Goal: Task Accomplishment & Management: Manage account settings

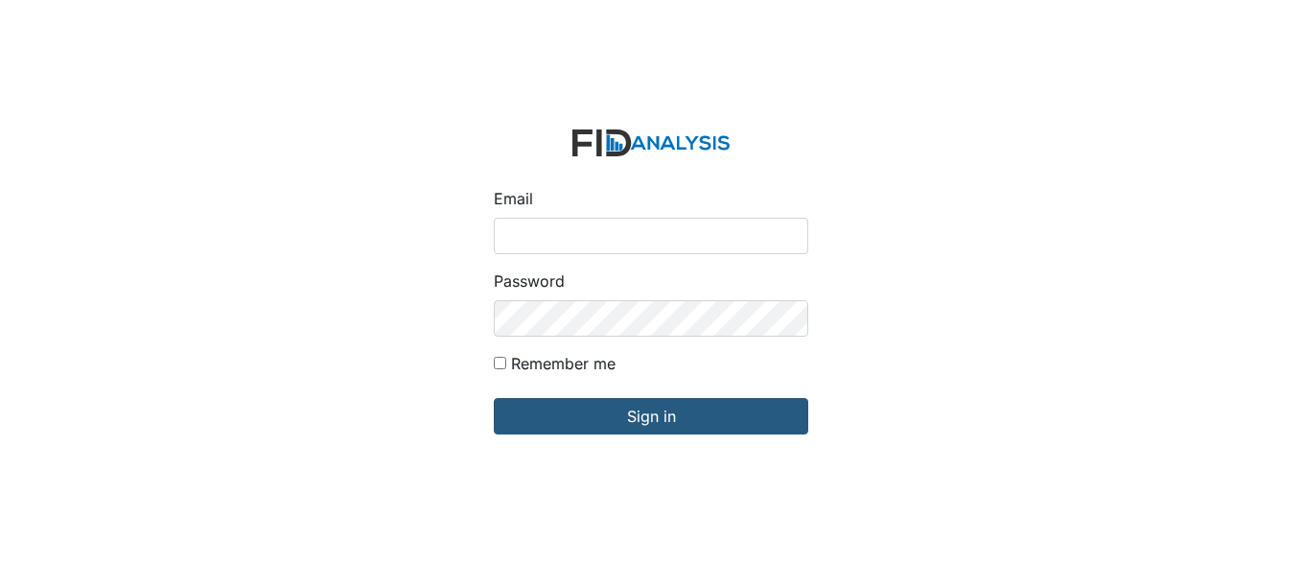
click at [594, 230] on input "Email" at bounding box center [651, 236] width 315 height 36
type input "[EMAIL_ADDRESS][DOMAIN_NAME]"
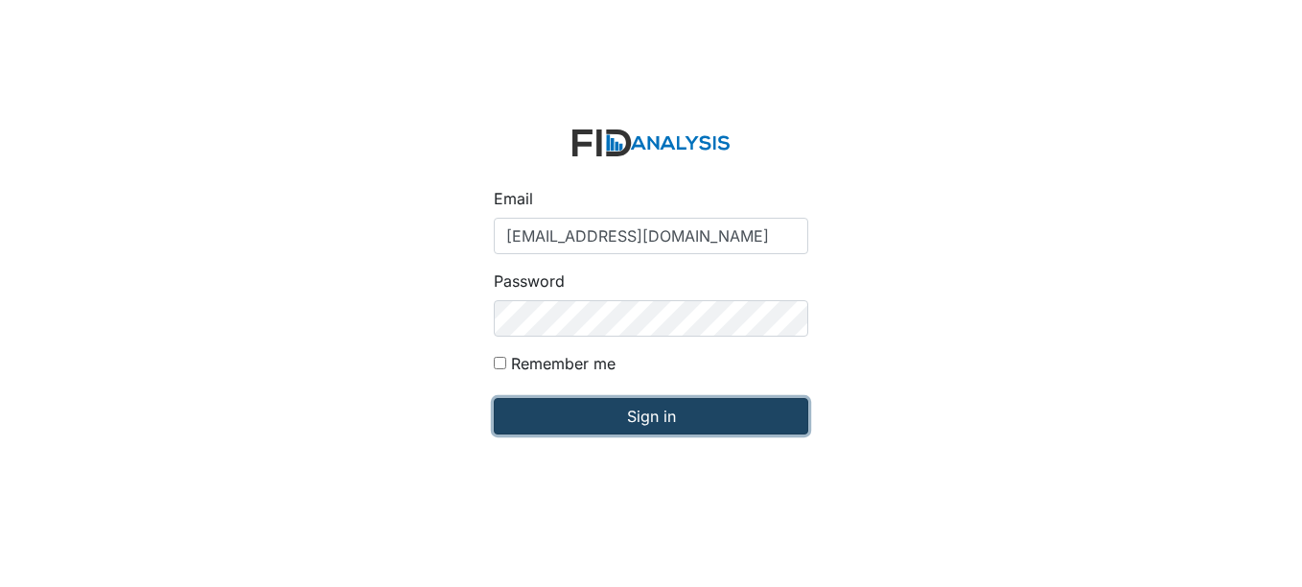
click at [671, 417] on input "Sign in" at bounding box center [651, 416] width 315 height 36
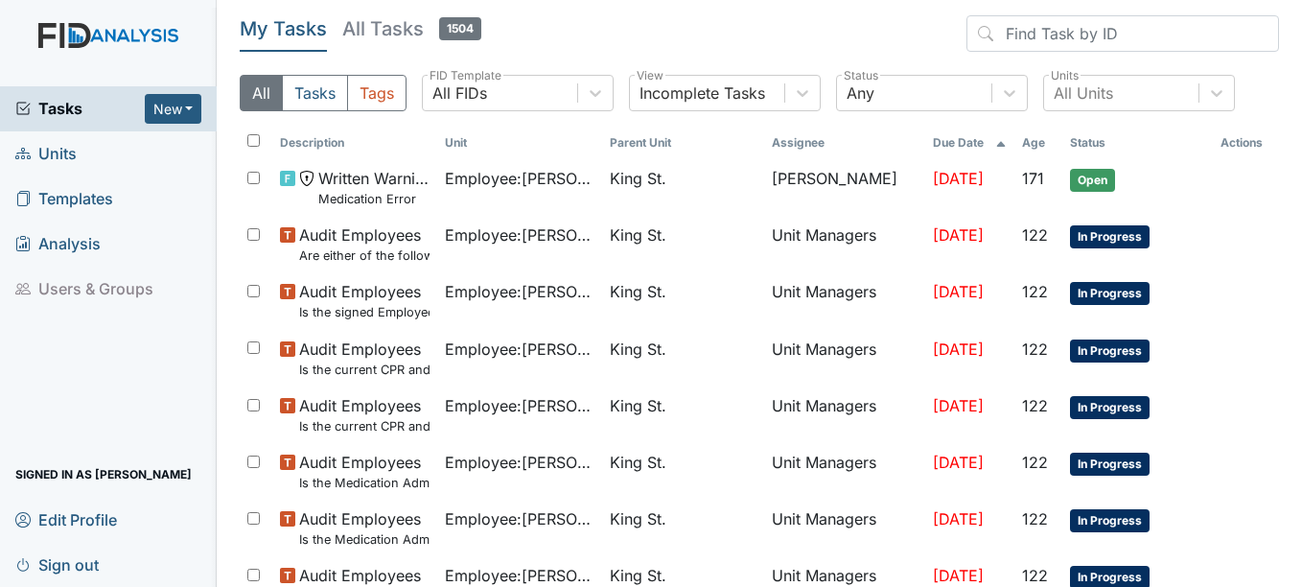
click at [54, 151] on span "Units" at bounding box center [45, 154] width 61 height 30
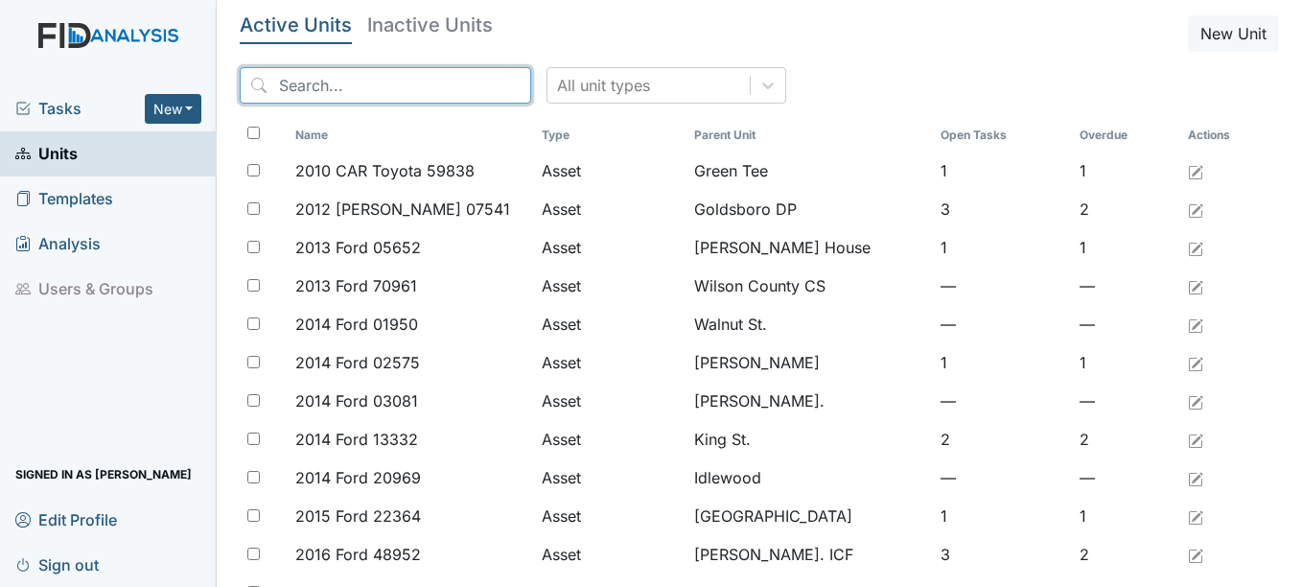
click at [361, 80] on input "search" at bounding box center [386, 85] width 292 height 36
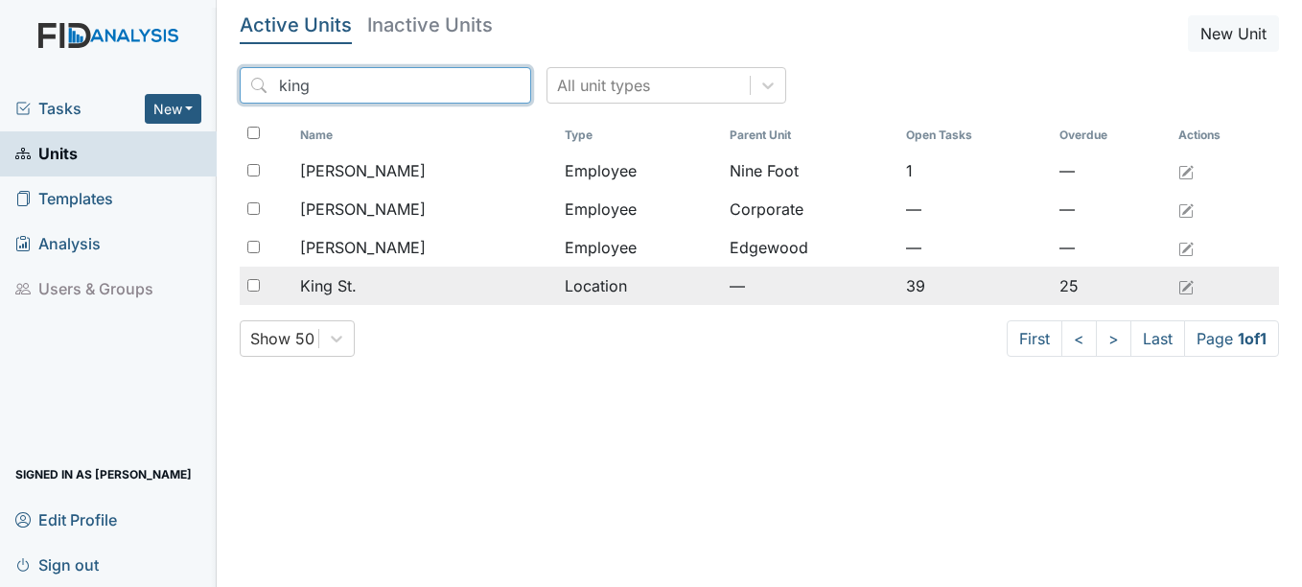
type input "king"
click at [343, 282] on span "King St." at bounding box center [328, 285] width 57 height 23
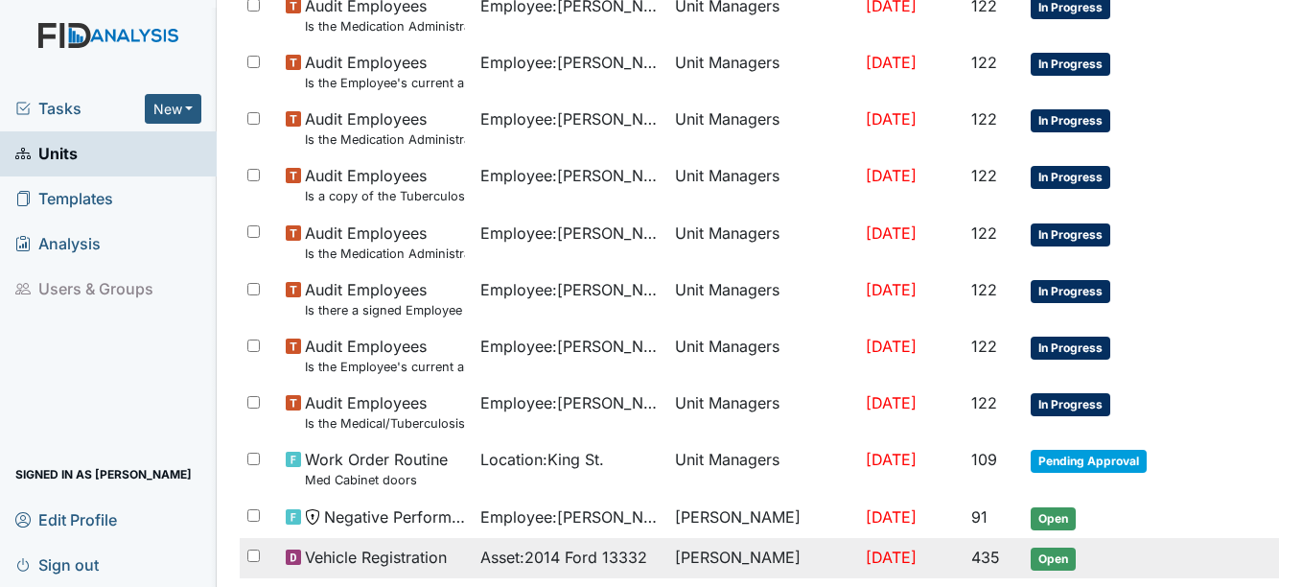
scroll to position [1417, 0]
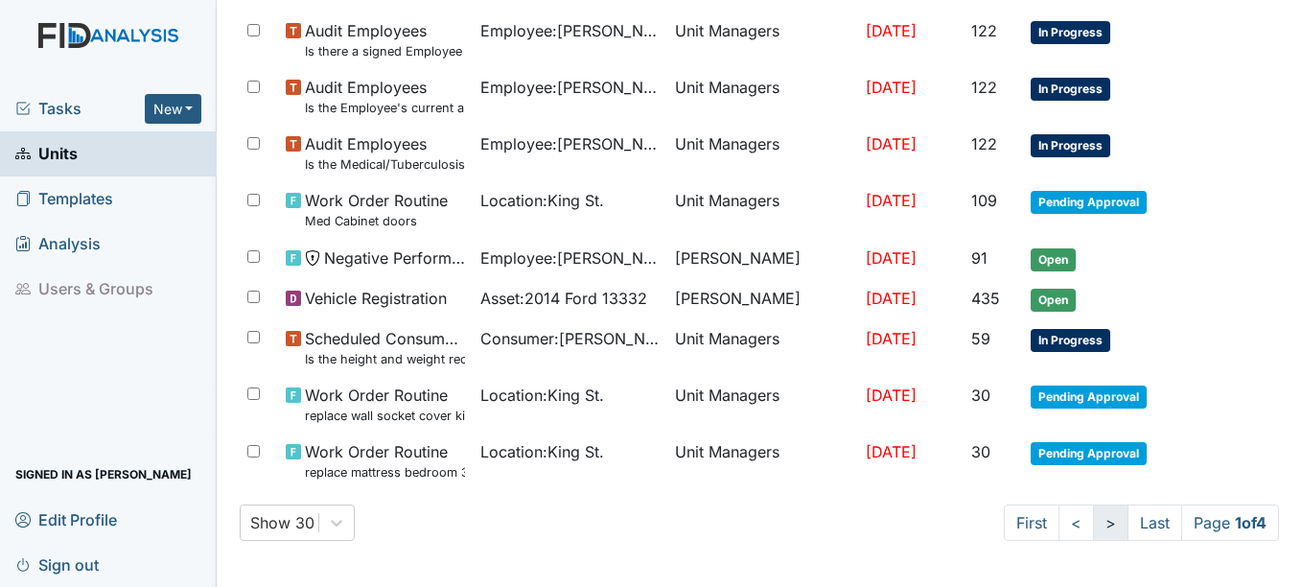
click at [1093, 524] on link ">" at bounding box center [1110, 522] width 35 height 36
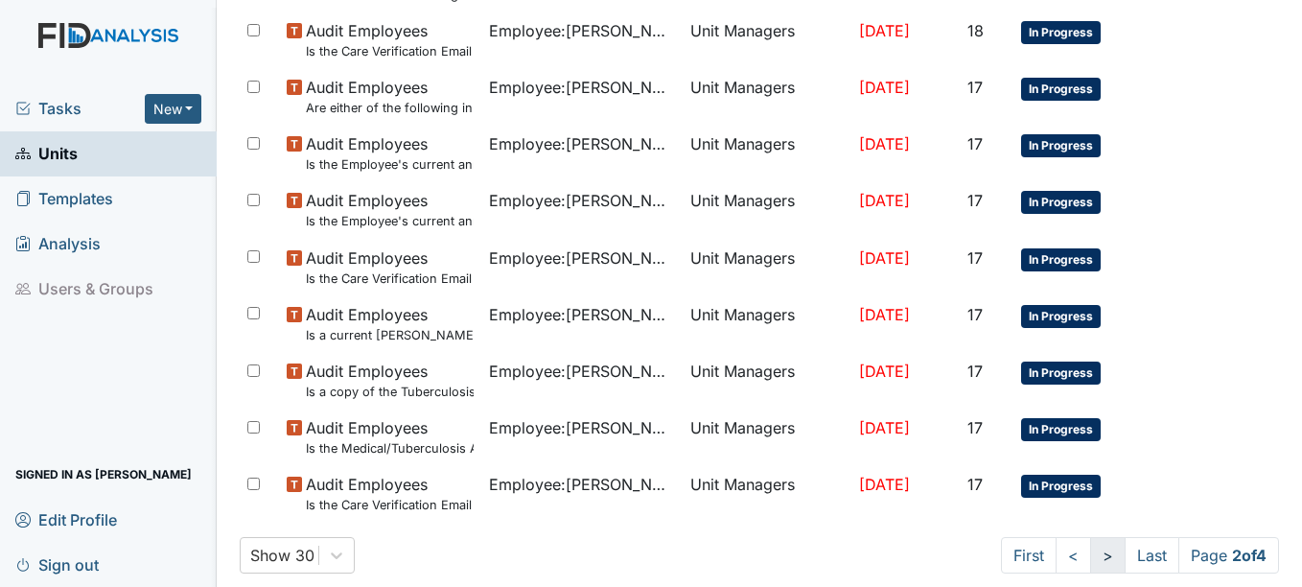
click at [1090, 556] on link ">" at bounding box center [1107, 555] width 35 height 36
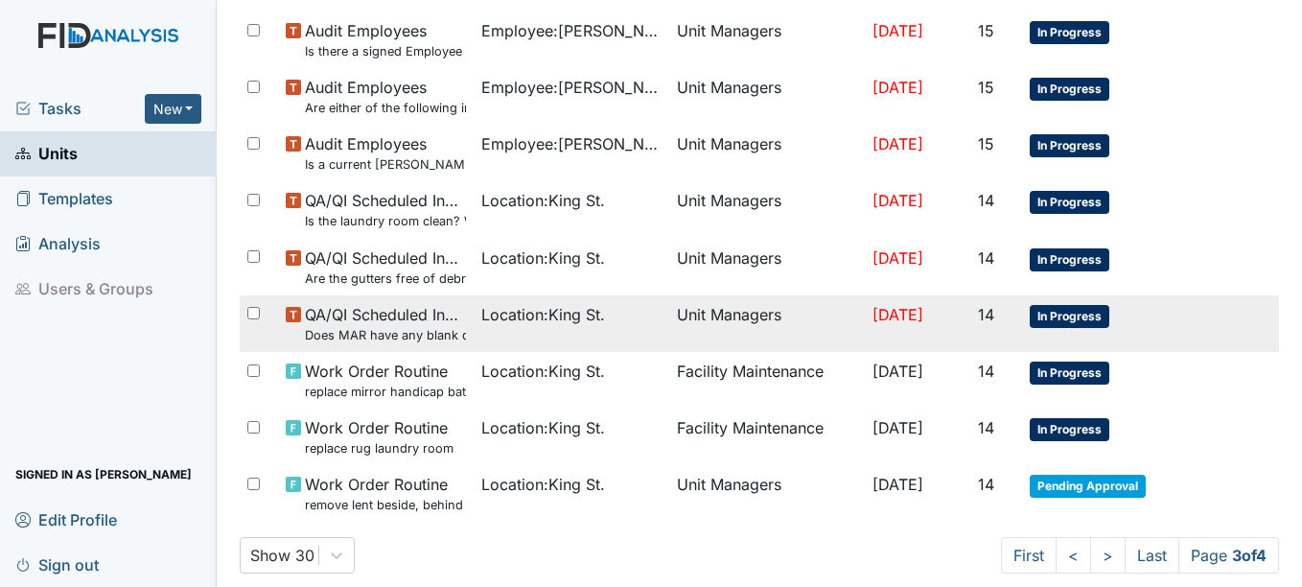
click at [1065, 318] on span "In Progress" at bounding box center [1070, 316] width 80 height 23
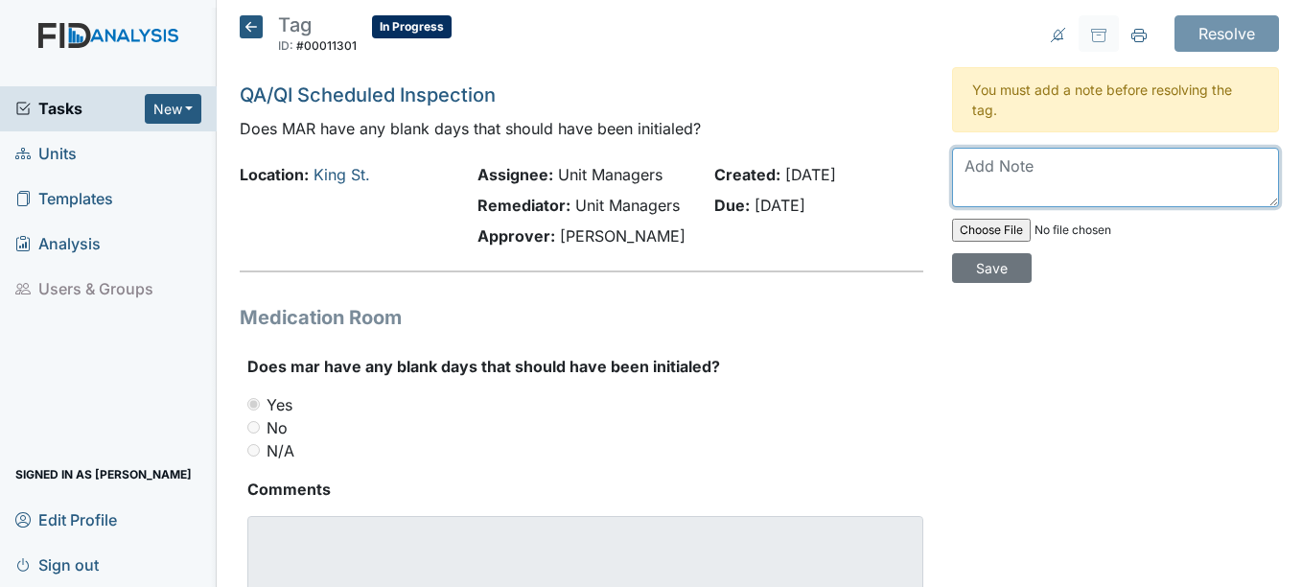
click at [1032, 167] on textarea at bounding box center [1115, 177] width 327 height 59
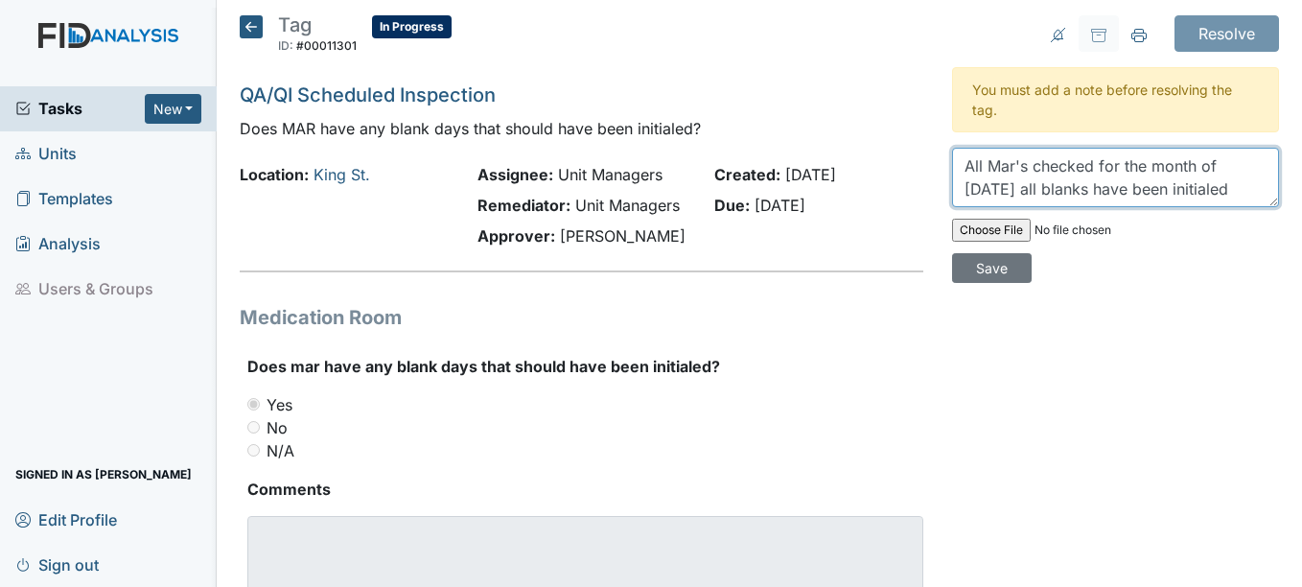
scroll to position [15, 0]
type textarea "All Mar's checked for the month of August 2025 all blanks have been initialed"
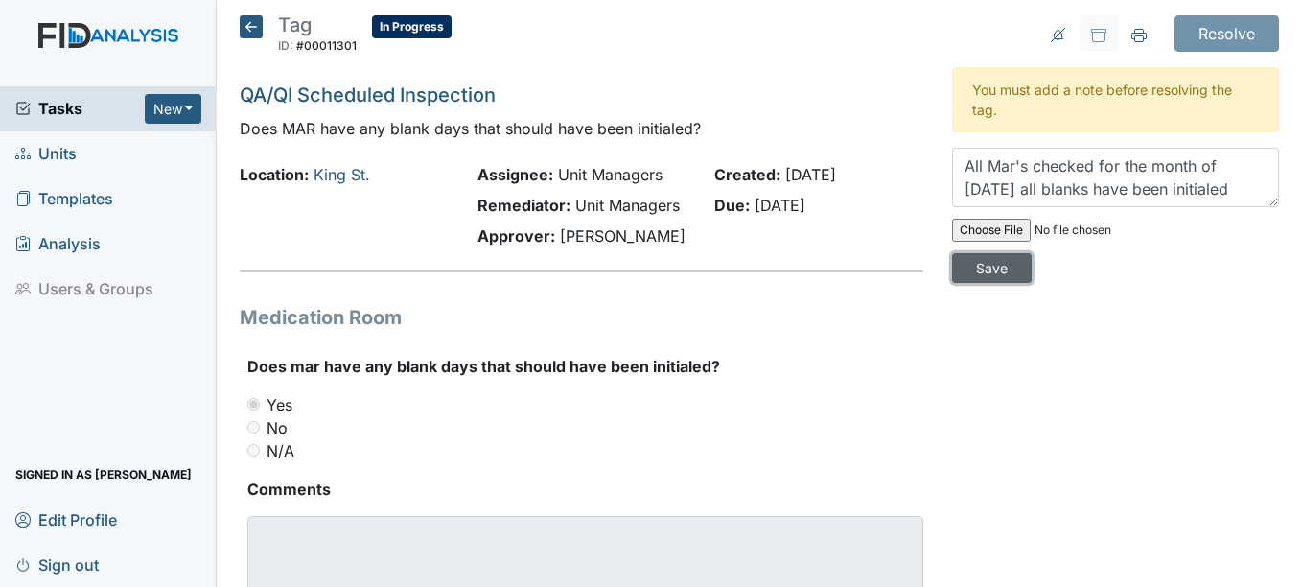
click at [991, 269] on input "Save" at bounding box center [992, 268] width 80 height 30
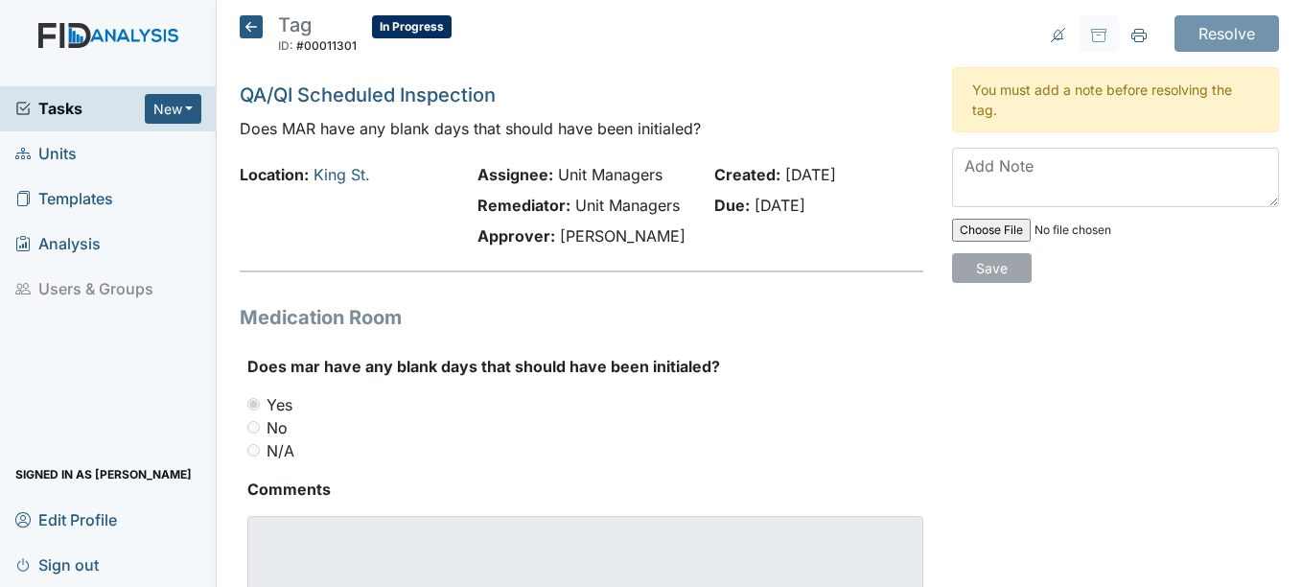
scroll to position [0, 0]
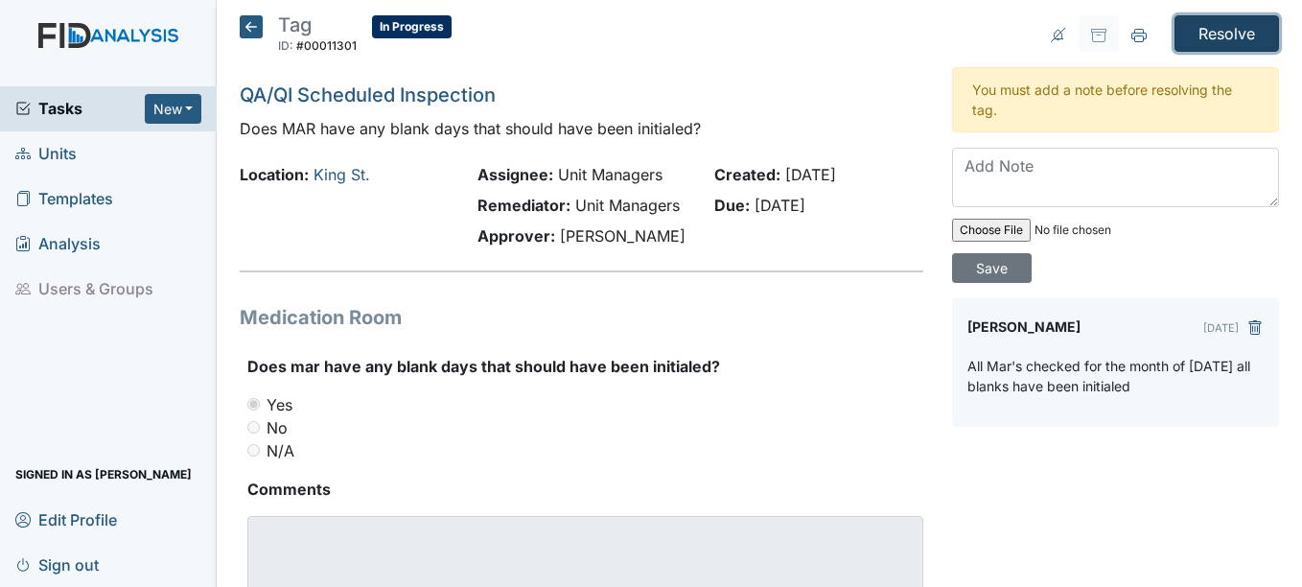
click at [1220, 32] on input "Resolve" at bounding box center [1227, 33] width 105 height 36
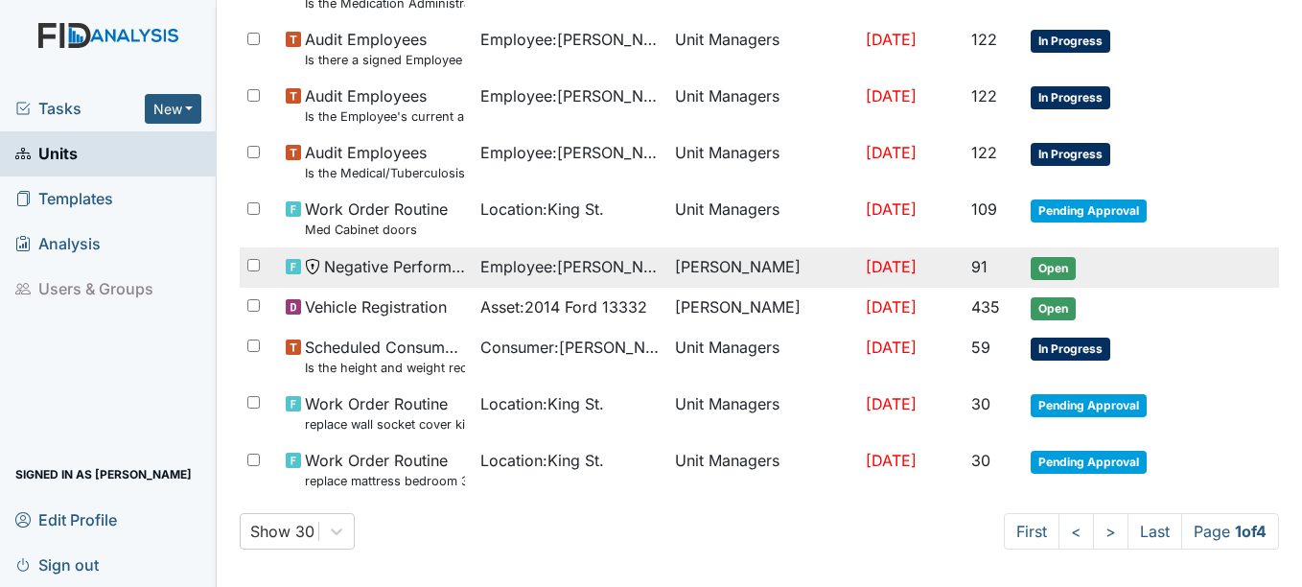
scroll to position [1481, 0]
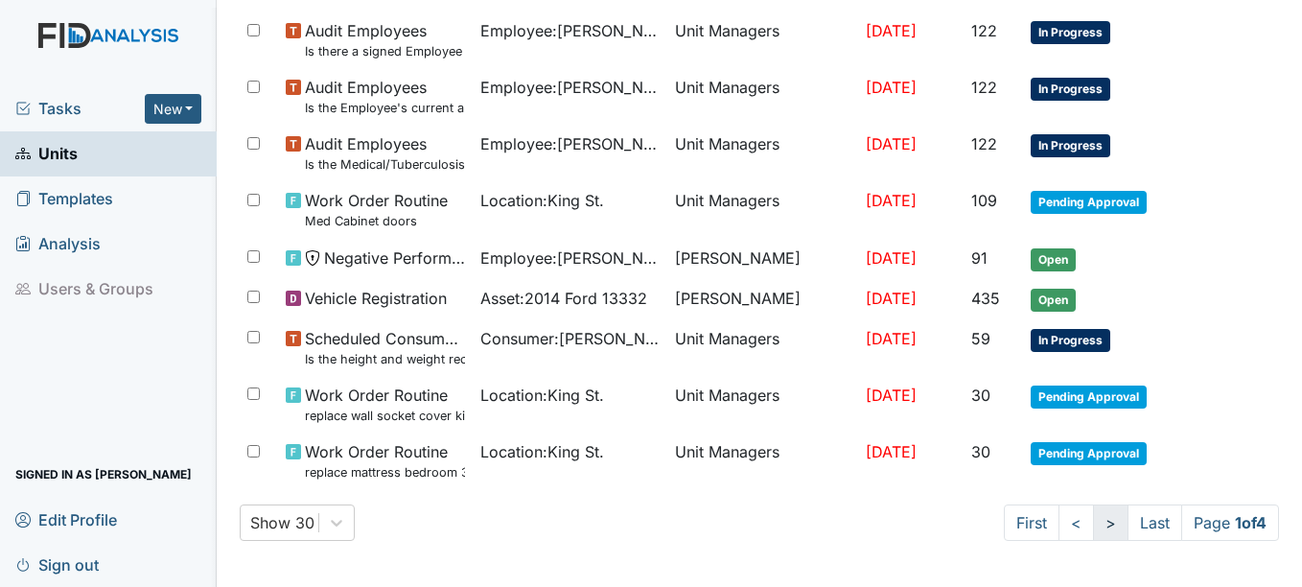
click at [1093, 526] on link ">" at bounding box center [1110, 522] width 35 height 36
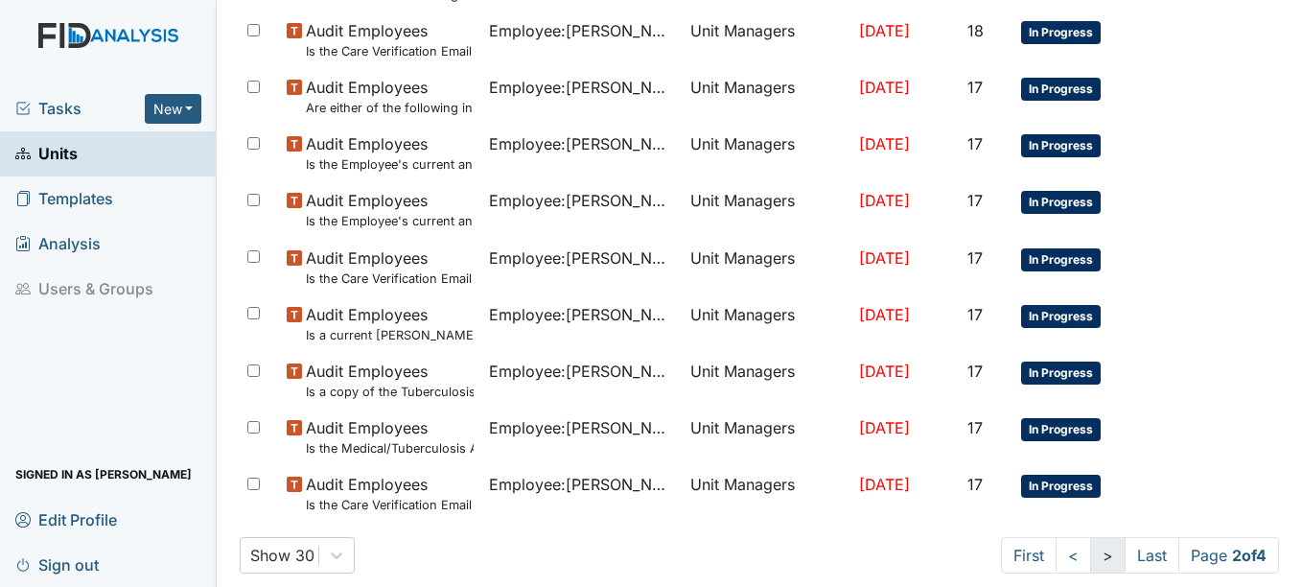
click at [1090, 551] on link ">" at bounding box center [1107, 555] width 35 height 36
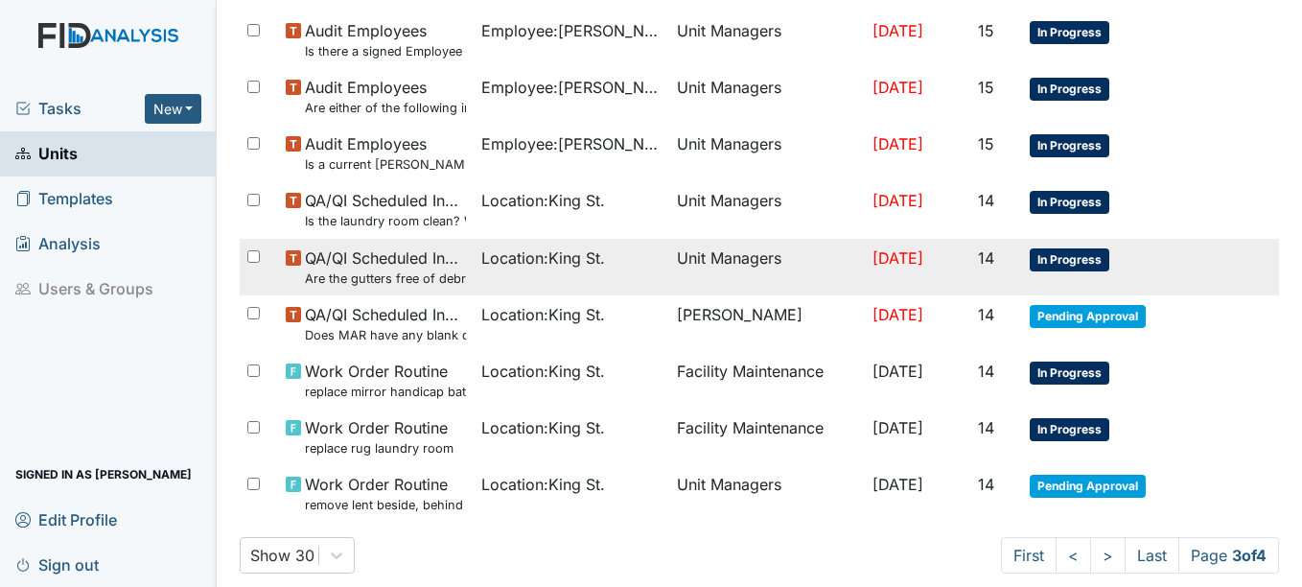
click at [1066, 253] on span "In Progress" at bounding box center [1070, 259] width 80 height 23
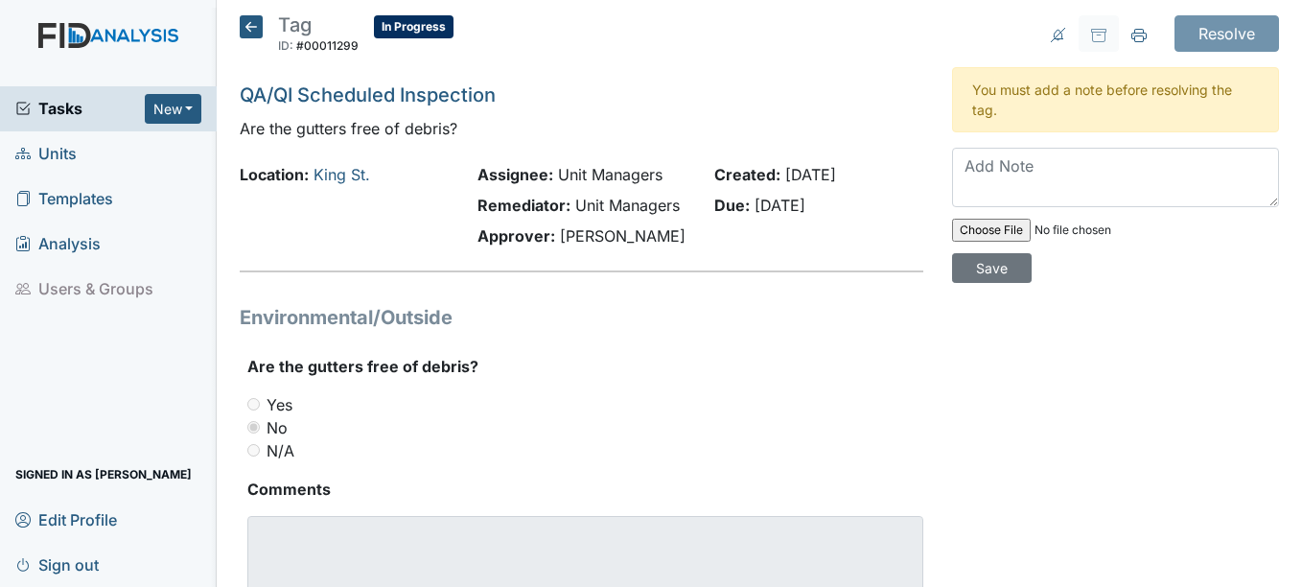
click at [63, 151] on span "Units" at bounding box center [45, 154] width 61 height 30
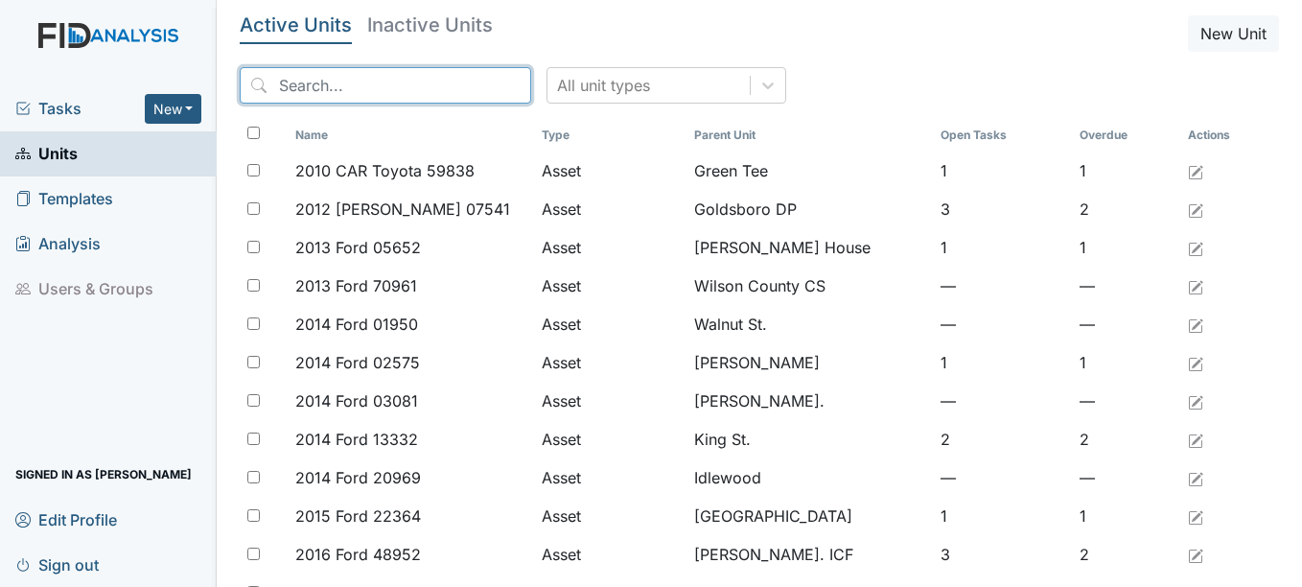
click at [366, 82] on input "search" at bounding box center [386, 85] width 292 height 36
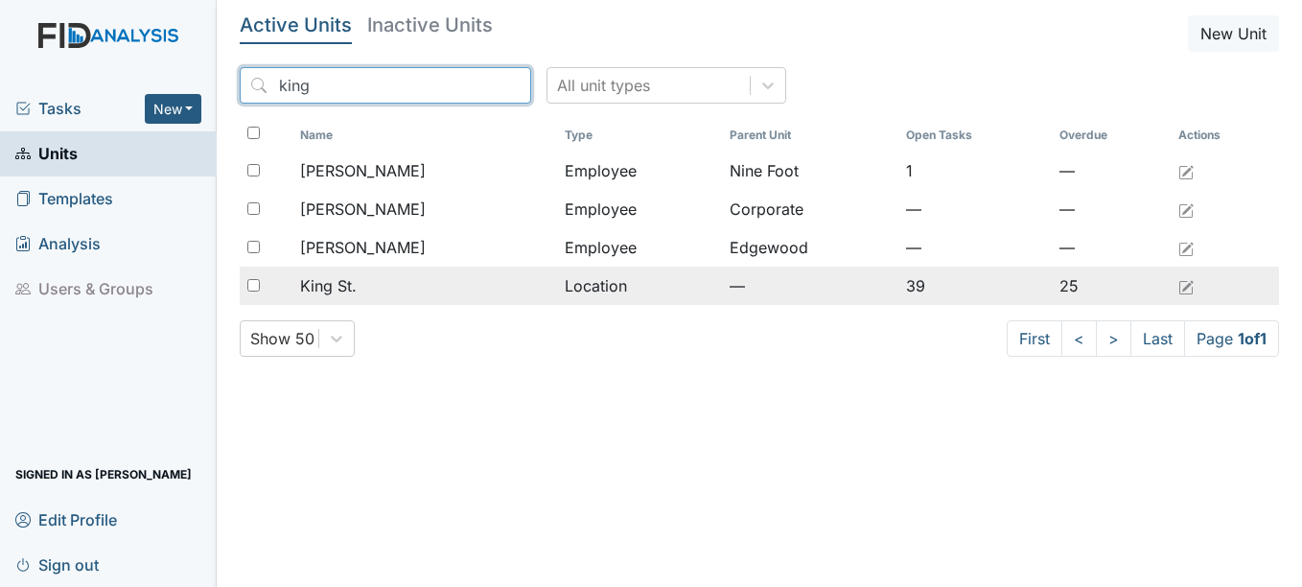
type input "king"
click at [348, 283] on span "King St." at bounding box center [328, 285] width 57 height 23
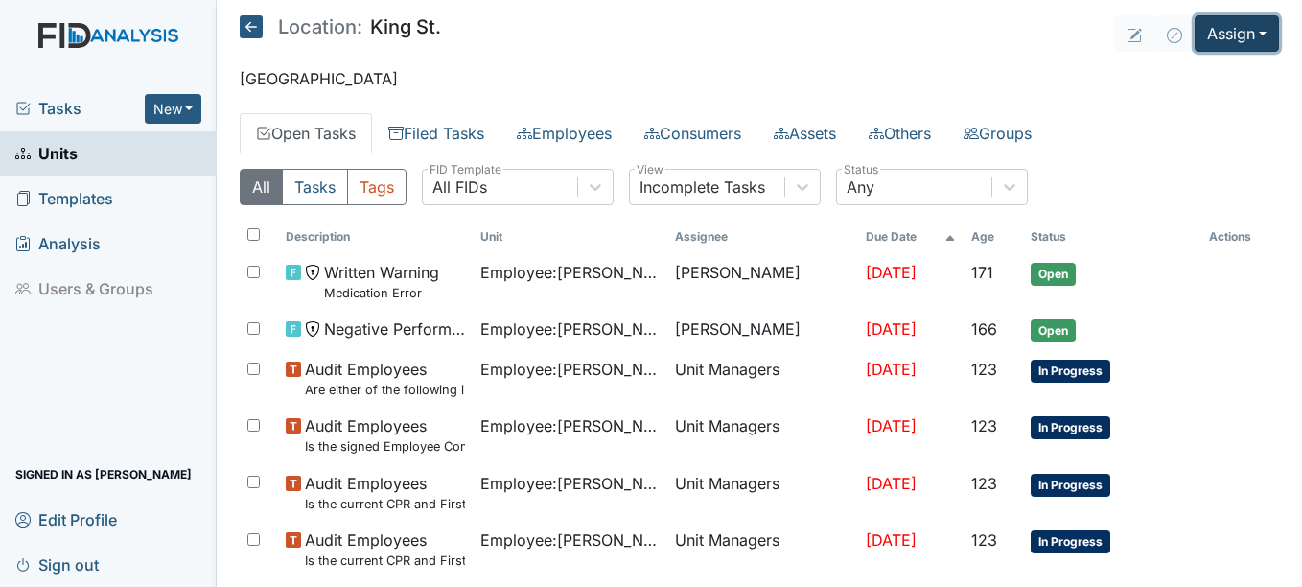
click at [1250, 28] on button "Assign" at bounding box center [1237, 33] width 84 height 36
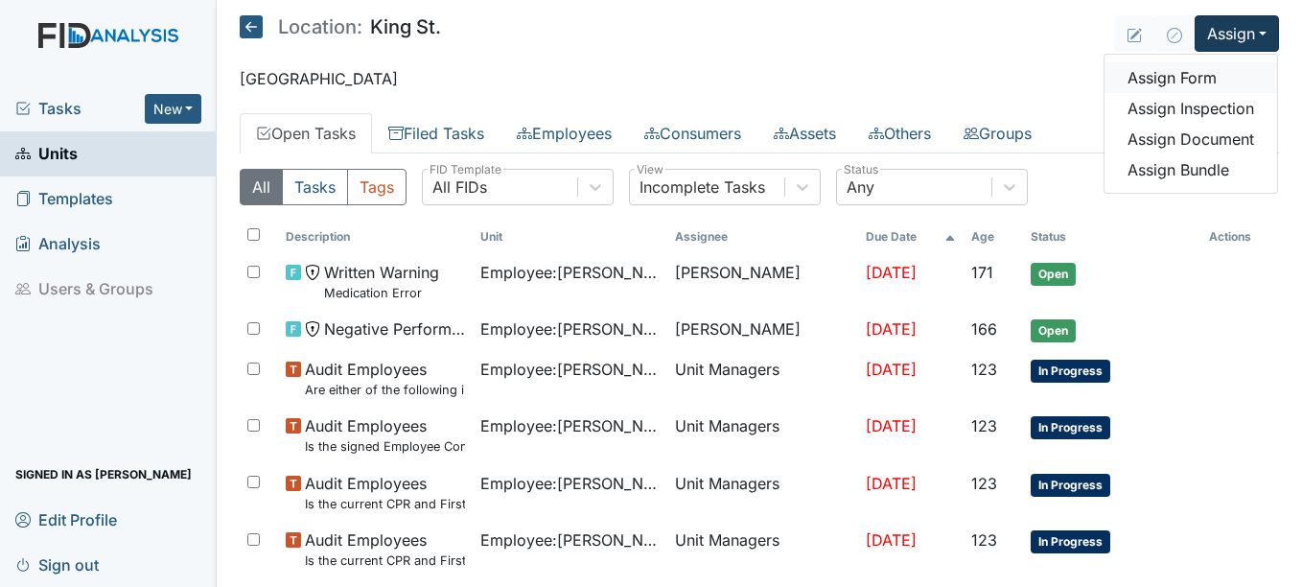
click at [1169, 72] on link "Assign Form" at bounding box center [1191, 77] width 173 height 31
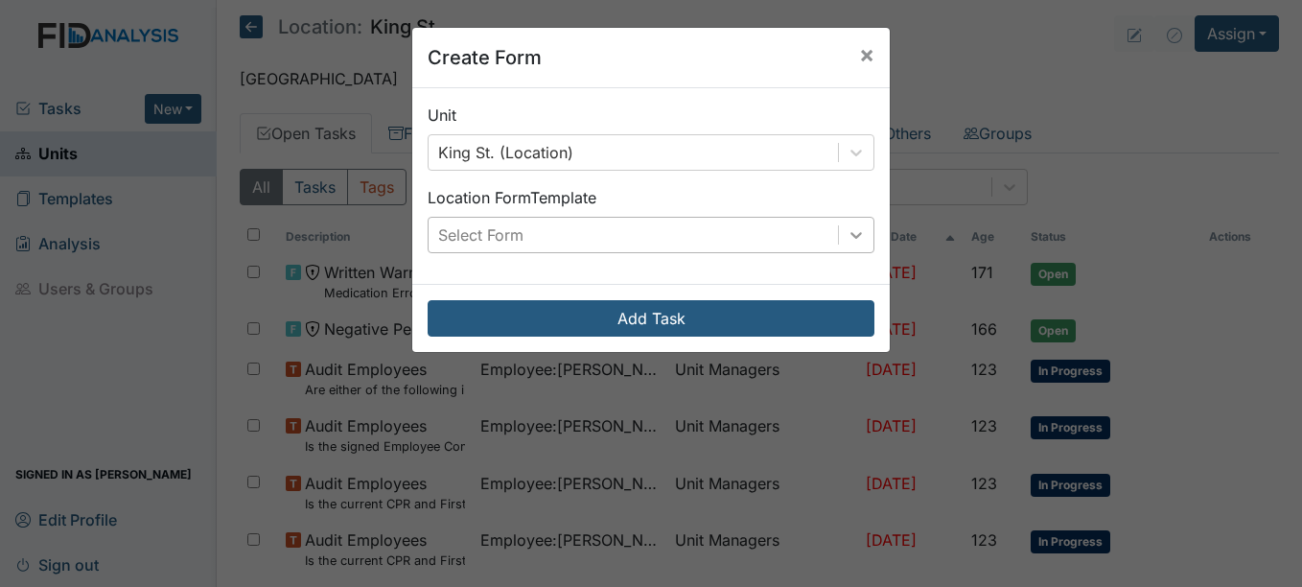
click at [852, 232] on icon at bounding box center [856, 234] width 19 height 19
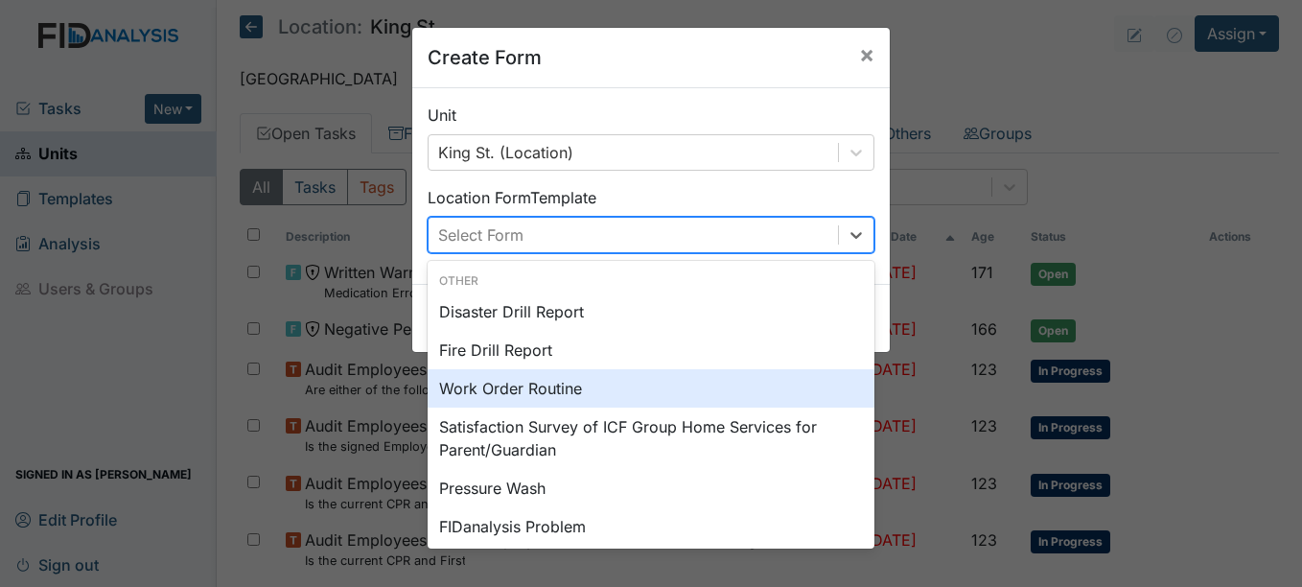
click at [559, 386] on div "Work Order Routine" at bounding box center [651, 388] width 447 height 38
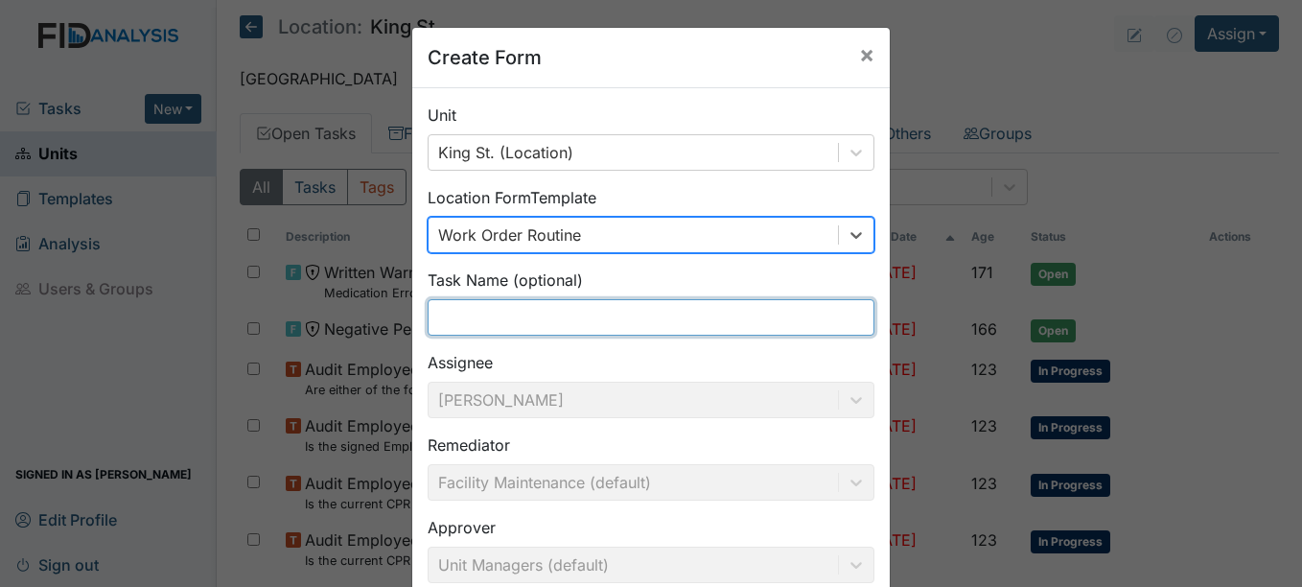
click at [456, 319] on input "text" at bounding box center [651, 317] width 447 height 36
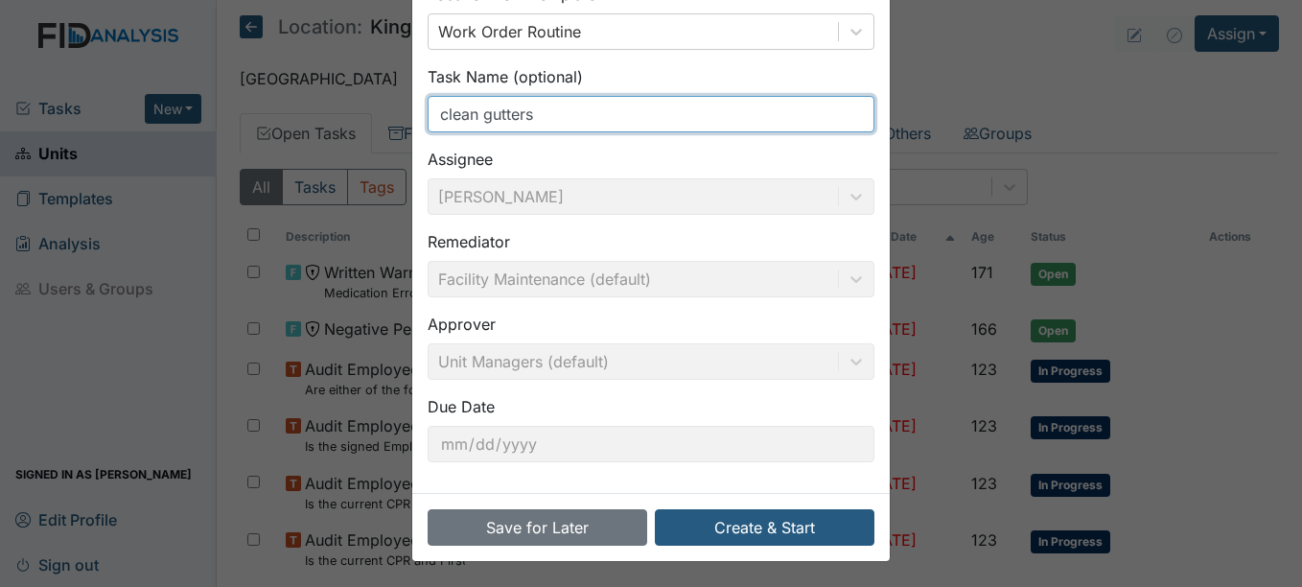
scroll to position [205, 0]
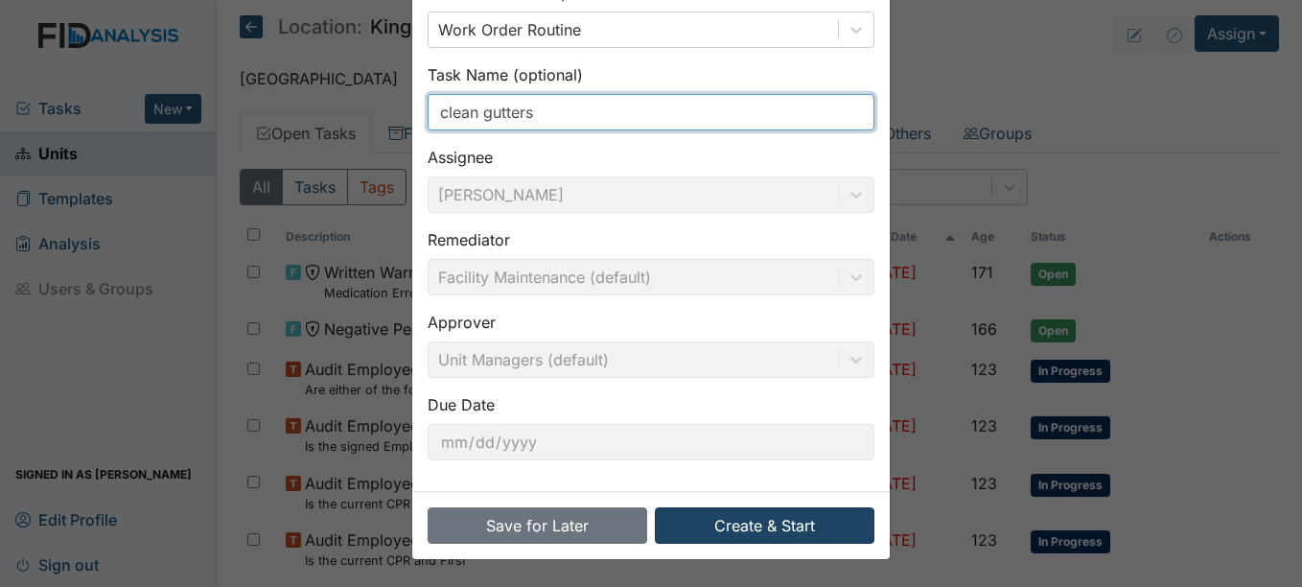
type input "clean gutters"
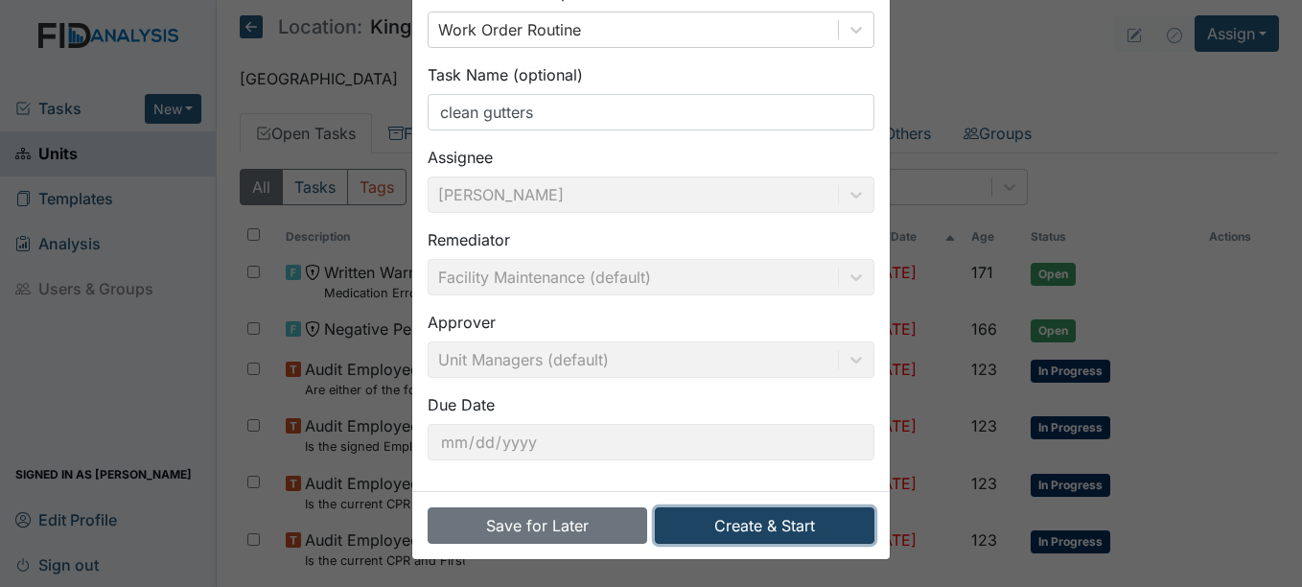
click at [789, 525] on button "Create & Start" at bounding box center [765, 525] width 220 height 36
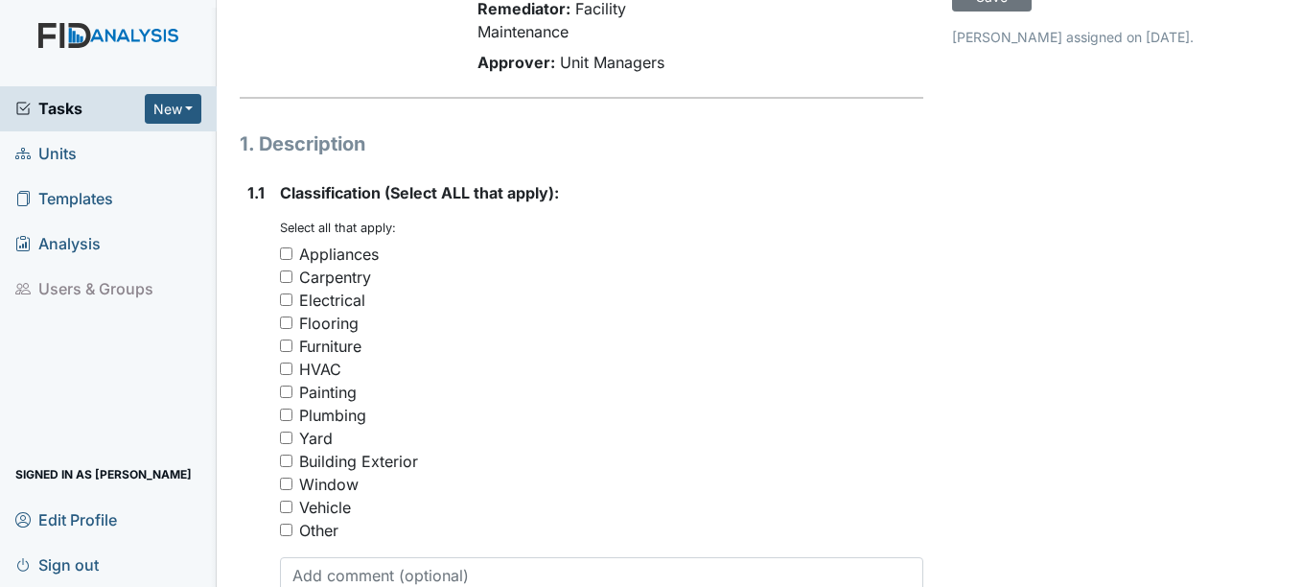
scroll to position [192, 0]
click at [285, 526] on input "Other" at bounding box center [286, 529] width 12 height 12
checkbox input "true"
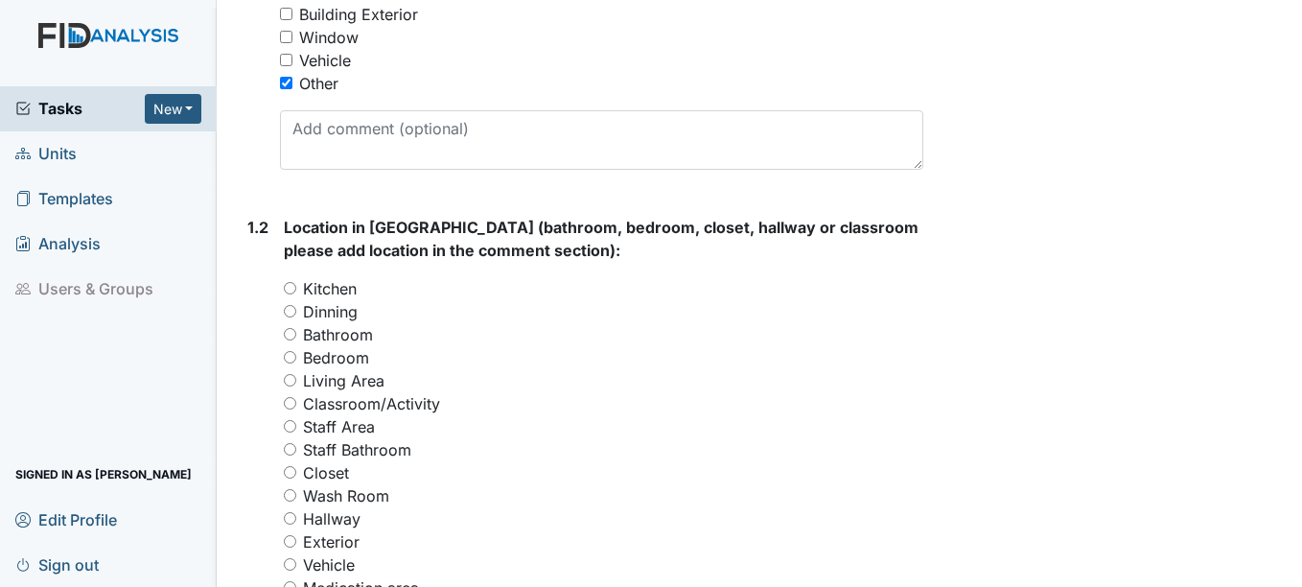
scroll to position [671, 0]
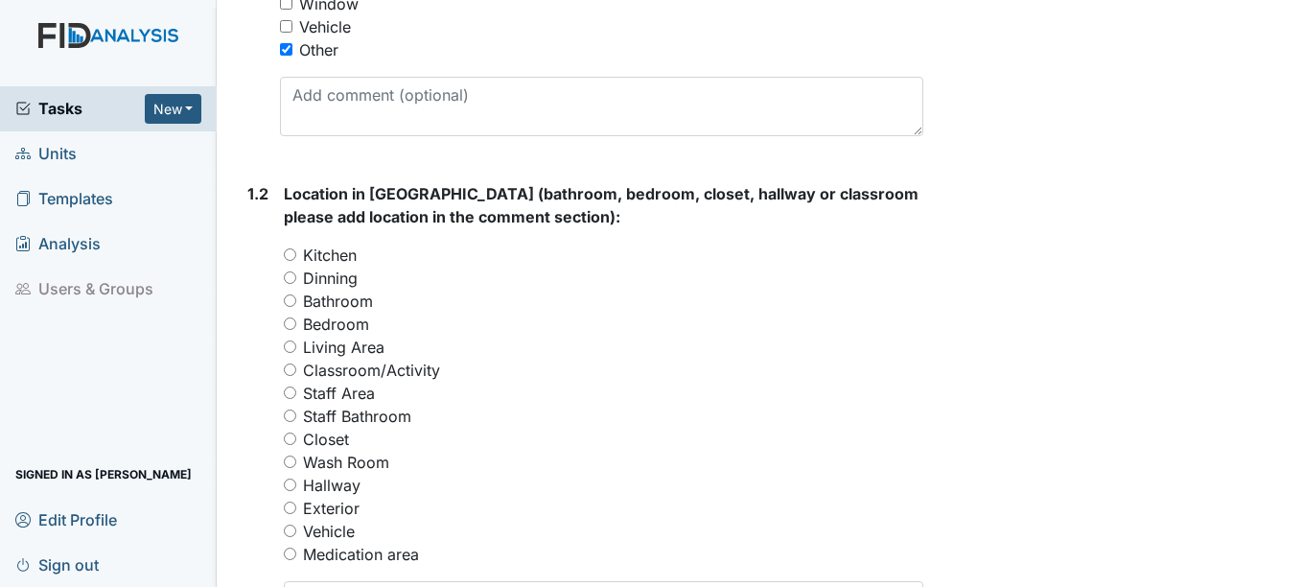
click at [296, 510] on input "Exterior" at bounding box center [290, 508] width 12 height 12
radio input "true"
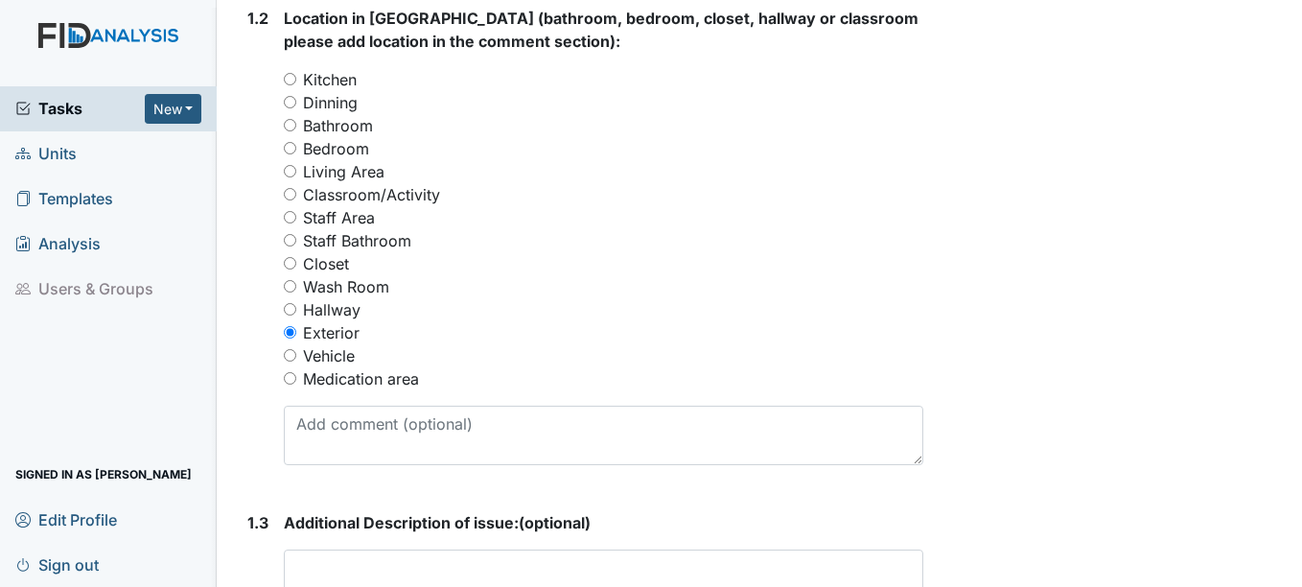
scroll to position [959, 0]
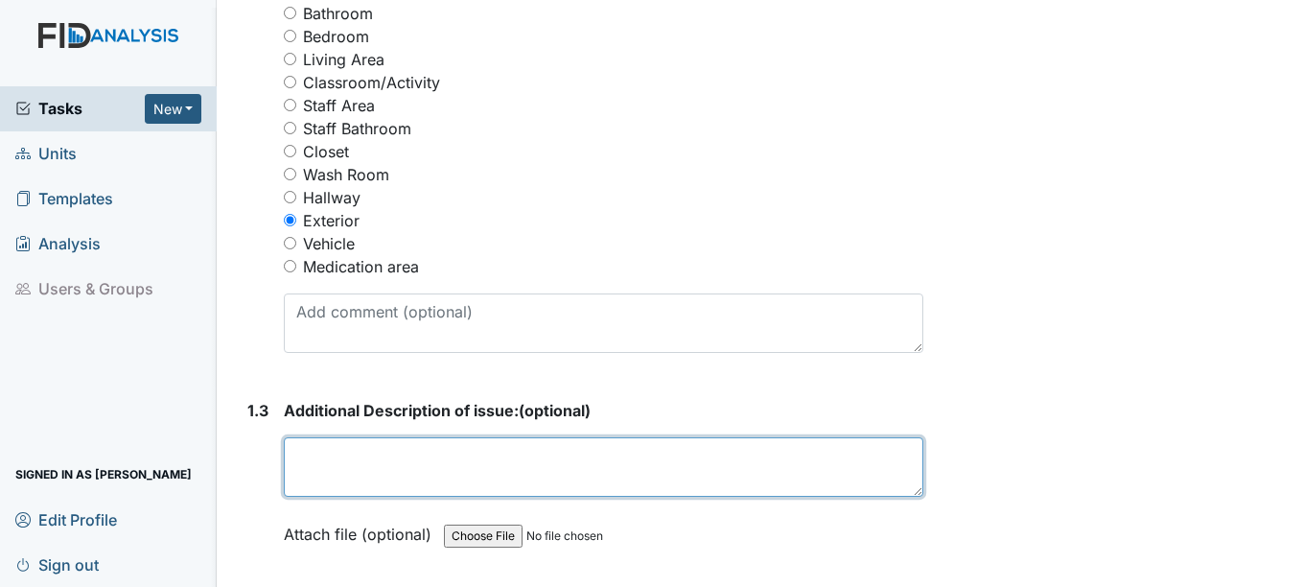
click at [342, 476] on textarea at bounding box center [603, 466] width 639 height 59
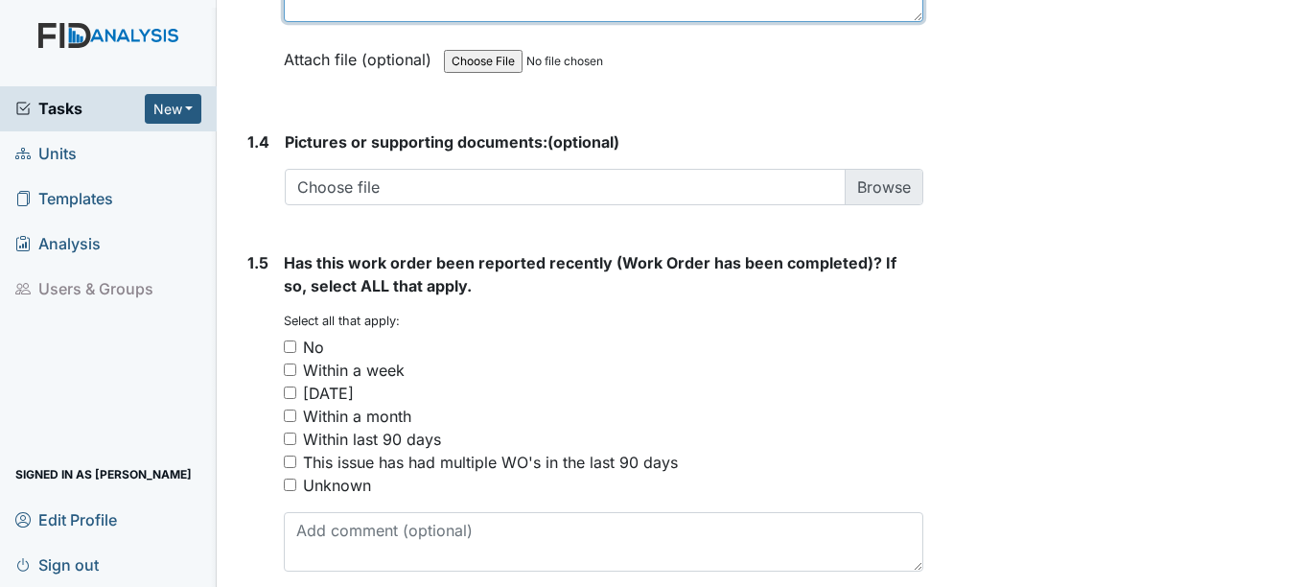
scroll to position [1439, 0]
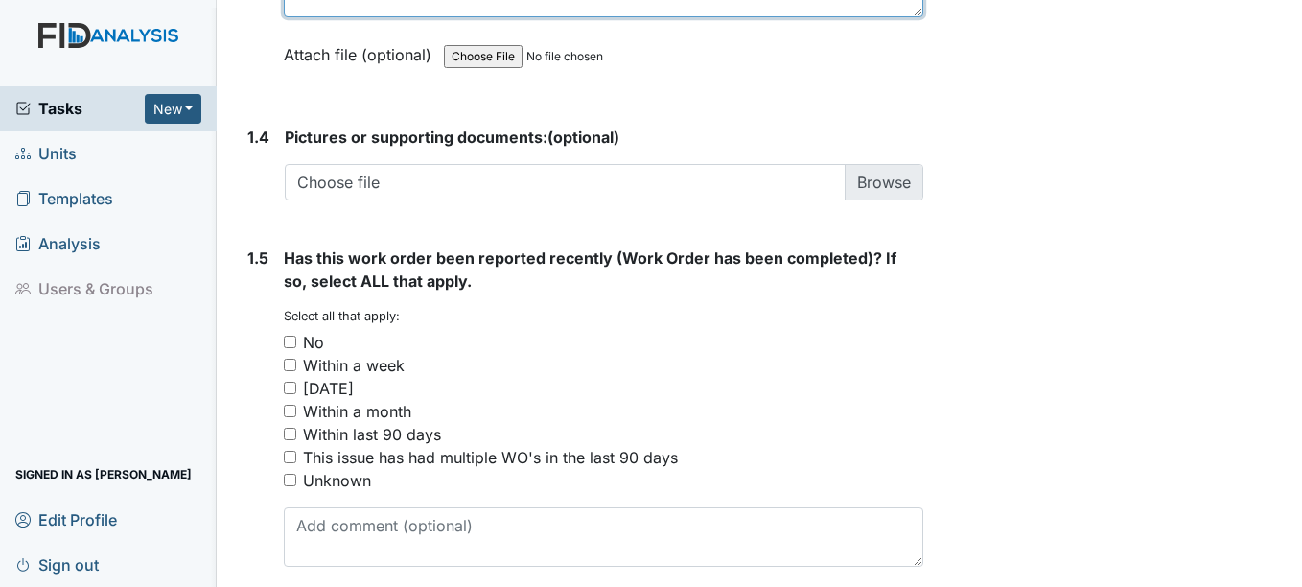
type textarea "clean gutters"
click at [291, 480] on input "Unknown" at bounding box center [290, 480] width 12 height 12
checkbox input "true"
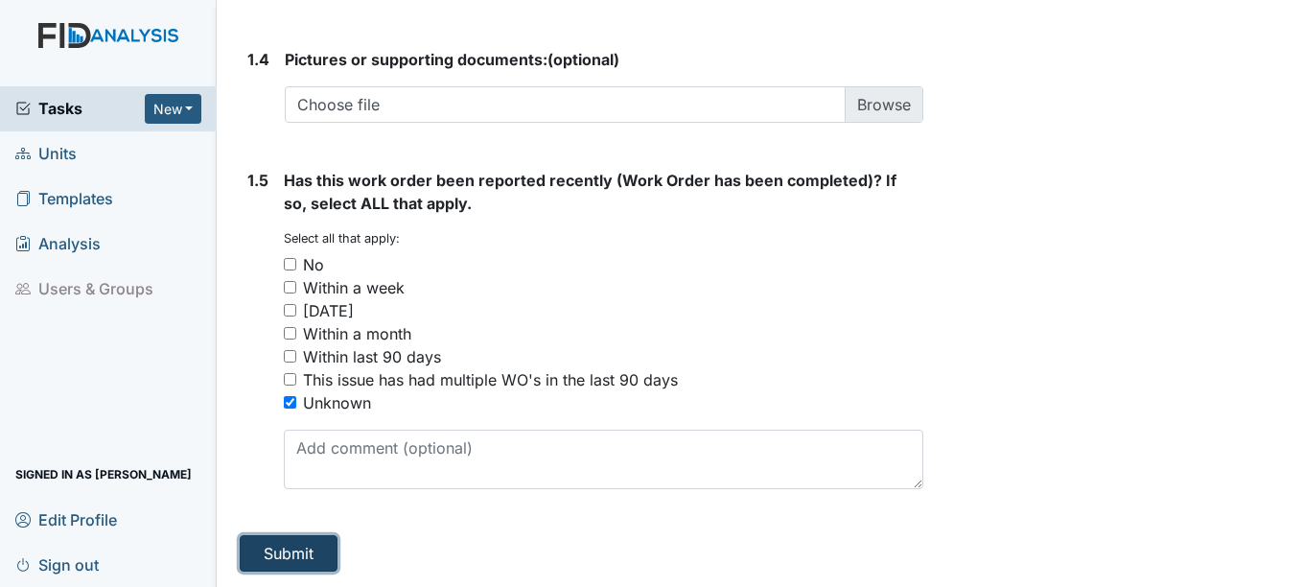
click at [286, 551] on button "Submit" at bounding box center [289, 553] width 98 height 36
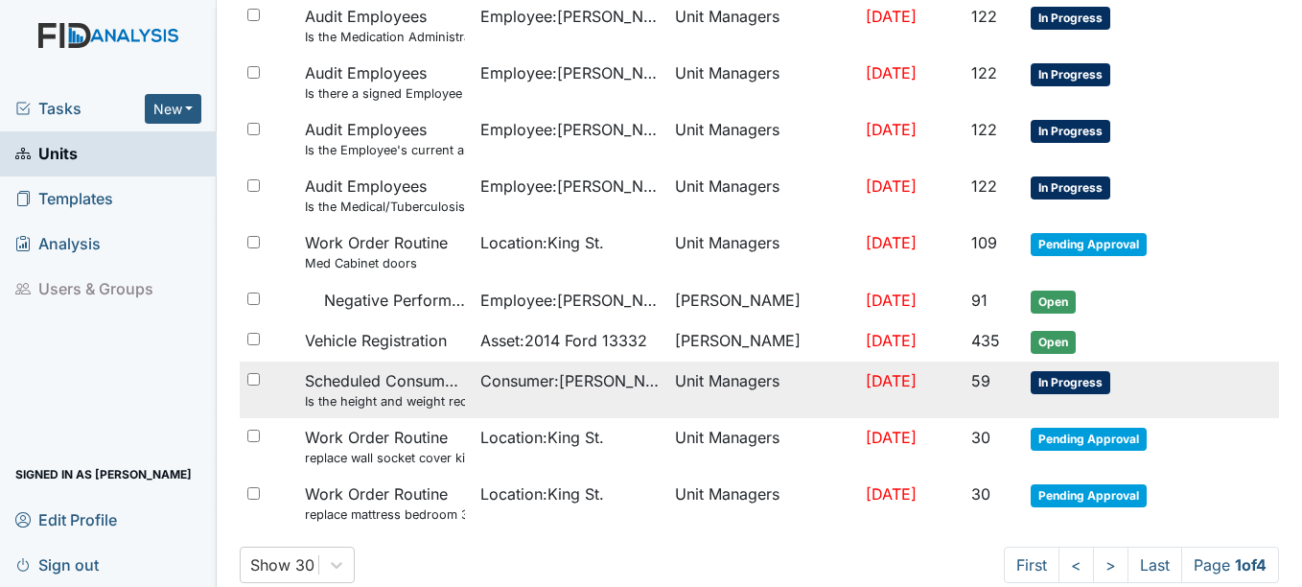
scroll to position [1481, 0]
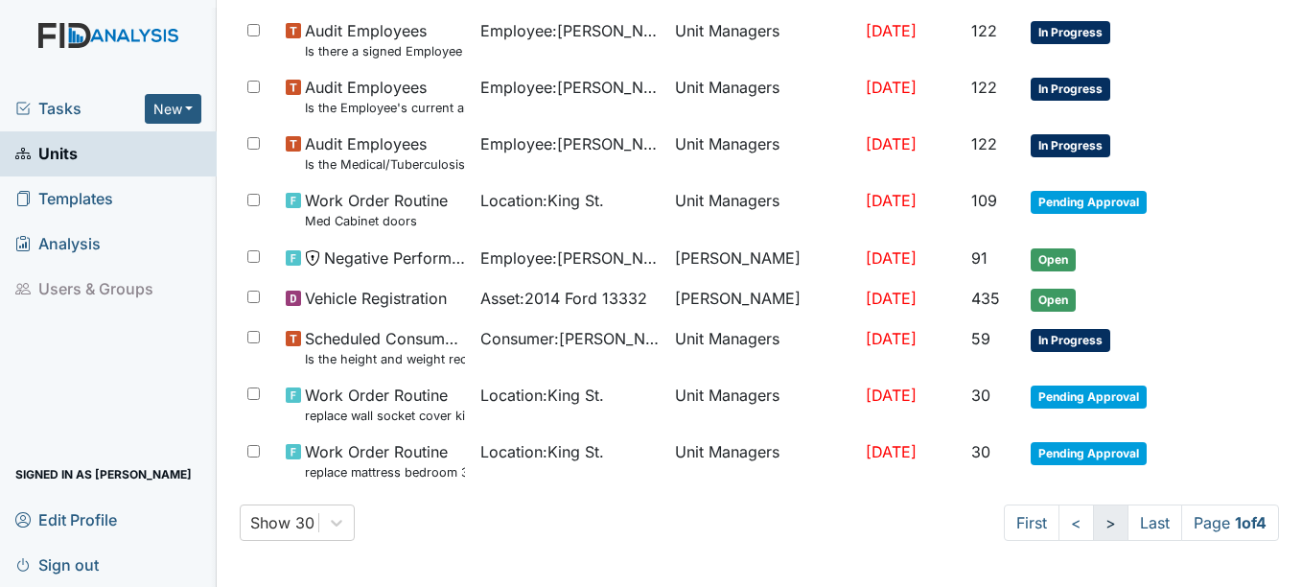
click at [1093, 523] on link ">" at bounding box center [1110, 522] width 35 height 36
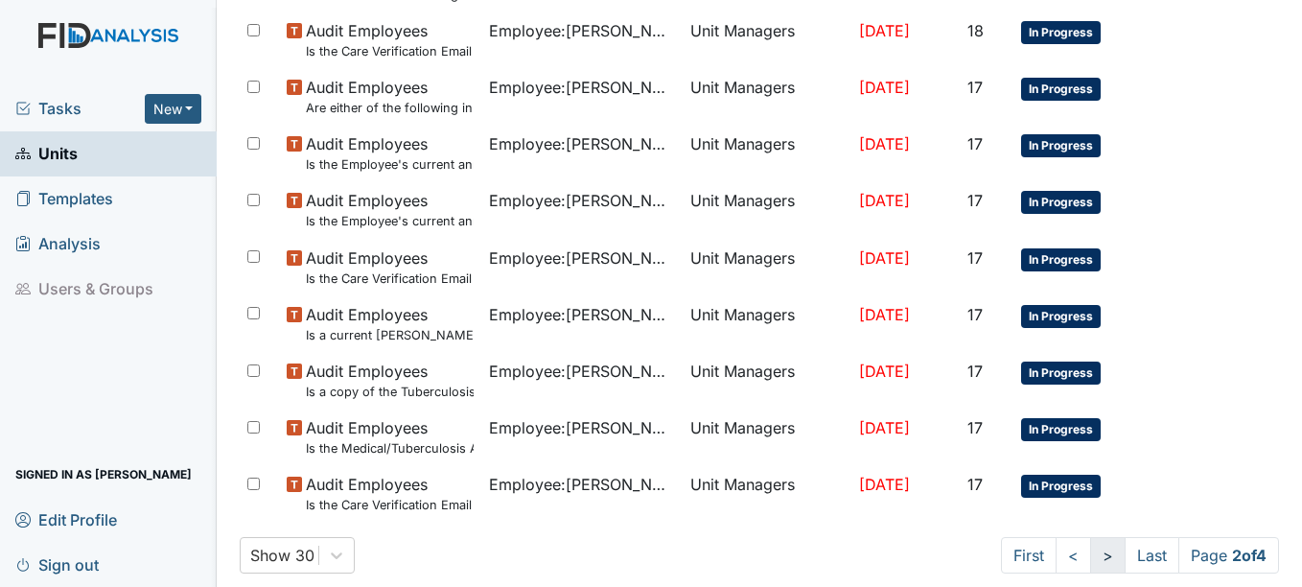
click at [1090, 553] on link ">" at bounding box center [1107, 555] width 35 height 36
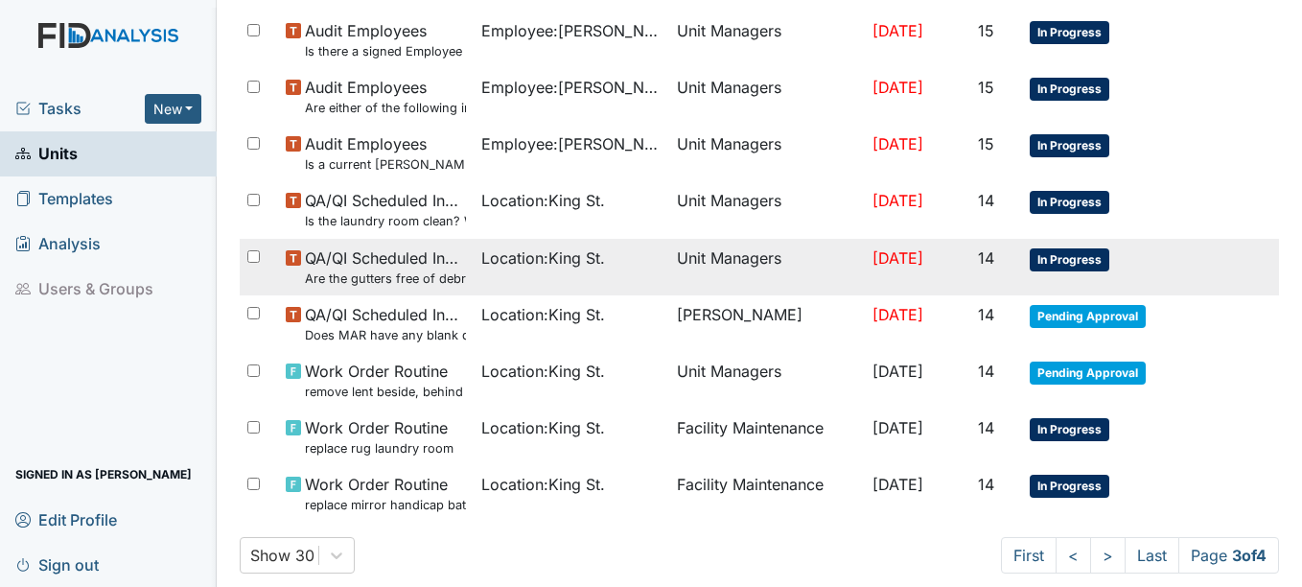
click at [1056, 254] on span "In Progress" at bounding box center [1070, 259] width 80 height 23
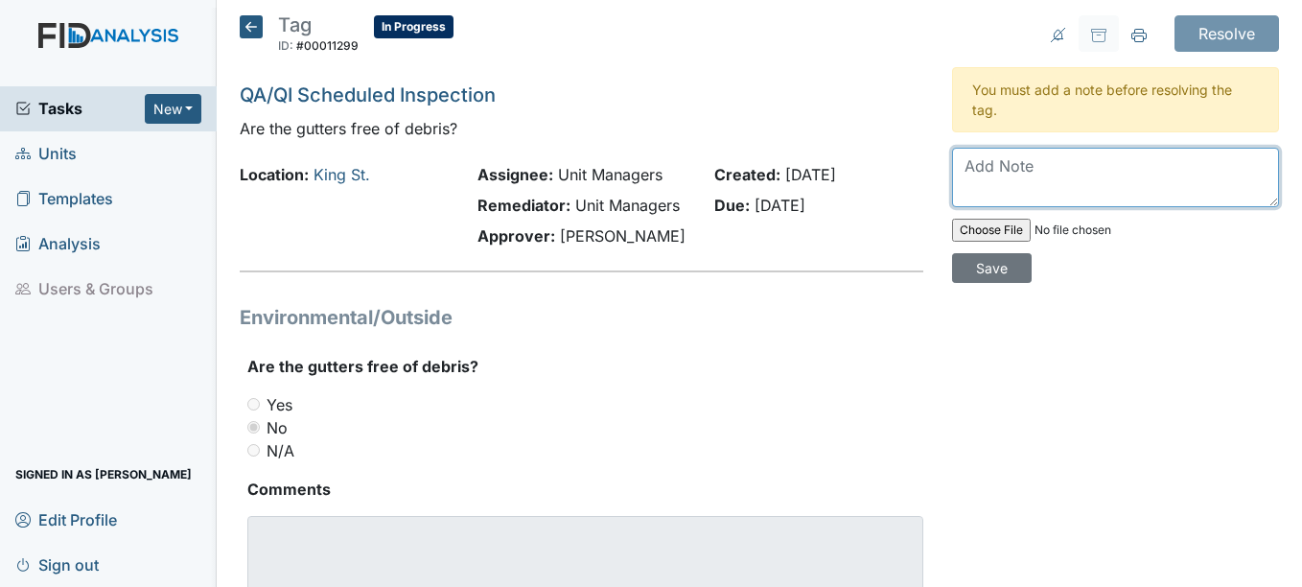
click at [996, 171] on textarea at bounding box center [1115, 177] width 327 height 59
type textarea "Work order placed *11537"
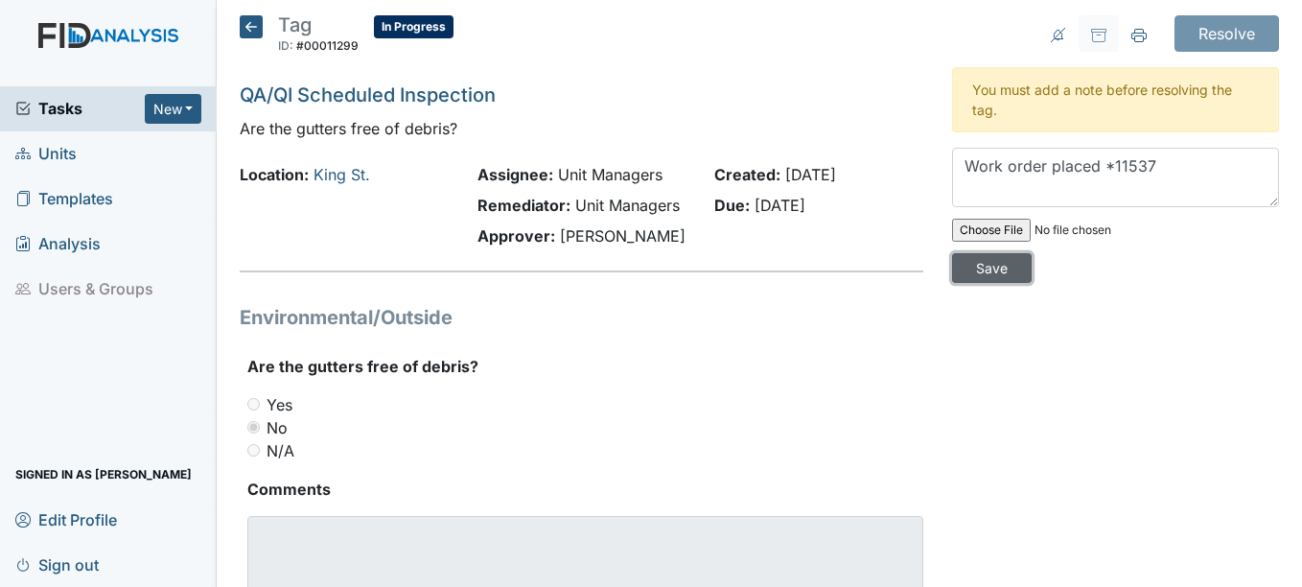
click at [993, 269] on input "Save" at bounding box center [992, 268] width 80 height 30
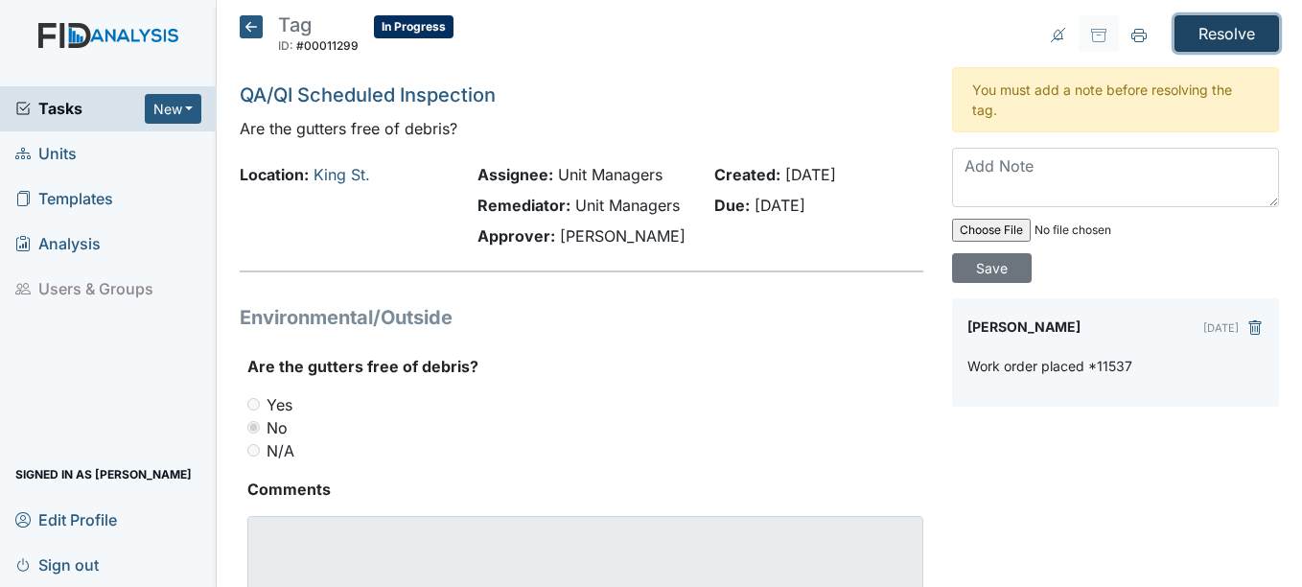
click at [1214, 28] on input "Resolve" at bounding box center [1227, 33] width 105 height 36
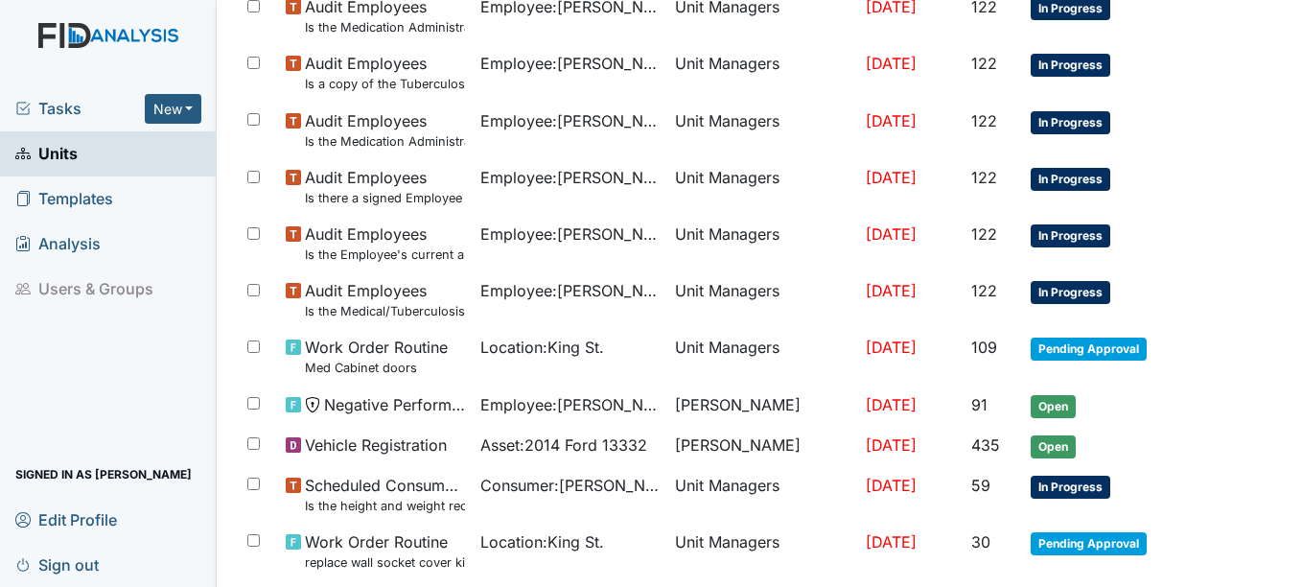
scroll to position [1481, 0]
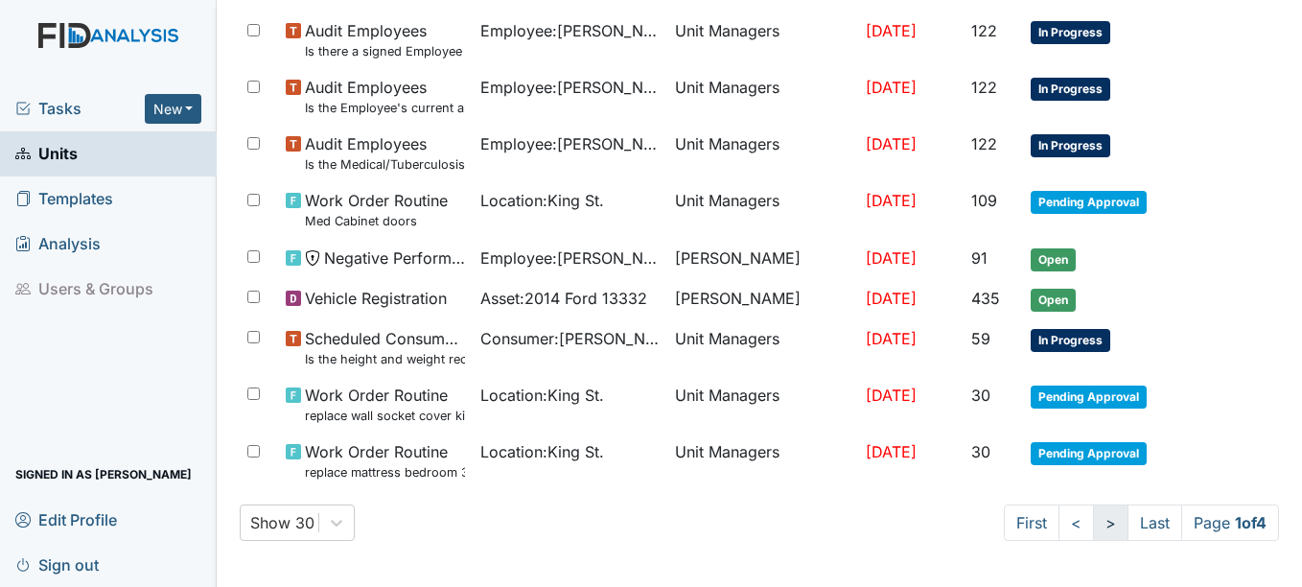
click at [1093, 524] on link ">" at bounding box center [1110, 522] width 35 height 36
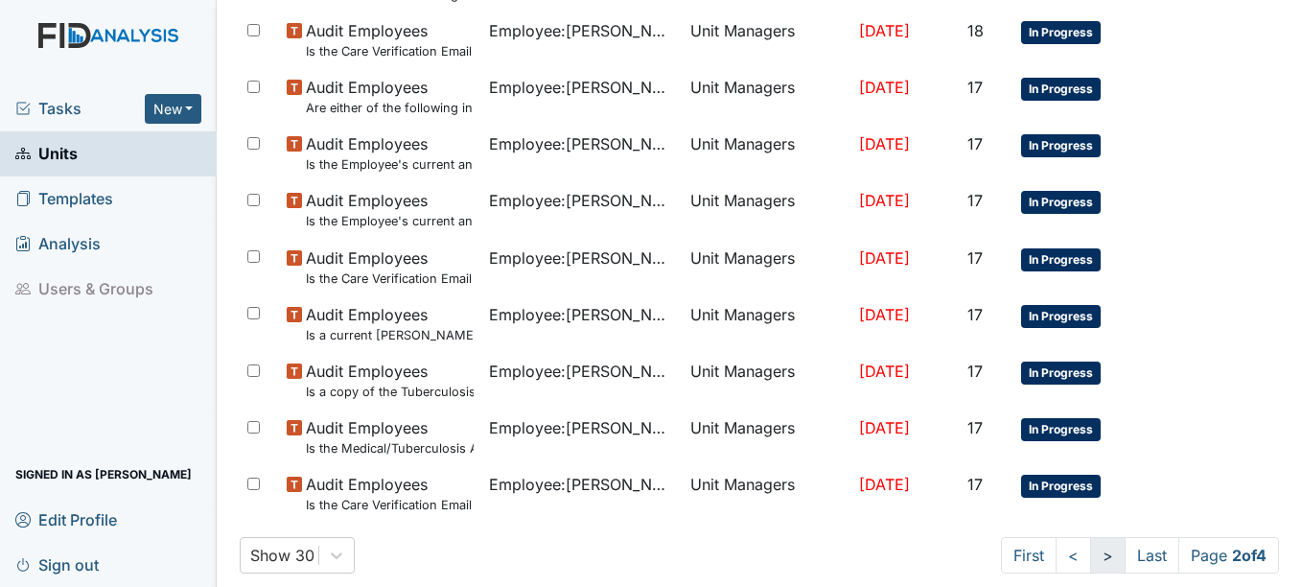
click at [1090, 555] on link ">" at bounding box center [1107, 555] width 35 height 36
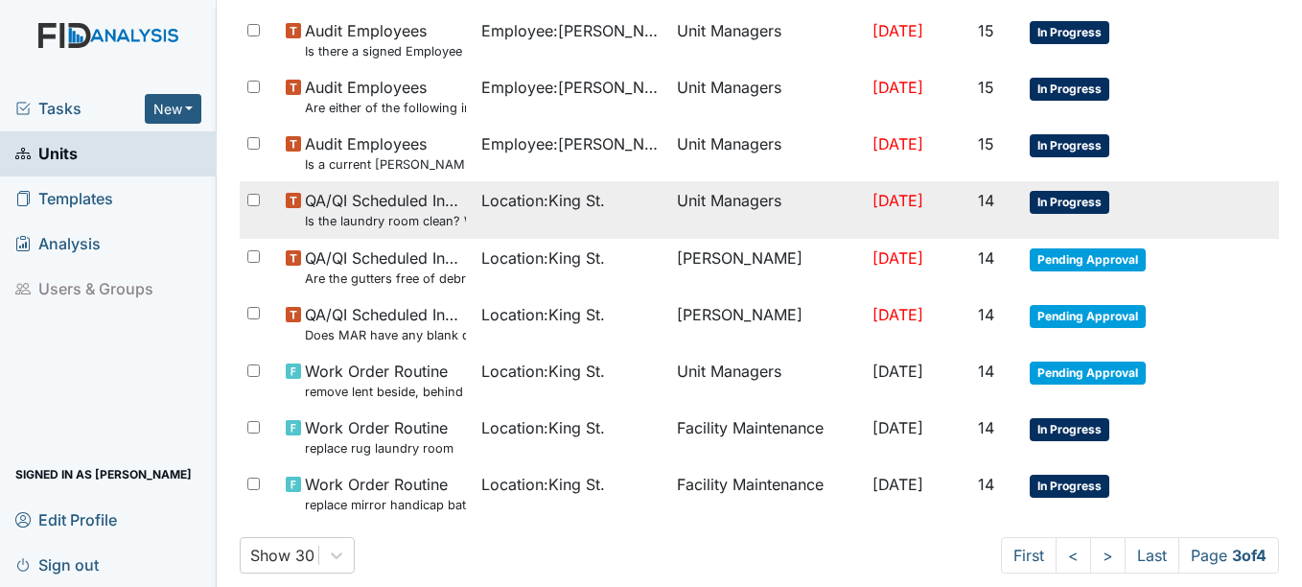
click at [1052, 200] on span "In Progress" at bounding box center [1070, 202] width 80 height 23
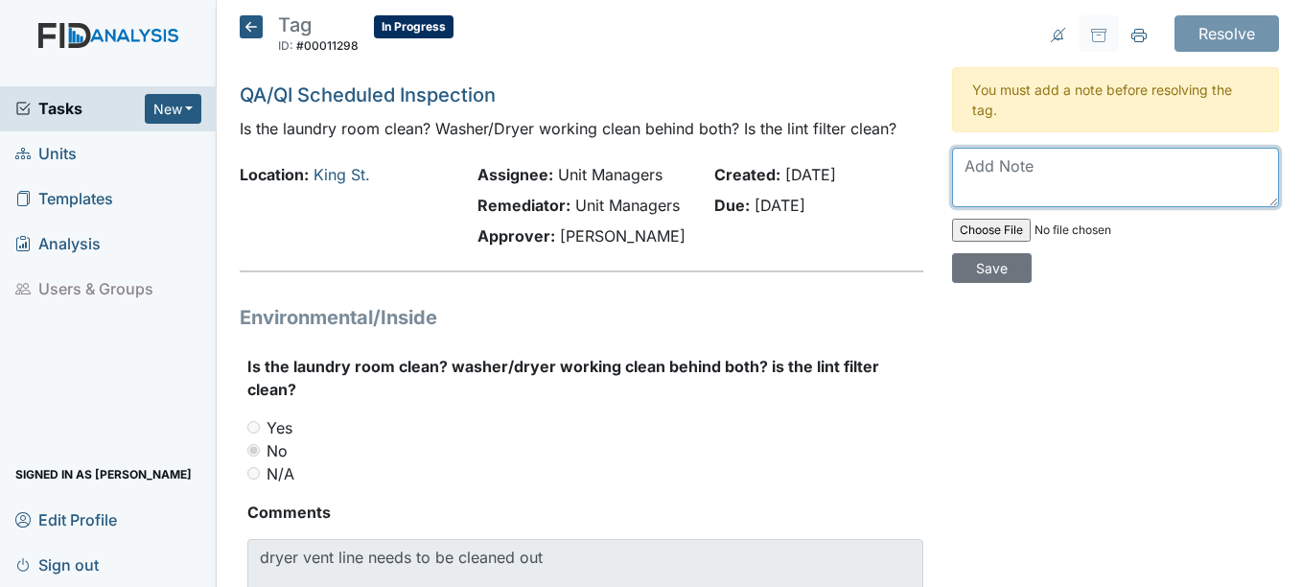
click at [971, 161] on textarea at bounding box center [1115, 177] width 327 height 59
type textarea "Dryer vent cleaned"
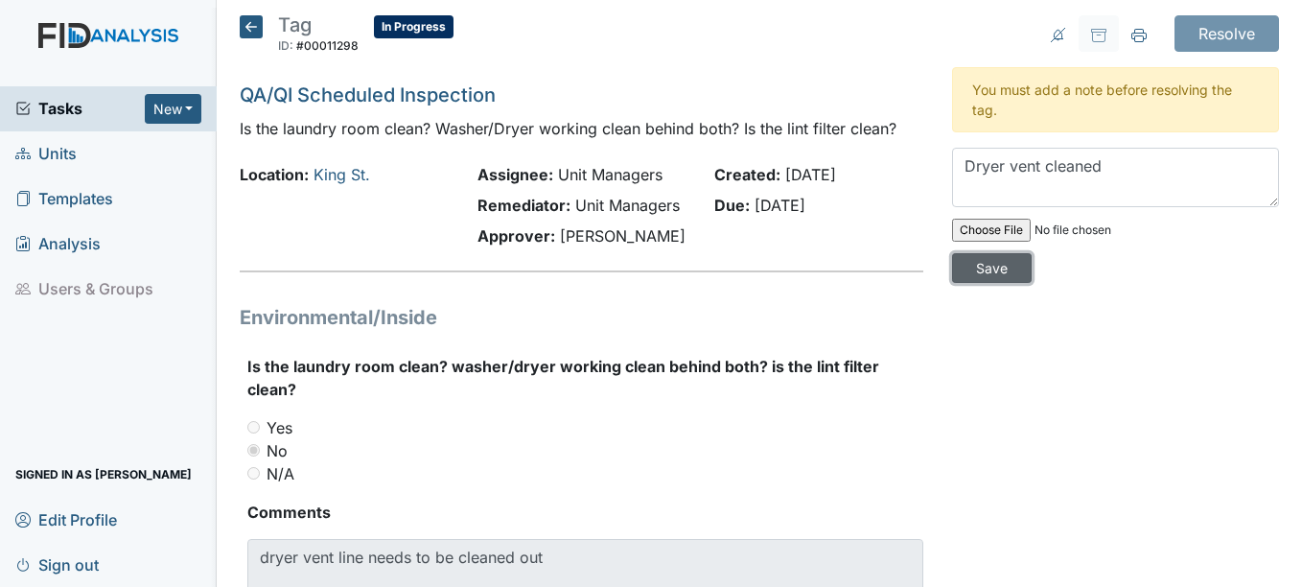
click at [989, 262] on input "Save" at bounding box center [992, 268] width 80 height 30
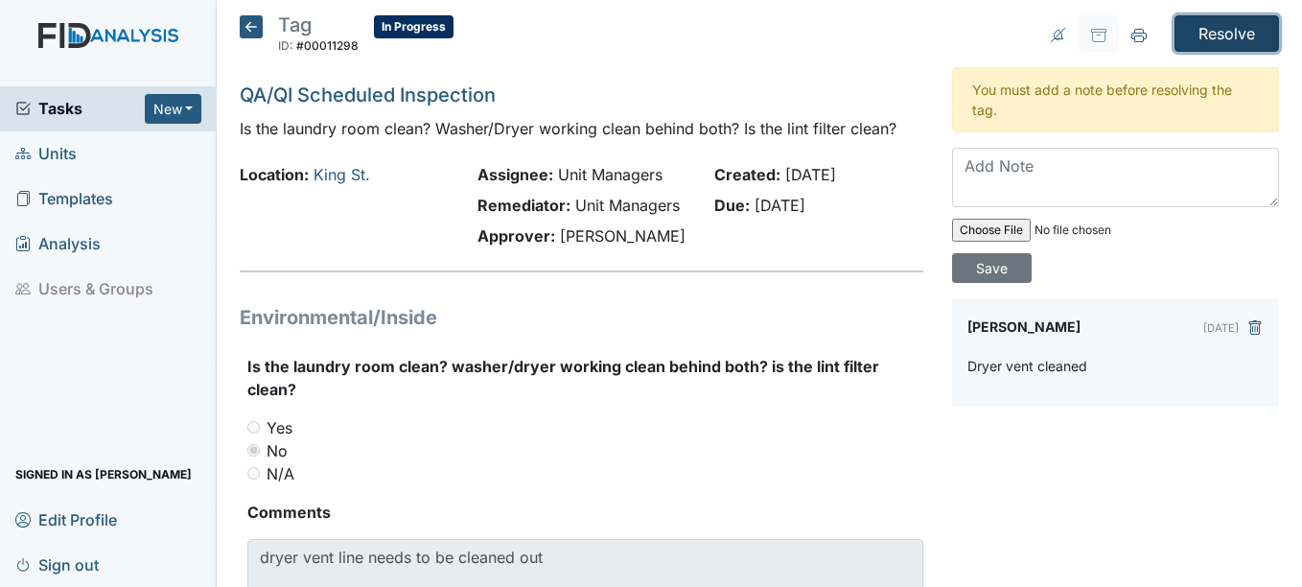
click at [1209, 34] on input "Resolve" at bounding box center [1227, 33] width 105 height 36
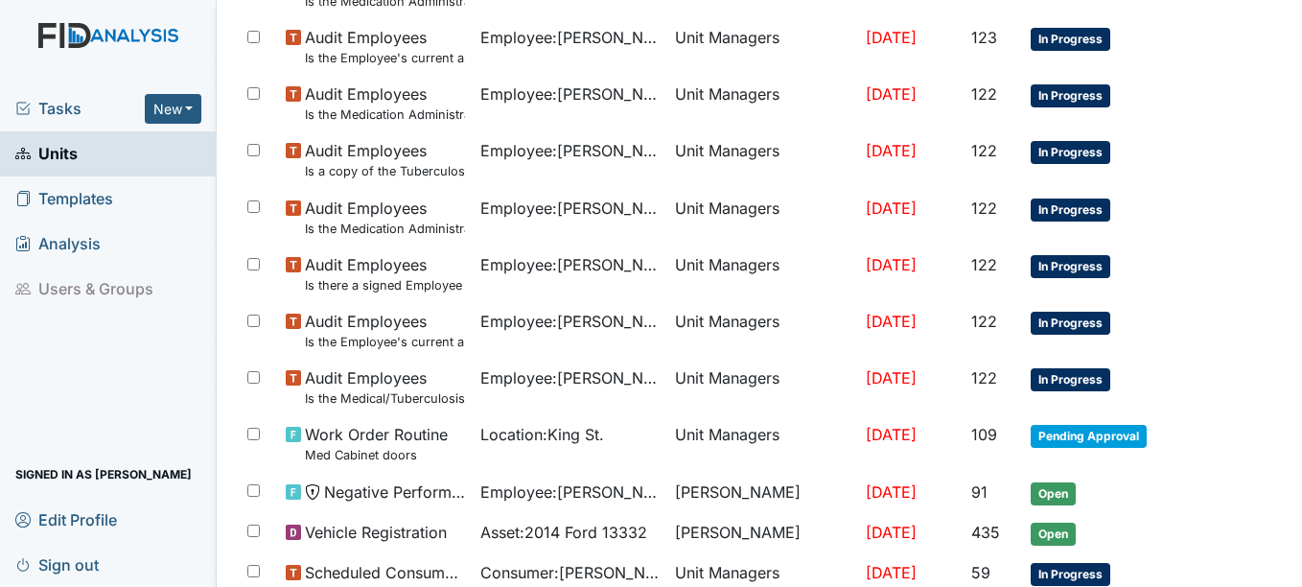
scroll to position [1481, 0]
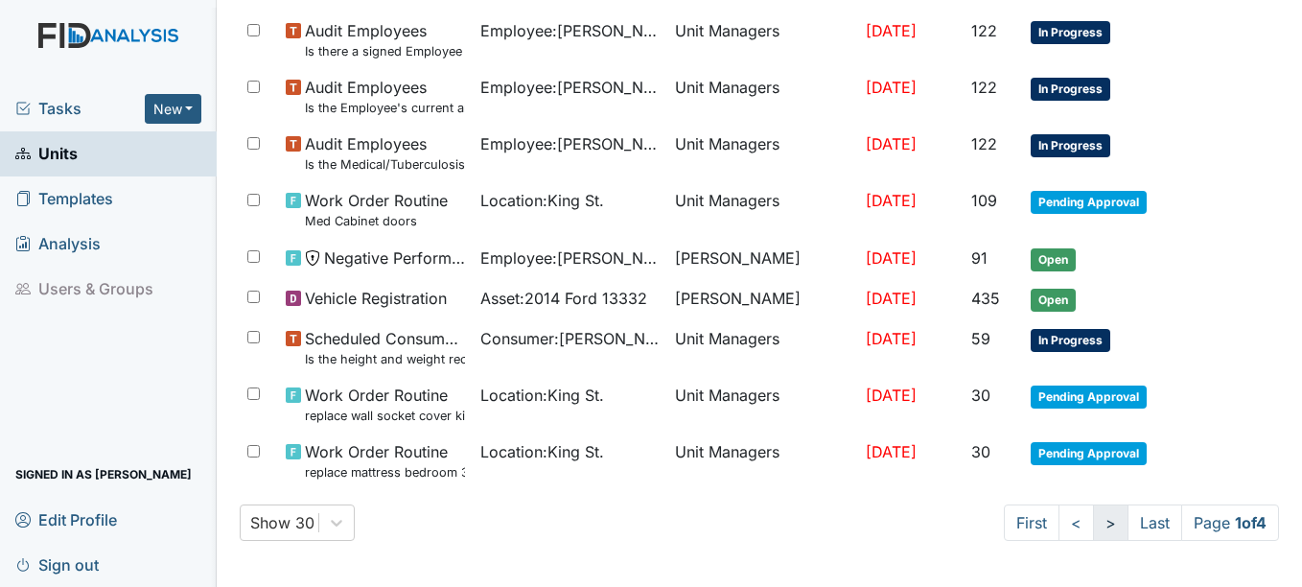
click at [1093, 520] on link ">" at bounding box center [1110, 522] width 35 height 36
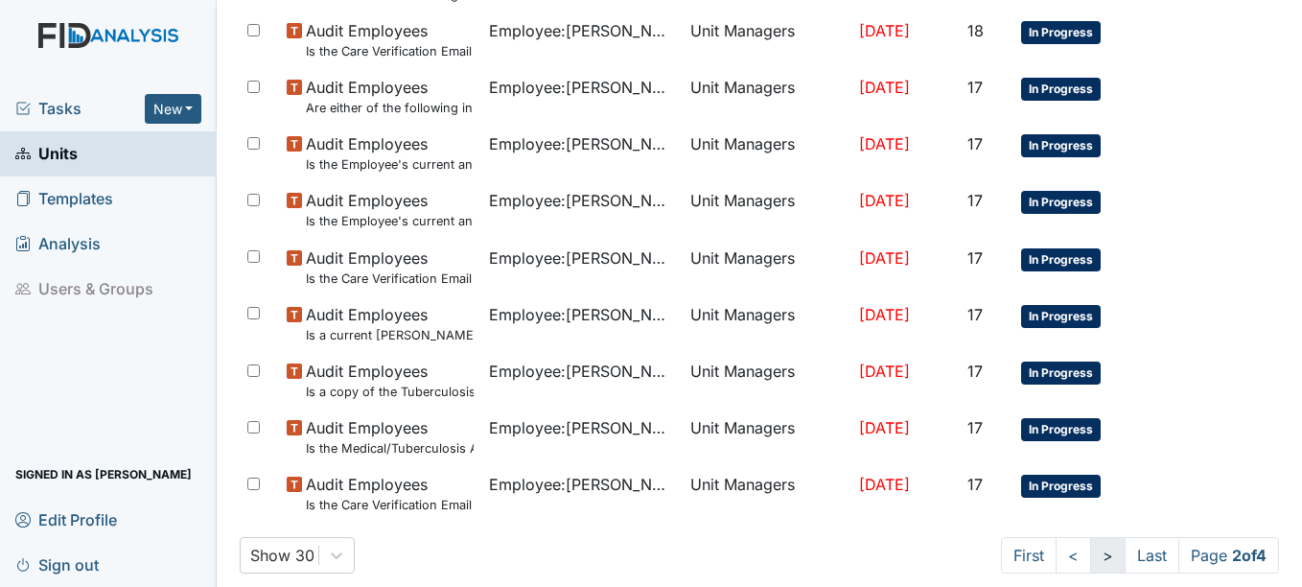
click at [1090, 551] on link ">" at bounding box center [1107, 555] width 35 height 36
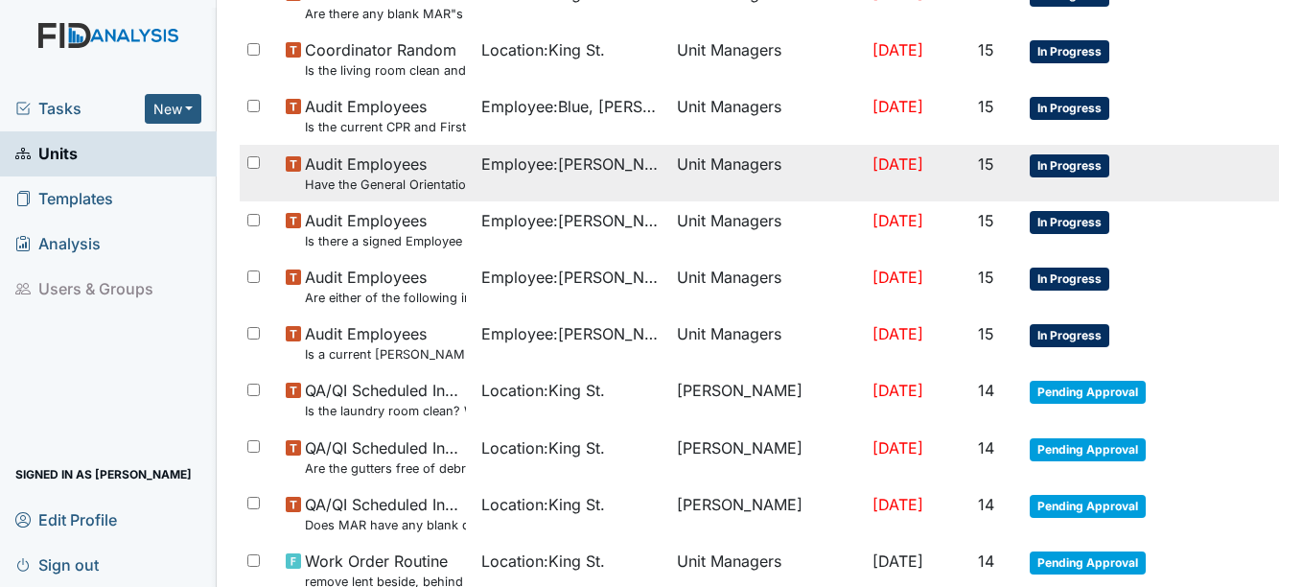
scroll to position [1289, 0]
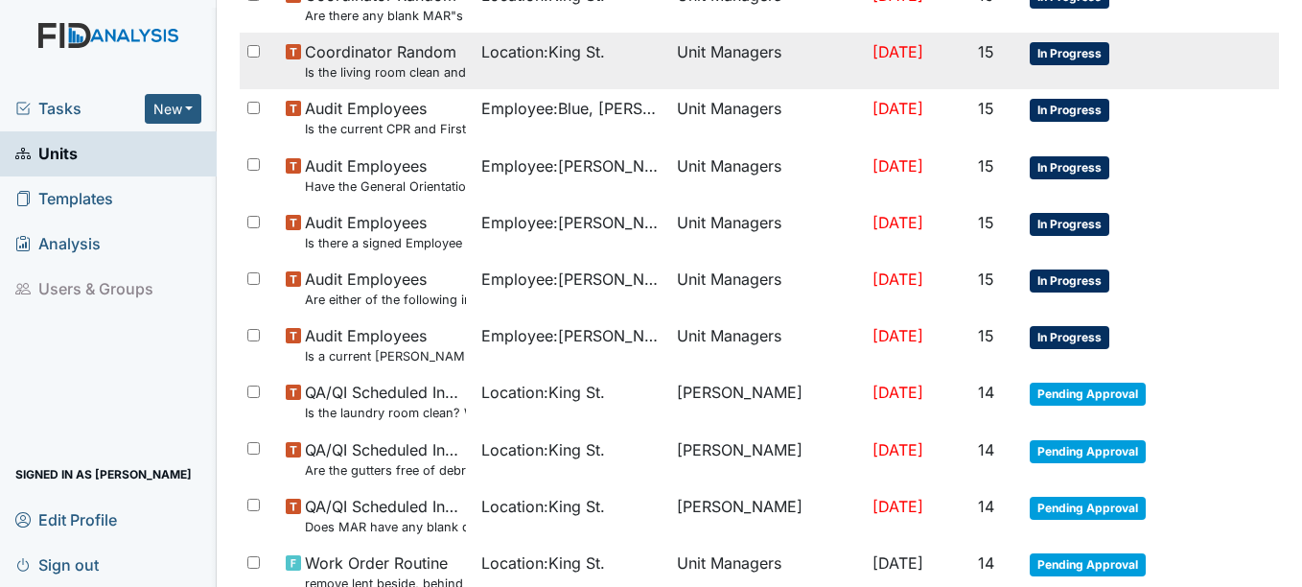
click at [1077, 50] on span "In Progress" at bounding box center [1070, 53] width 80 height 23
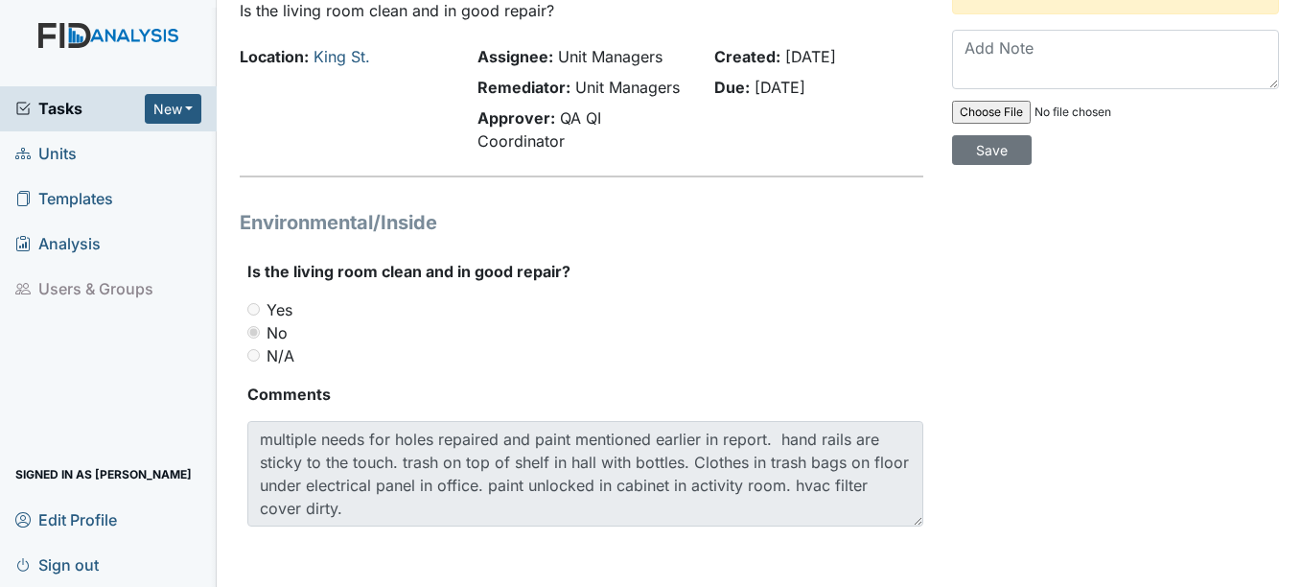
scroll to position [119, 0]
click at [54, 149] on span "Units" at bounding box center [45, 154] width 61 height 30
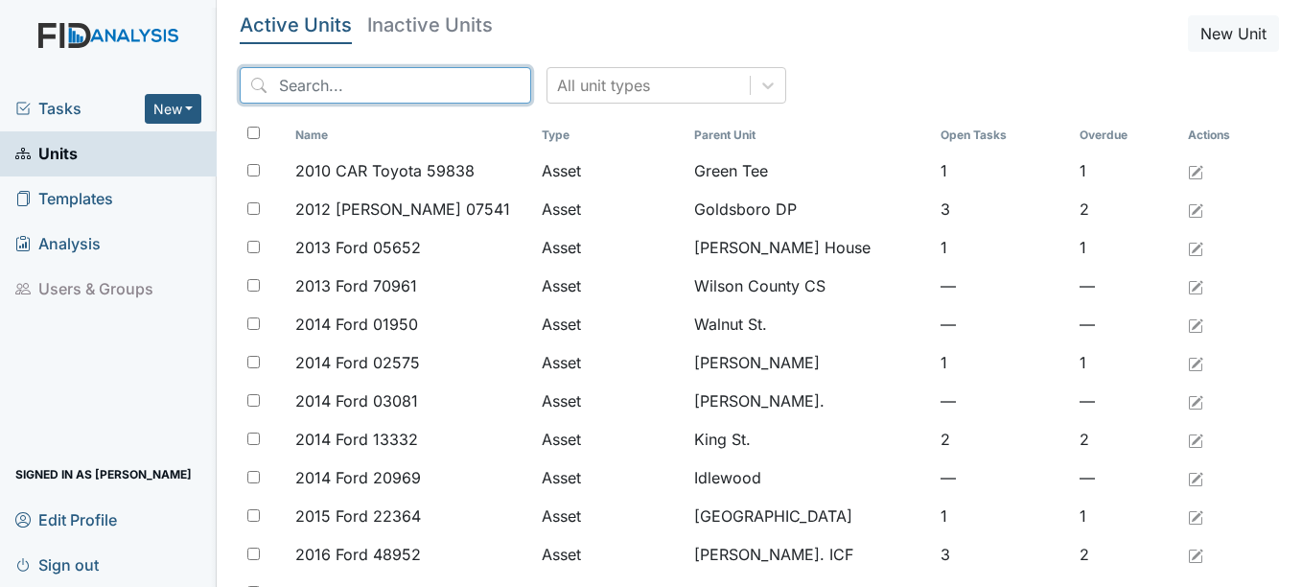
click at [376, 84] on input "search" at bounding box center [386, 85] width 292 height 36
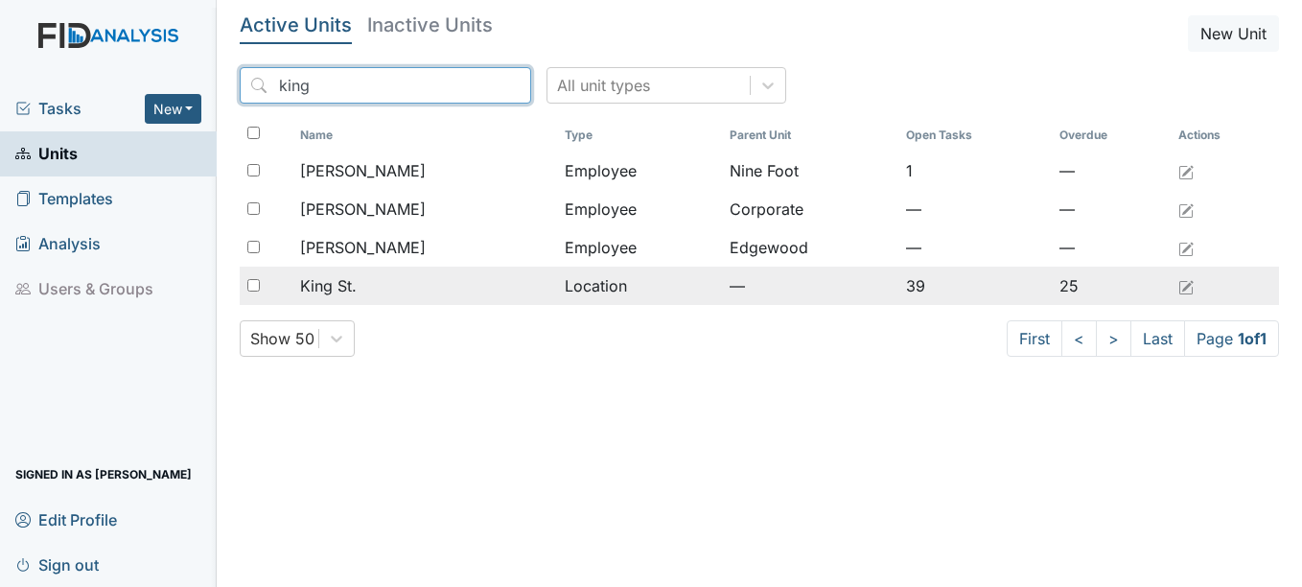
type input "king"
click at [336, 284] on span "King St." at bounding box center [328, 285] width 57 height 23
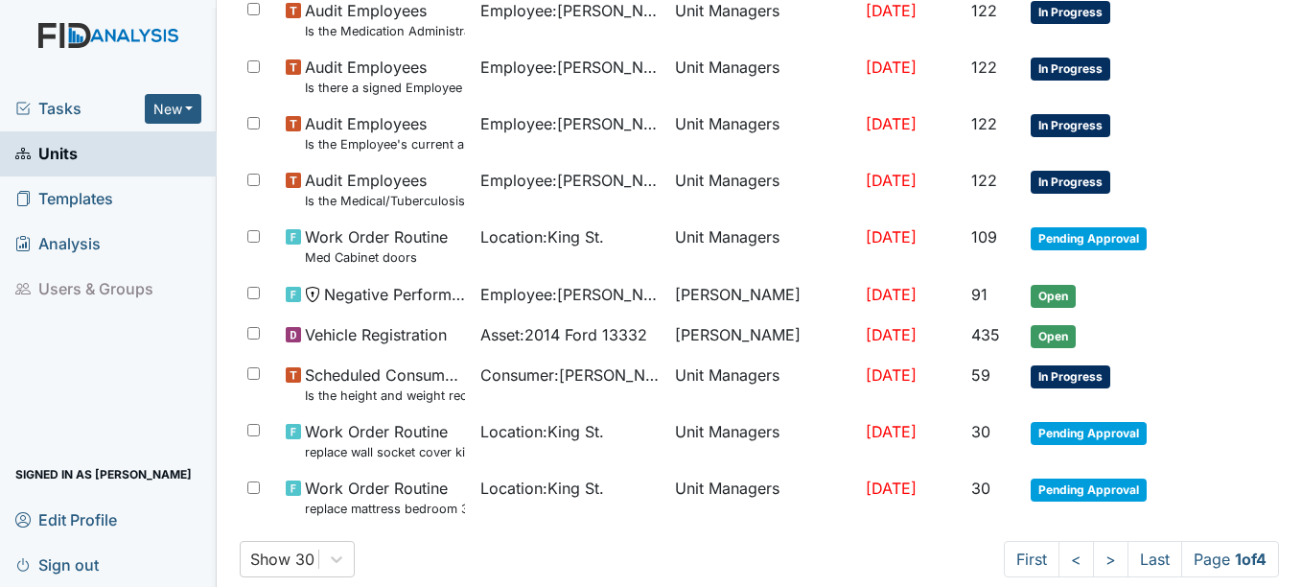
scroll to position [1417, 0]
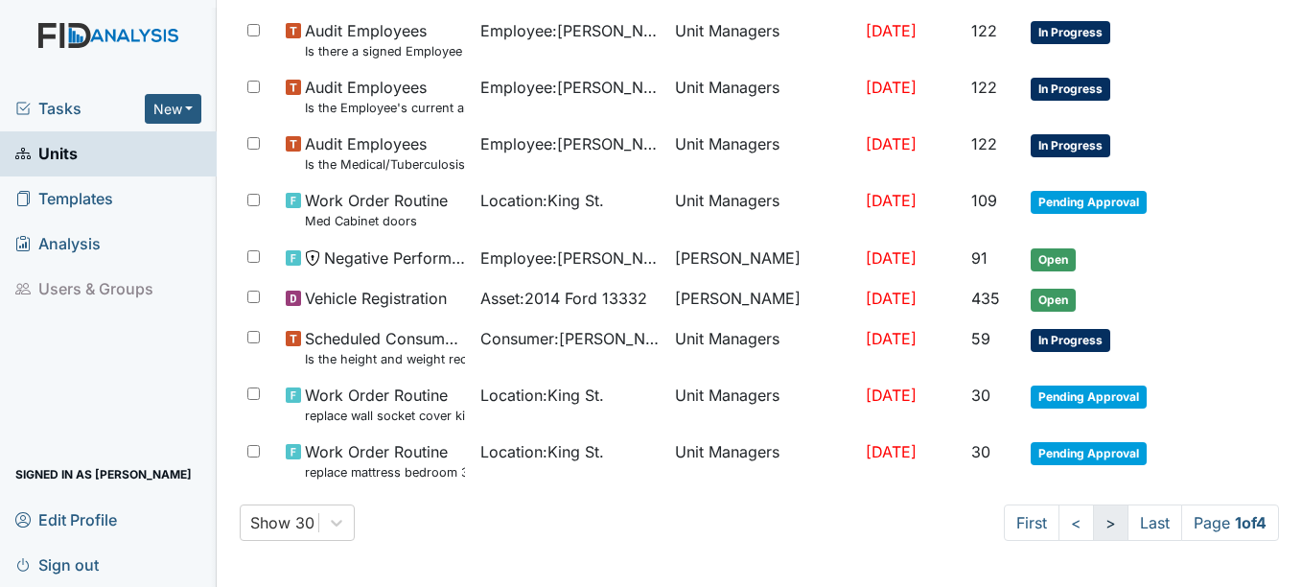
click at [1093, 524] on link ">" at bounding box center [1110, 522] width 35 height 36
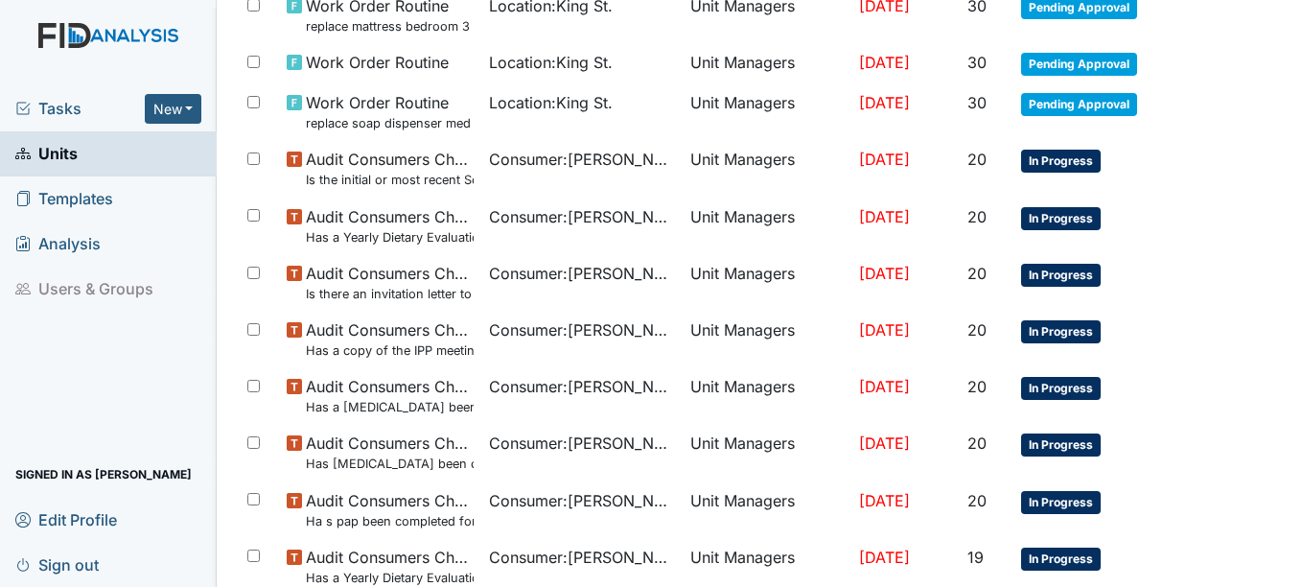
scroll to position [171, 0]
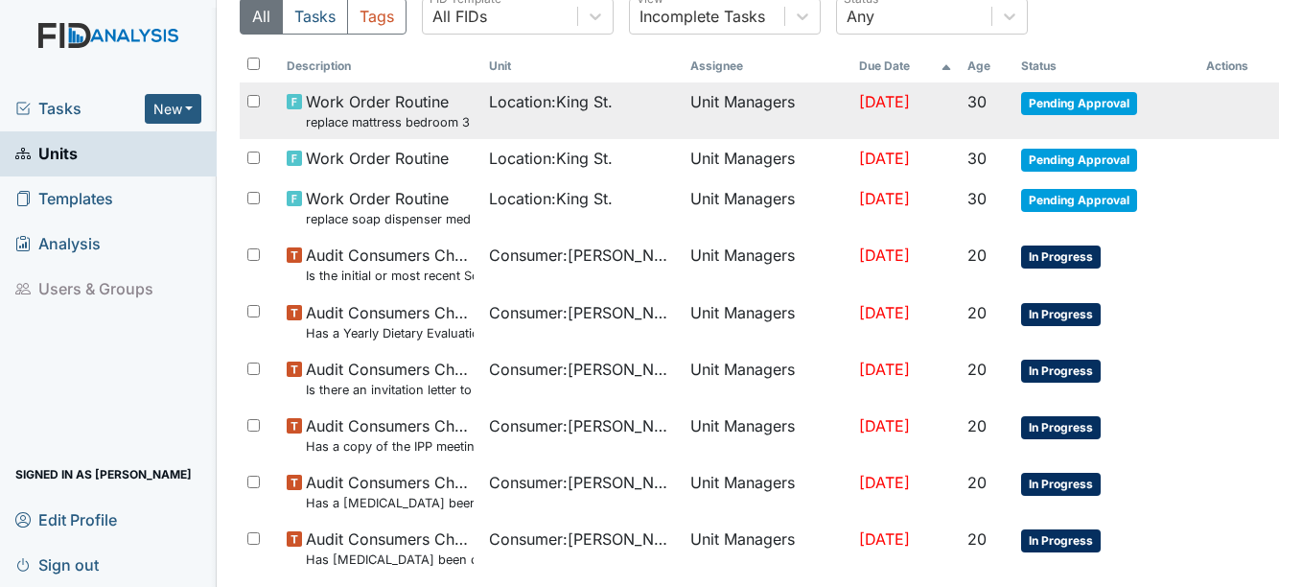
click at [1059, 99] on span "Pending Approval" at bounding box center [1079, 103] width 116 height 23
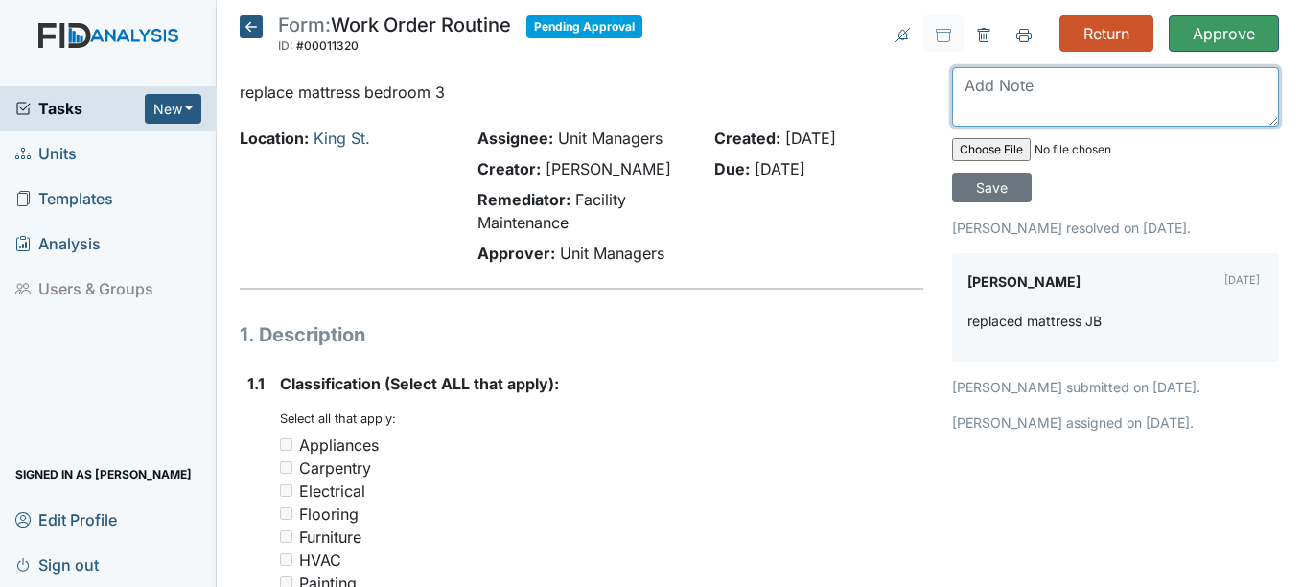
click at [1019, 89] on textarea at bounding box center [1115, 96] width 327 height 59
type textarea "great job"
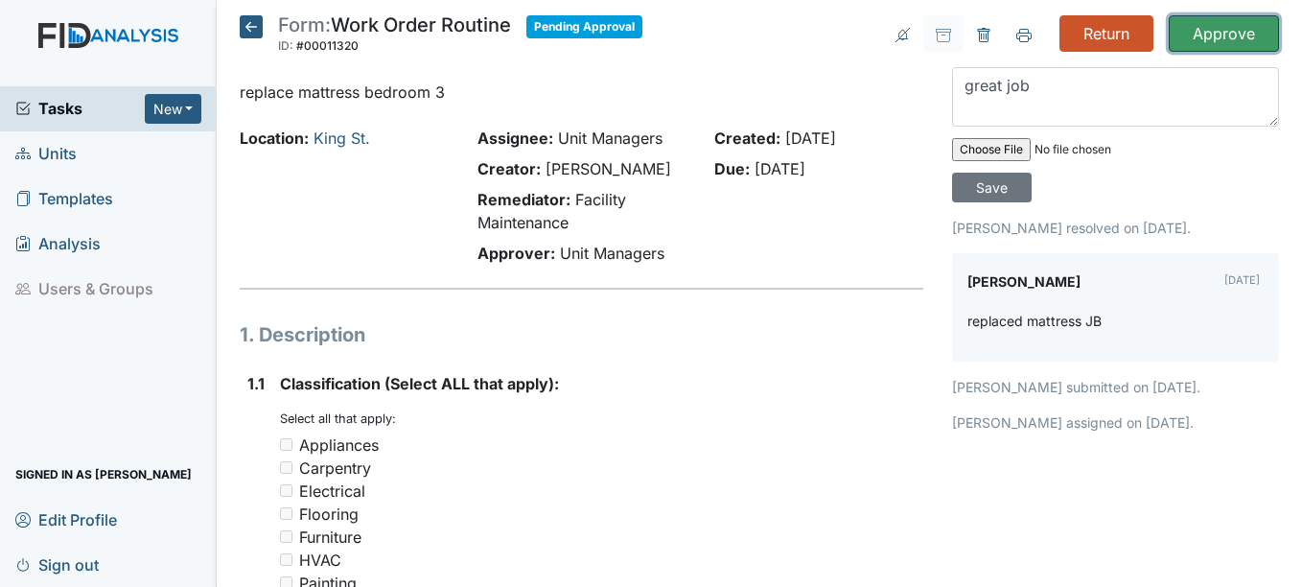
click at [1221, 28] on input "Approve" at bounding box center [1224, 33] width 110 height 36
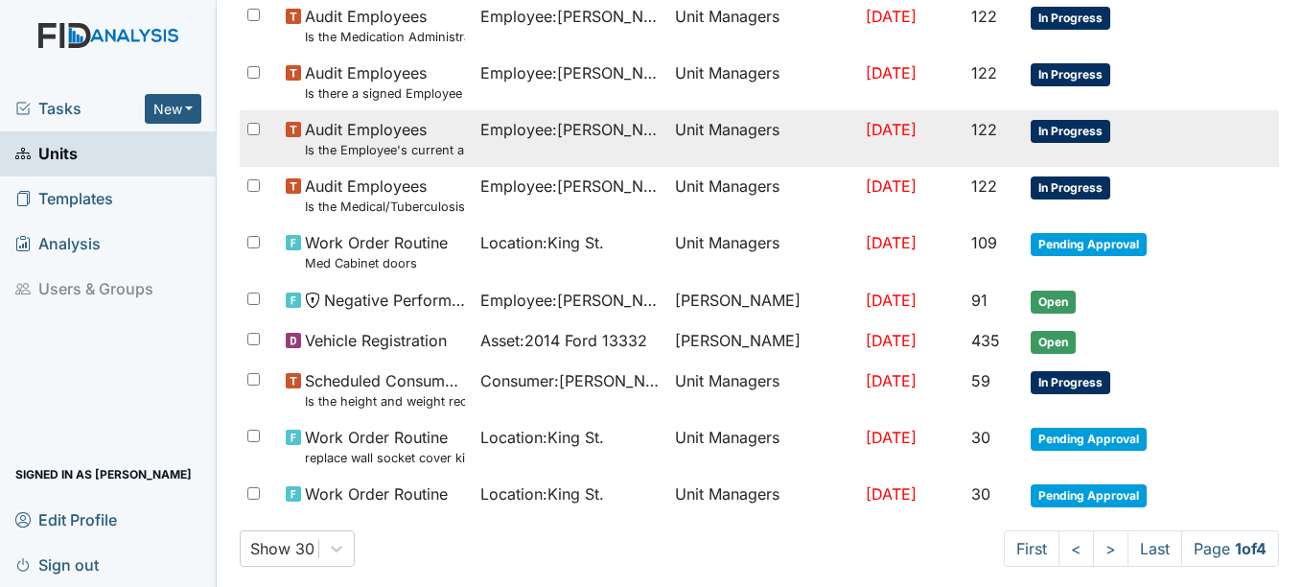
scroll to position [1464, 0]
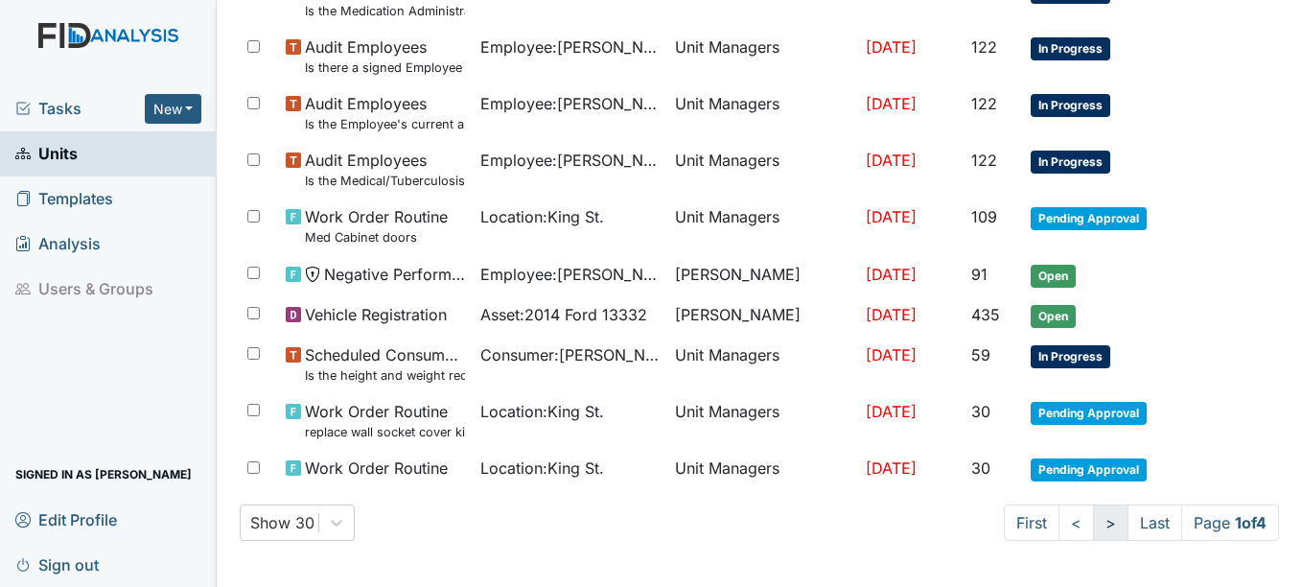
click at [1093, 524] on link ">" at bounding box center [1110, 522] width 35 height 36
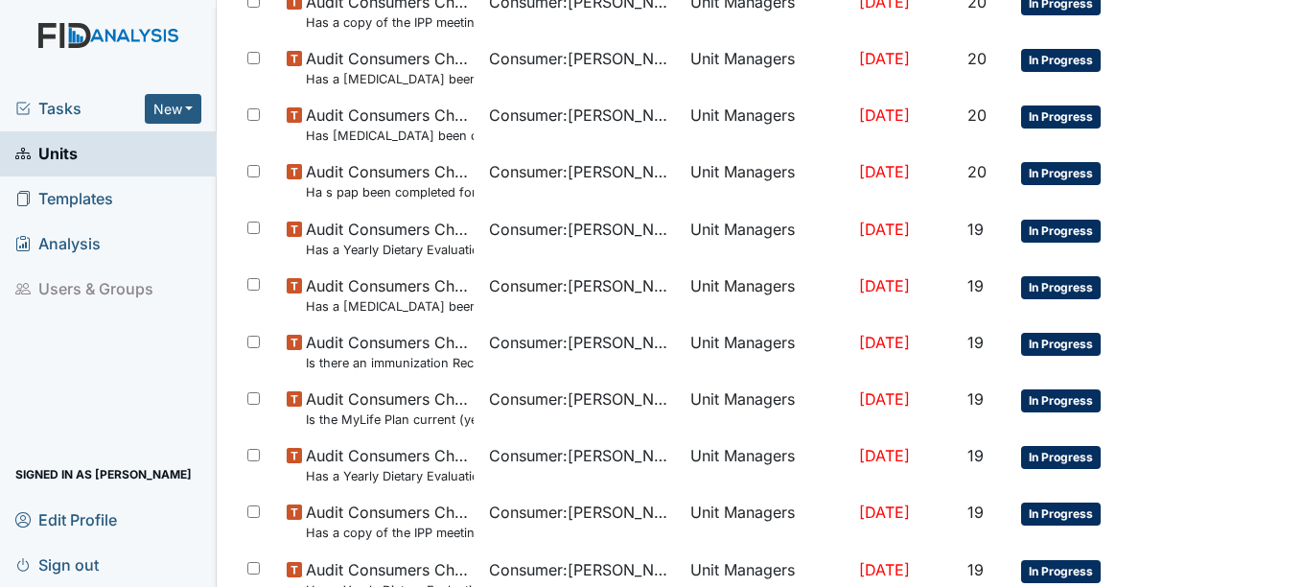
scroll to position [122, 0]
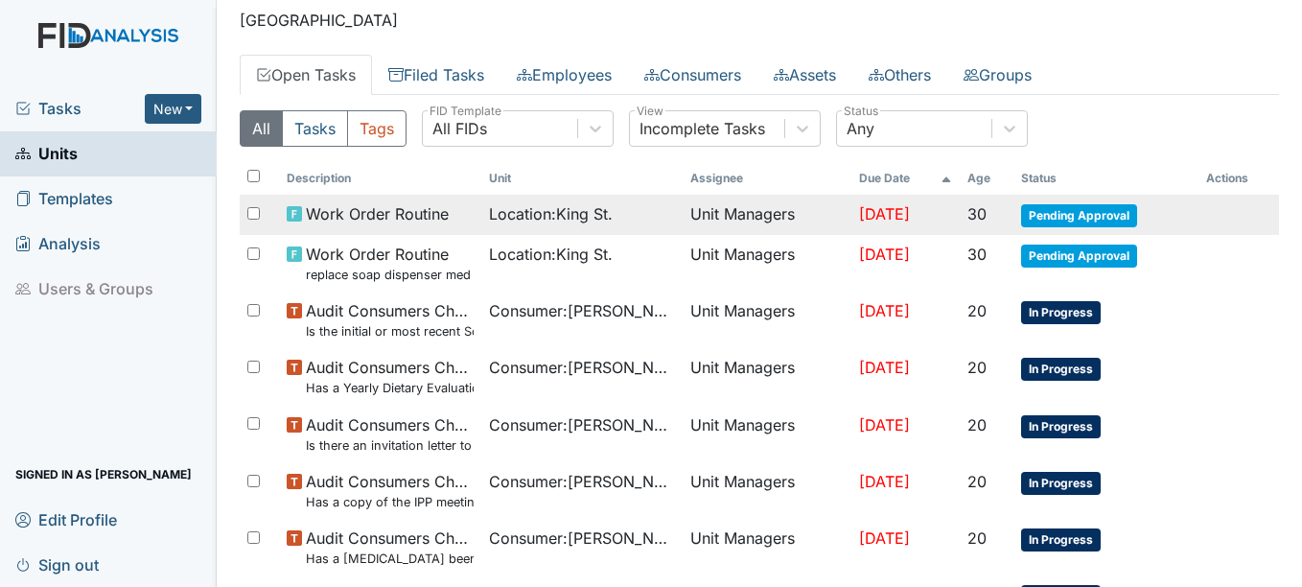
click at [1066, 209] on span "Pending Approval" at bounding box center [1079, 215] width 116 height 23
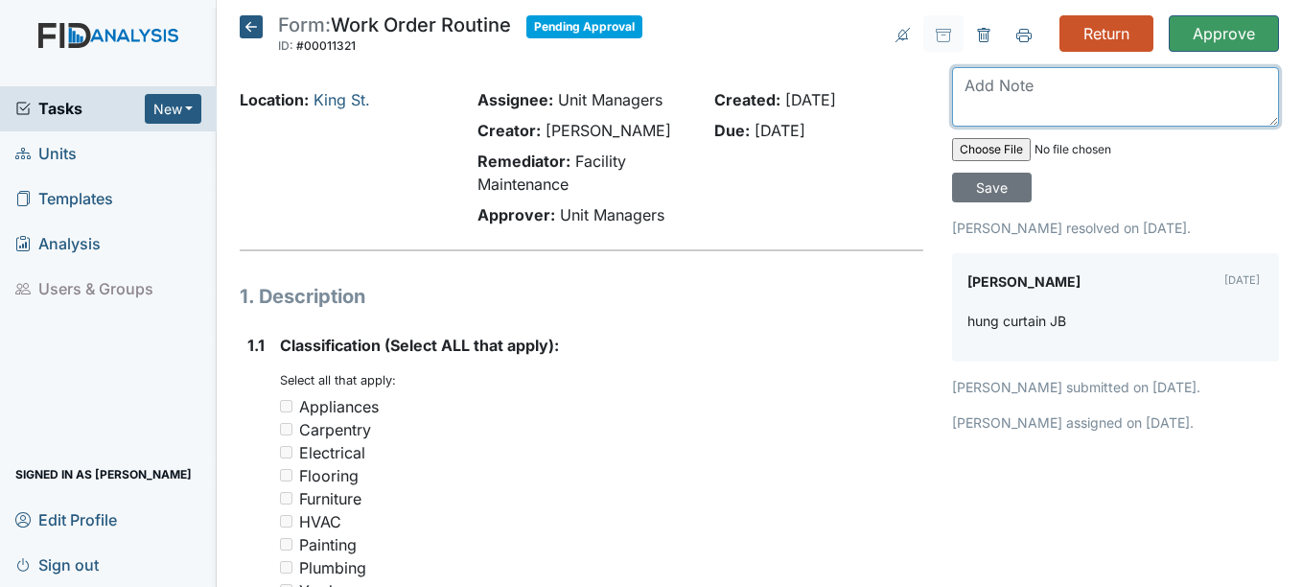
click at [1047, 103] on textarea at bounding box center [1115, 96] width 327 height 59
type textarea "g"
type textarea "s"
type textarea "satisfied"
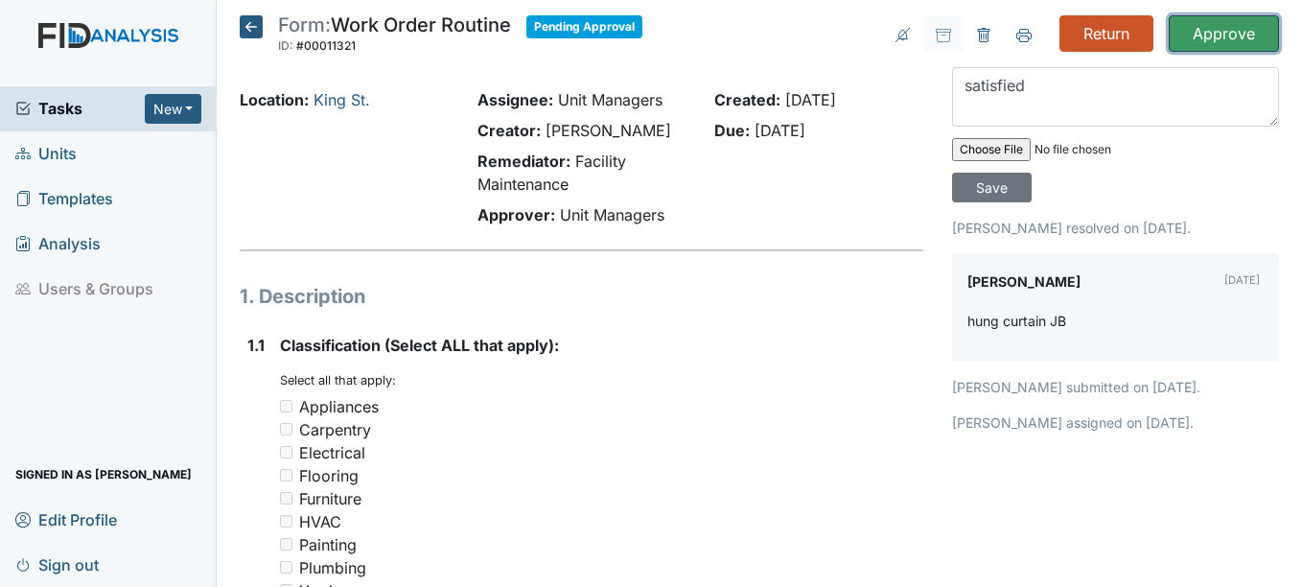
click at [1216, 32] on input "Approve" at bounding box center [1224, 33] width 110 height 36
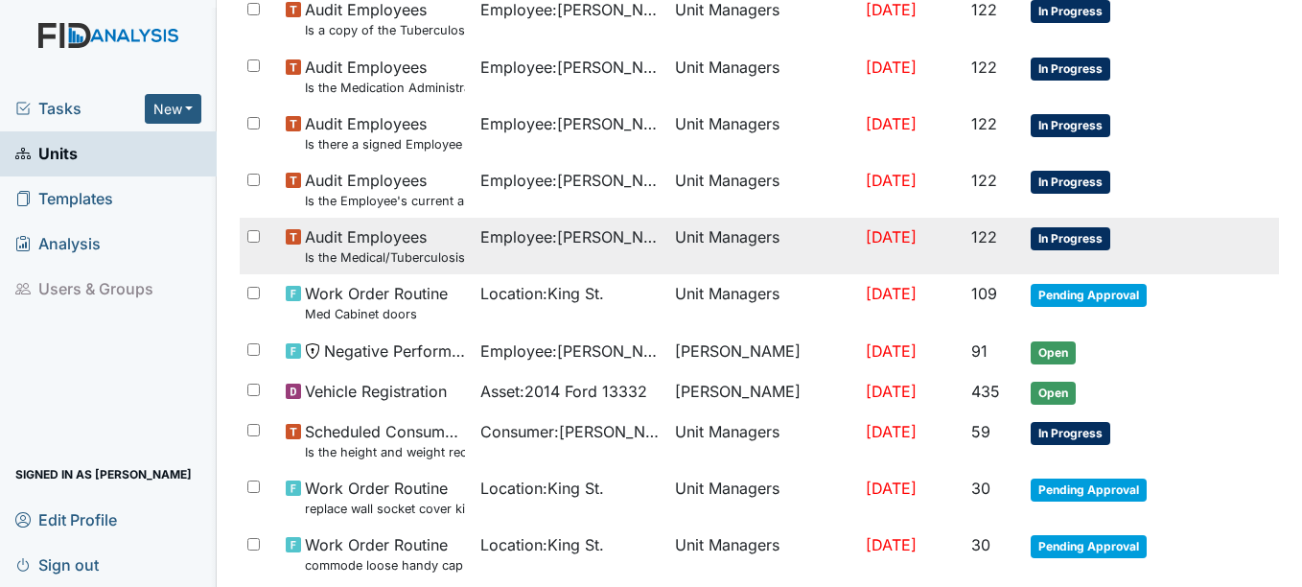
scroll to position [1481, 0]
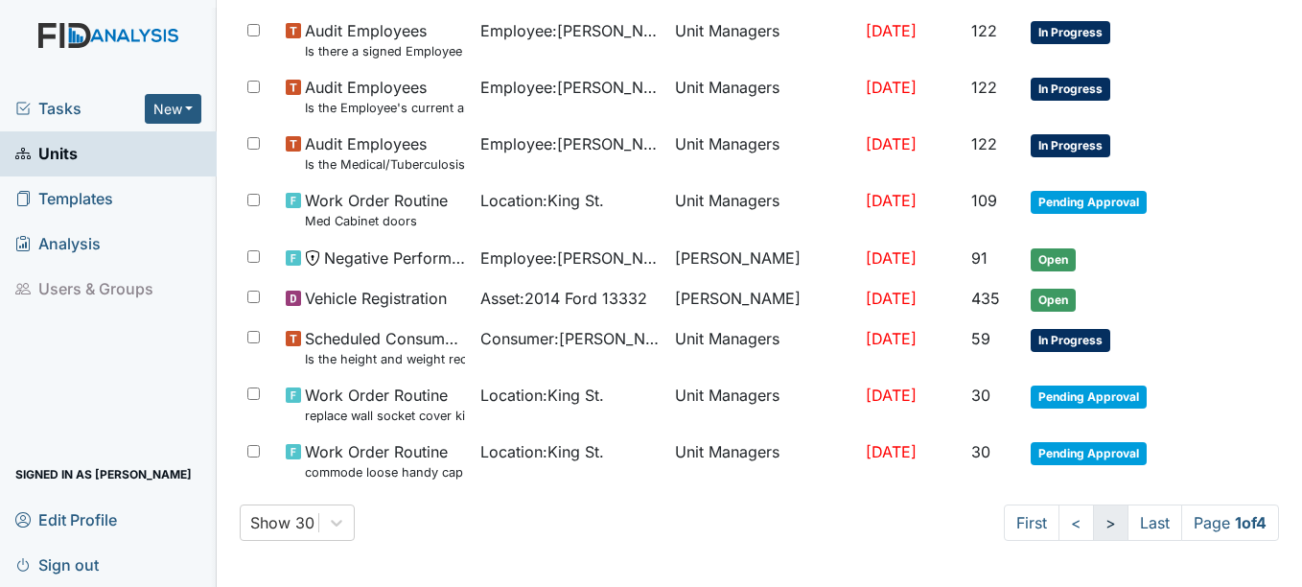
click at [1093, 521] on link ">" at bounding box center [1110, 522] width 35 height 36
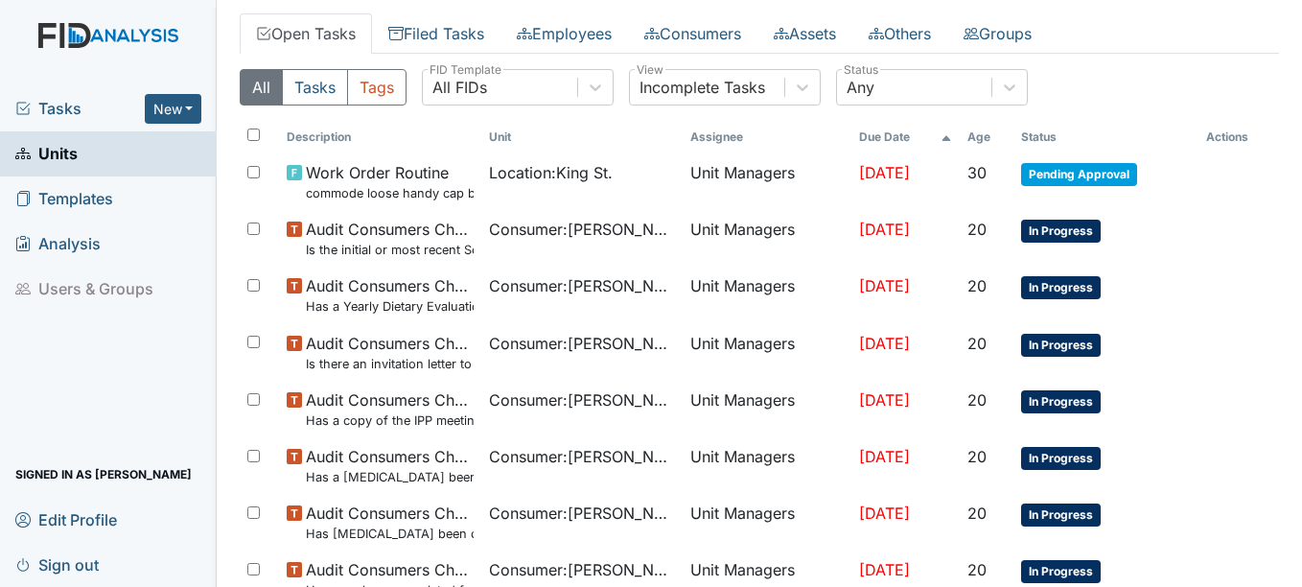
scroll to position [0, 0]
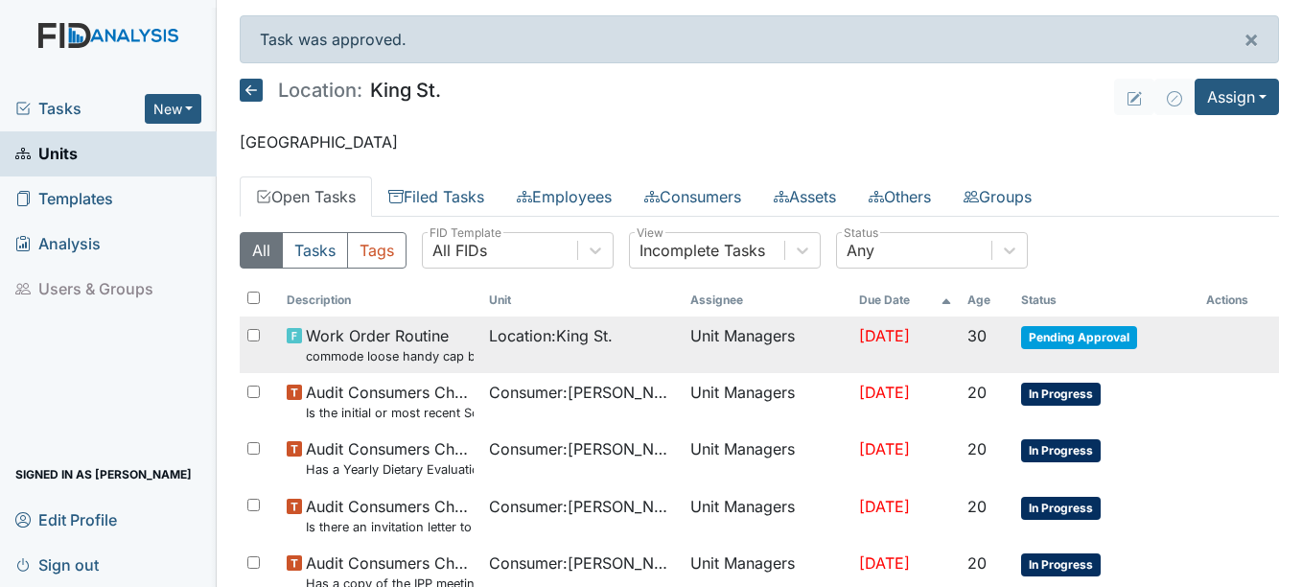
click at [1087, 336] on span "Pending Approval" at bounding box center [1079, 337] width 116 height 23
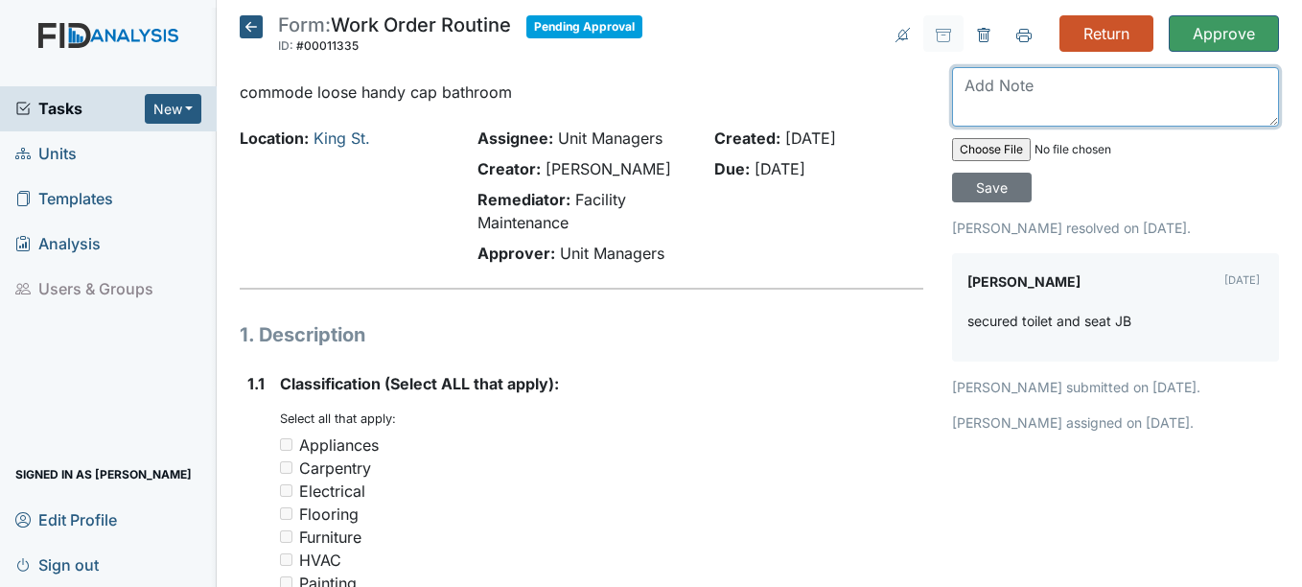
click at [1008, 100] on textarea at bounding box center [1115, 96] width 327 height 59
type textarea "c"
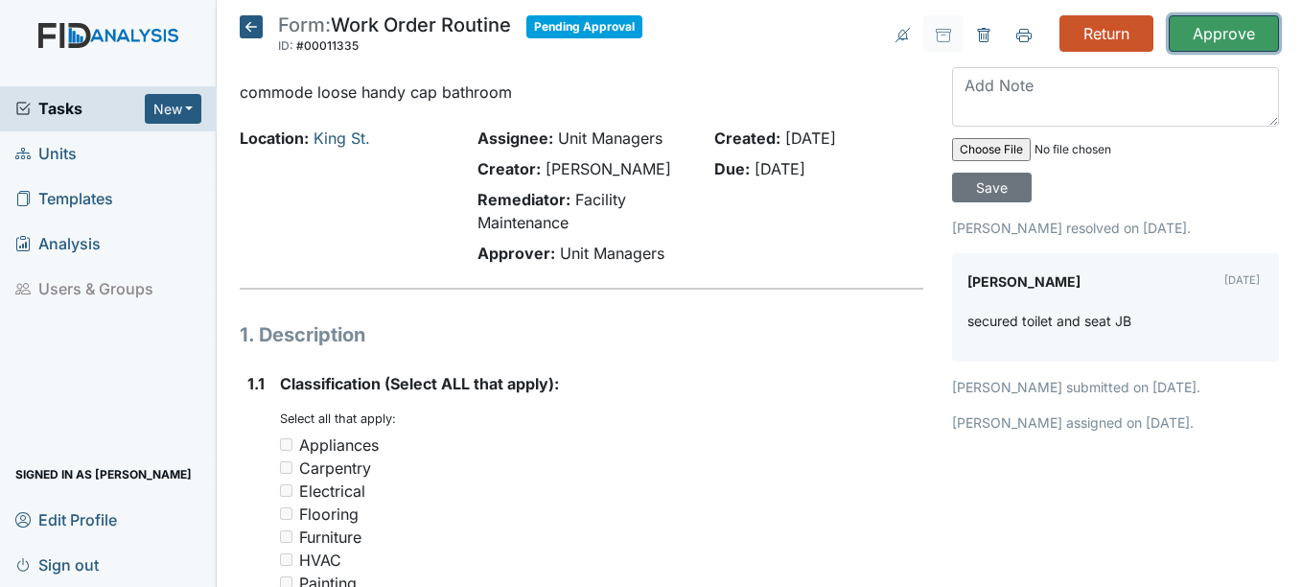
click at [1212, 35] on input "Approve" at bounding box center [1224, 33] width 110 height 36
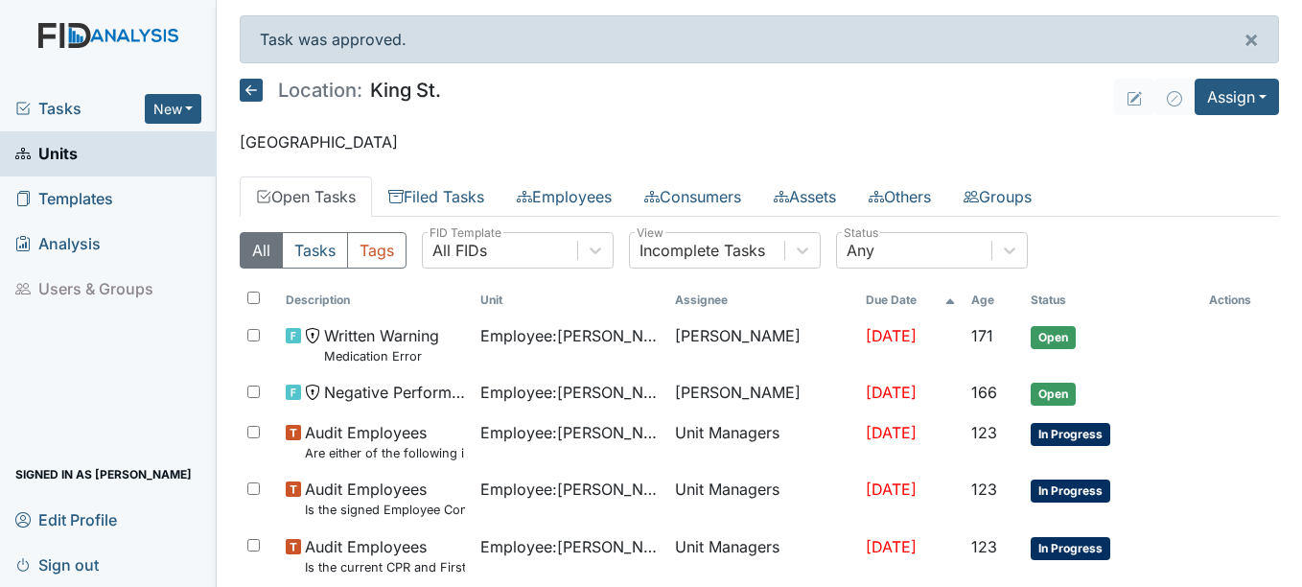
click at [66, 151] on span "Units" at bounding box center [46, 154] width 62 height 30
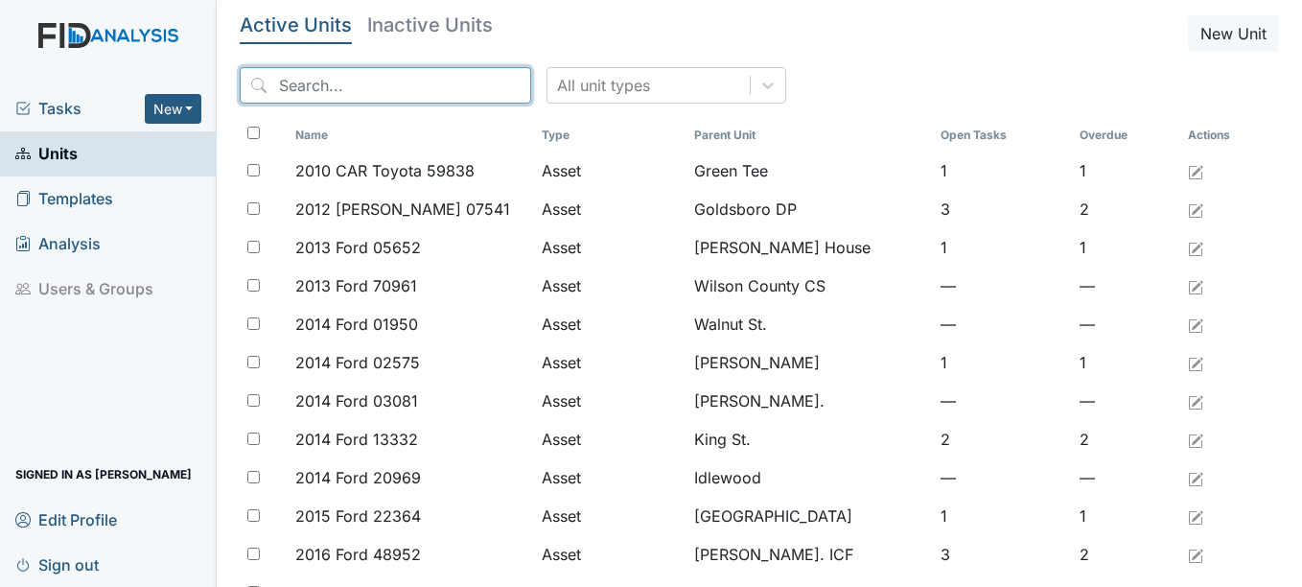
click at [361, 79] on input "search" at bounding box center [386, 85] width 292 height 36
click at [362, 79] on input "search" at bounding box center [386, 85] width 292 height 36
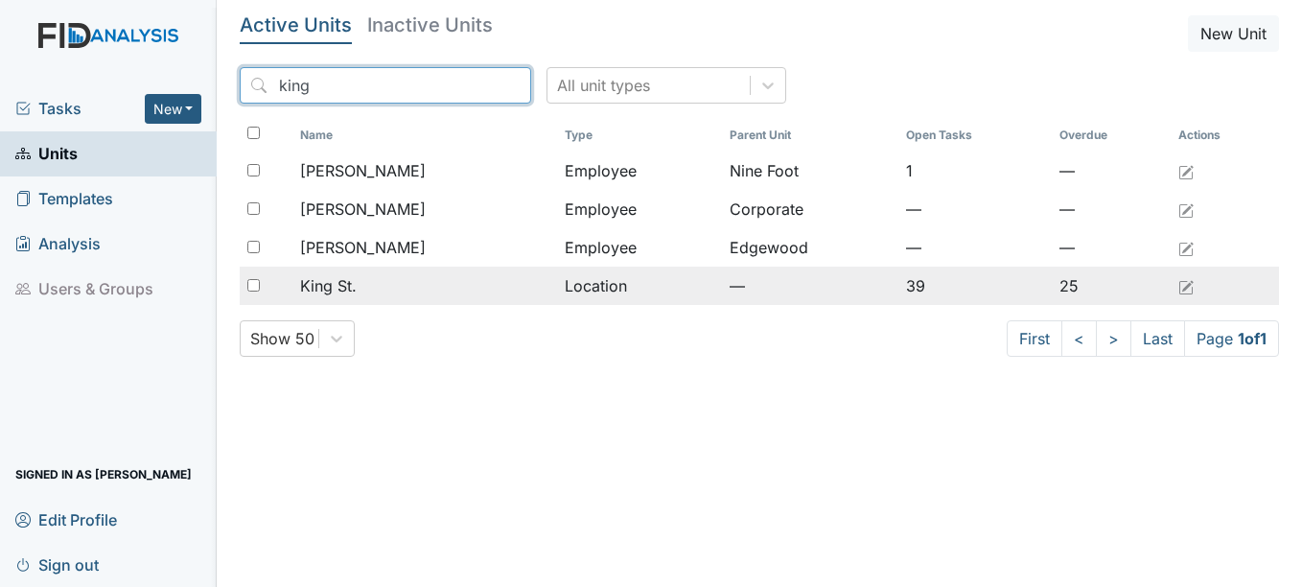
type input "king"
click at [347, 285] on span "King St." at bounding box center [328, 285] width 57 height 23
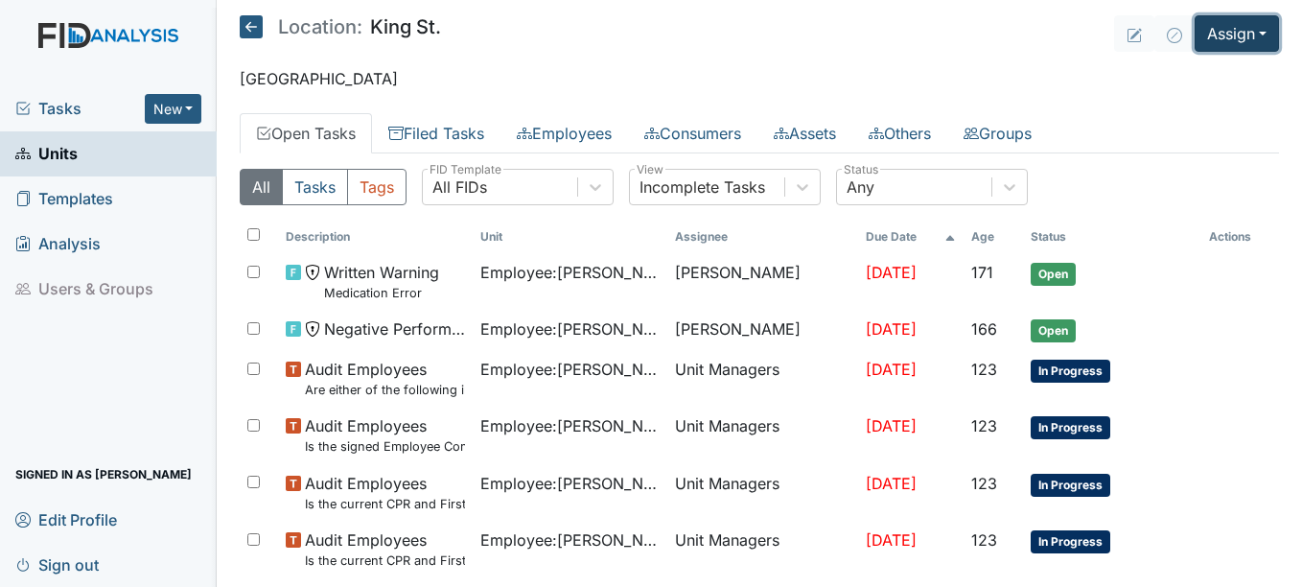
click at [1245, 31] on button "Assign" at bounding box center [1237, 33] width 84 height 36
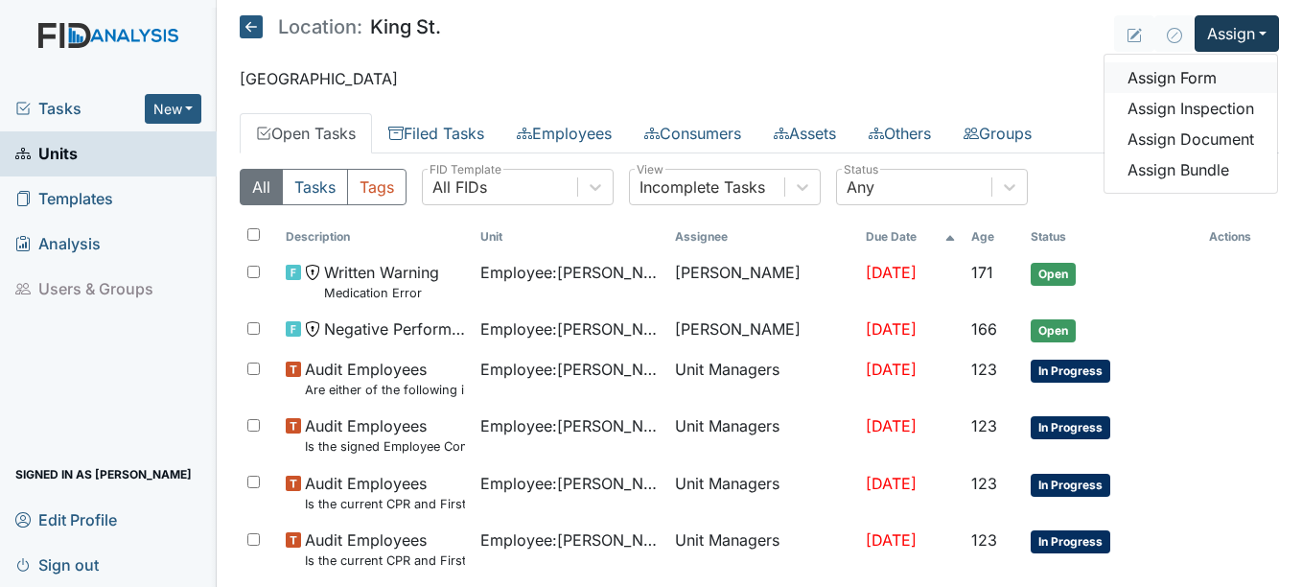
click at [1189, 77] on link "Assign Form" at bounding box center [1191, 77] width 173 height 31
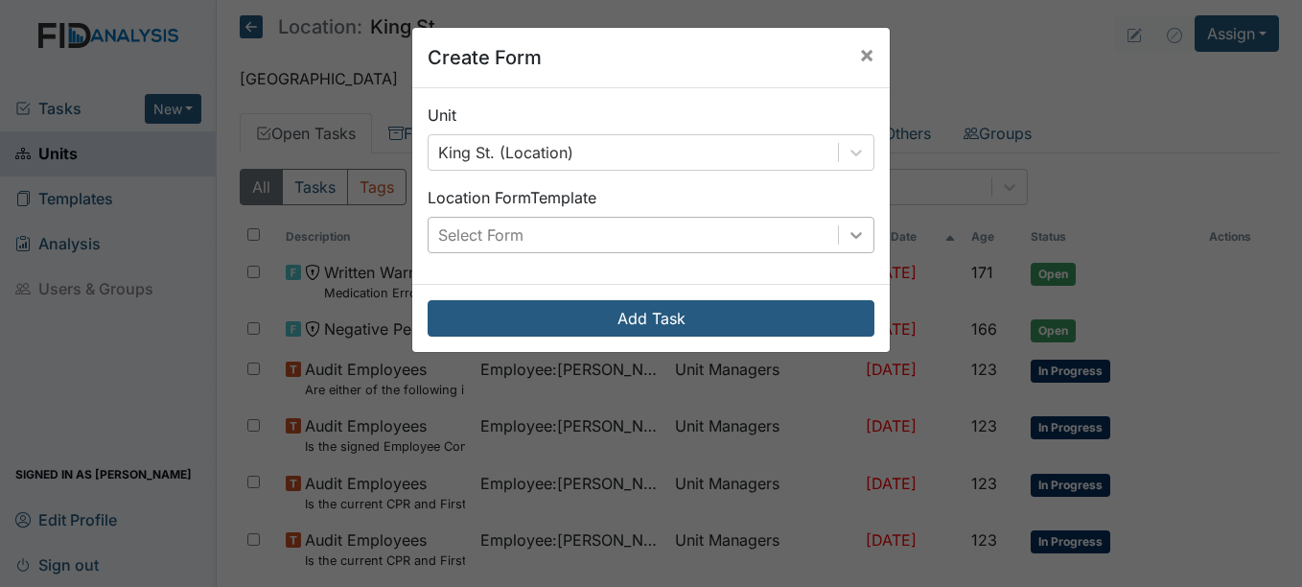
click at [852, 235] on icon at bounding box center [857, 235] width 12 height 7
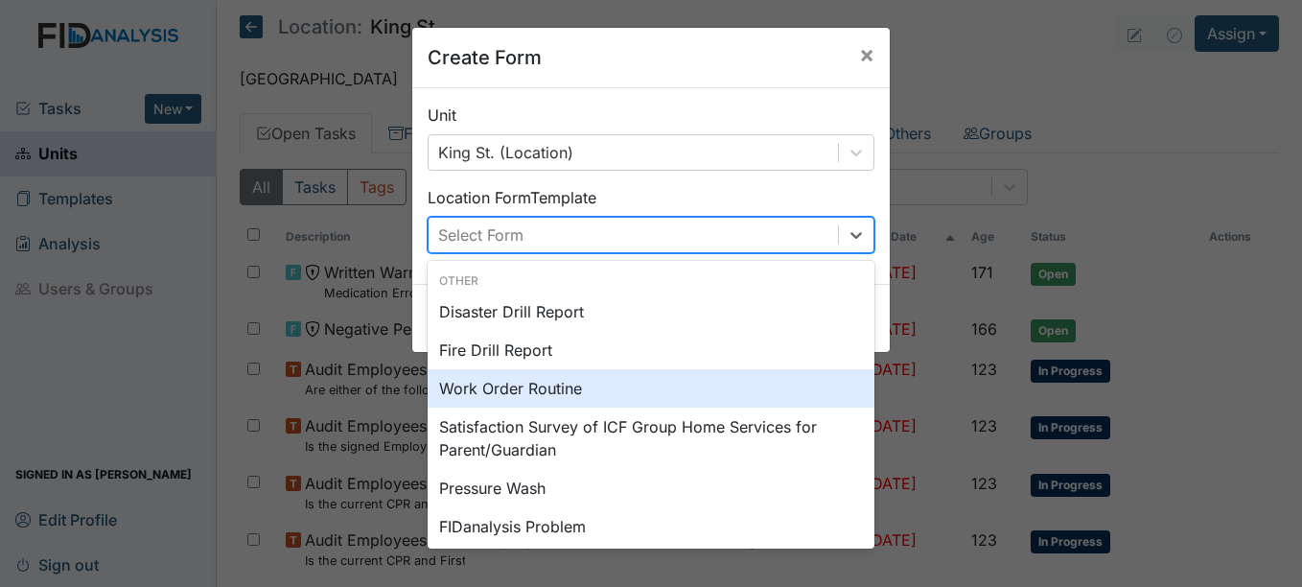
click at [561, 385] on div "Work Order Routine" at bounding box center [651, 388] width 447 height 38
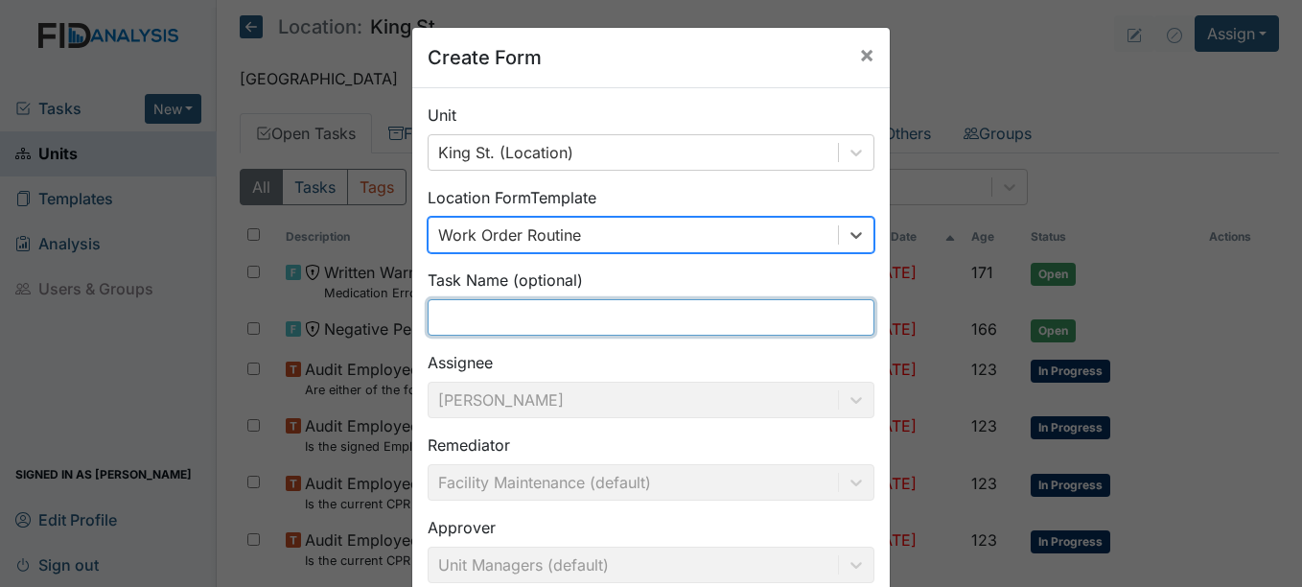
click at [460, 321] on input "text" at bounding box center [651, 317] width 447 height 36
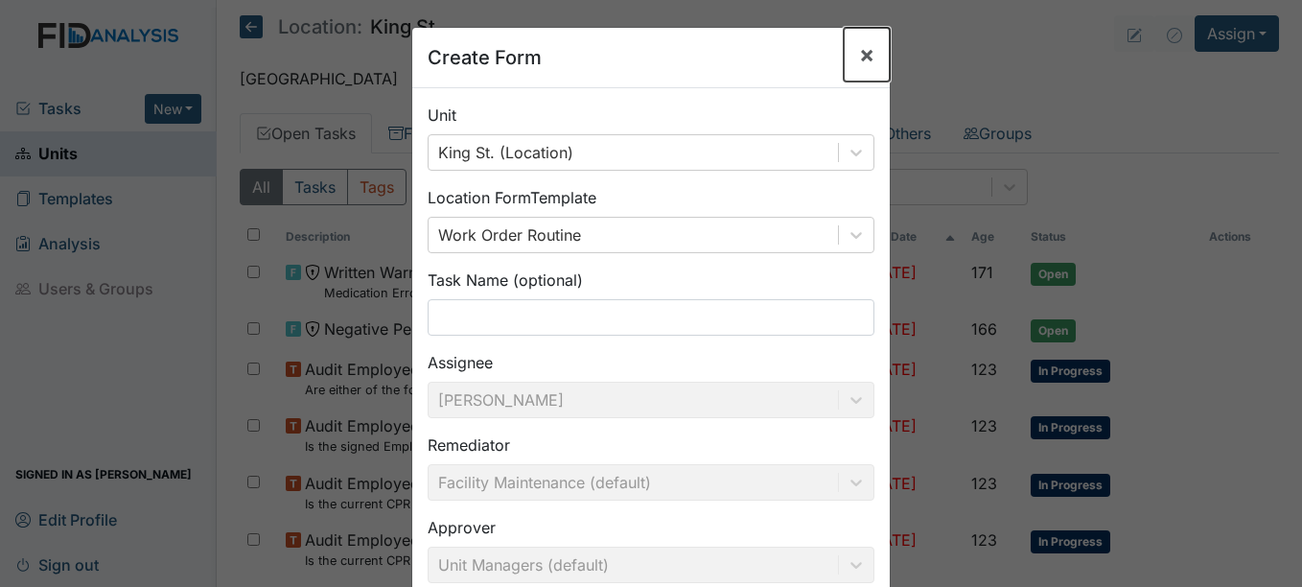
click at [864, 50] on span "×" at bounding box center [866, 54] width 15 height 28
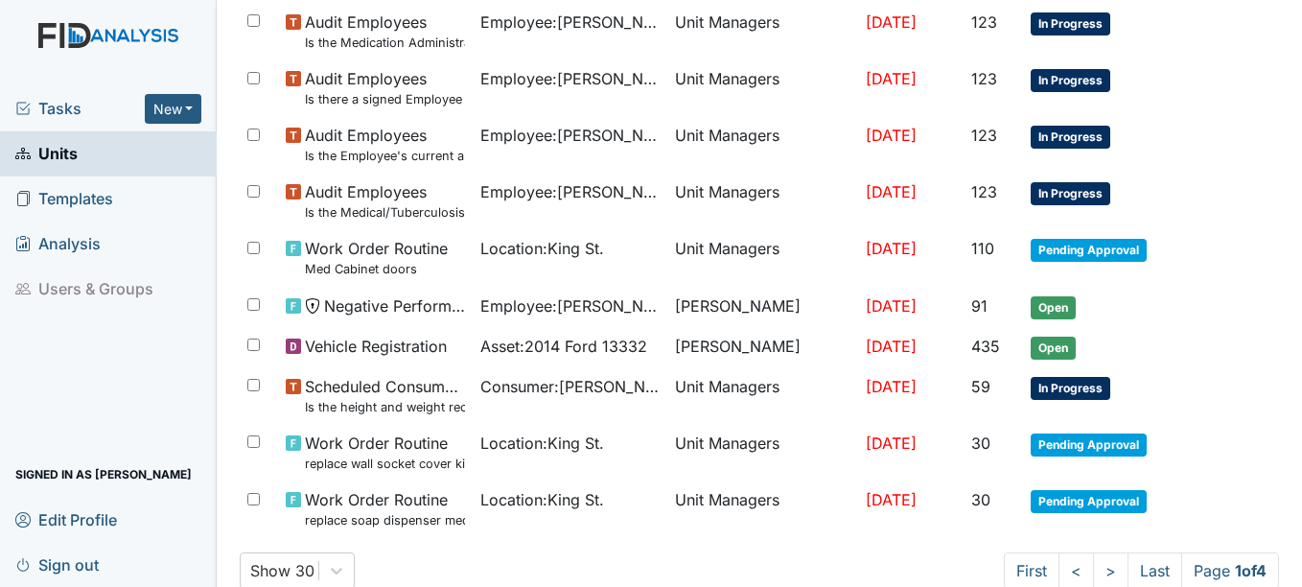
scroll to position [1417, 0]
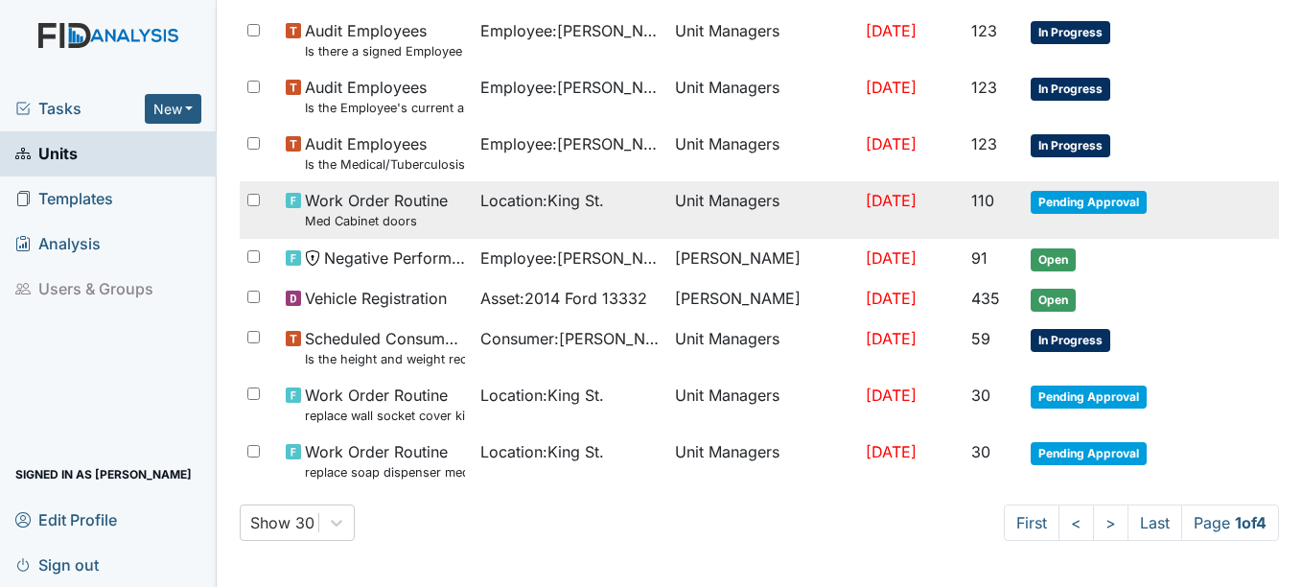
click at [1097, 199] on span "Pending Approval" at bounding box center [1089, 202] width 116 height 23
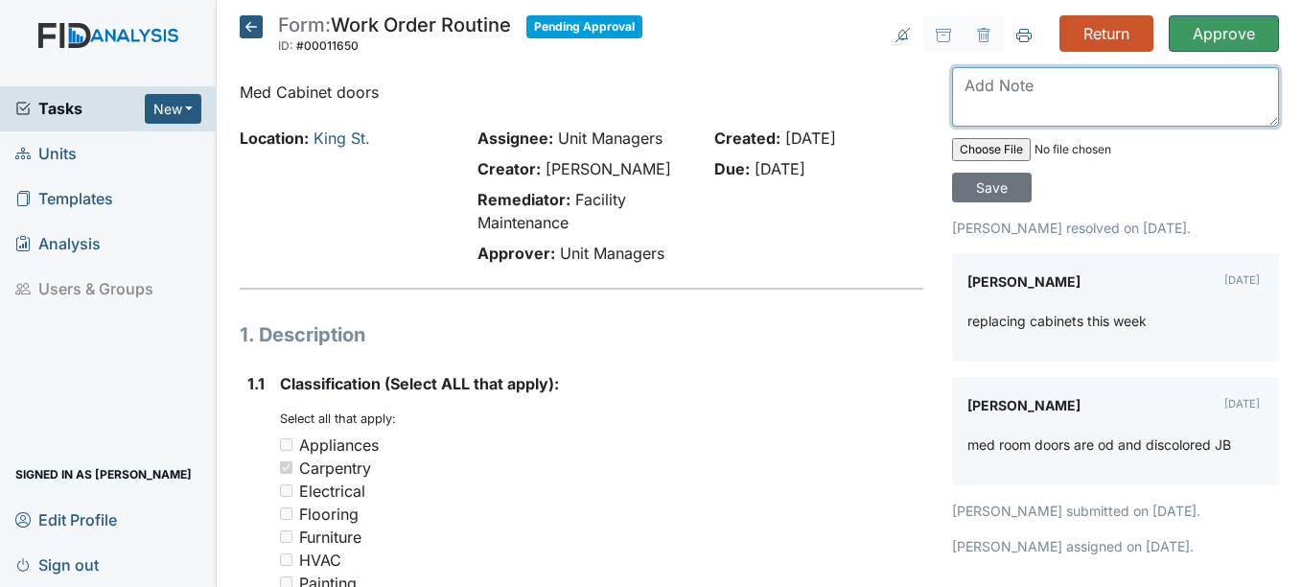
click at [991, 101] on textarea at bounding box center [1115, 96] width 327 height 59
type textarea "awesome job med cabinets were replaced"
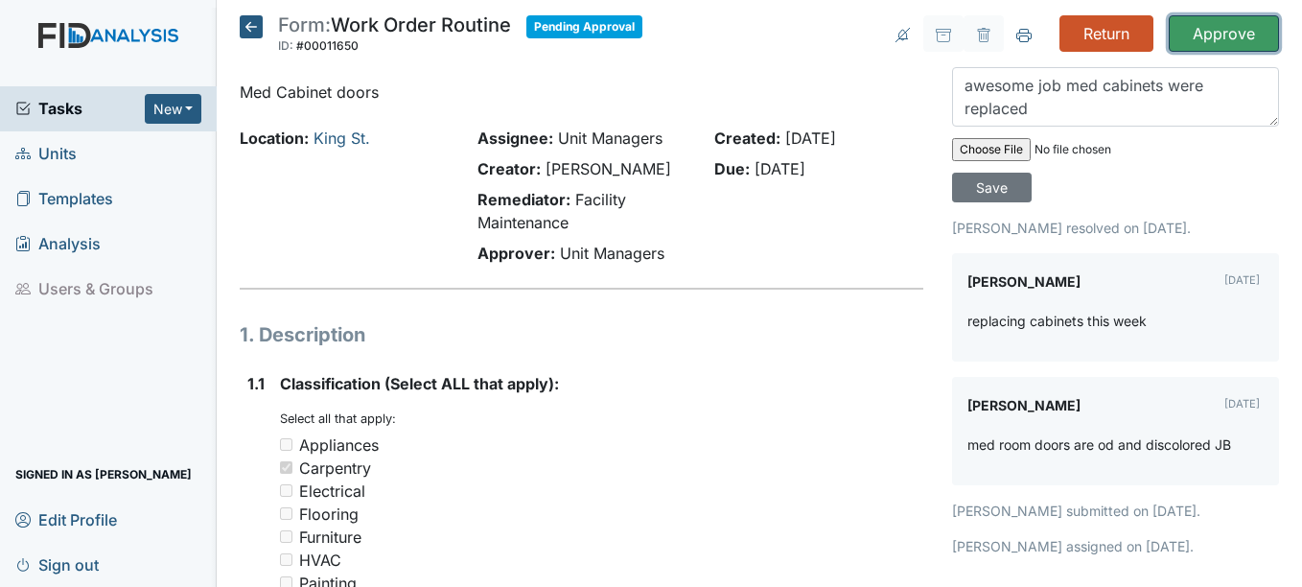
click at [1222, 35] on input "Approve" at bounding box center [1224, 33] width 110 height 36
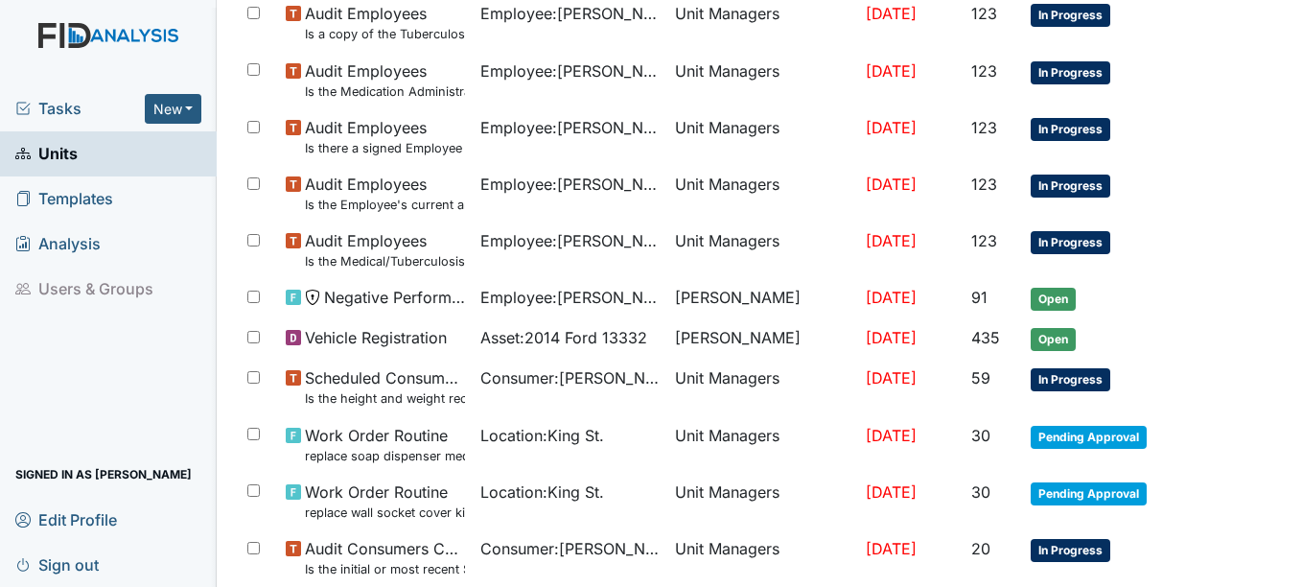
scroll to position [1481, 0]
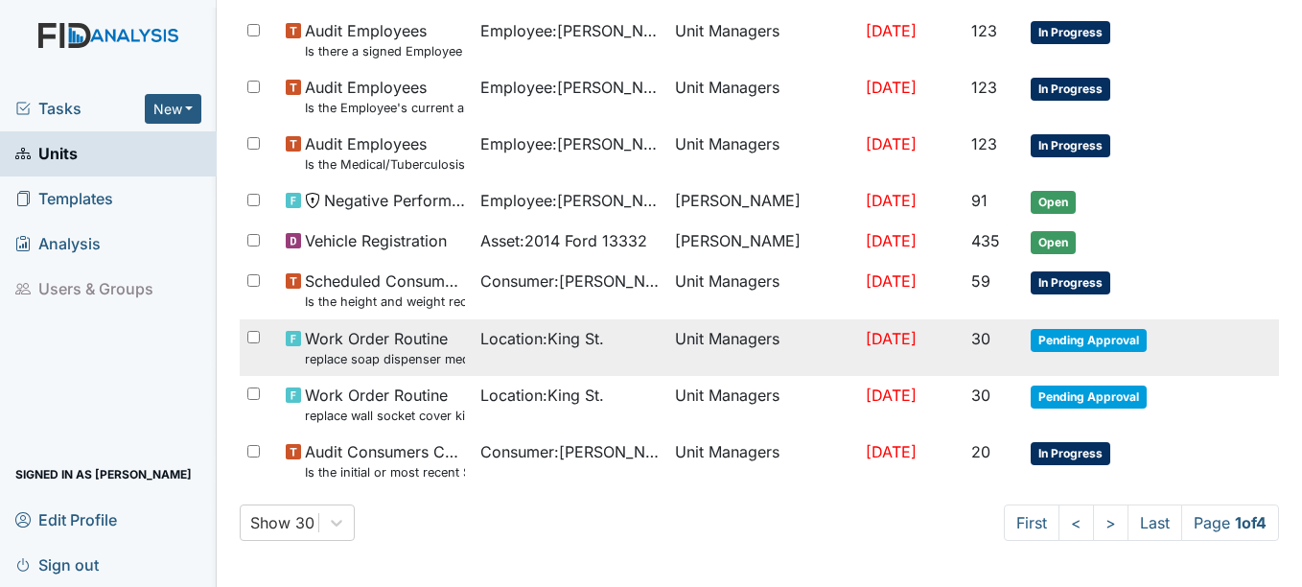
click at [1106, 334] on span "Pending Approval" at bounding box center [1089, 340] width 116 height 23
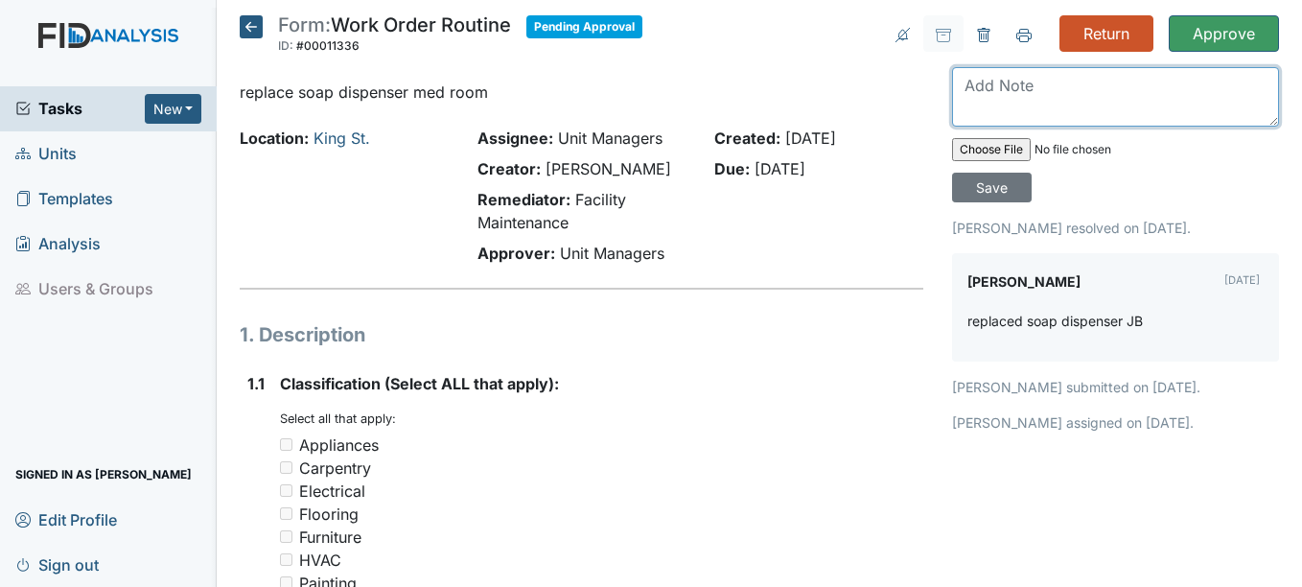
click at [1021, 95] on textarea at bounding box center [1115, 96] width 327 height 59
type textarea "awesome looks good"
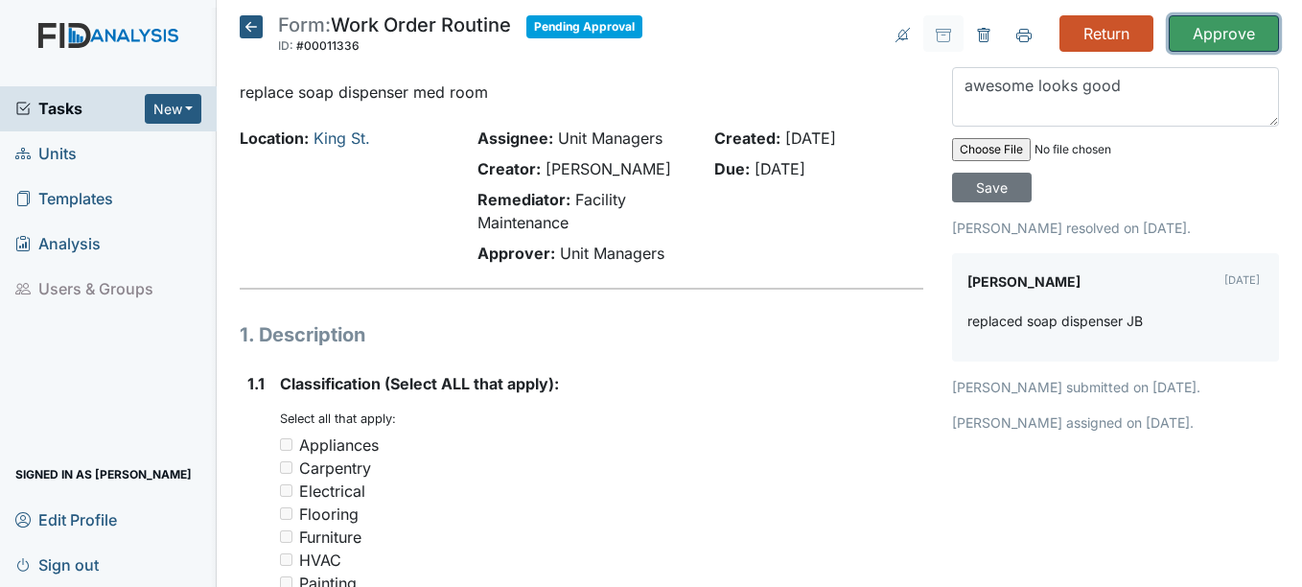
click at [1229, 33] on input "Approve" at bounding box center [1224, 33] width 110 height 36
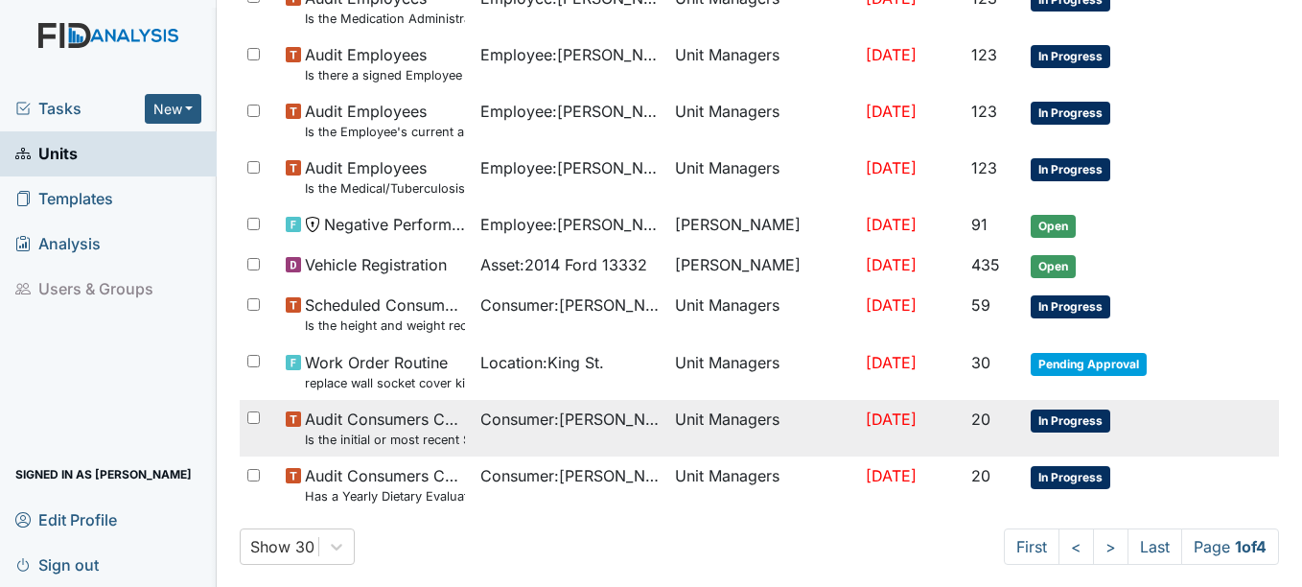
scroll to position [1481, 0]
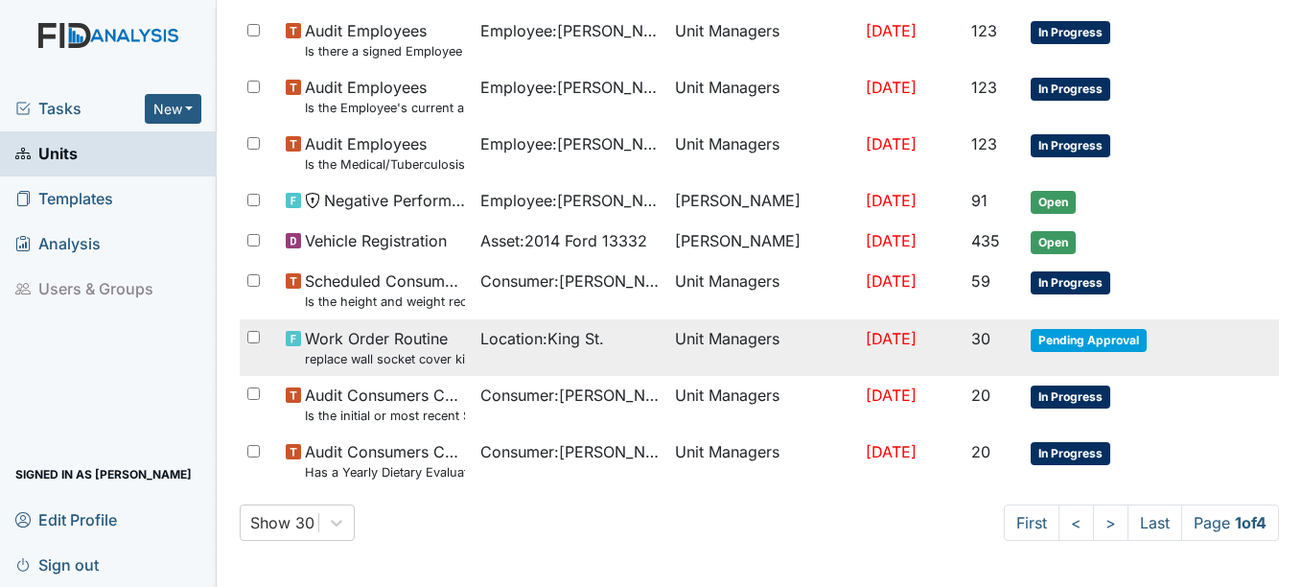
click at [1086, 339] on span "Pending Approval" at bounding box center [1089, 340] width 116 height 23
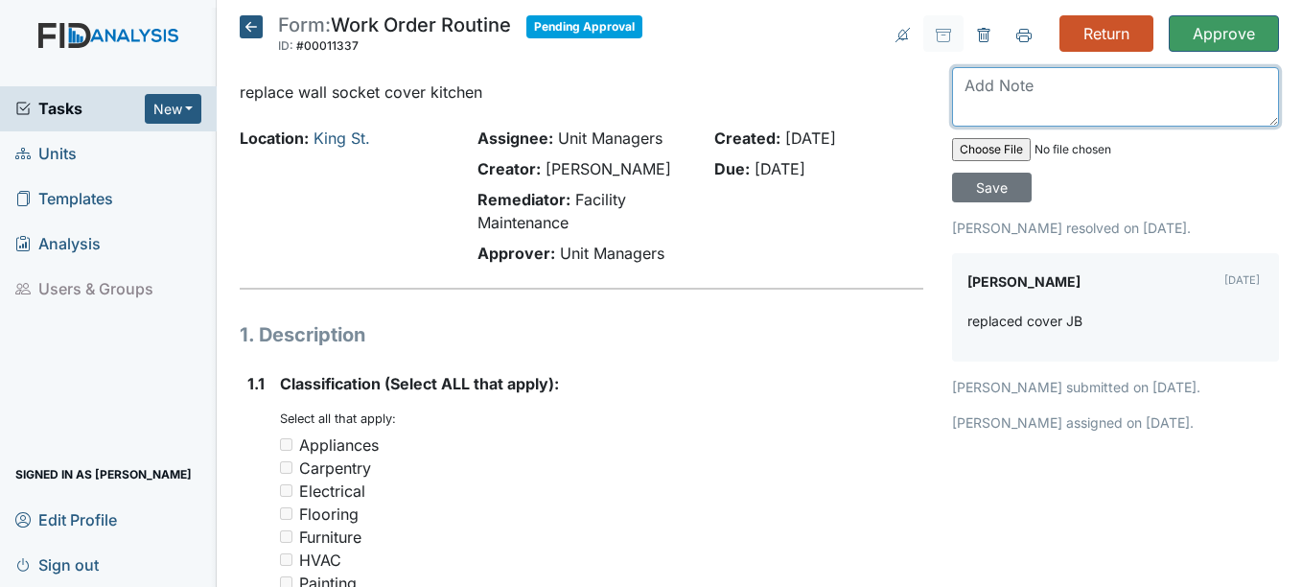
click at [1038, 104] on textarea at bounding box center [1115, 96] width 327 height 59
type textarea "satisfied"
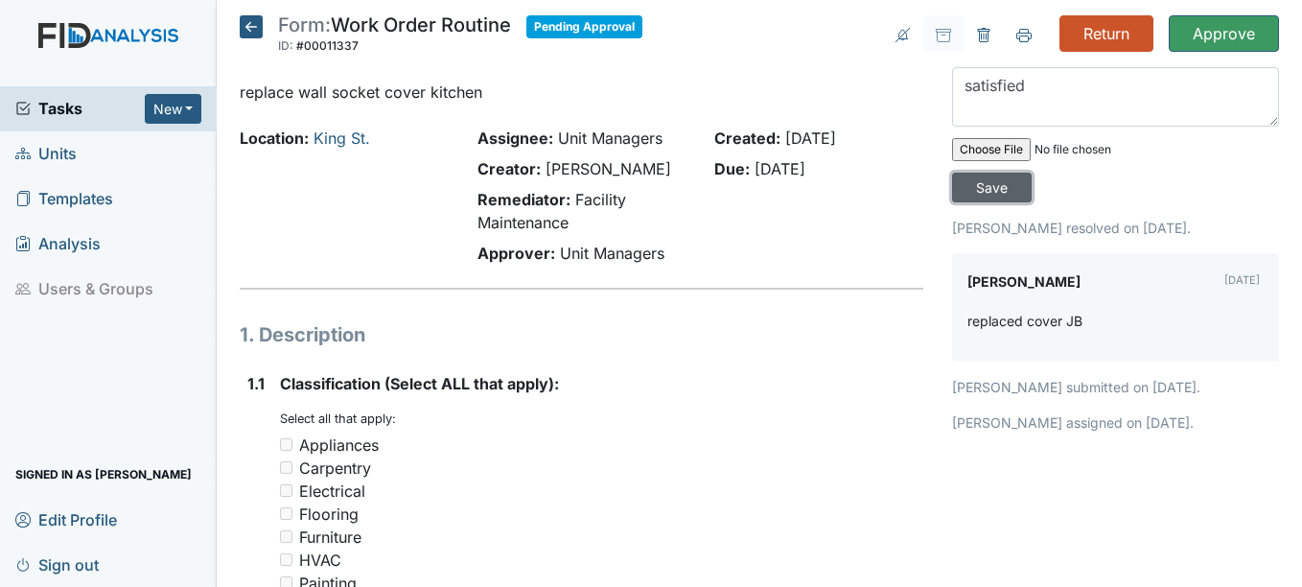
click at [1002, 184] on input "Save" at bounding box center [992, 188] width 80 height 30
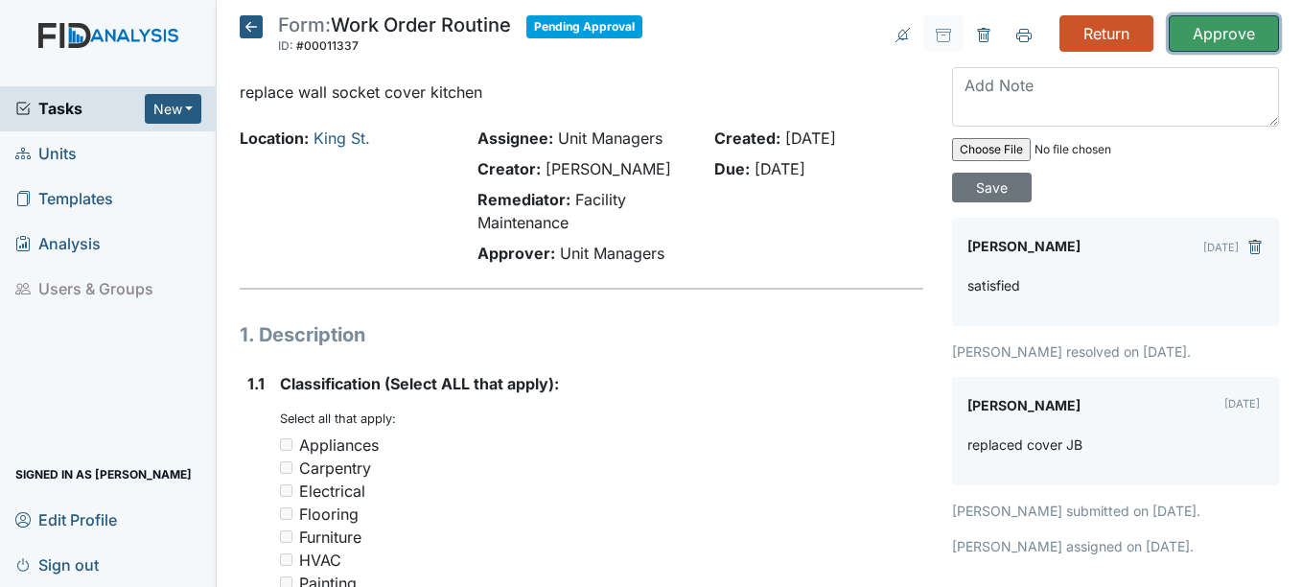
click at [1221, 31] on input "Approve" at bounding box center [1224, 33] width 110 height 36
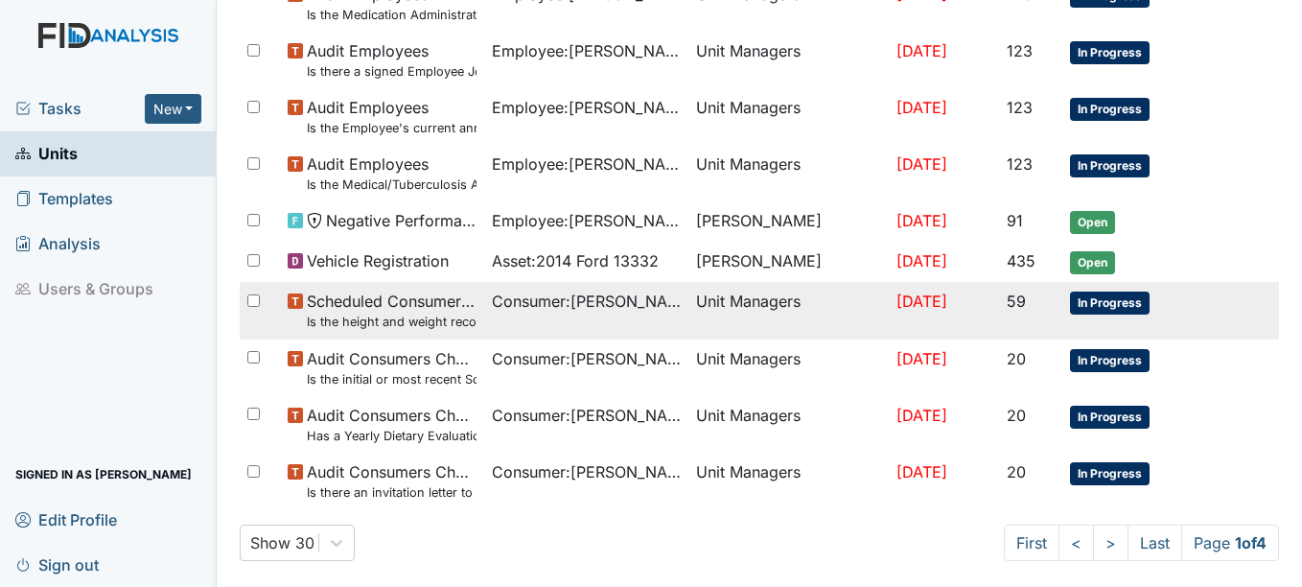
scroll to position [1481, 0]
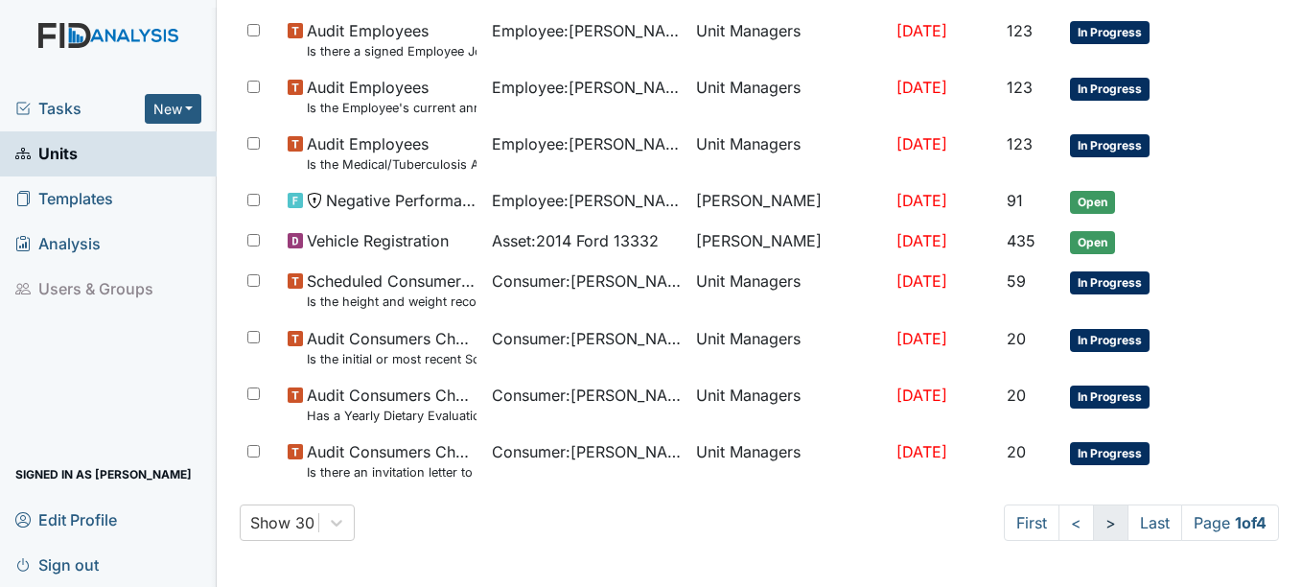
click at [1093, 524] on link ">" at bounding box center [1110, 522] width 35 height 36
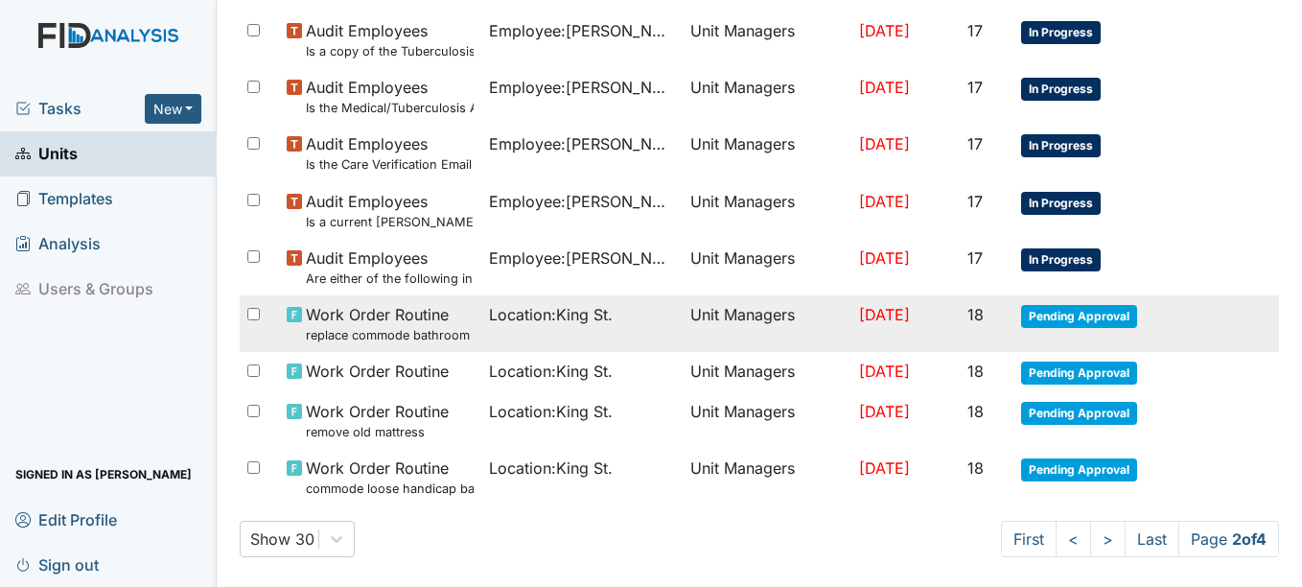
click at [1087, 312] on span "Pending Approval" at bounding box center [1079, 316] width 116 height 23
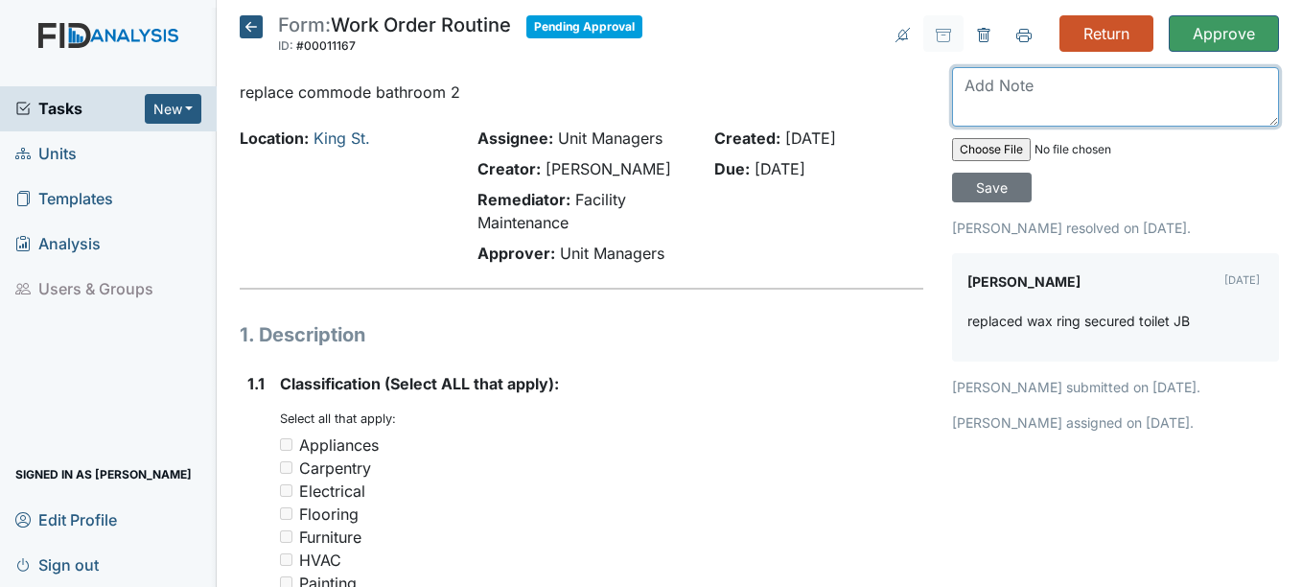
click at [1024, 98] on textarea at bounding box center [1115, 96] width 327 height 59
type textarea "satisfied"
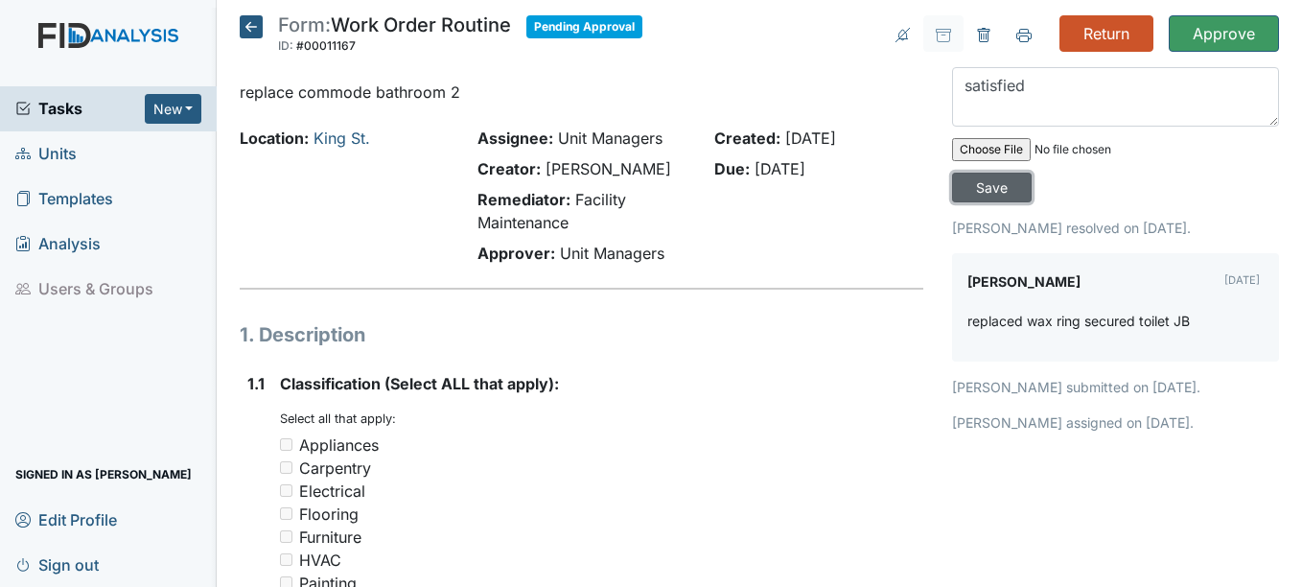
click at [971, 179] on input "Save" at bounding box center [992, 188] width 80 height 30
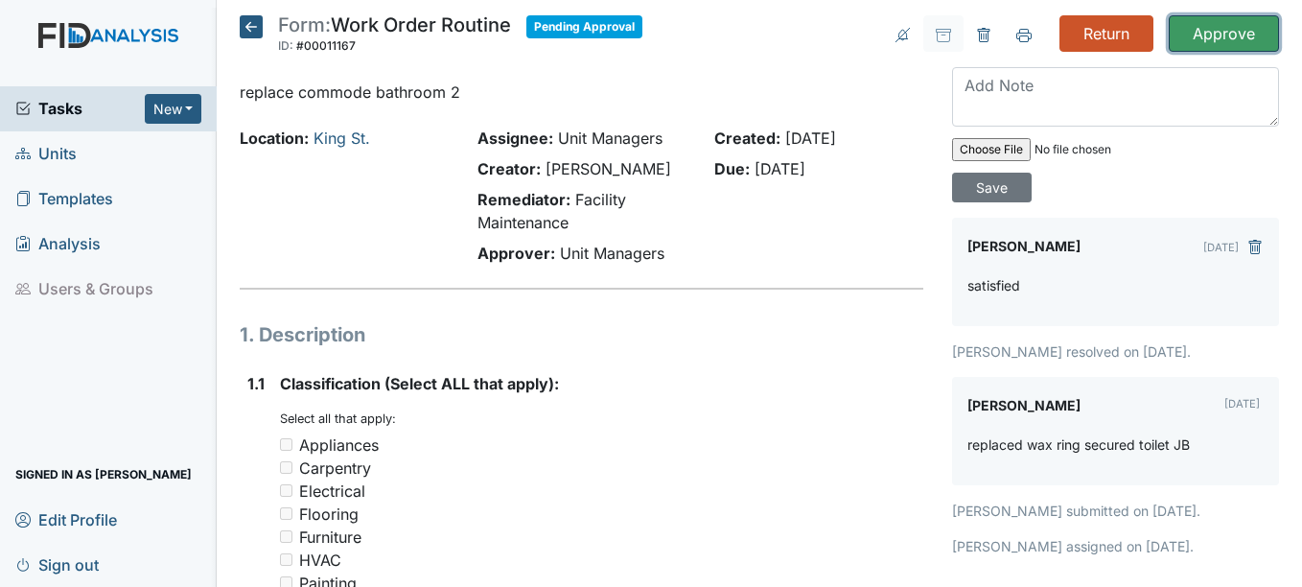
click at [1211, 32] on input "Approve" at bounding box center [1224, 33] width 110 height 36
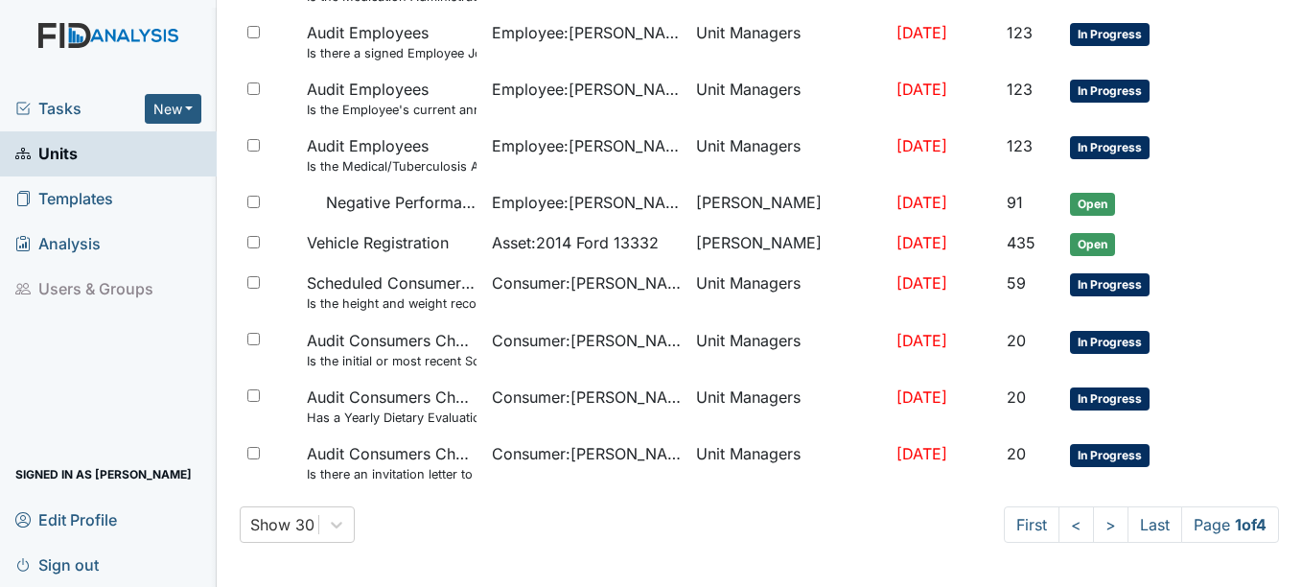
scroll to position [1481, 0]
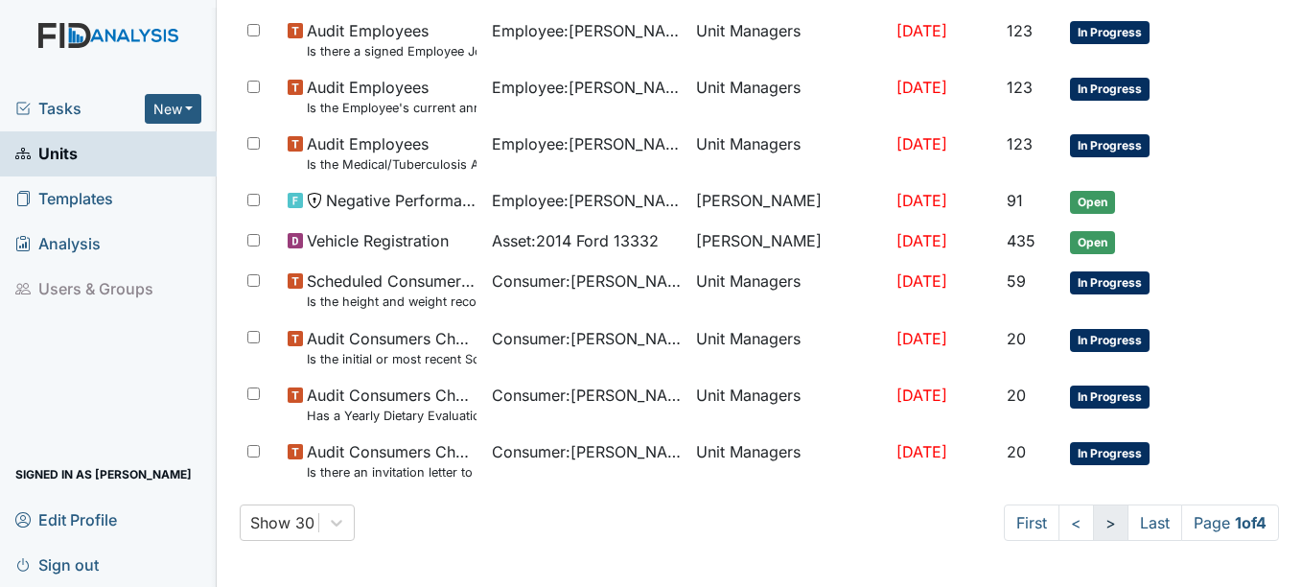
click at [1093, 522] on link ">" at bounding box center [1110, 522] width 35 height 36
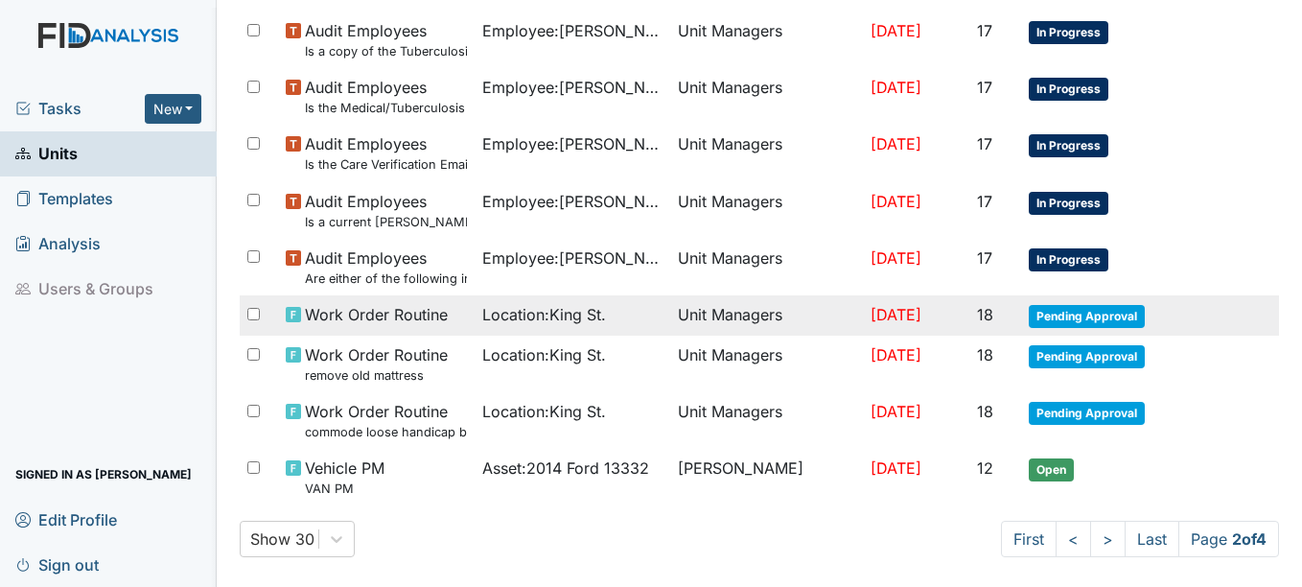
click at [1073, 314] on span "Pending Approval" at bounding box center [1087, 316] width 116 height 23
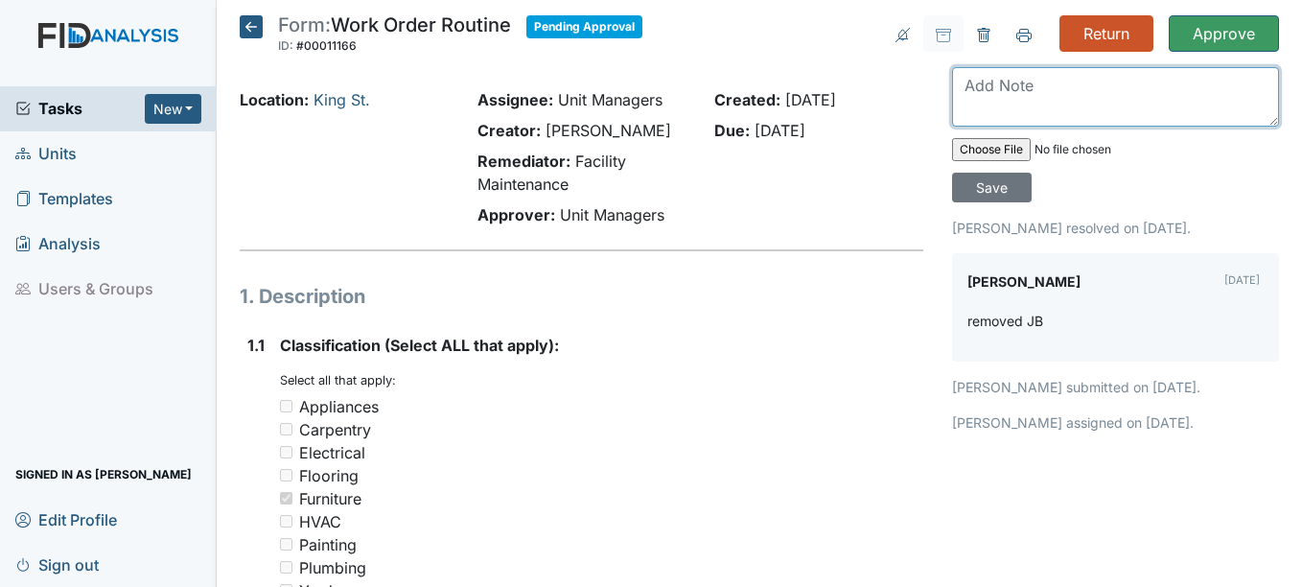
click at [1022, 103] on textarea at bounding box center [1115, 96] width 327 height 59
type textarea "satisfied"
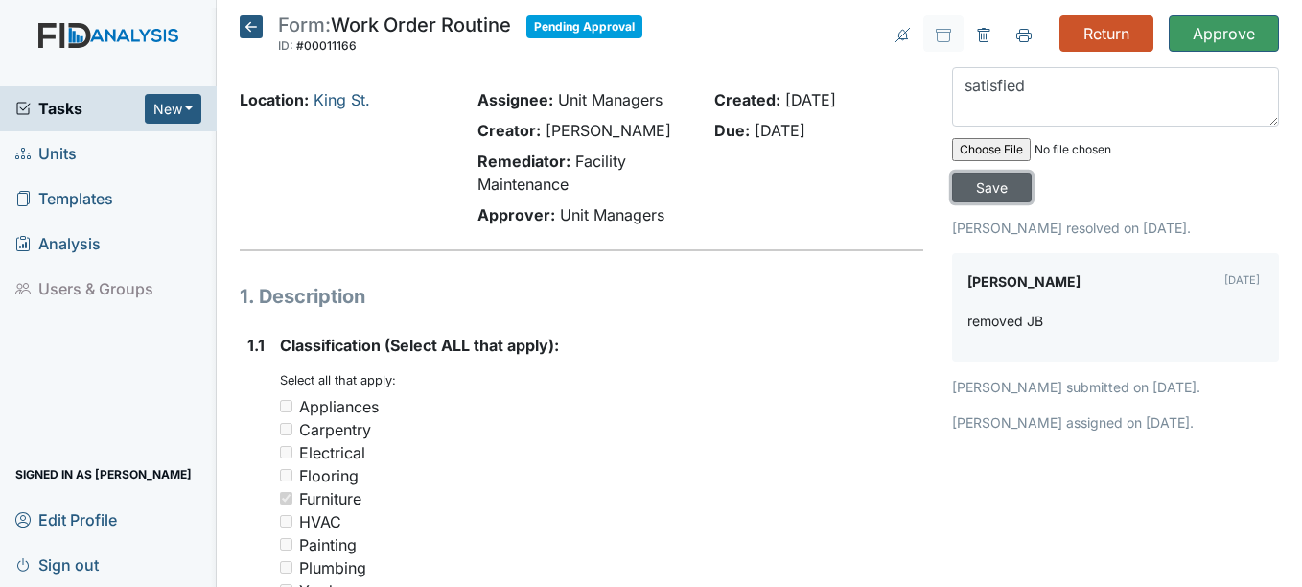
click at [1004, 193] on input "Save" at bounding box center [992, 188] width 80 height 30
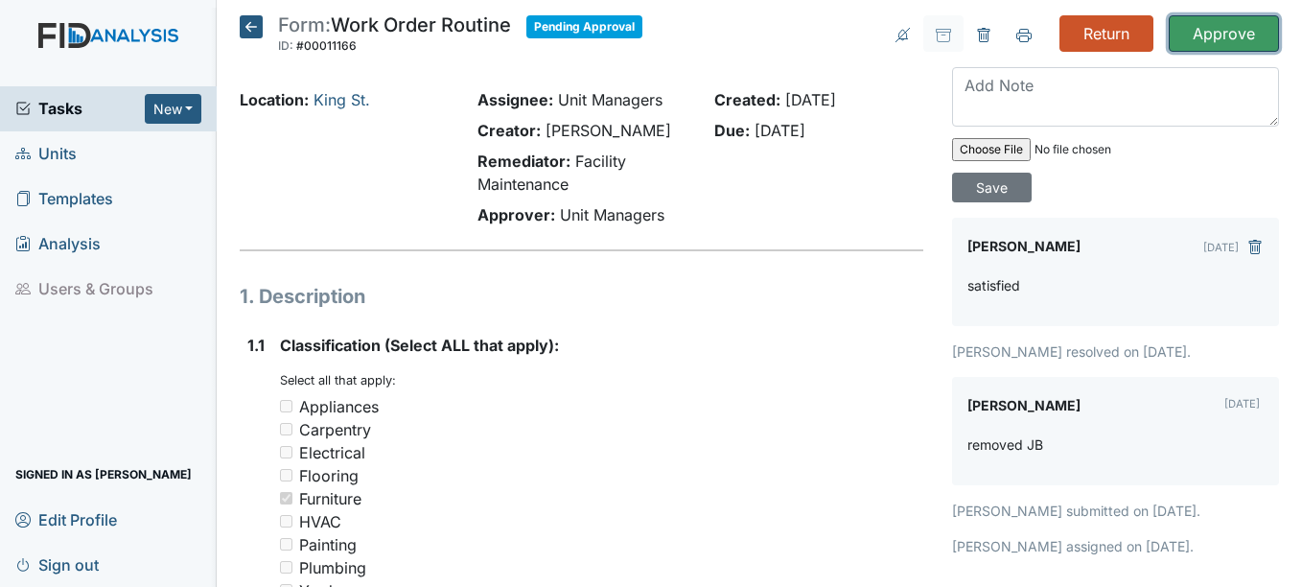
click at [1239, 38] on input "Approve" at bounding box center [1224, 33] width 110 height 36
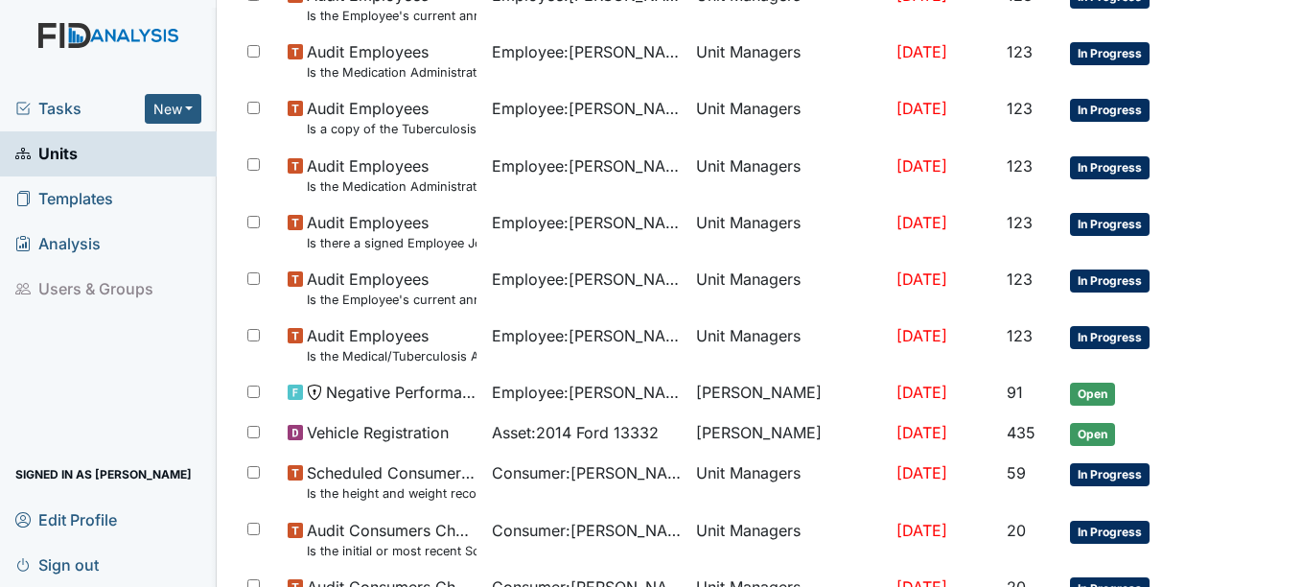
scroll to position [1481, 0]
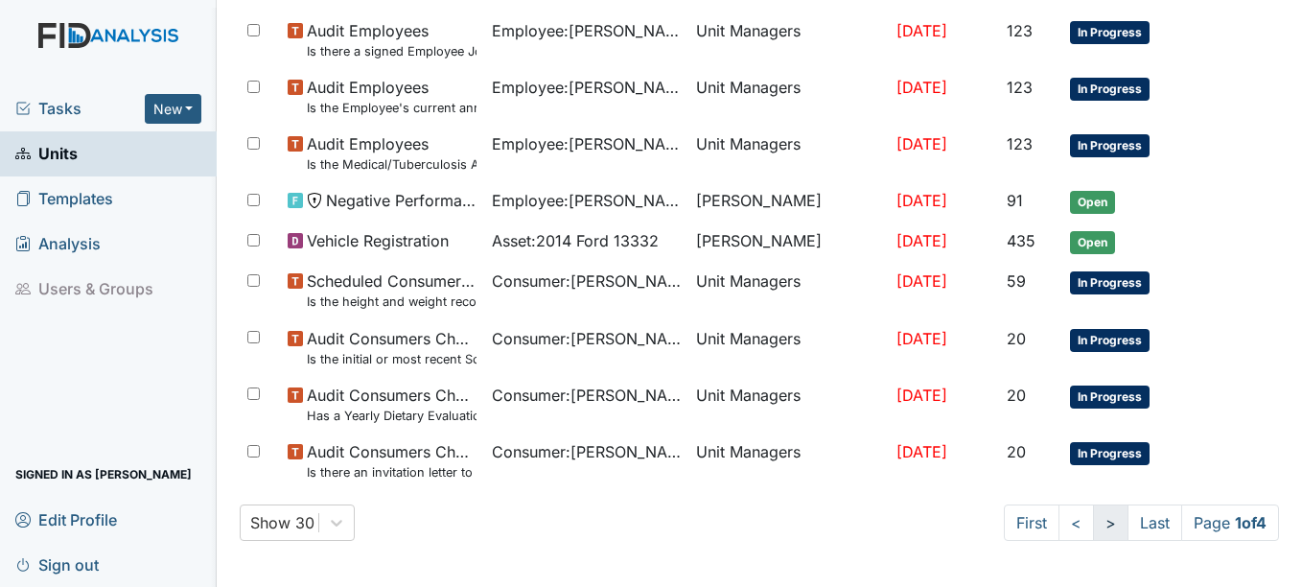
click at [1093, 525] on link ">" at bounding box center [1110, 522] width 35 height 36
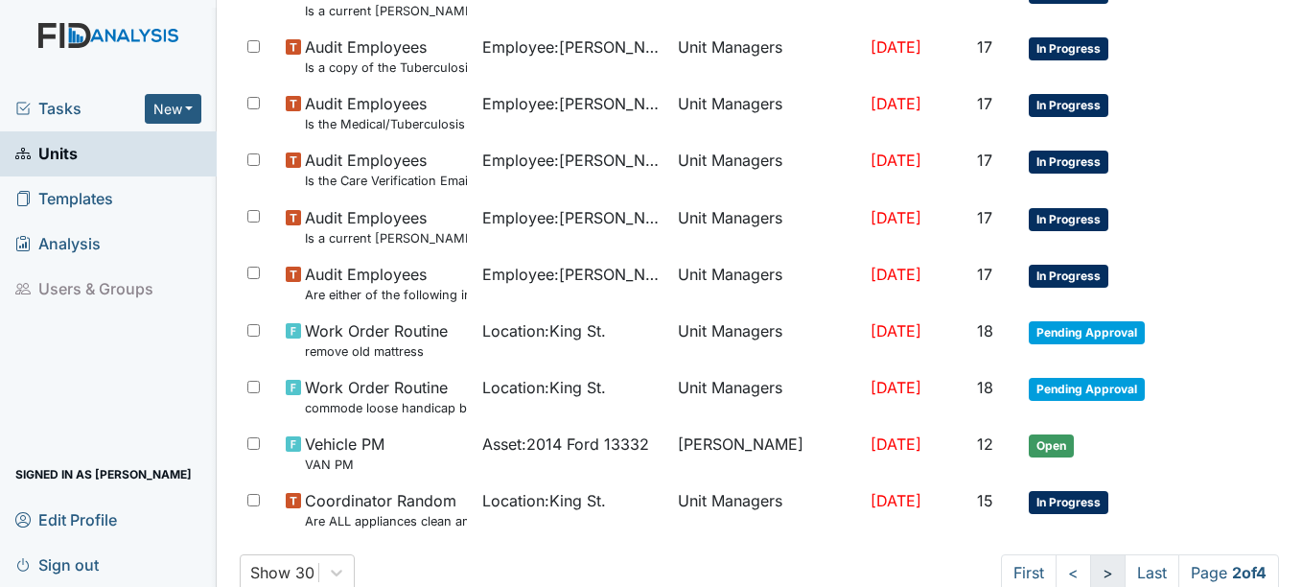
scroll to position [1497, 0]
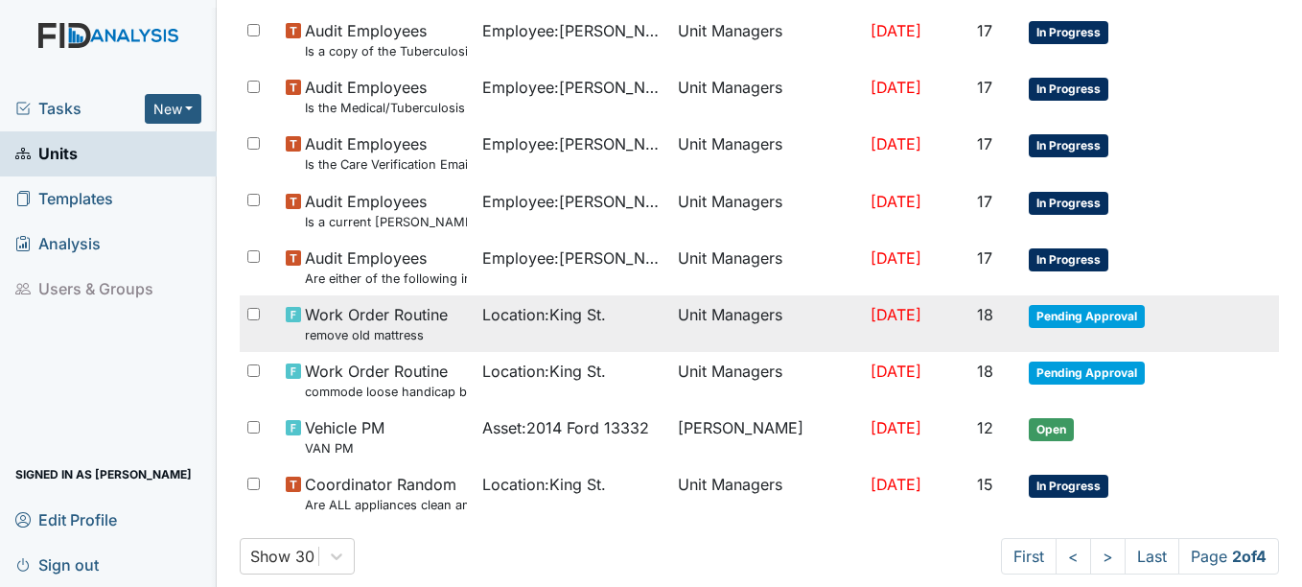
click at [1062, 315] on span "Pending Approval" at bounding box center [1087, 316] width 116 height 23
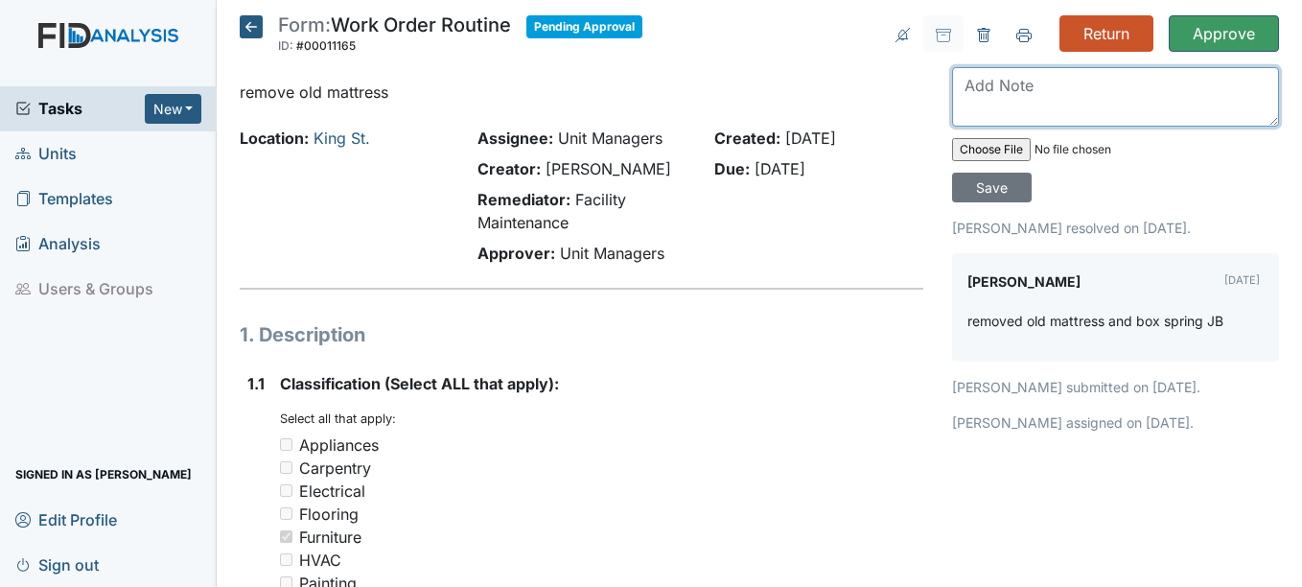
click at [1023, 96] on textarea at bounding box center [1115, 96] width 327 height 59
type textarea "satisfied"
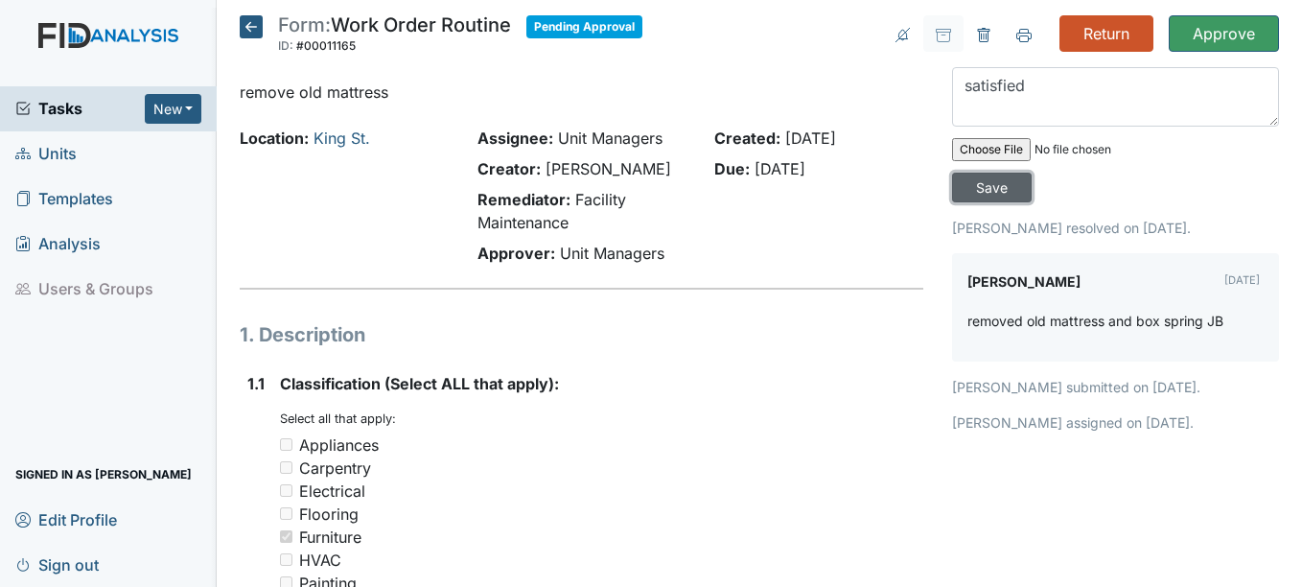
click at [981, 180] on input "Save" at bounding box center [992, 188] width 80 height 30
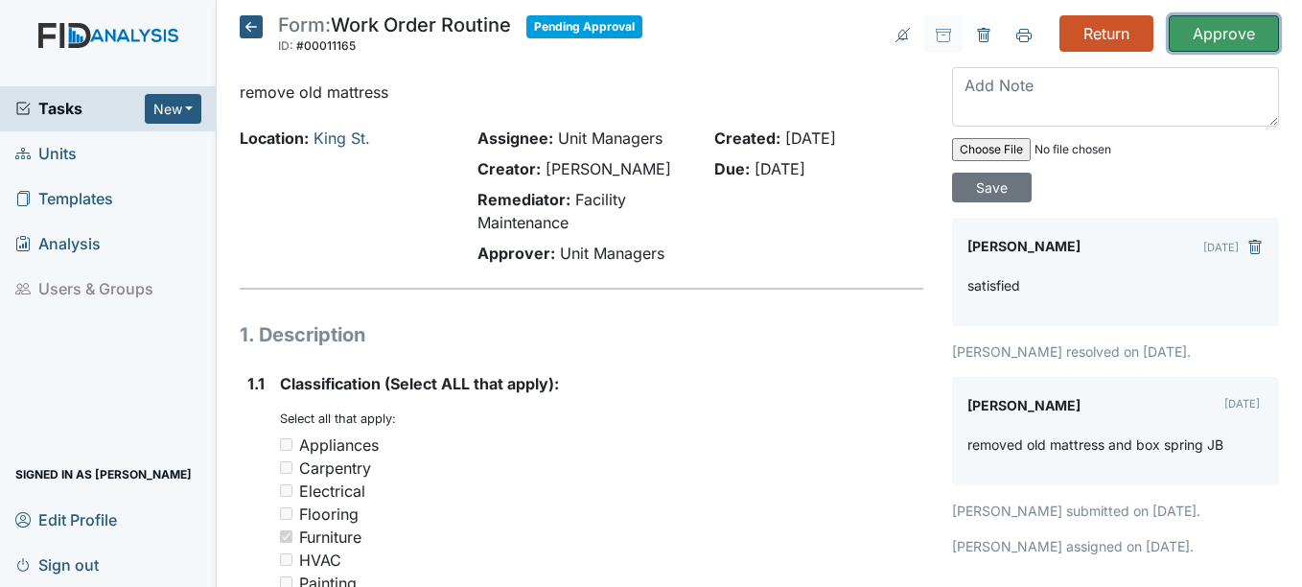
click at [1228, 34] on input "Approve" at bounding box center [1224, 33] width 110 height 36
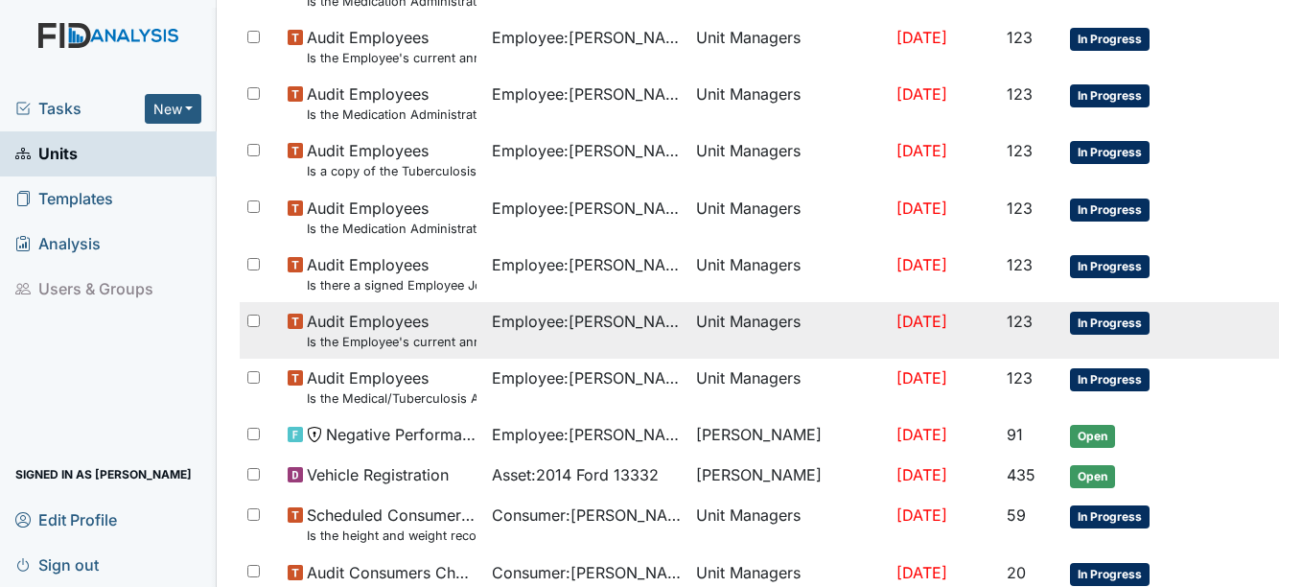
scroll to position [1481, 0]
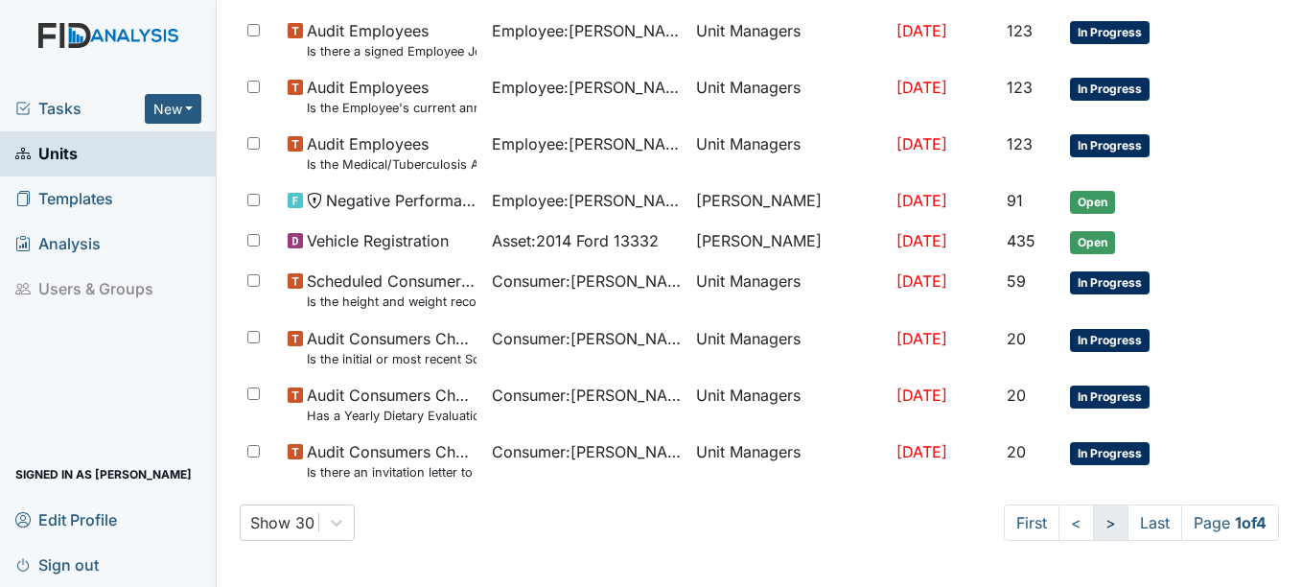
click at [1093, 521] on link ">" at bounding box center [1110, 522] width 35 height 36
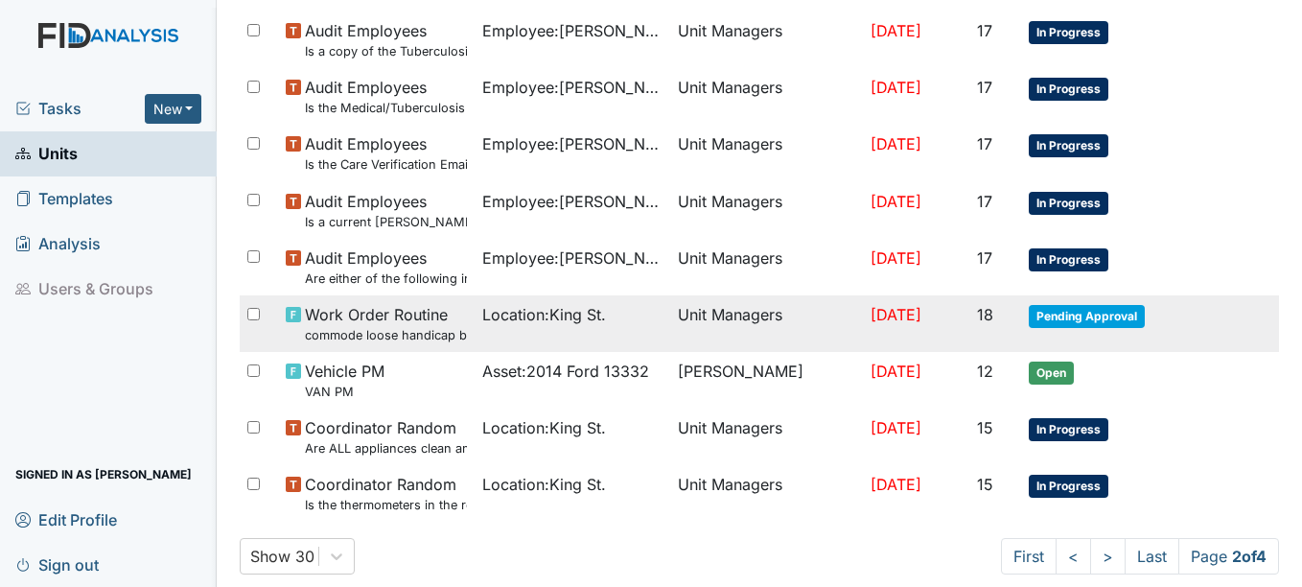
click at [1094, 314] on span "Pending Approval" at bounding box center [1087, 316] width 116 height 23
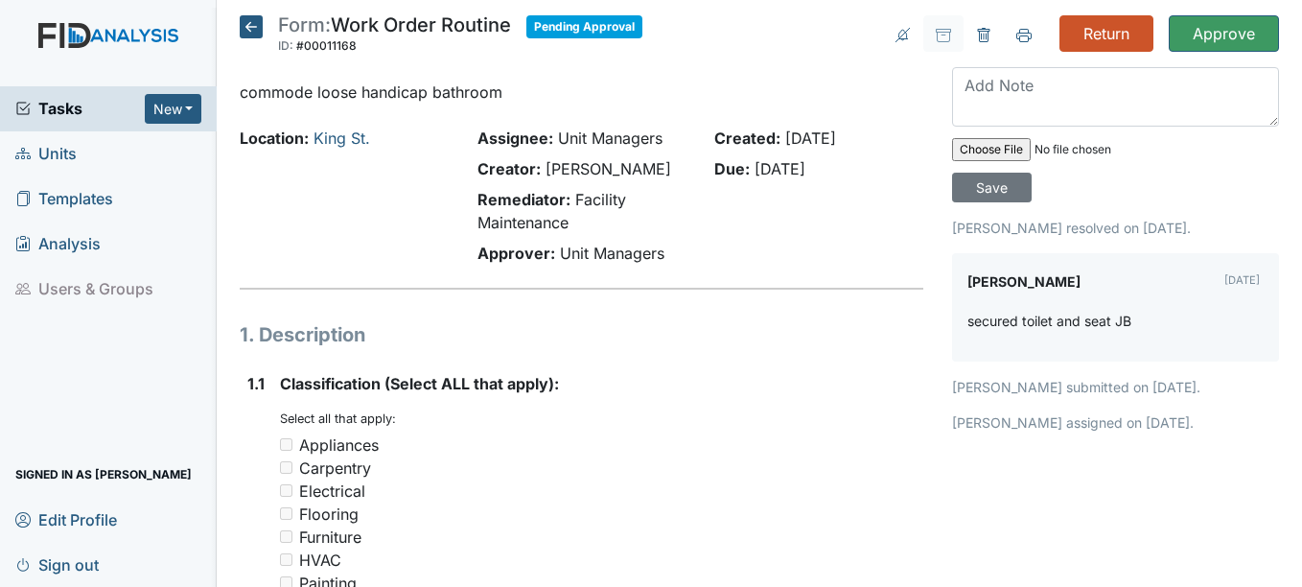
click at [247, 19] on icon at bounding box center [251, 26] width 23 height 23
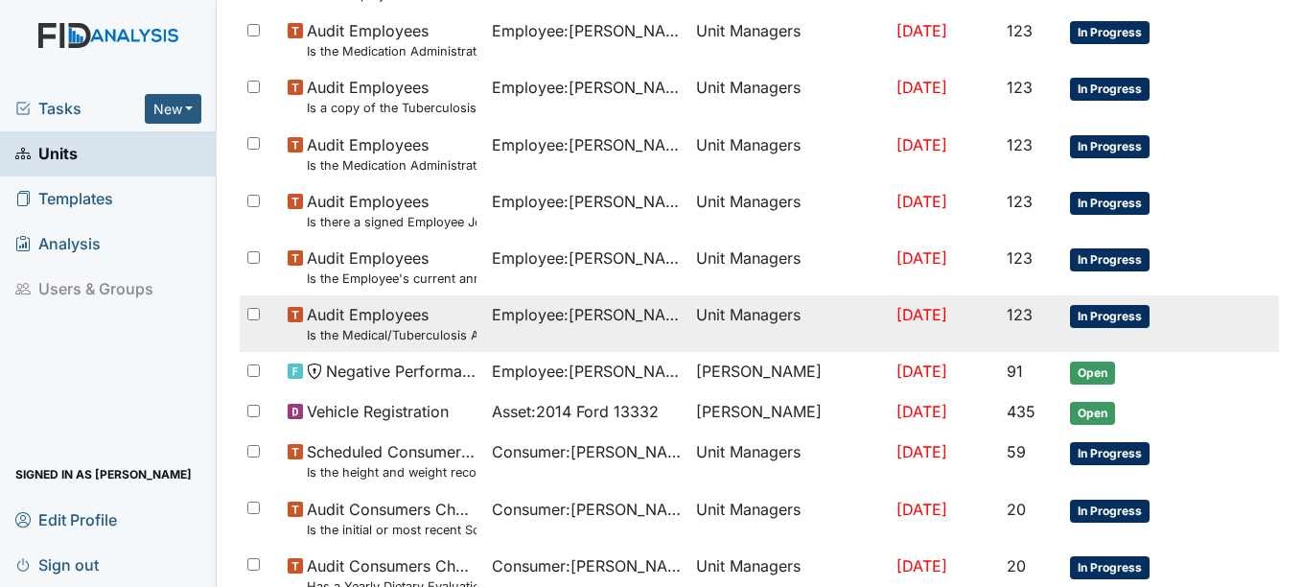
scroll to position [1417, 0]
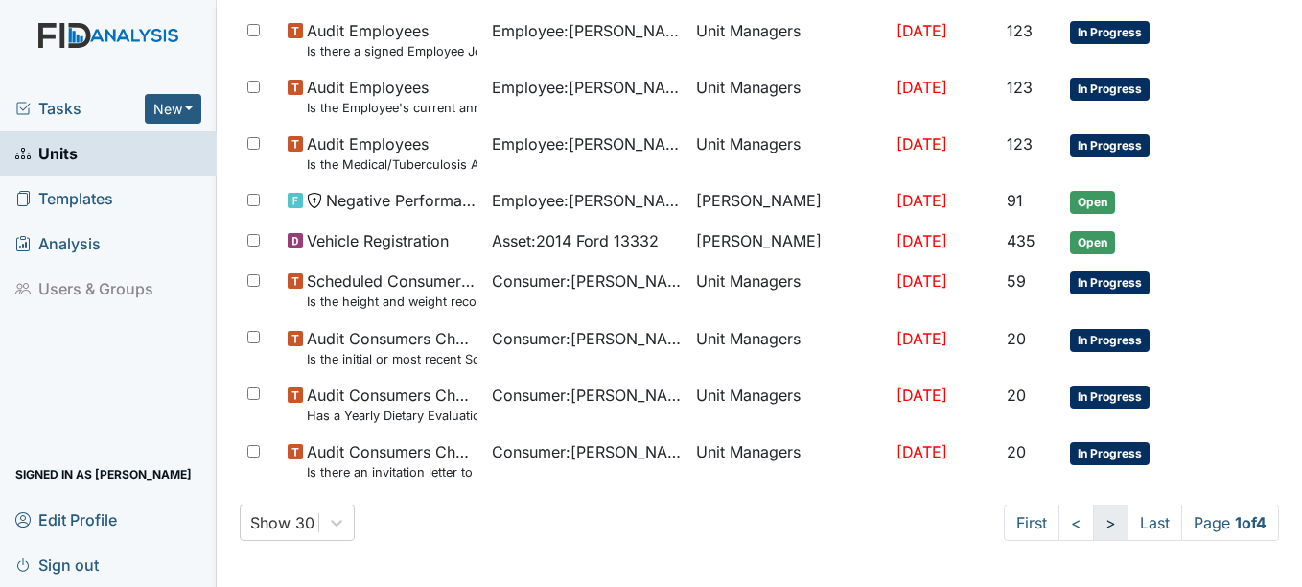
click at [1093, 524] on link ">" at bounding box center [1110, 522] width 35 height 36
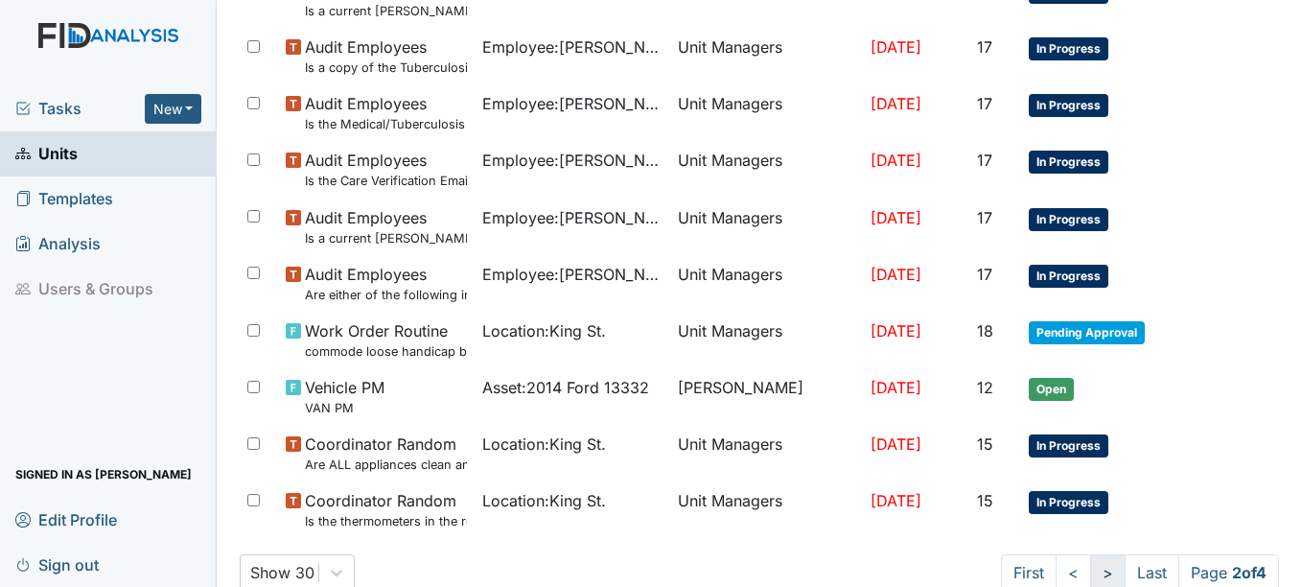
scroll to position [1434, 0]
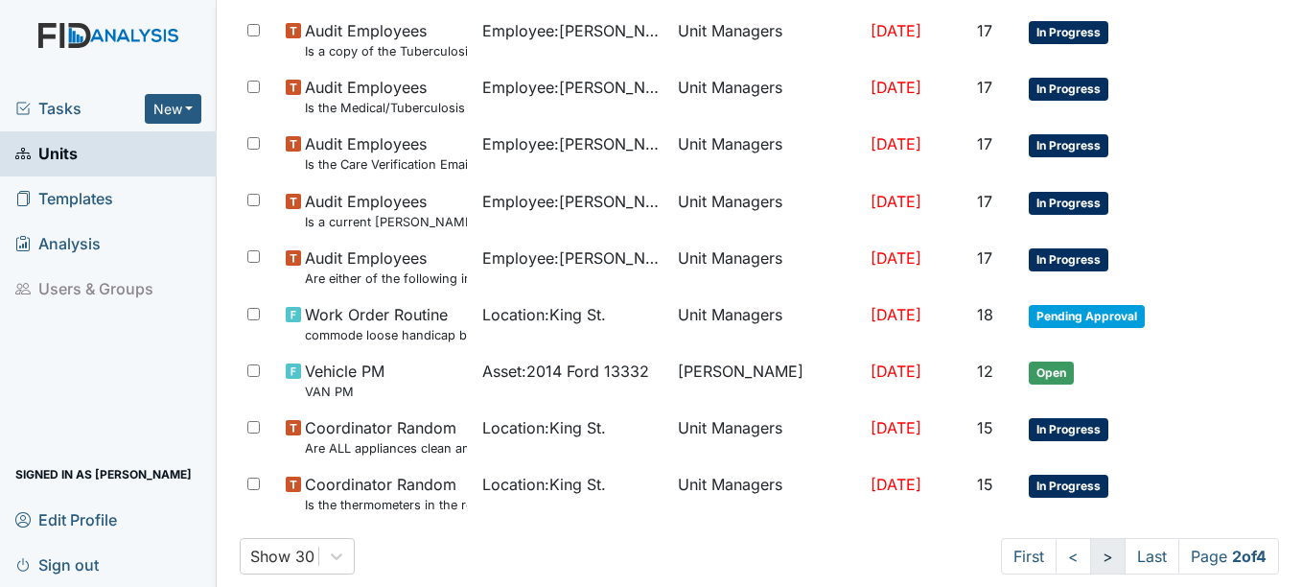
click at [1090, 556] on link ">" at bounding box center [1107, 556] width 35 height 36
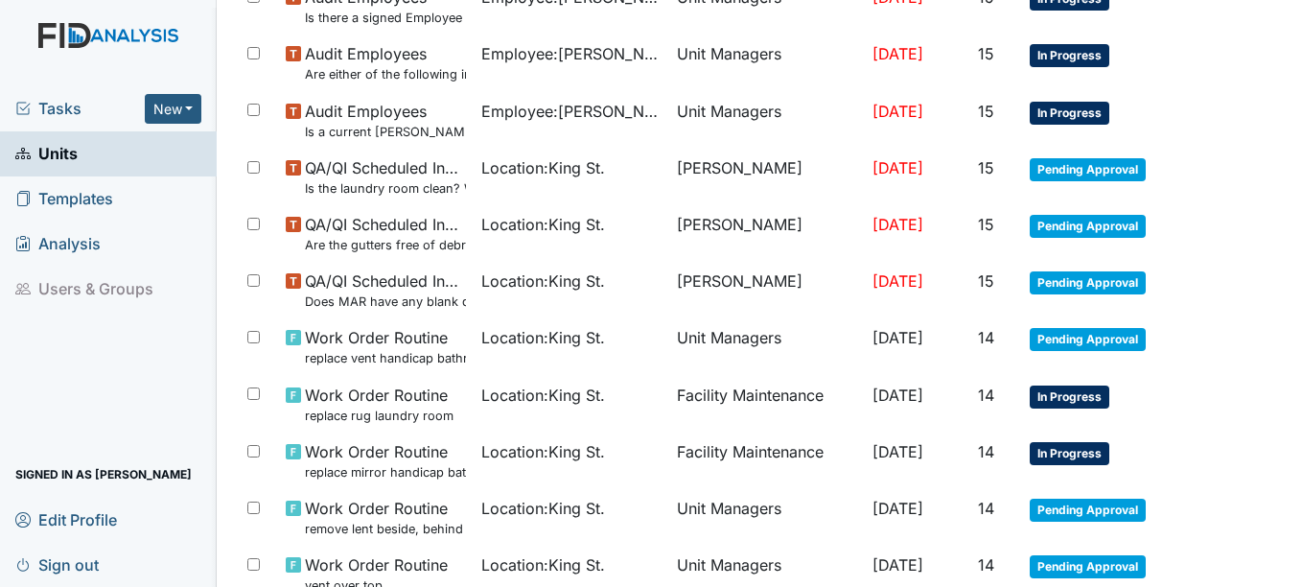
scroll to position [954, 0]
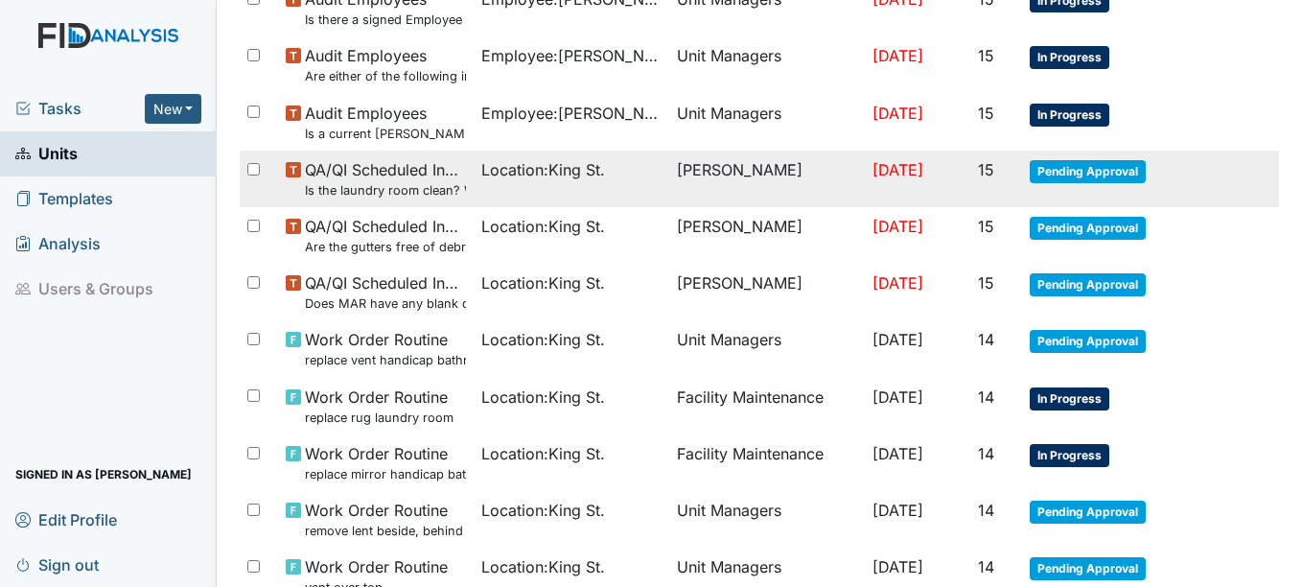
click at [1072, 166] on span "Pending Approval" at bounding box center [1088, 171] width 116 height 23
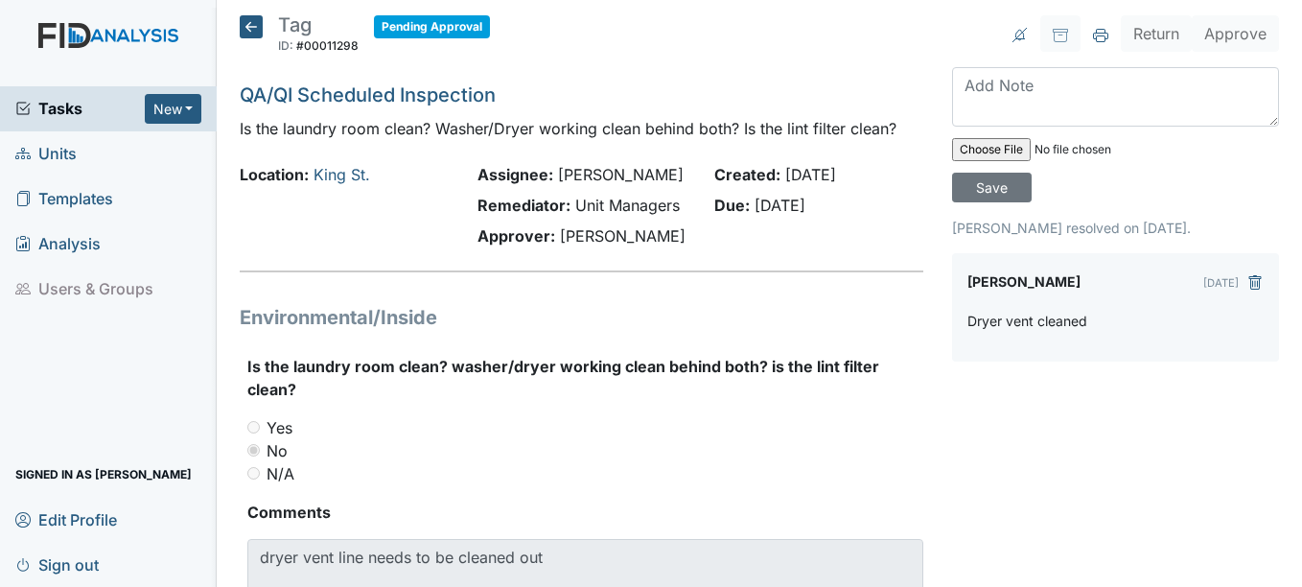
click at [257, 23] on icon at bounding box center [251, 26] width 23 height 23
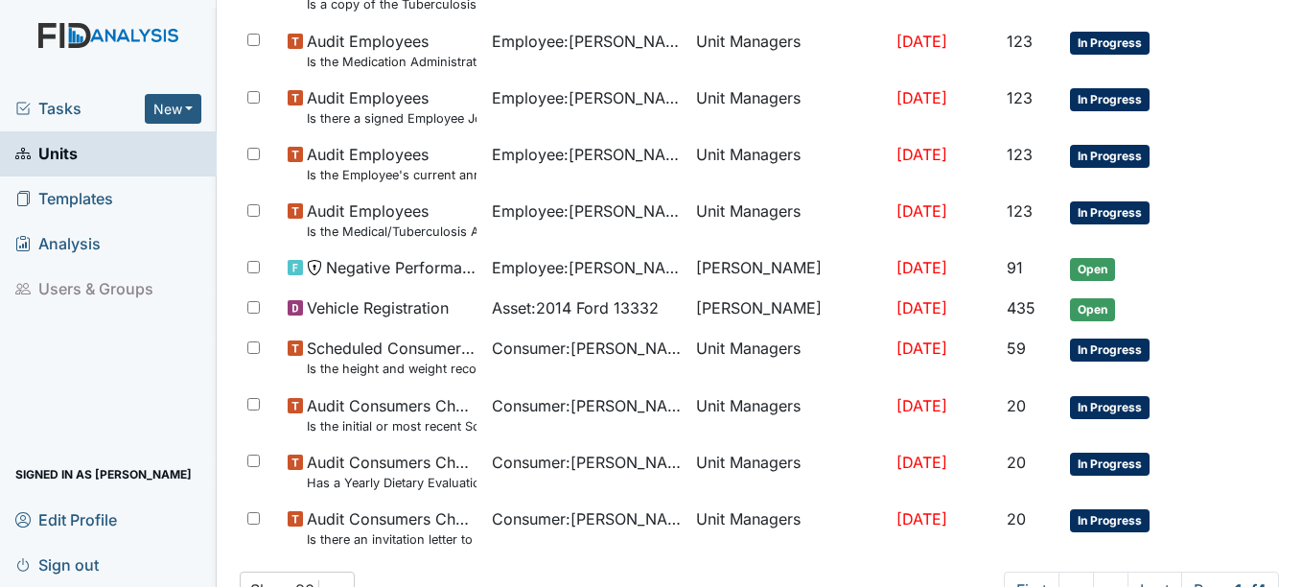
scroll to position [1417, 0]
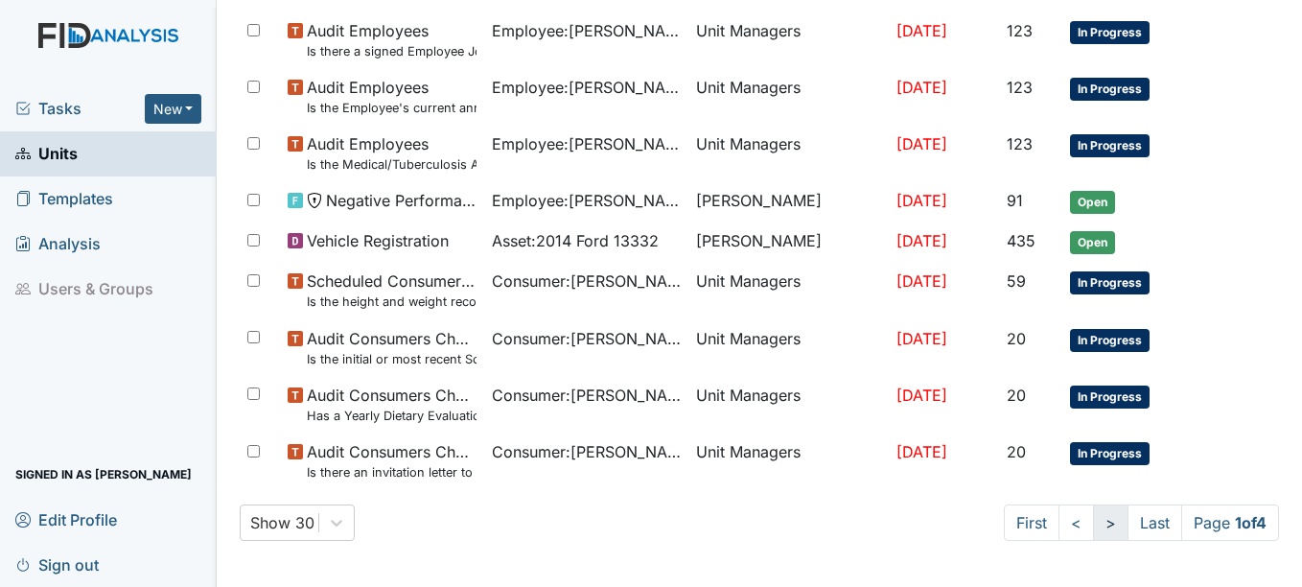
click at [1093, 522] on link ">" at bounding box center [1110, 522] width 35 height 36
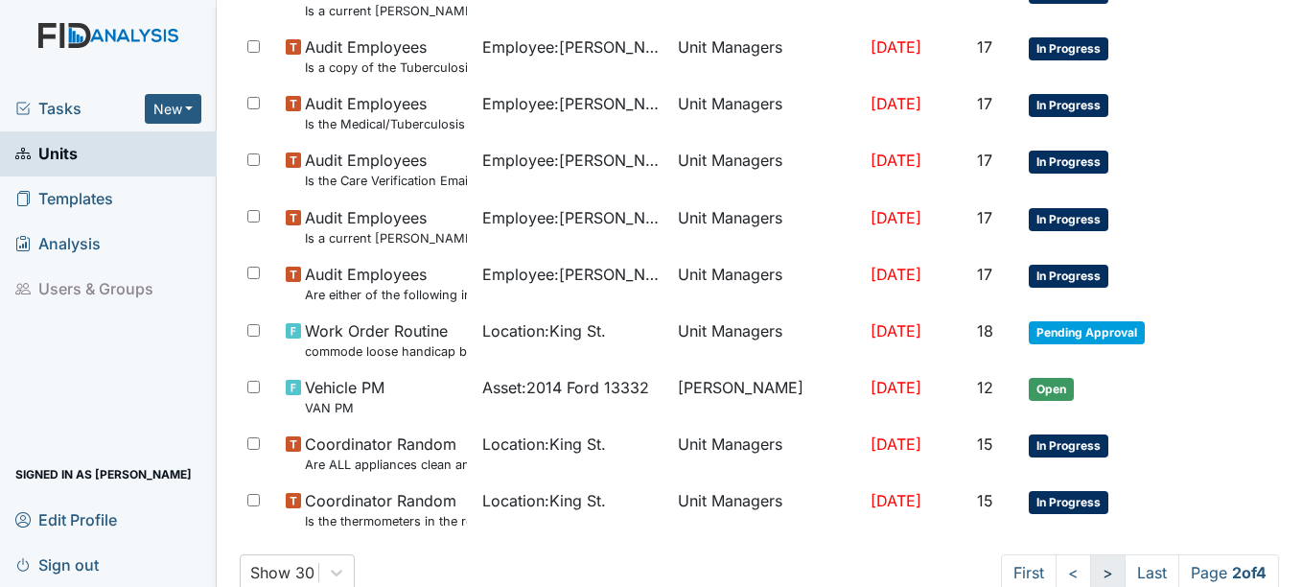
scroll to position [1434, 0]
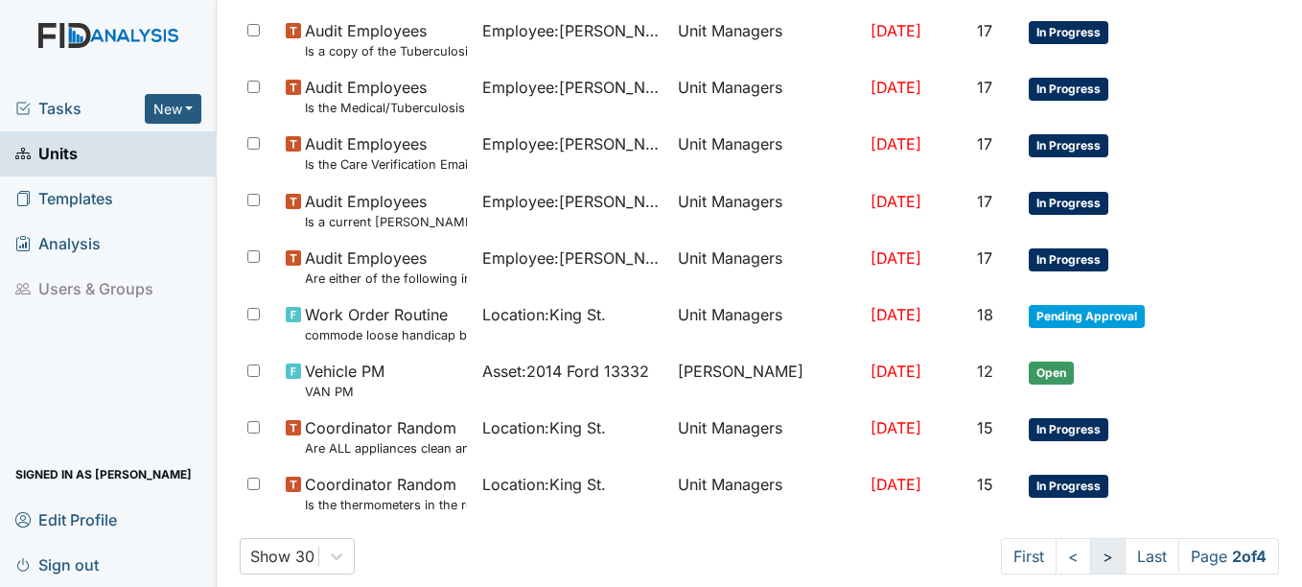
click at [1090, 558] on link ">" at bounding box center [1107, 556] width 35 height 36
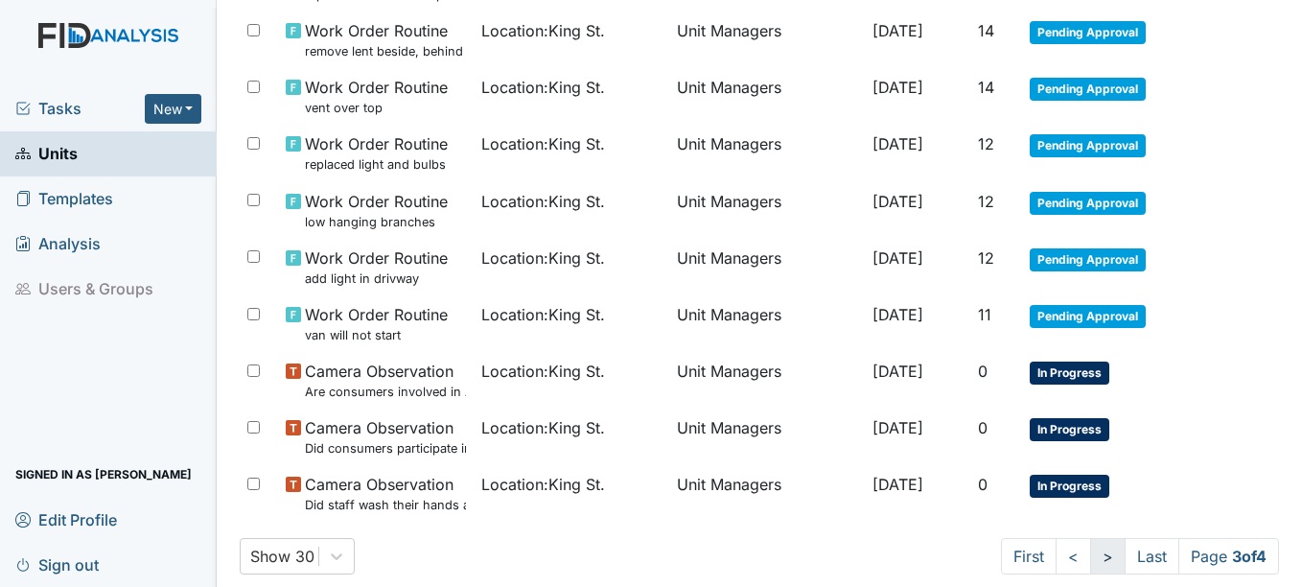
click at [1090, 558] on link ">" at bounding box center [1107, 556] width 35 height 36
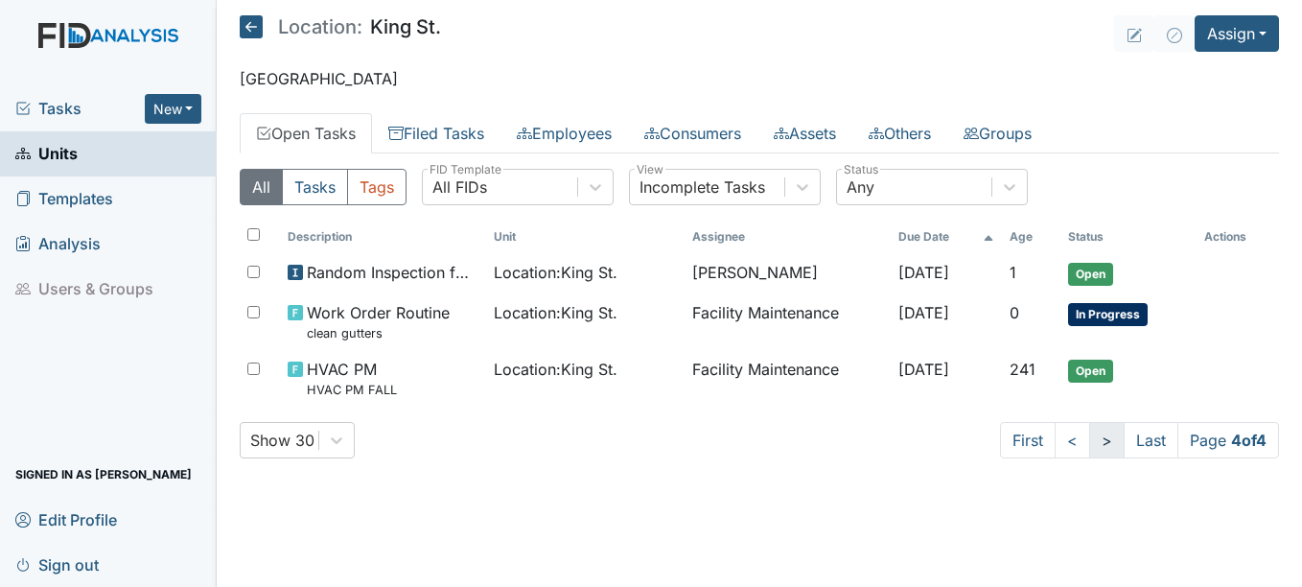
scroll to position [0, 0]
click at [1061, 437] on link "<" at bounding box center [1072, 440] width 35 height 36
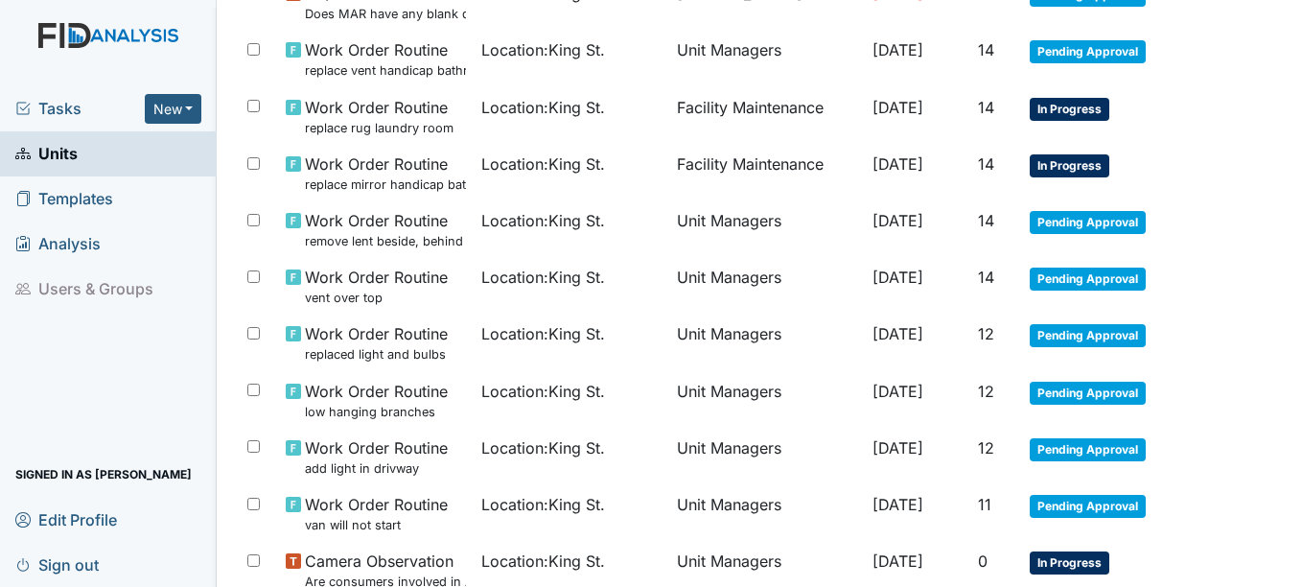
scroll to position [1247, 0]
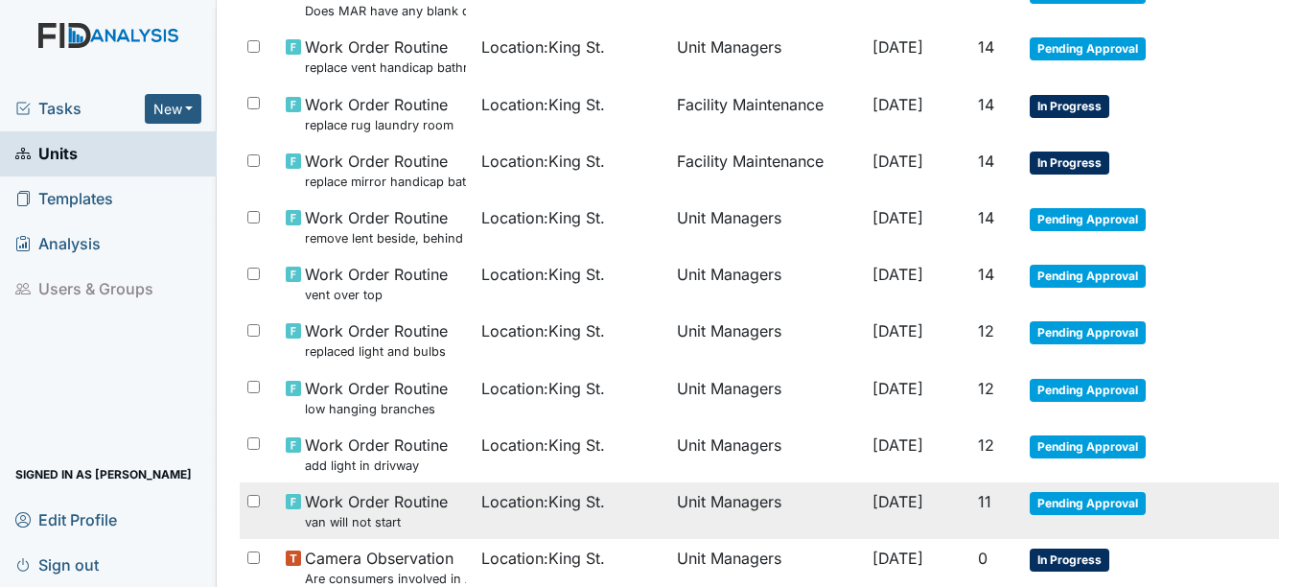
click at [1074, 504] on span "Pending Approval" at bounding box center [1088, 503] width 116 height 23
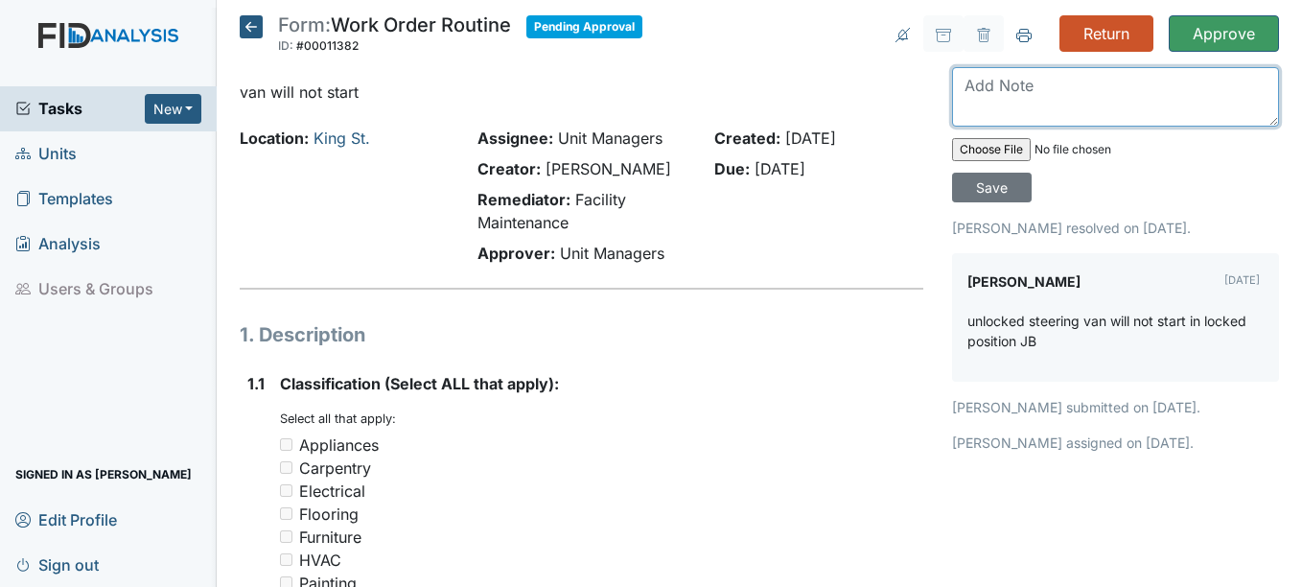
click at [991, 90] on textarea at bounding box center [1115, 96] width 327 height 59
type textarea "satisfied"
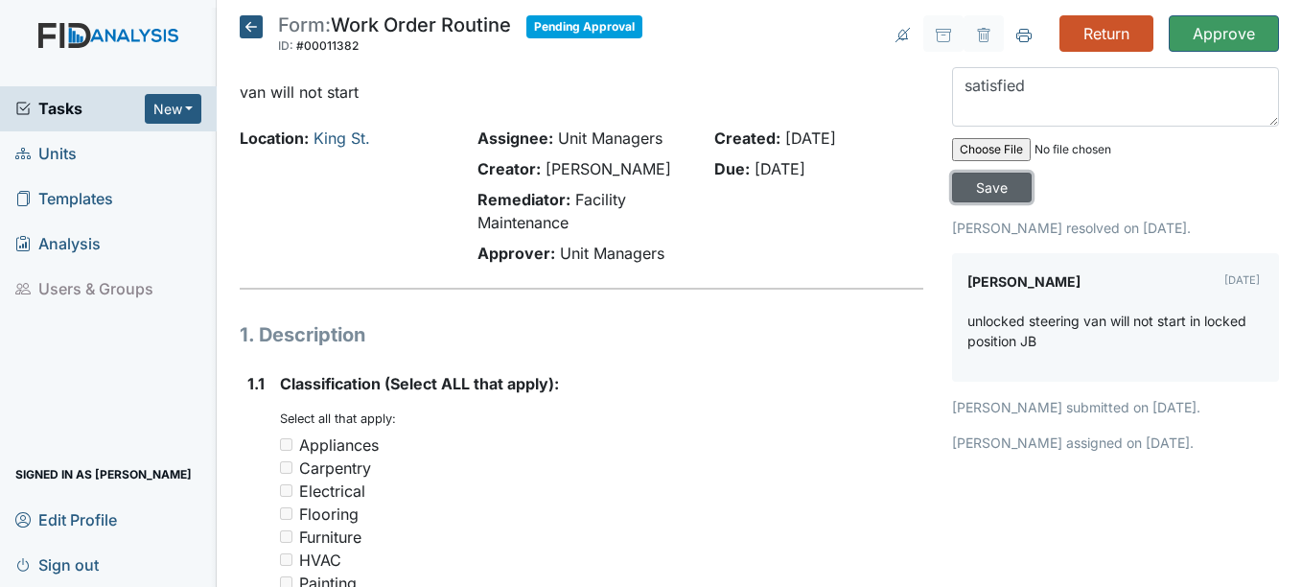
click at [982, 188] on input "Save" at bounding box center [992, 188] width 80 height 30
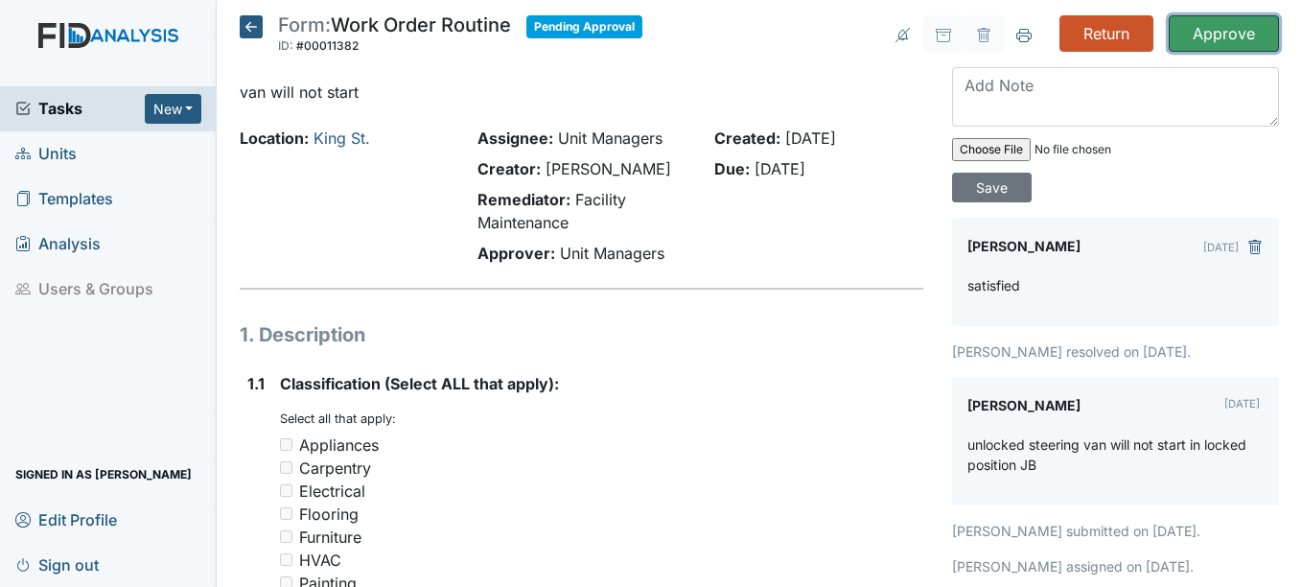
click at [1198, 32] on input "Approve" at bounding box center [1224, 33] width 110 height 36
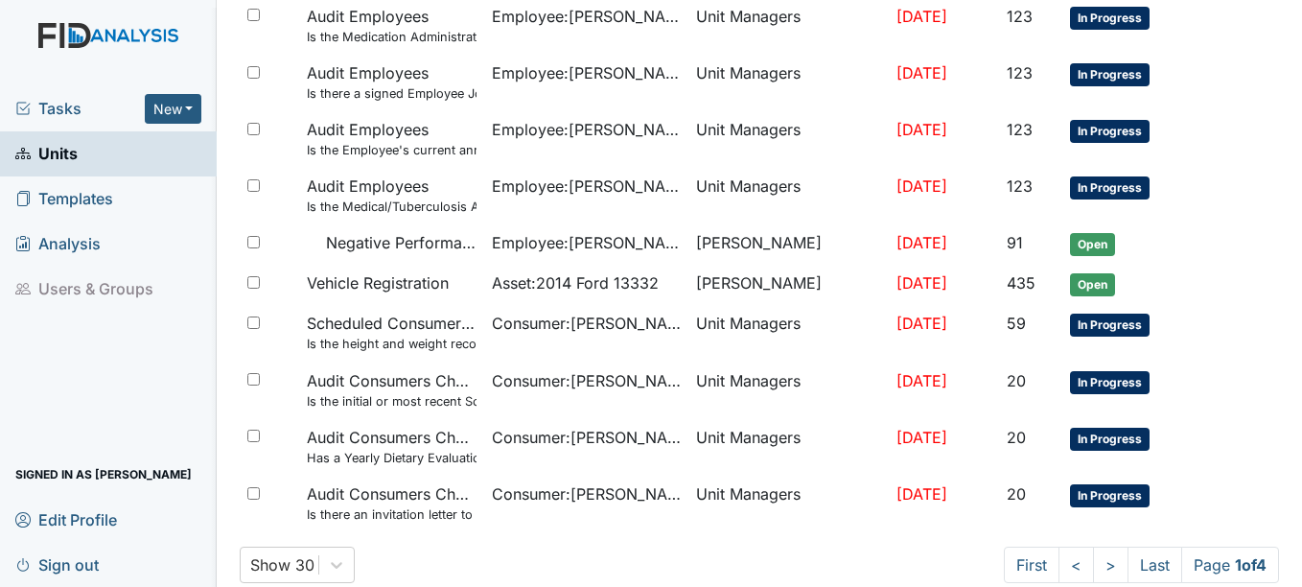
scroll to position [1481, 0]
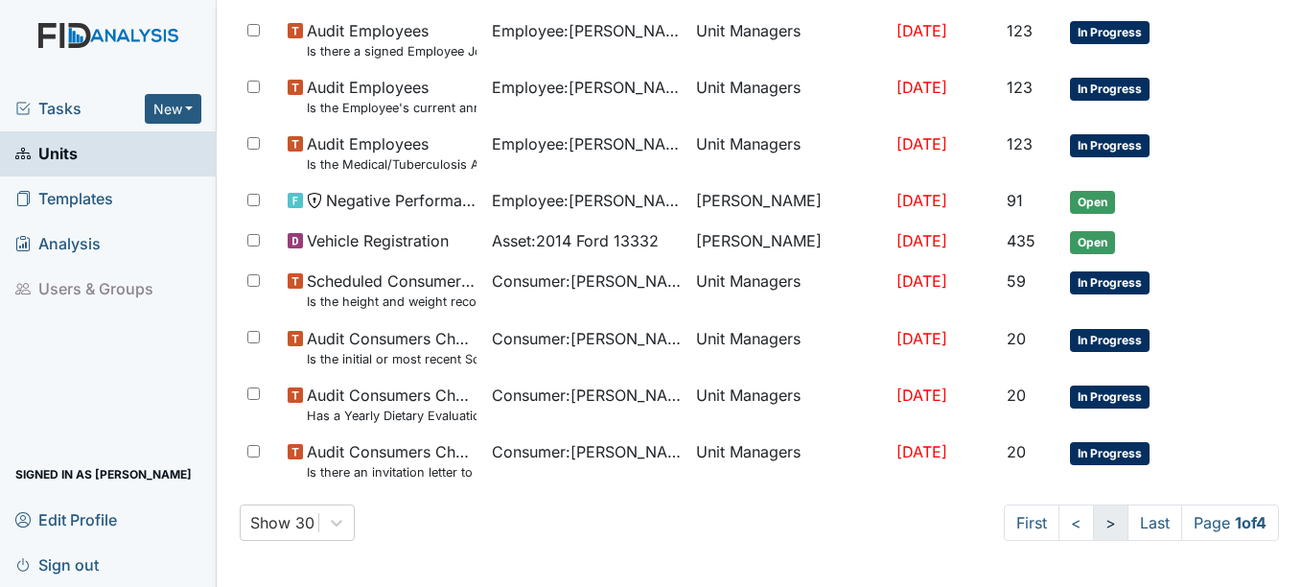
click at [1093, 520] on link ">" at bounding box center [1110, 522] width 35 height 36
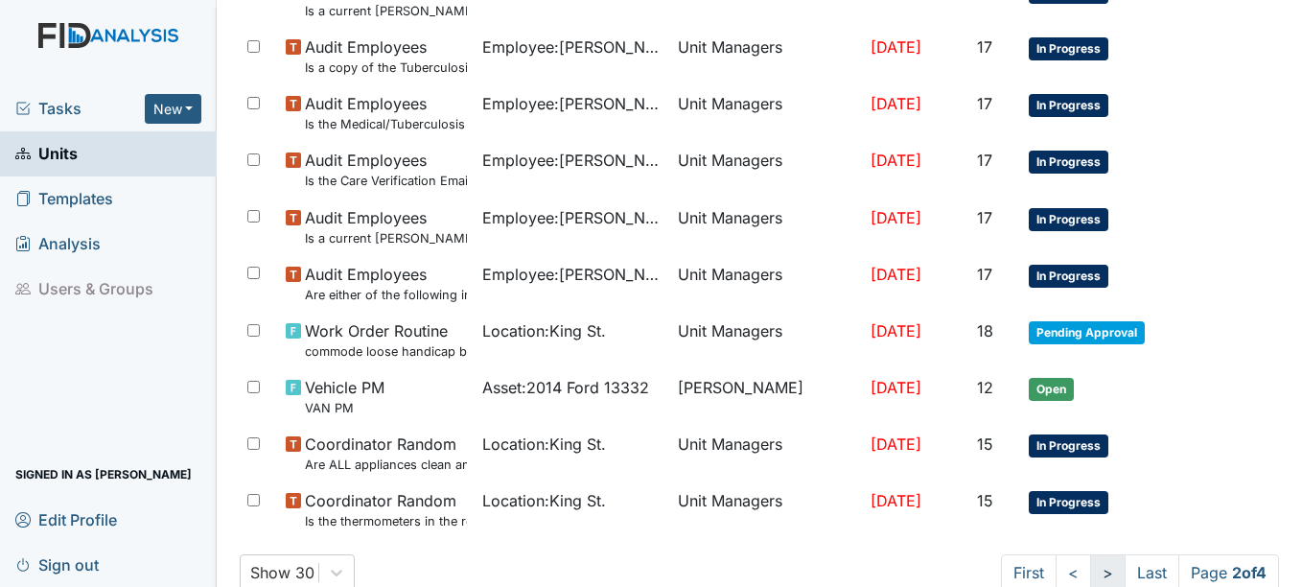
scroll to position [1497, 0]
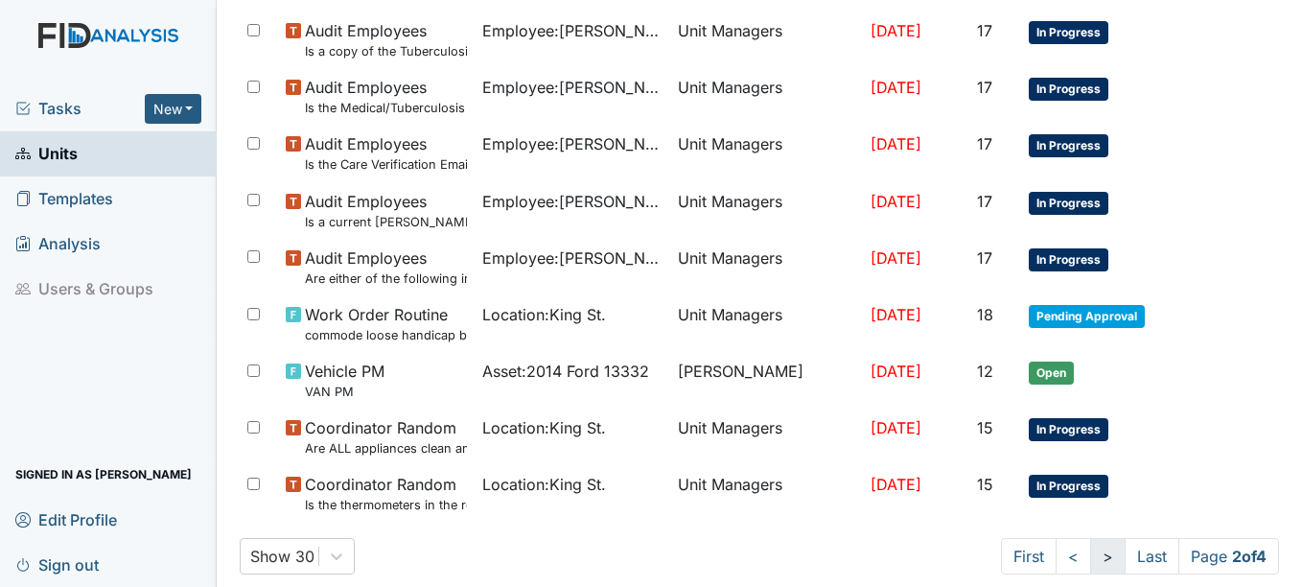
click at [1090, 553] on link ">" at bounding box center [1107, 556] width 35 height 36
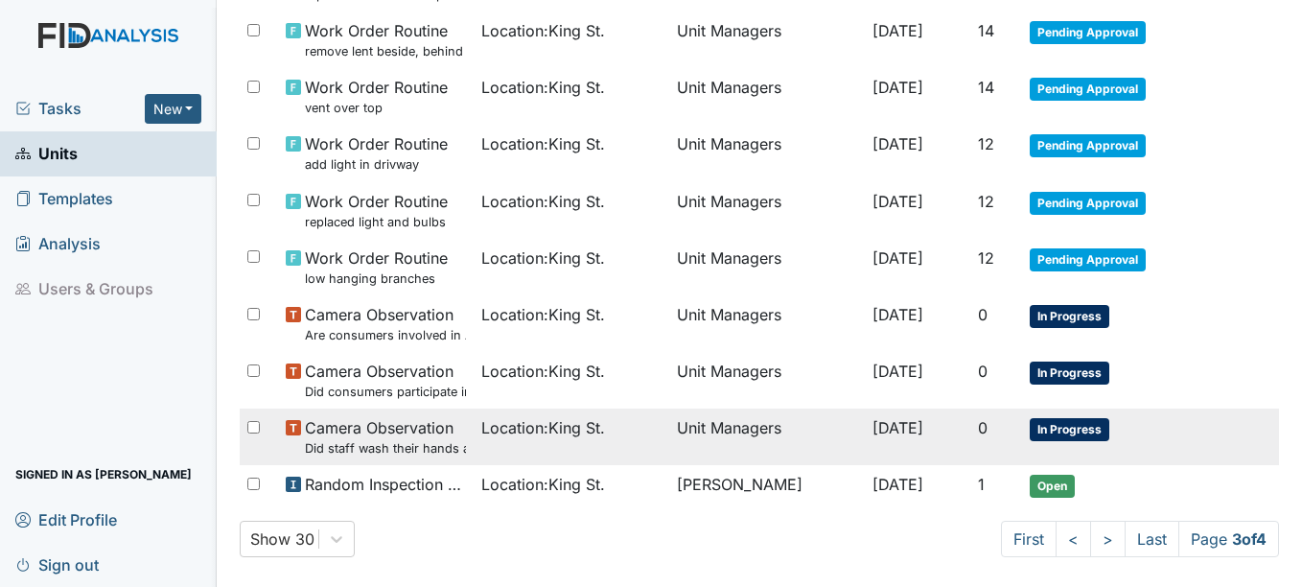
click at [1064, 422] on span "In Progress" at bounding box center [1070, 429] width 80 height 23
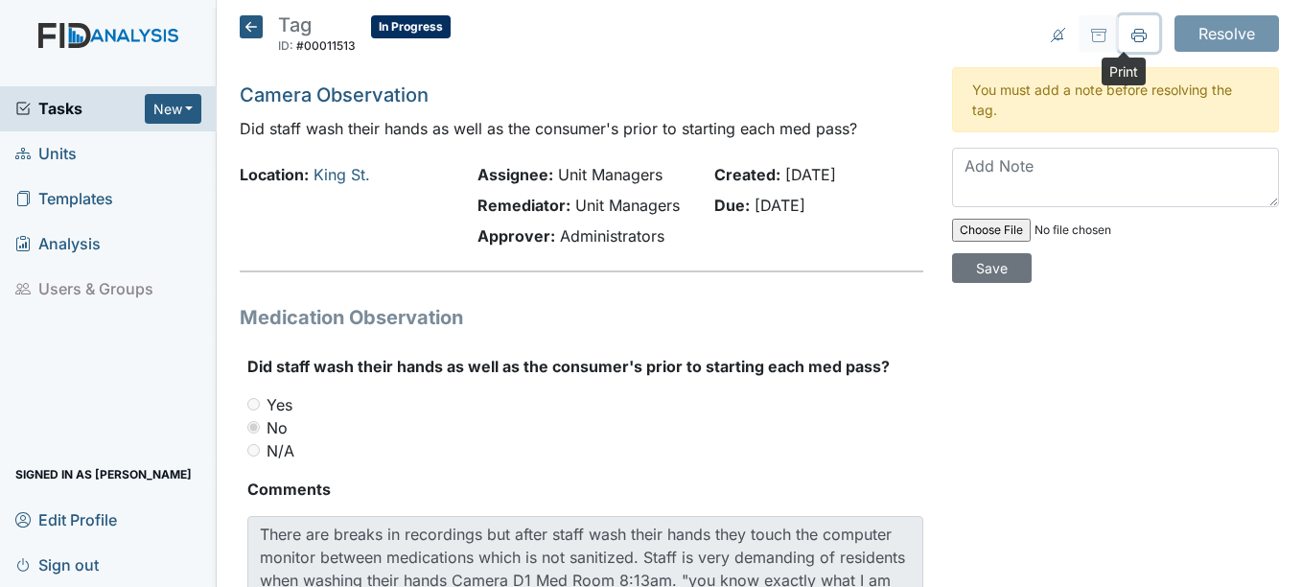
click at [1132, 31] on icon at bounding box center [1139, 35] width 15 height 15
click at [250, 19] on icon at bounding box center [251, 26] width 23 height 23
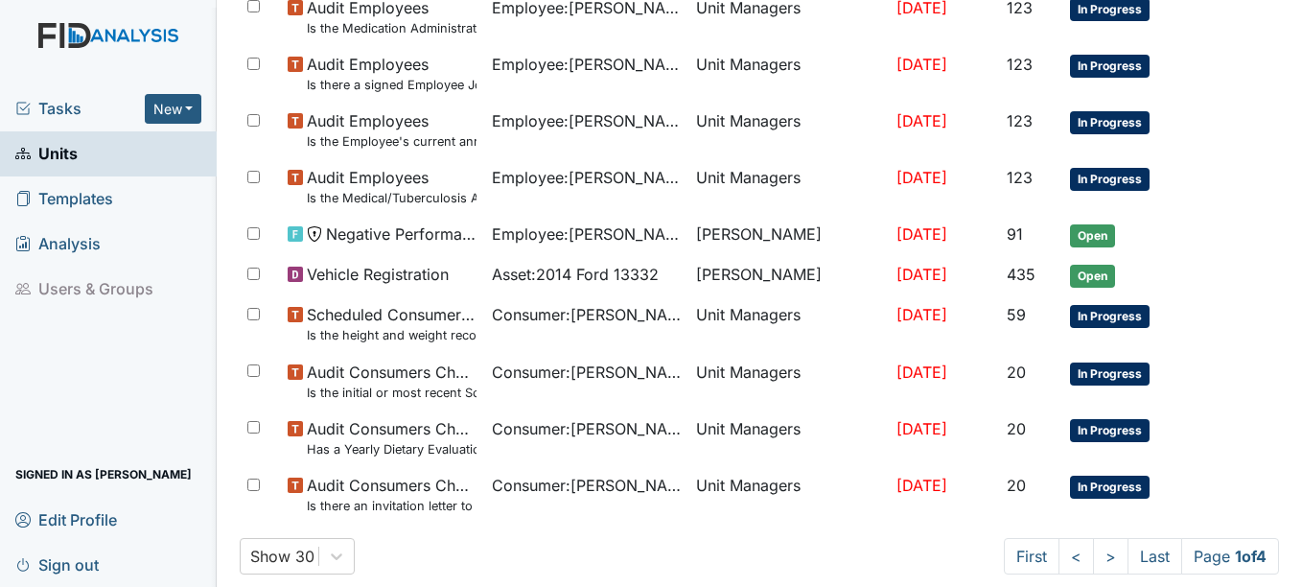
scroll to position [1417, 0]
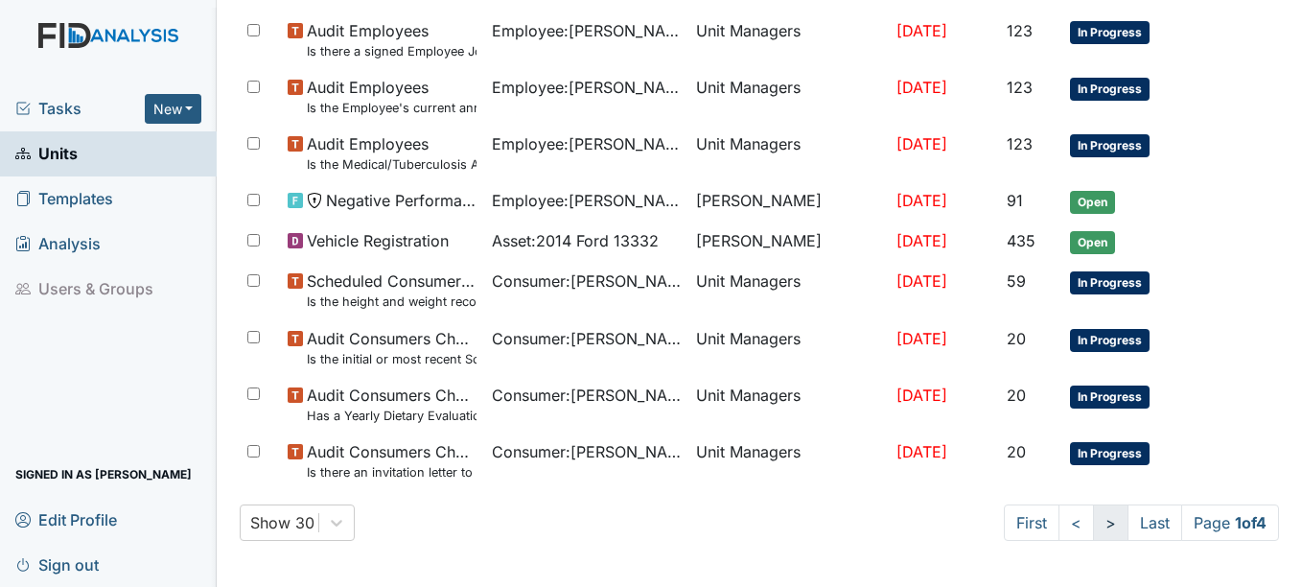
click at [1093, 522] on link ">" at bounding box center [1110, 522] width 35 height 36
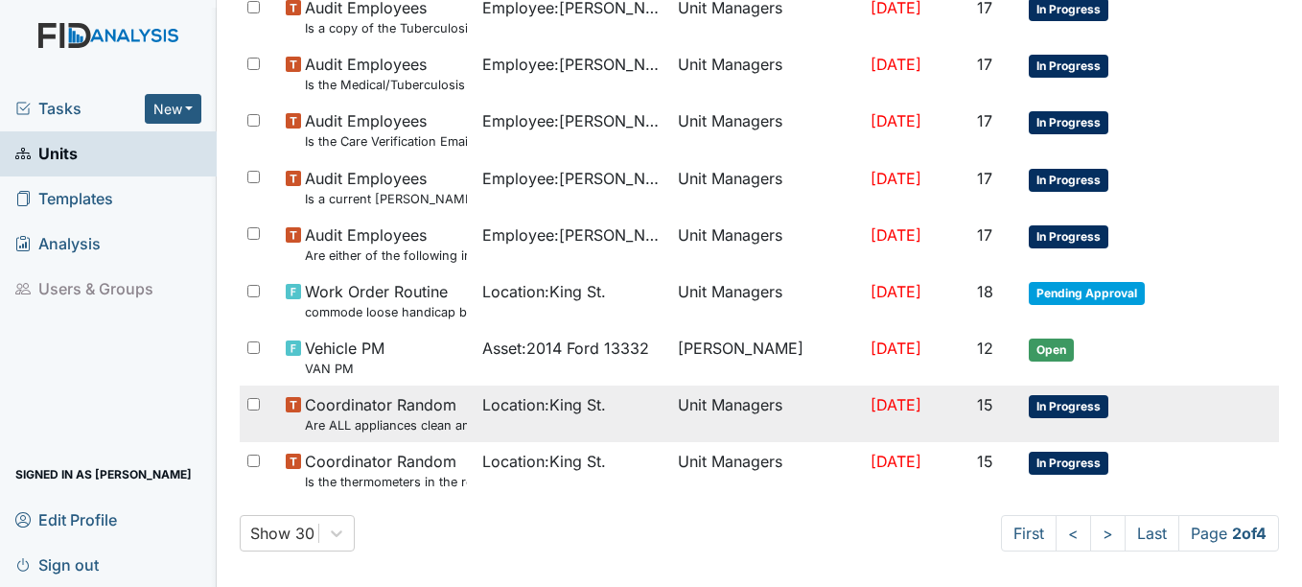
scroll to position [1467, 0]
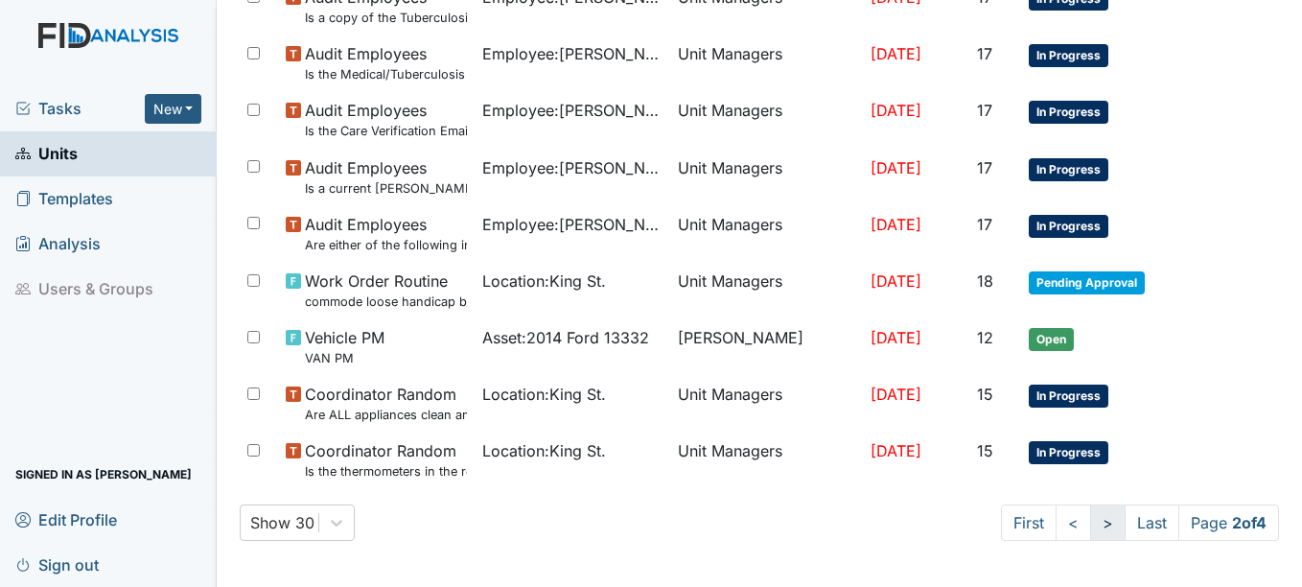
click at [1090, 523] on link ">" at bounding box center [1107, 522] width 35 height 36
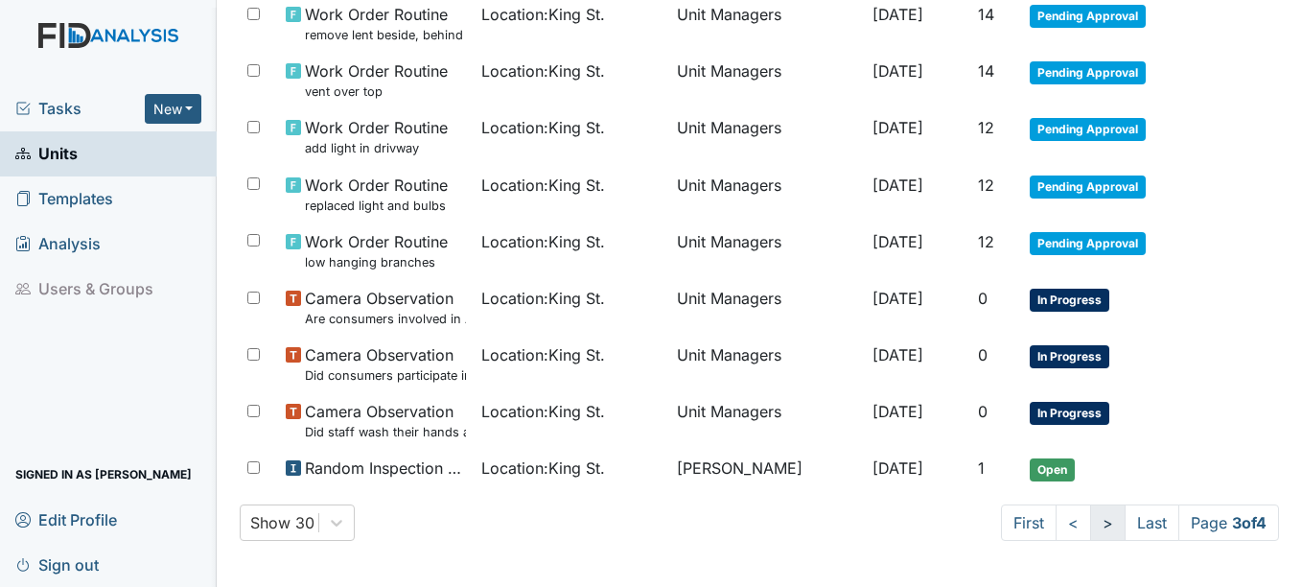
scroll to position [1450, 0]
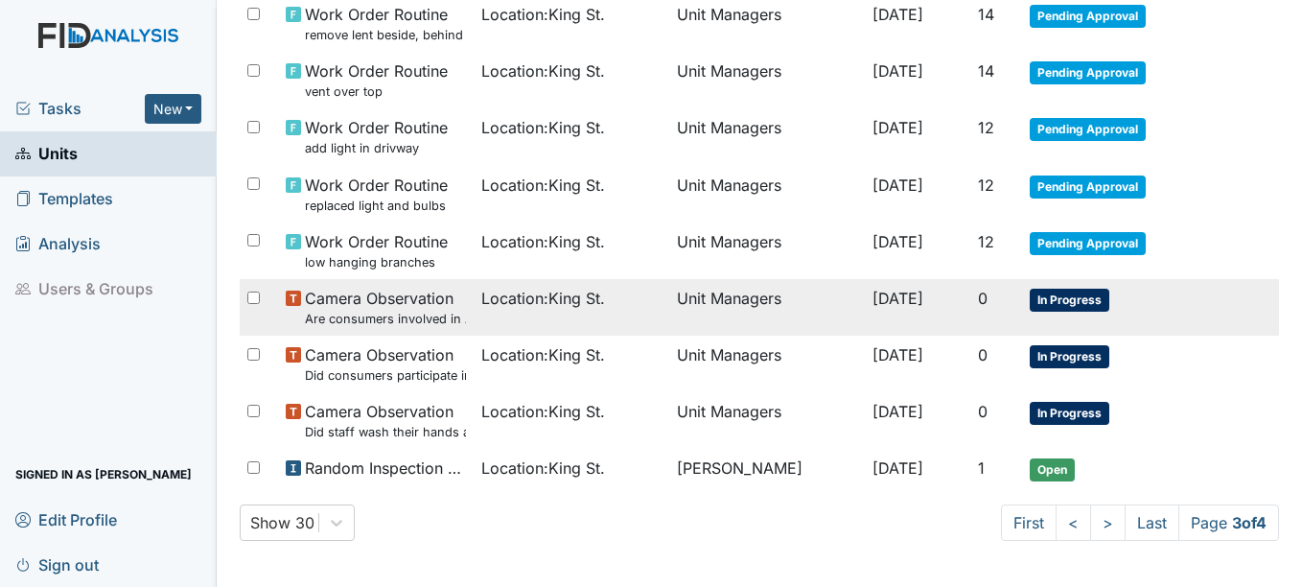
click at [1061, 298] on span "In Progress" at bounding box center [1070, 300] width 80 height 23
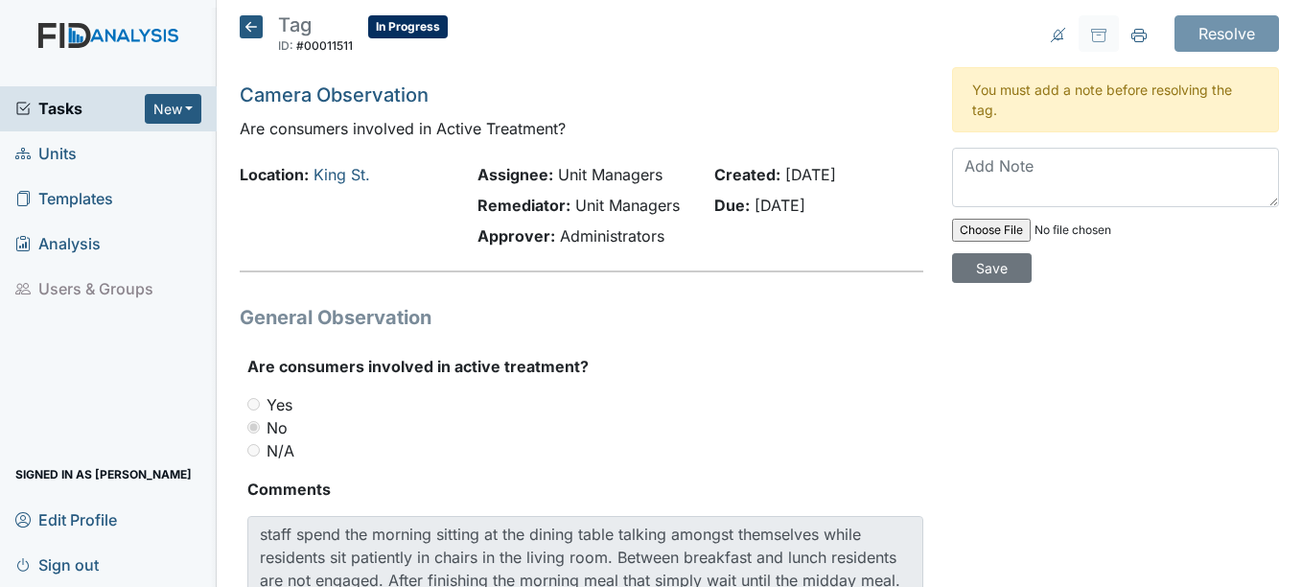
scroll to position [96, 0]
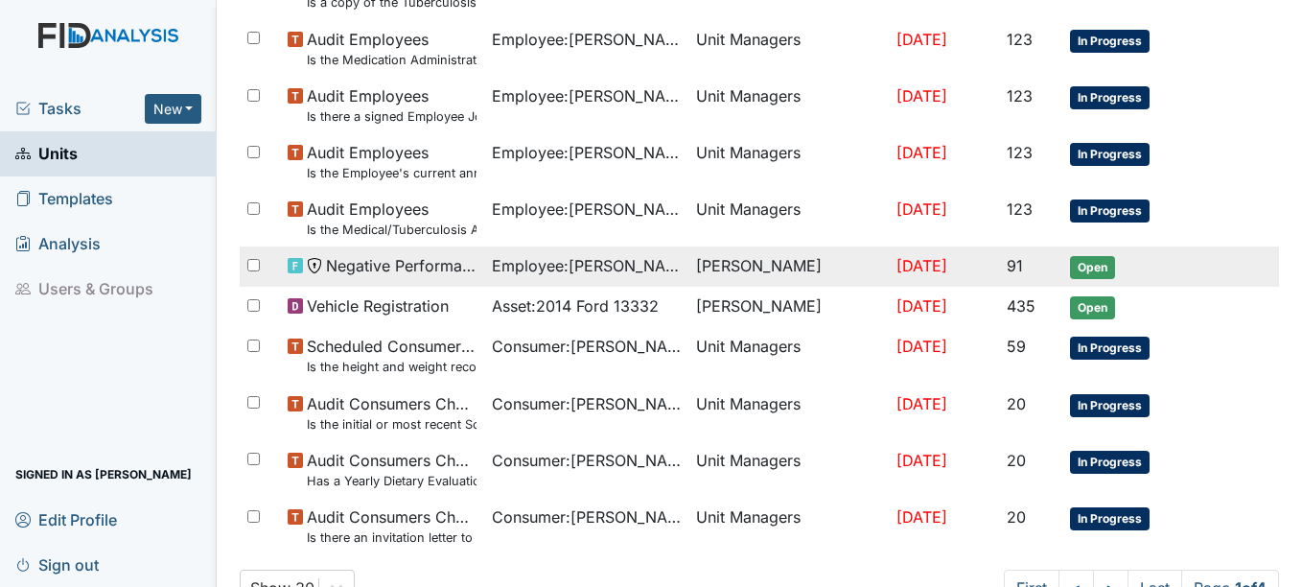
scroll to position [1417, 0]
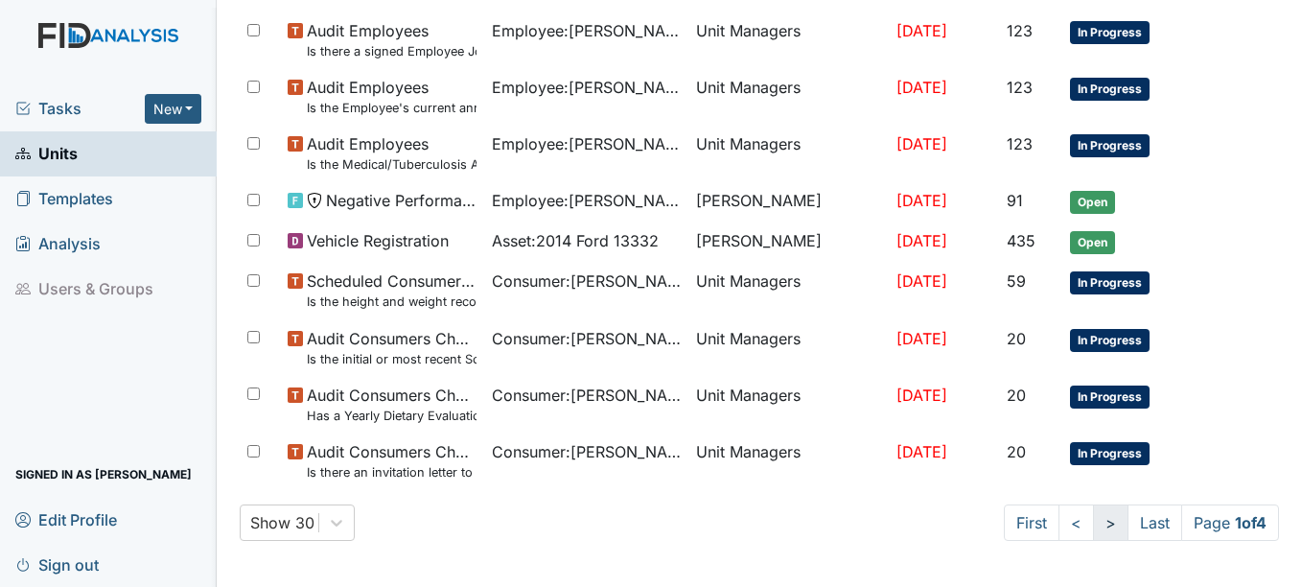
click at [1093, 522] on link ">" at bounding box center [1110, 522] width 35 height 36
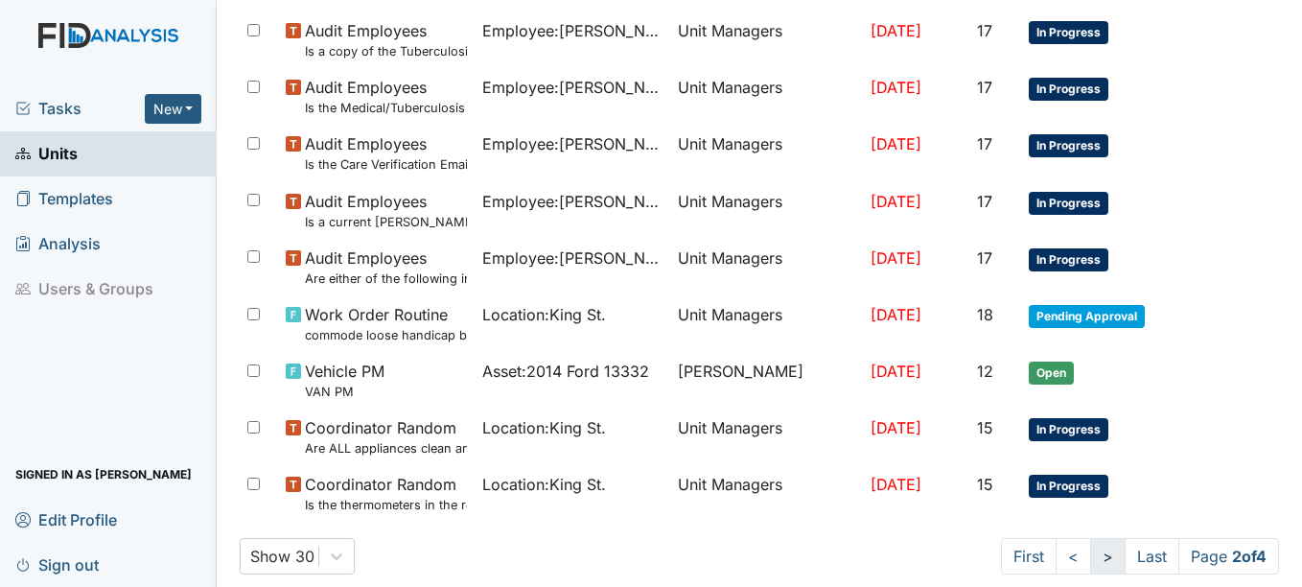
click at [1090, 561] on link ">" at bounding box center [1107, 556] width 35 height 36
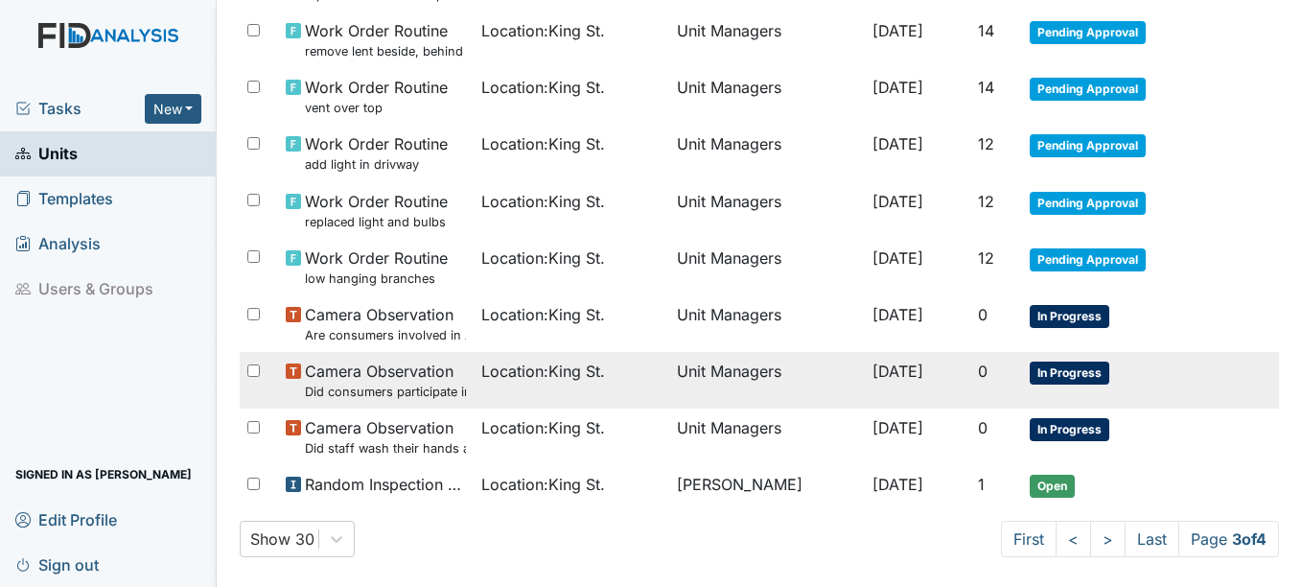
click at [1075, 372] on span "In Progress" at bounding box center [1070, 373] width 80 height 23
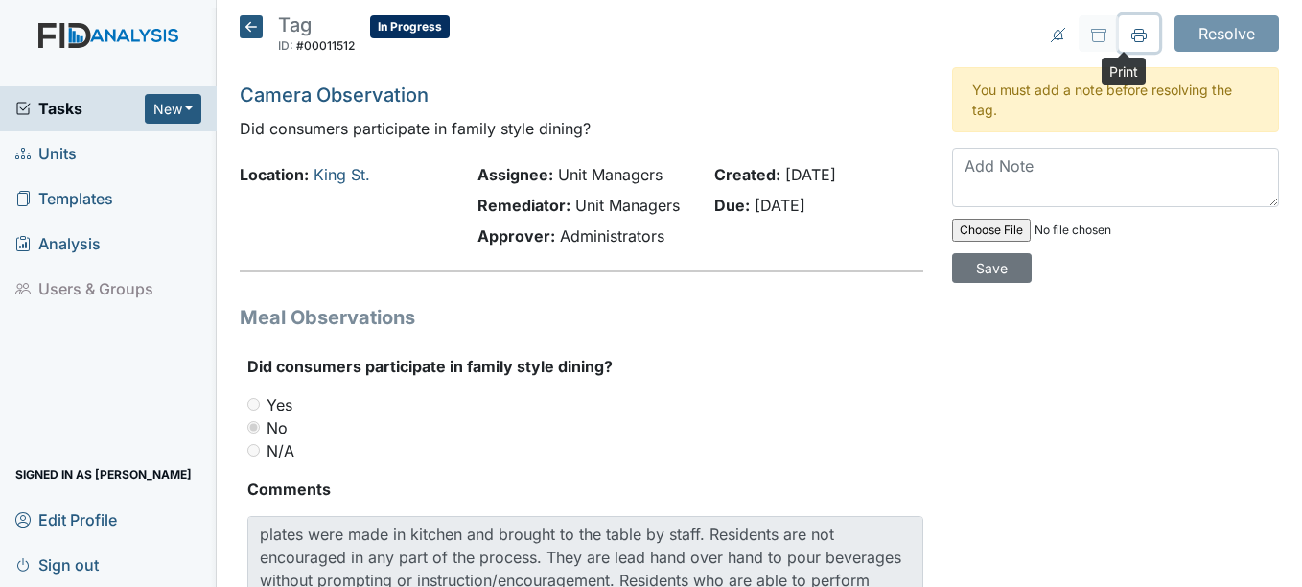
click at [1132, 37] on icon at bounding box center [1139, 35] width 15 height 15
click at [252, 28] on icon at bounding box center [251, 26] width 23 height 23
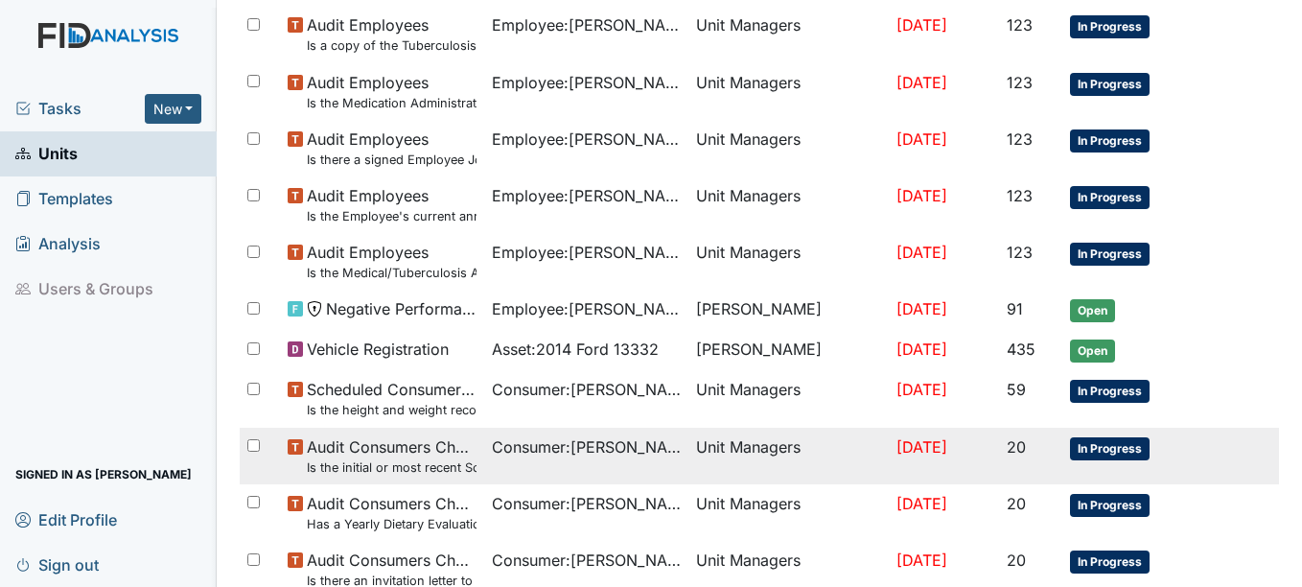
scroll to position [1417, 0]
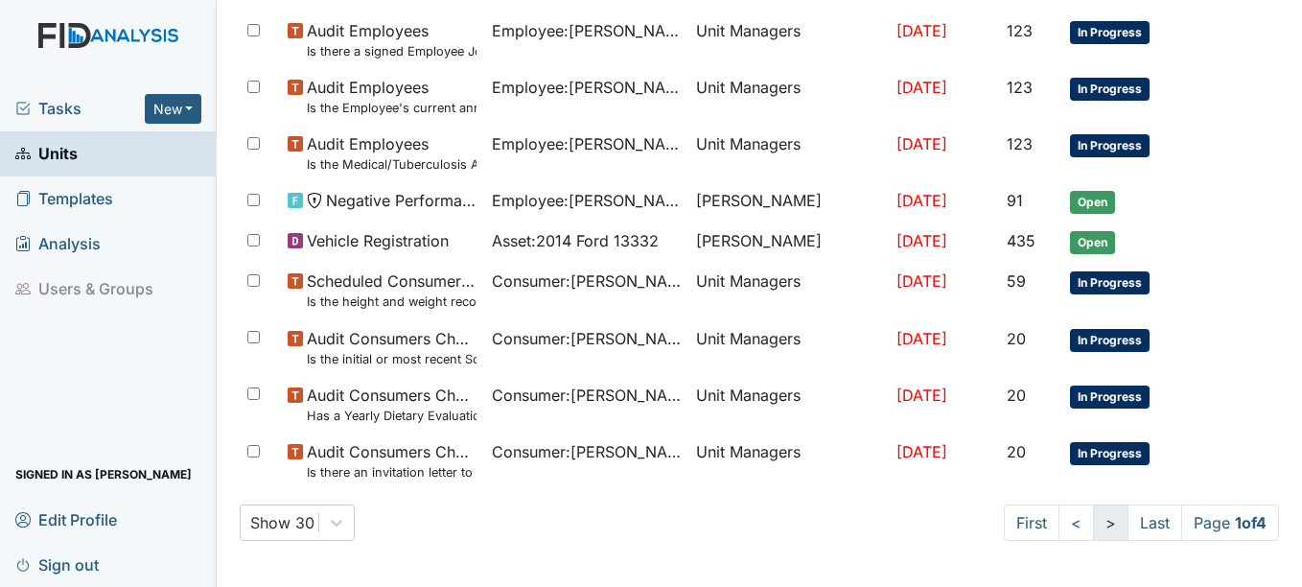
click at [1093, 522] on link ">" at bounding box center [1110, 522] width 35 height 36
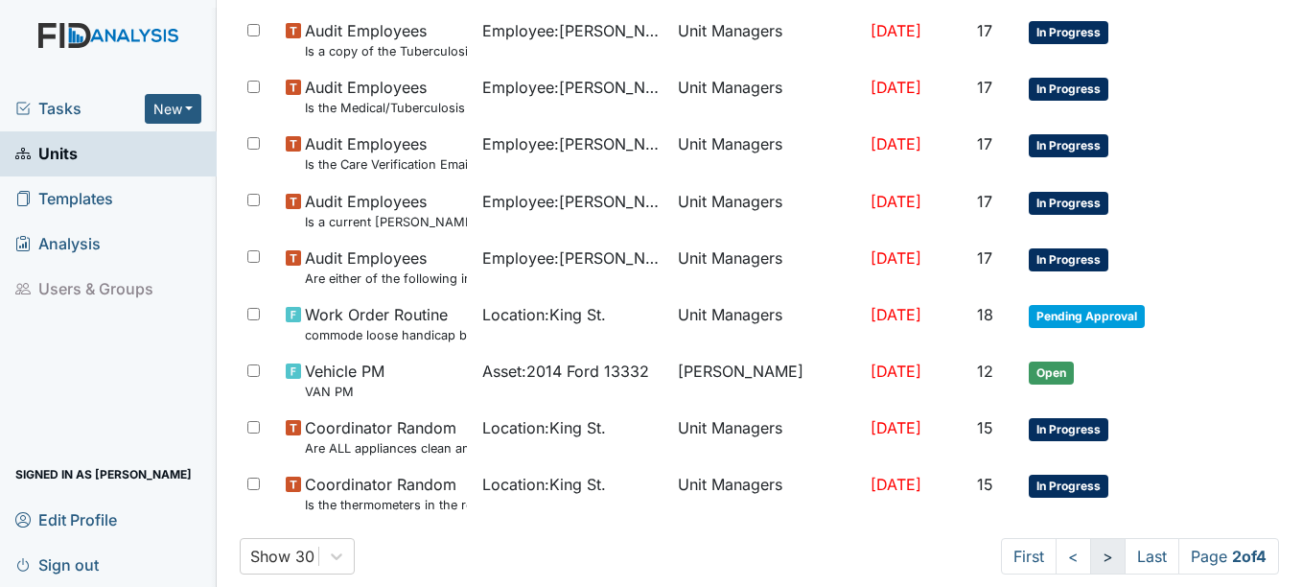
click at [1090, 555] on link ">" at bounding box center [1107, 556] width 35 height 36
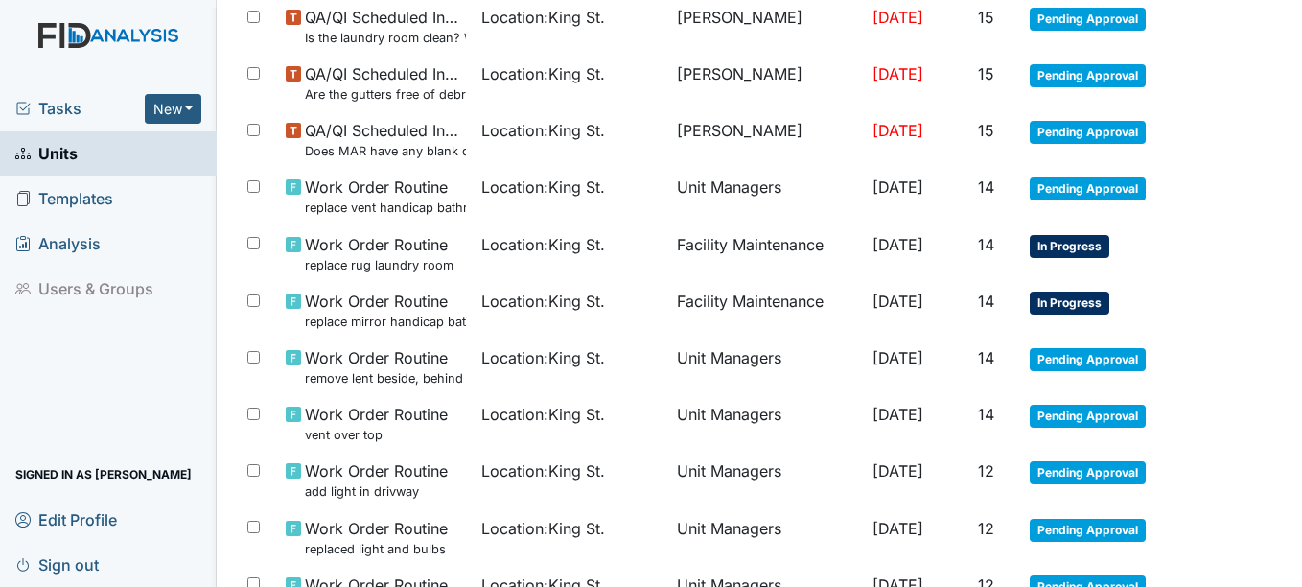
scroll to position [1050, 0]
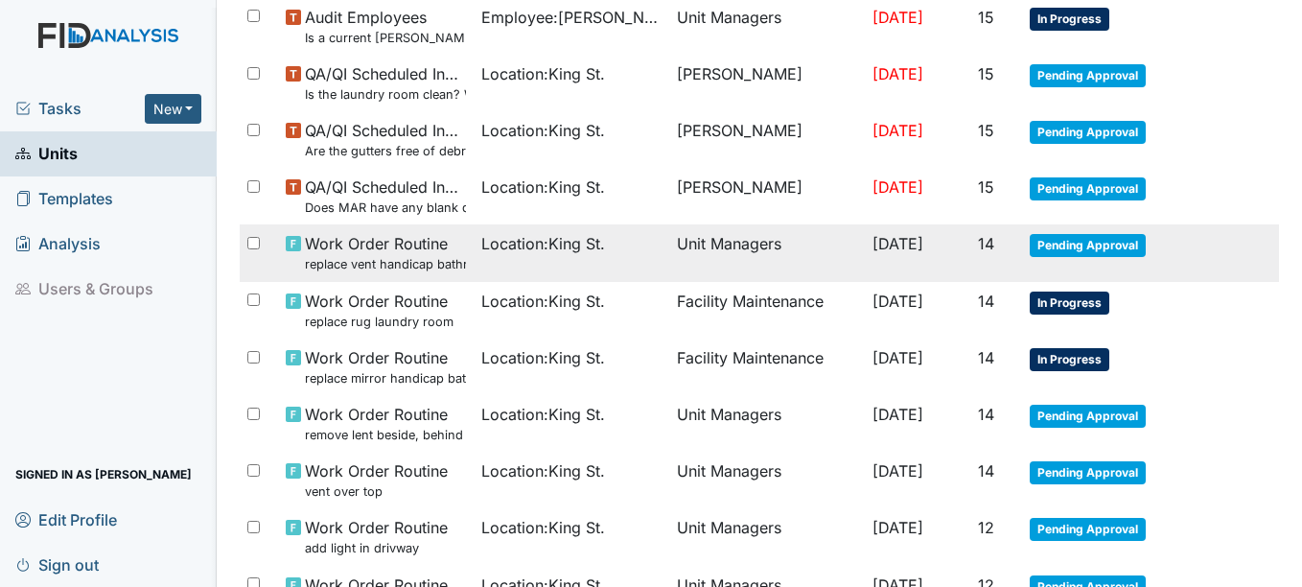
click at [1112, 240] on span "Pending Approval" at bounding box center [1088, 245] width 116 height 23
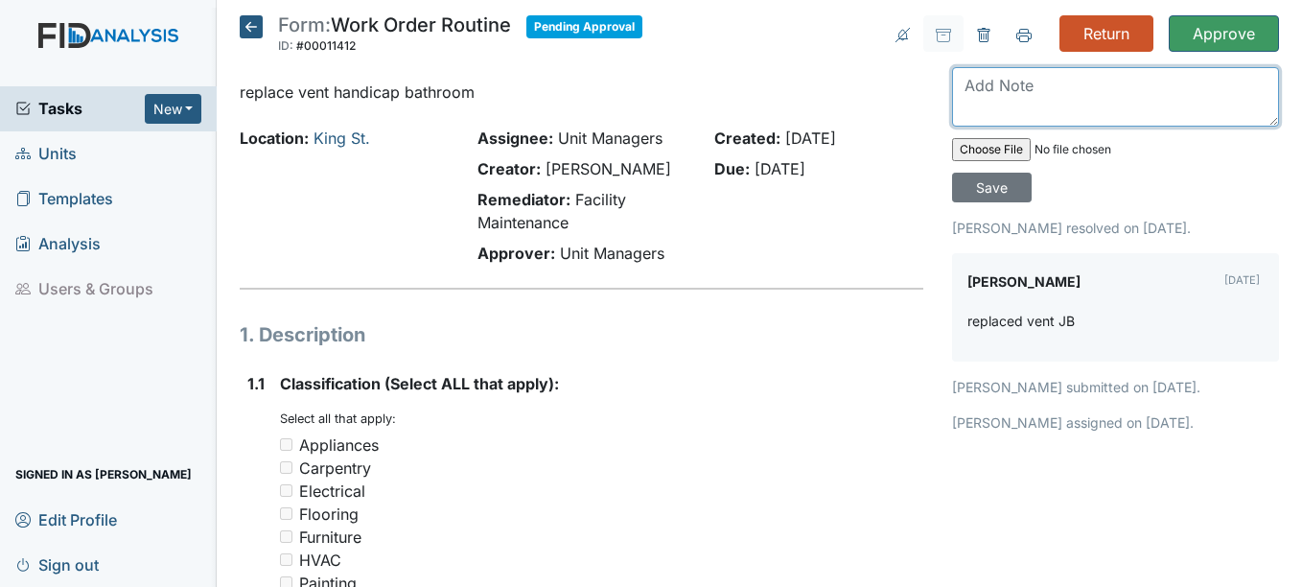
click at [979, 101] on textarea at bounding box center [1115, 96] width 327 height 59
type textarea "satisfied"
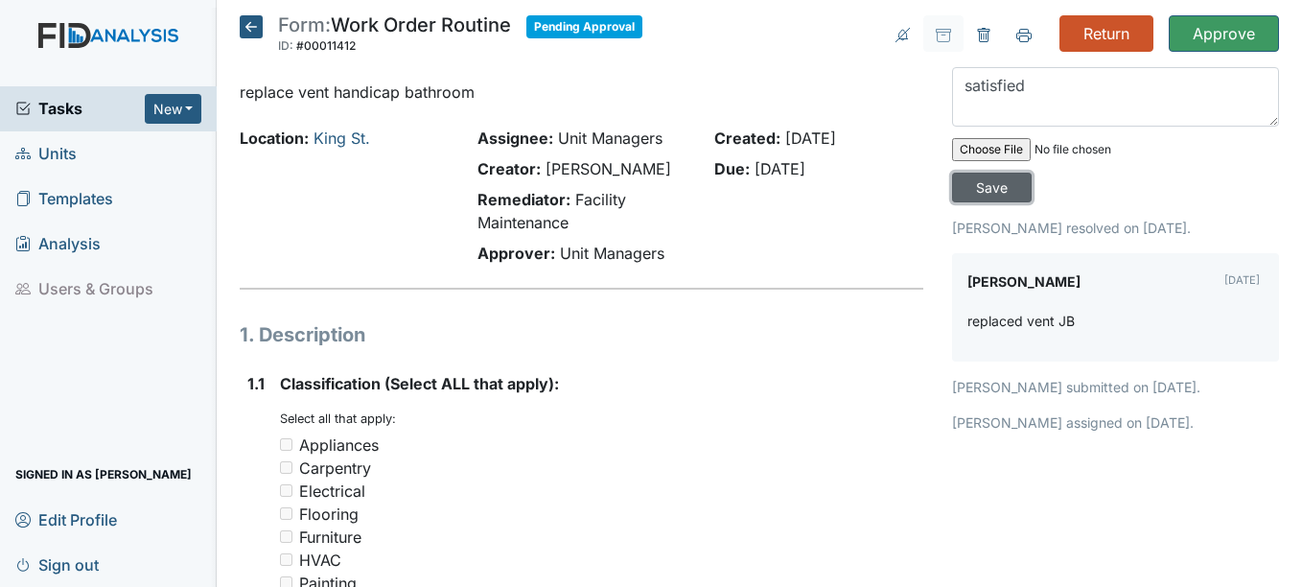
click at [985, 184] on input "Save" at bounding box center [992, 188] width 80 height 30
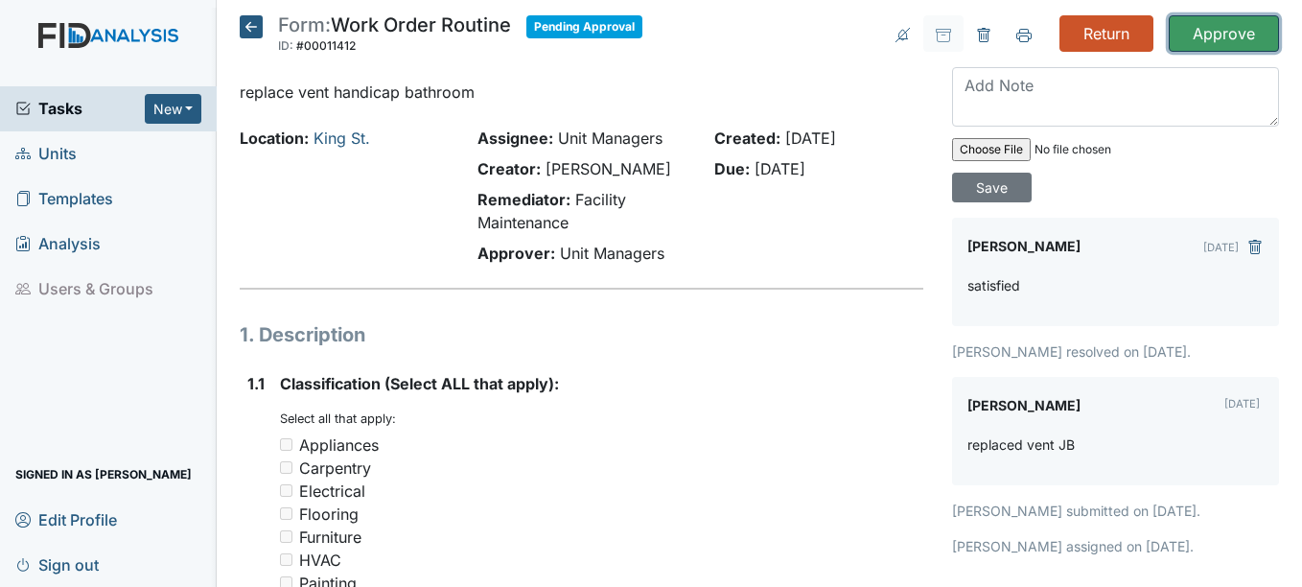
click at [1212, 34] on input "Approve" at bounding box center [1224, 33] width 110 height 36
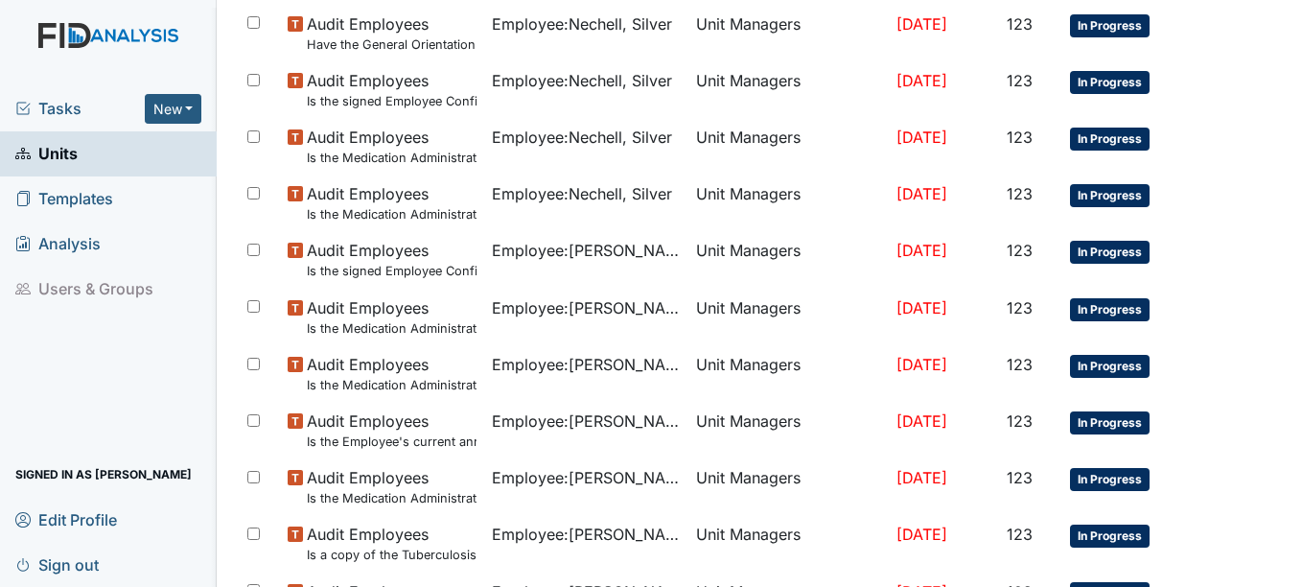
scroll to position [959, 0]
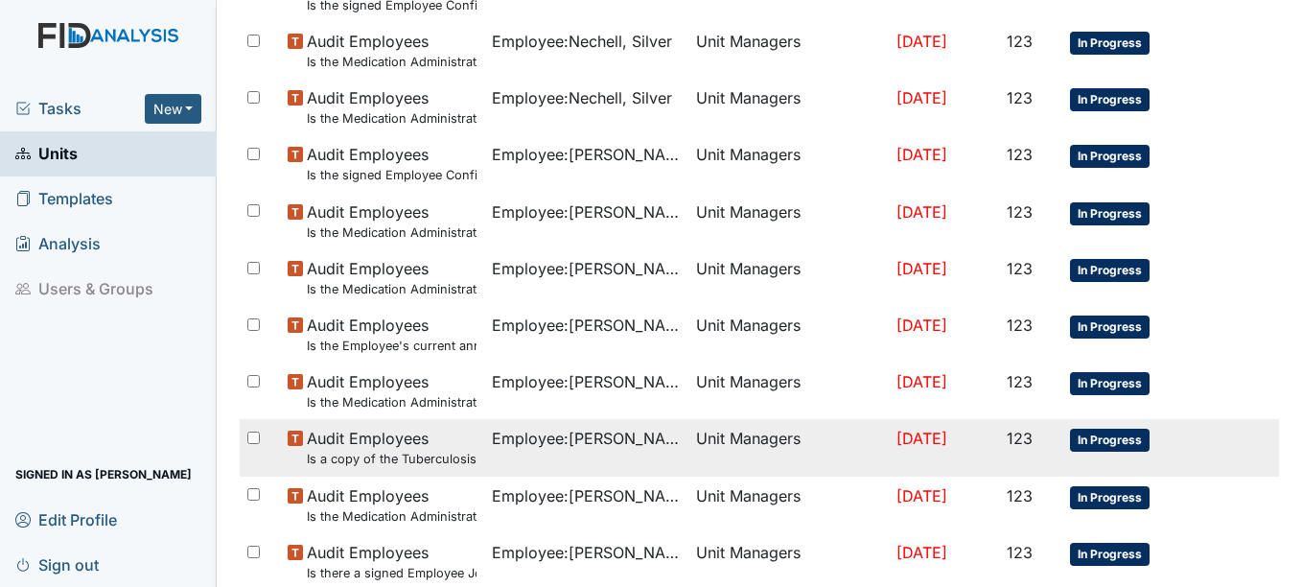
click at [1115, 441] on span "In Progress" at bounding box center [1110, 440] width 80 height 23
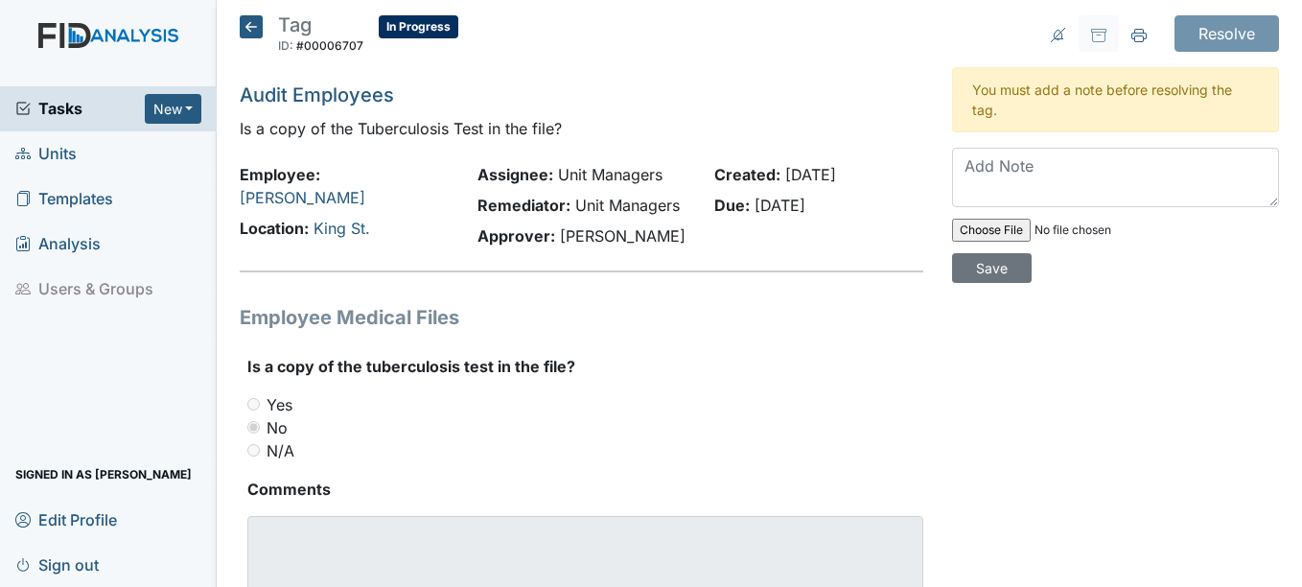
click at [249, 25] on icon at bounding box center [251, 26] width 23 height 23
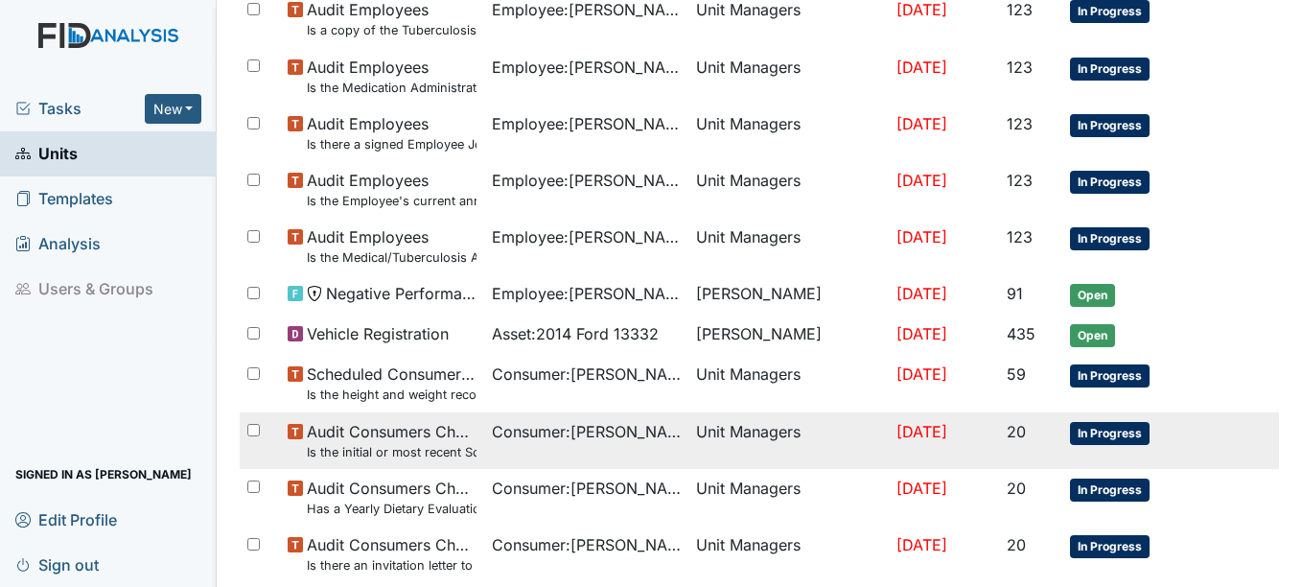
scroll to position [1417, 0]
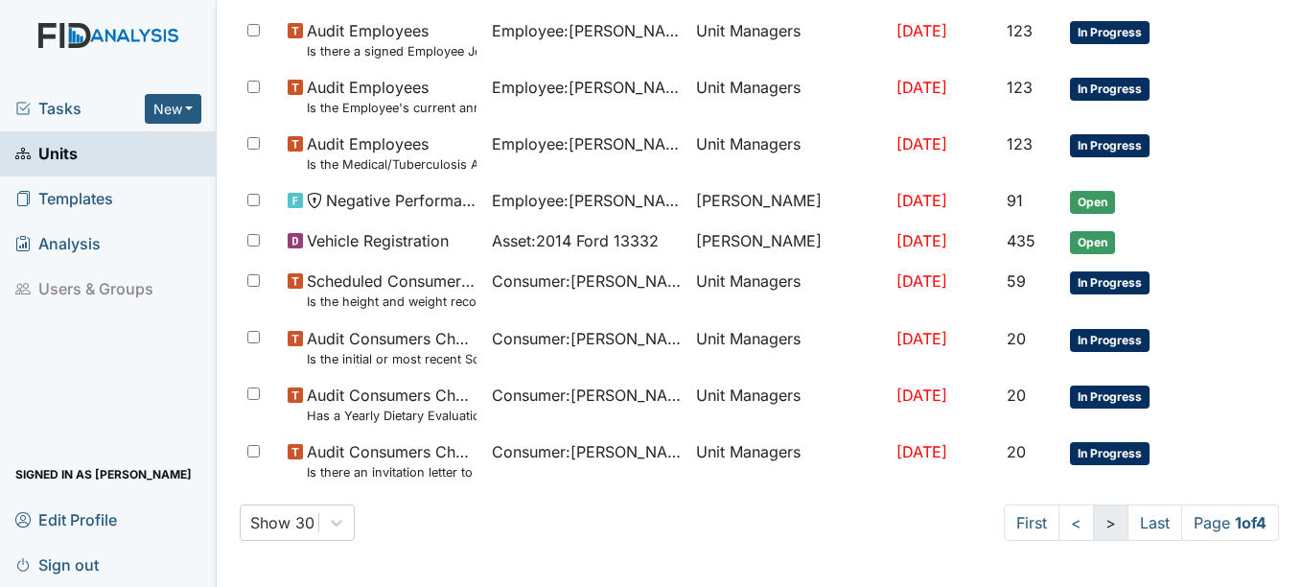
click at [1093, 522] on link ">" at bounding box center [1110, 522] width 35 height 36
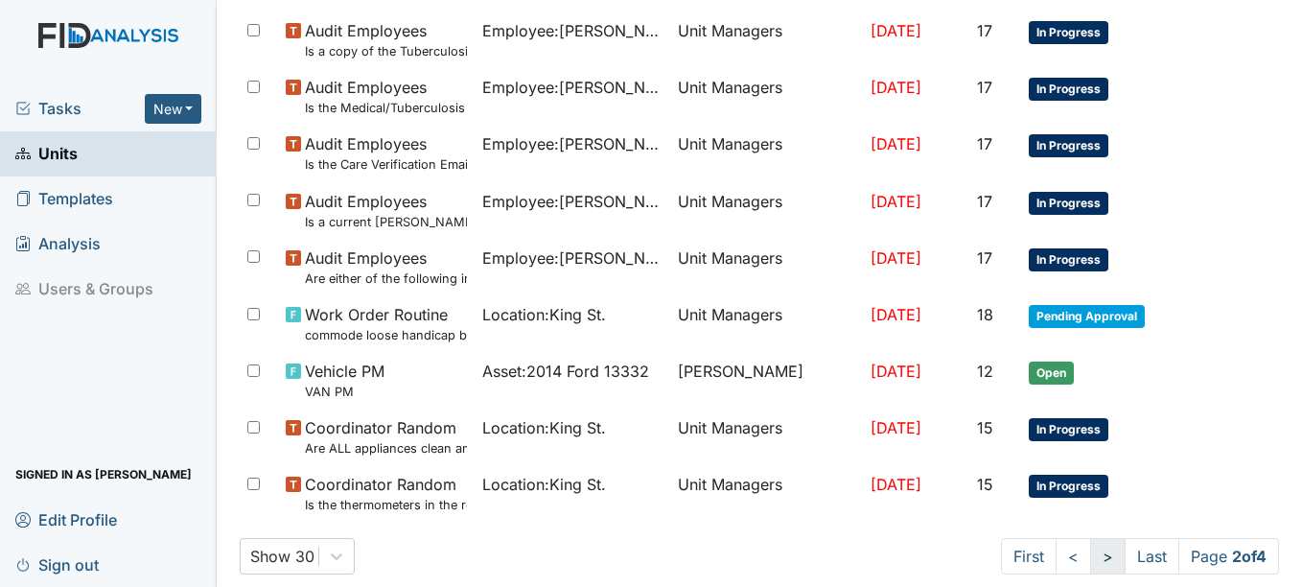
click at [1090, 556] on link ">" at bounding box center [1107, 556] width 35 height 36
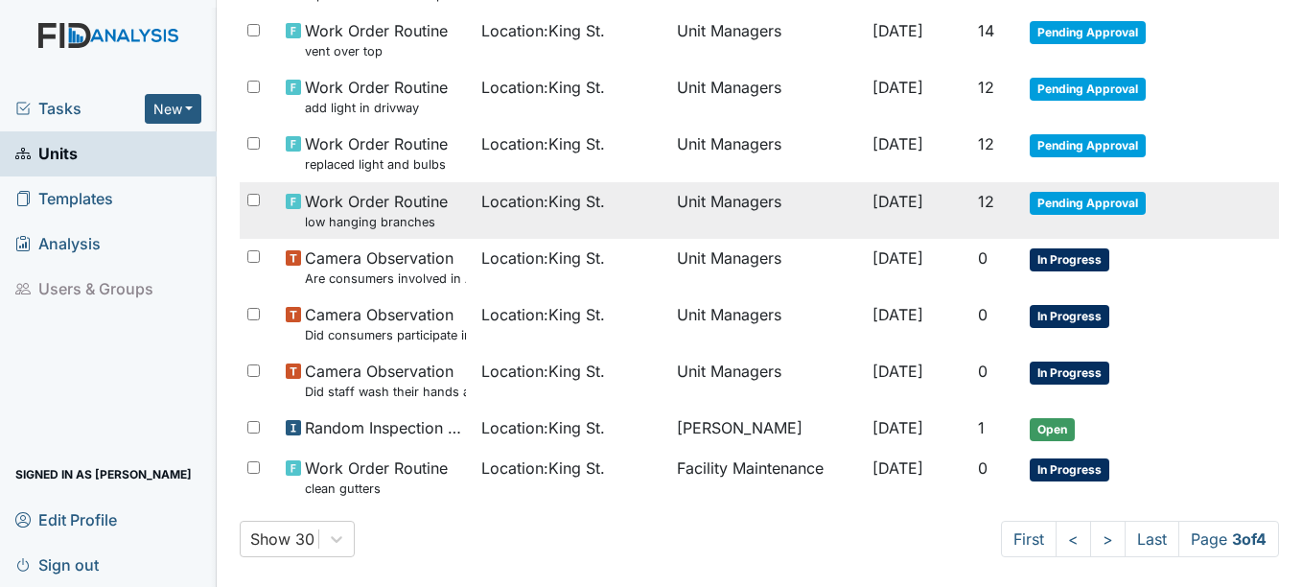
click at [1075, 198] on span "Pending Approval" at bounding box center [1088, 203] width 116 height 23
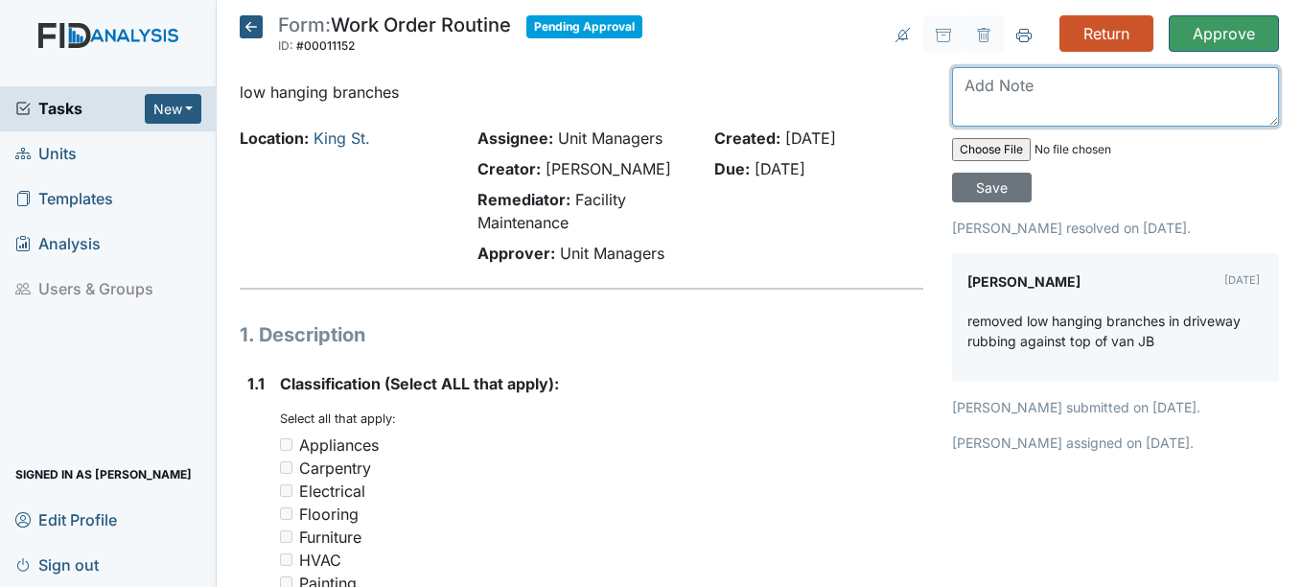
click at [1034, 97] on textarea at bounding box center [1115, 96] width 327 height 59
type textarea "satisfied"
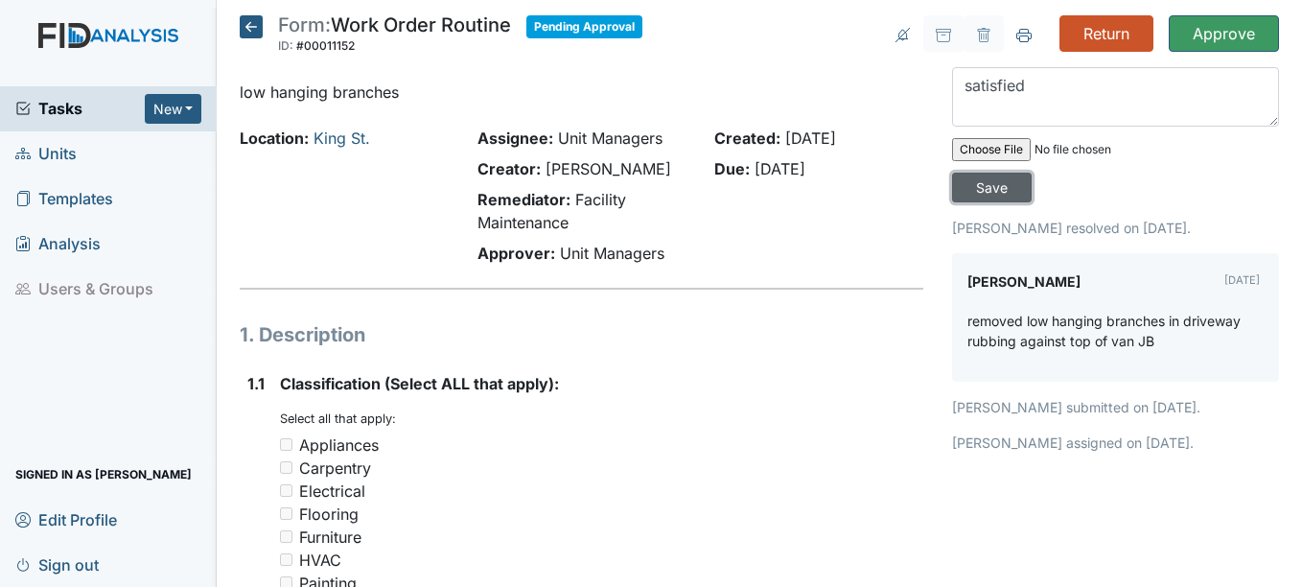
click at [971, 185] on input "Save" at bounding box center [992, 188] width 80 height 30
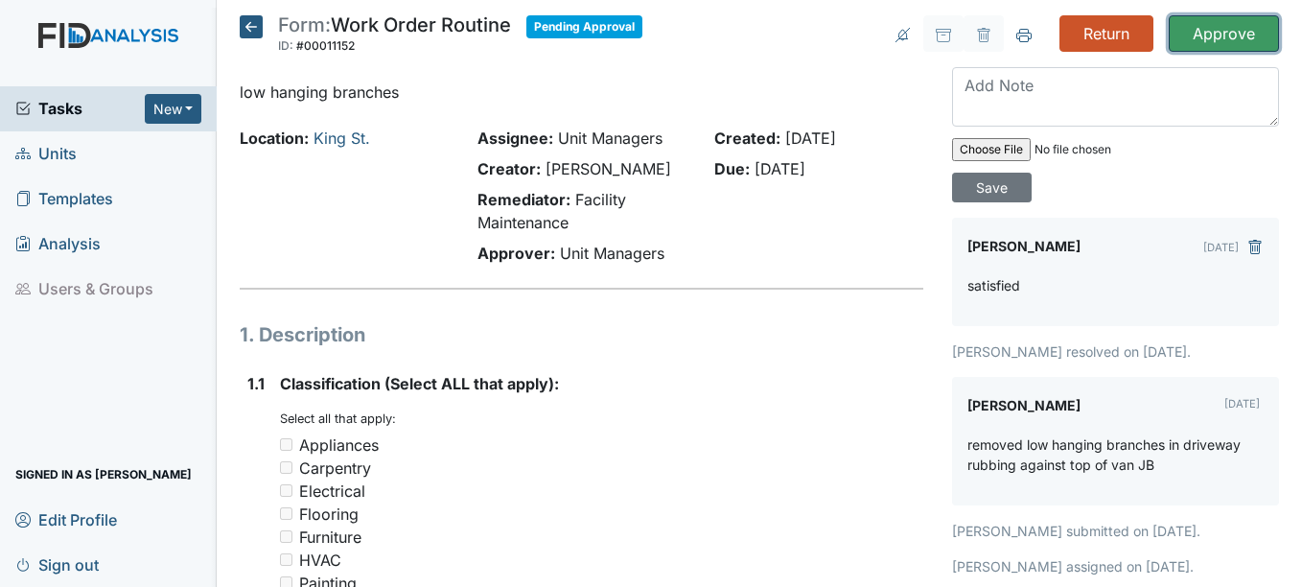
click at [1226, 31] on input "Approve" at bounding box center [1224, 33] width 110 height 36
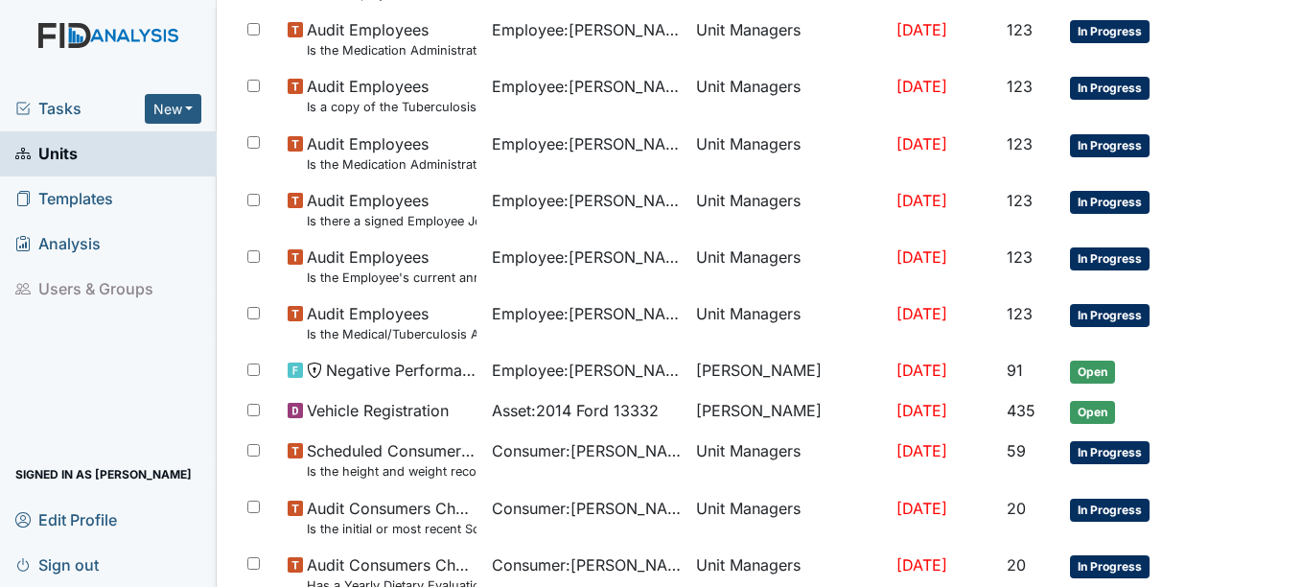
scroll to position [1481, 0]
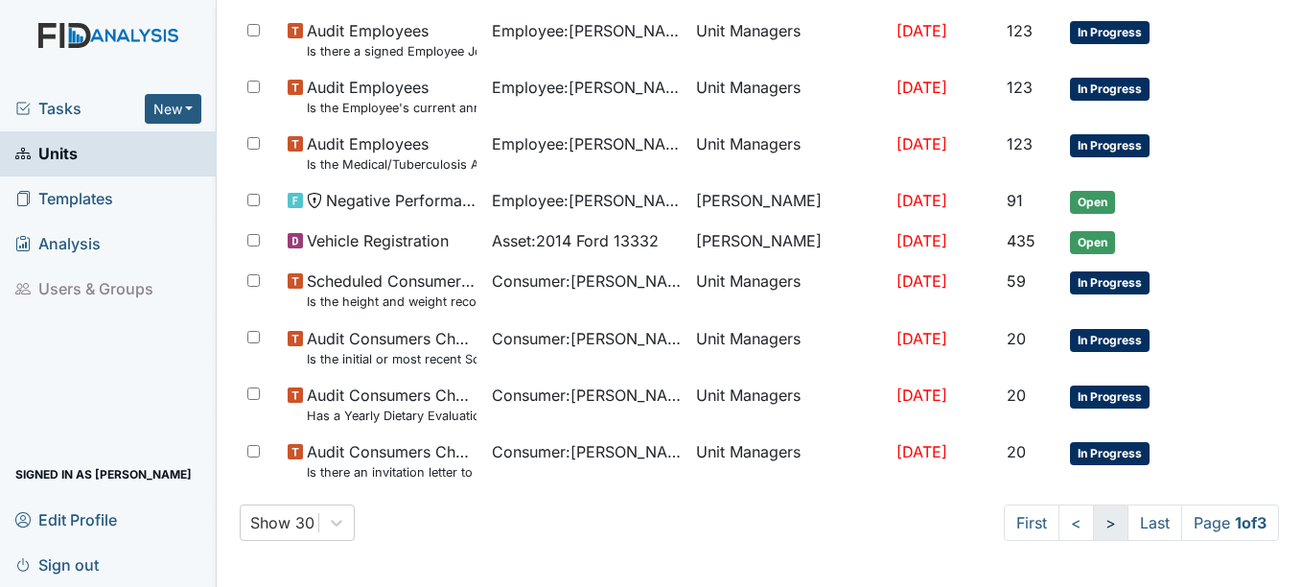
click at [1093, 517] on link ">" at bounding box center [1110, 522] width 35 height 36
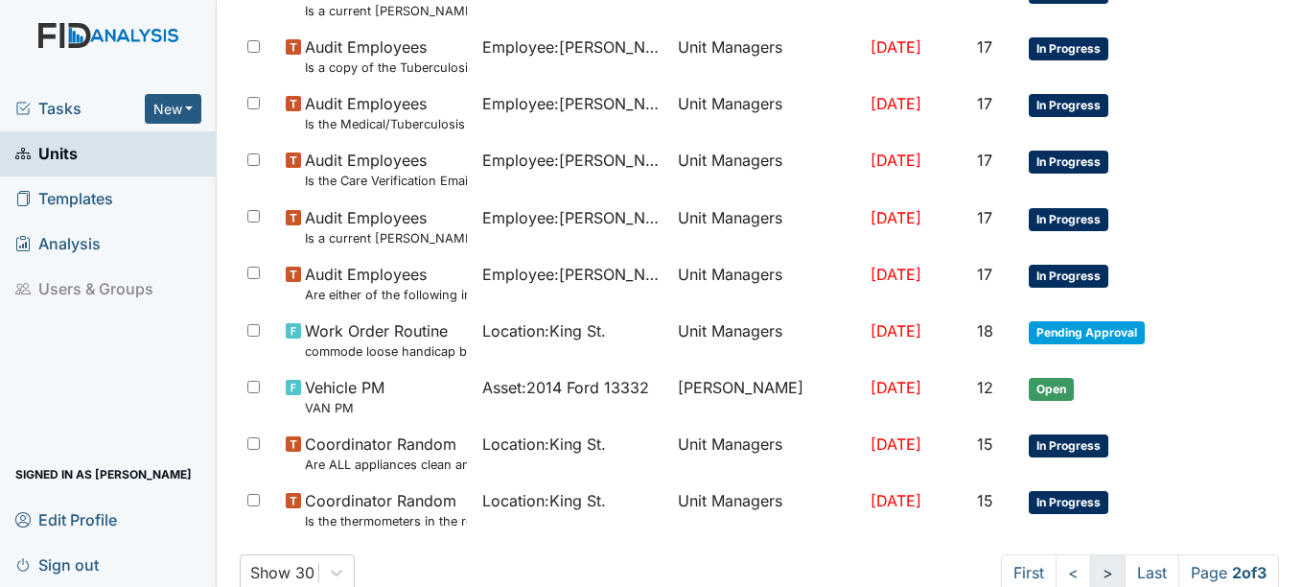
scroll to position [1497, 0]
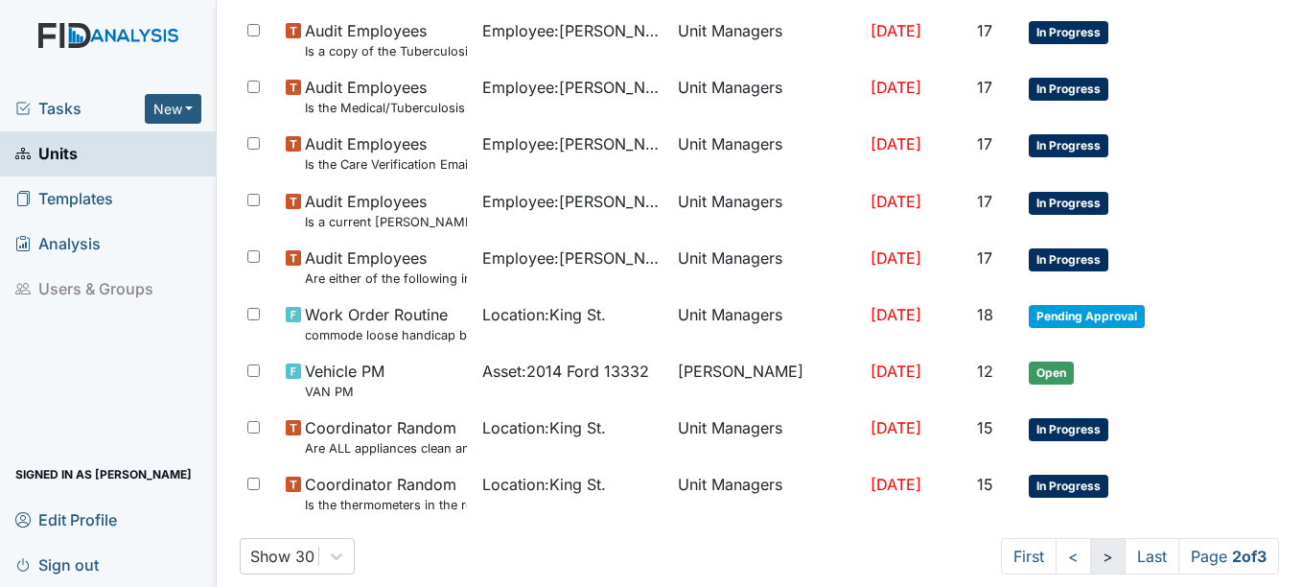
click at [1090, 552] on link ">" at bounding box center [1107, 556] width 35 height 36
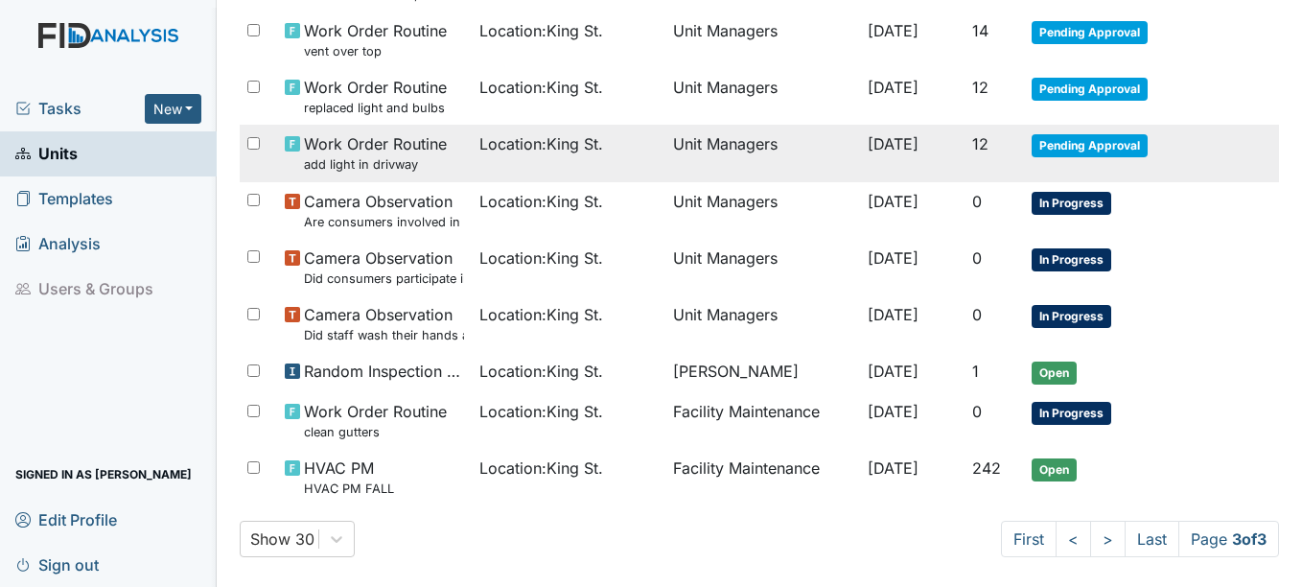
click at [1081, 145] on span "Pending Approval" at bounding box center [1090, 145] width 116 height 23
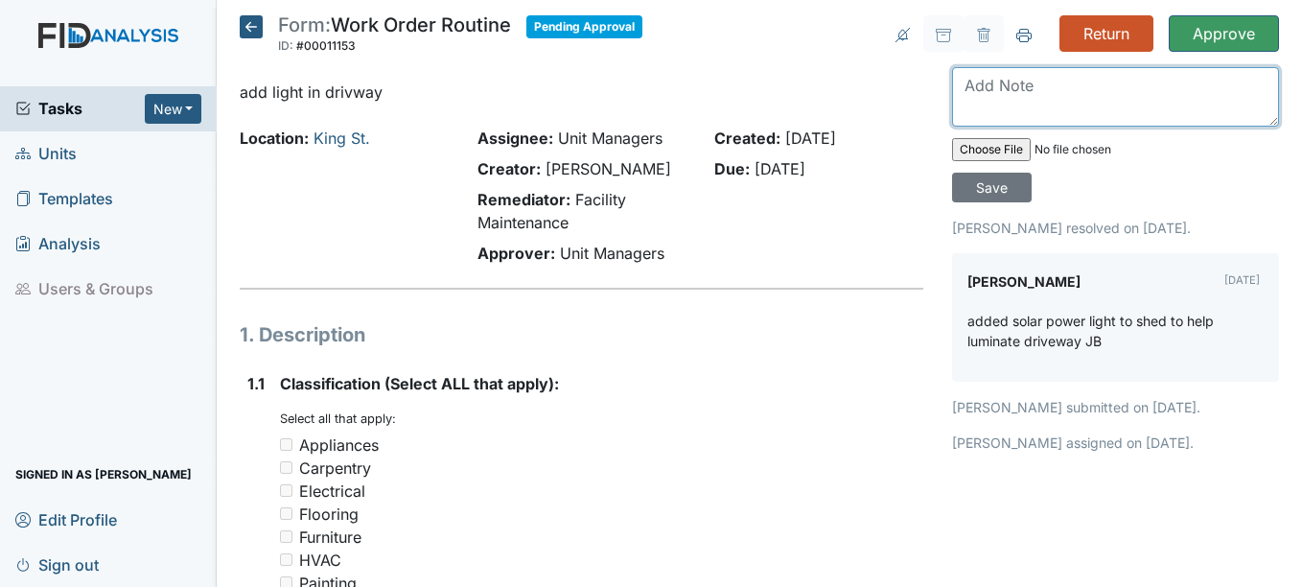
click at [1038, 105] on textarea at bounding box center [1115, 96] width 327 height 59
type textarea "very satisfied"
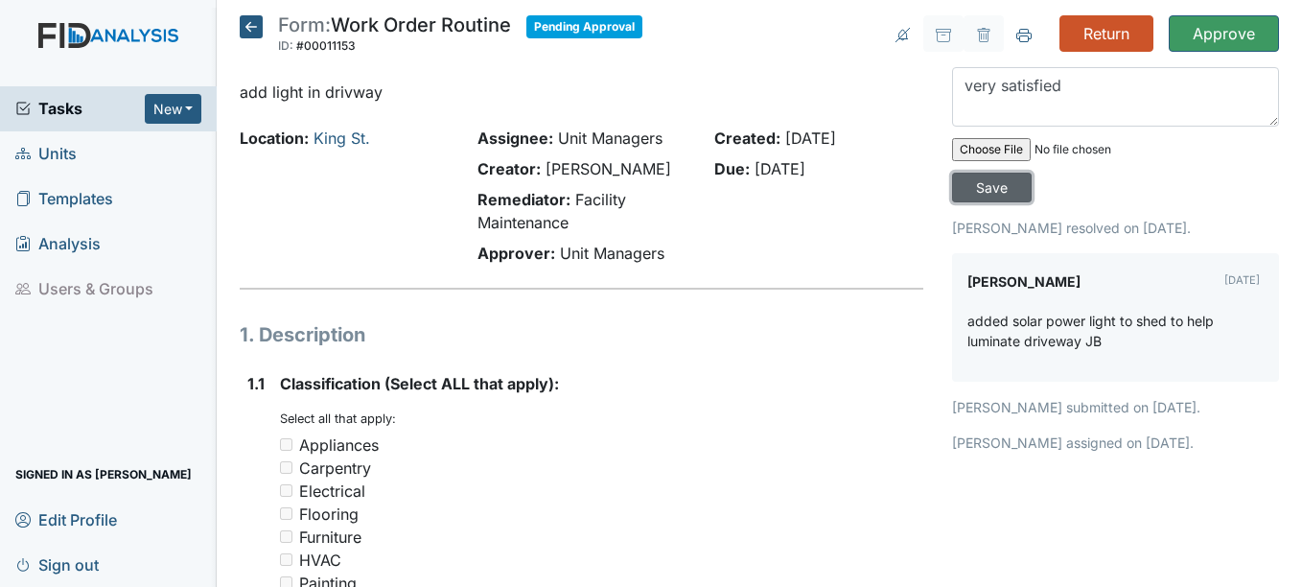
click at [981, 184] on input "Save" at bounding box center [992, 188] width 80 height 30
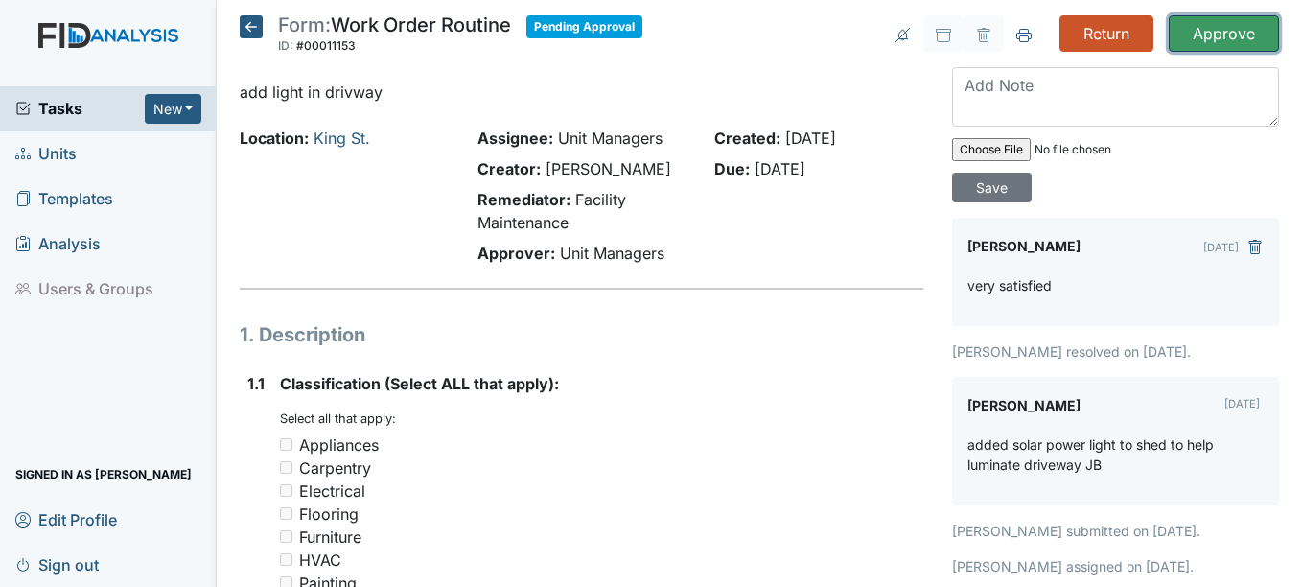
click at [1230, 31] on input "Approve" at bounding box center [1224, 33] width 110 height 36
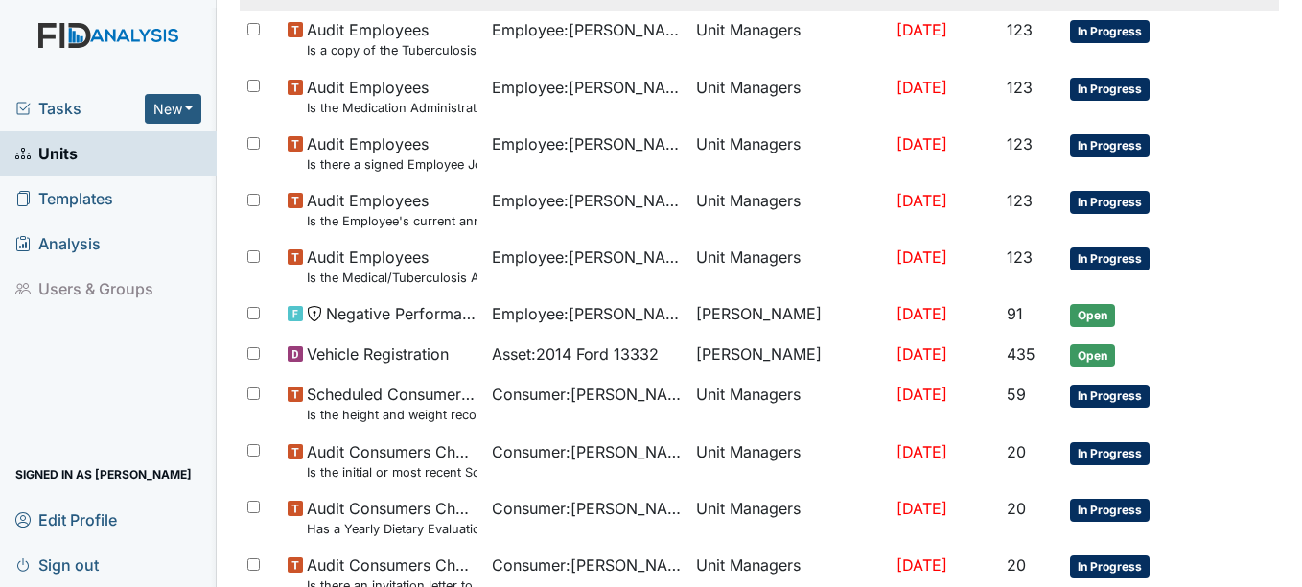
scroll to position [1481, 0]
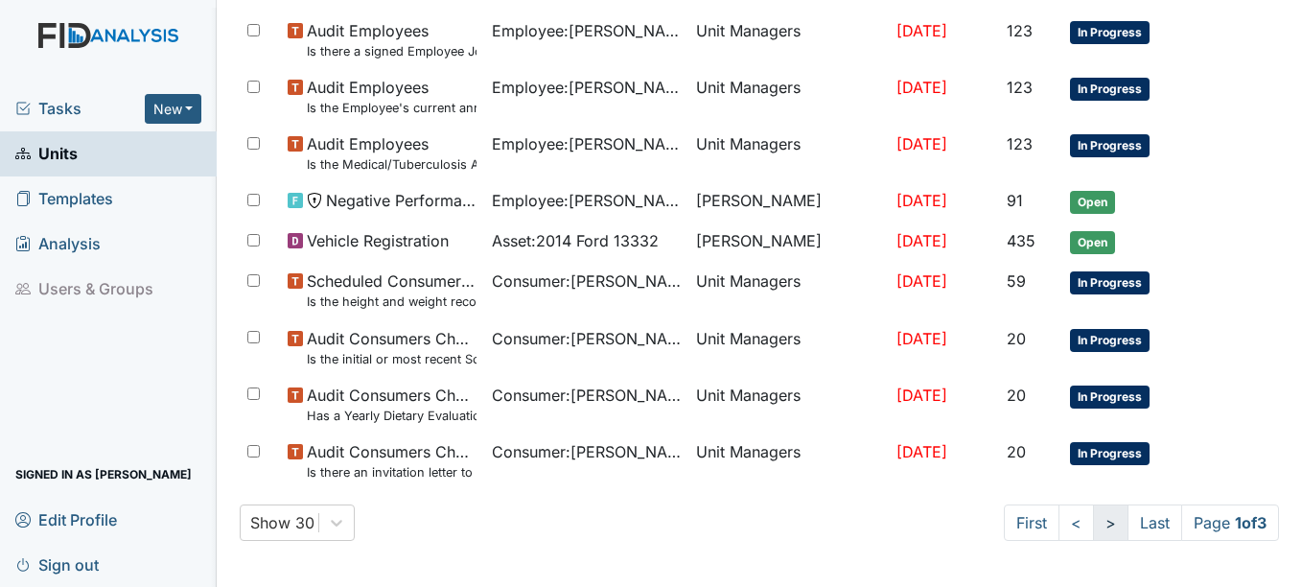
click at [1093, 520] on link ">" at bounding box center [1110, 522] width 35 height 36
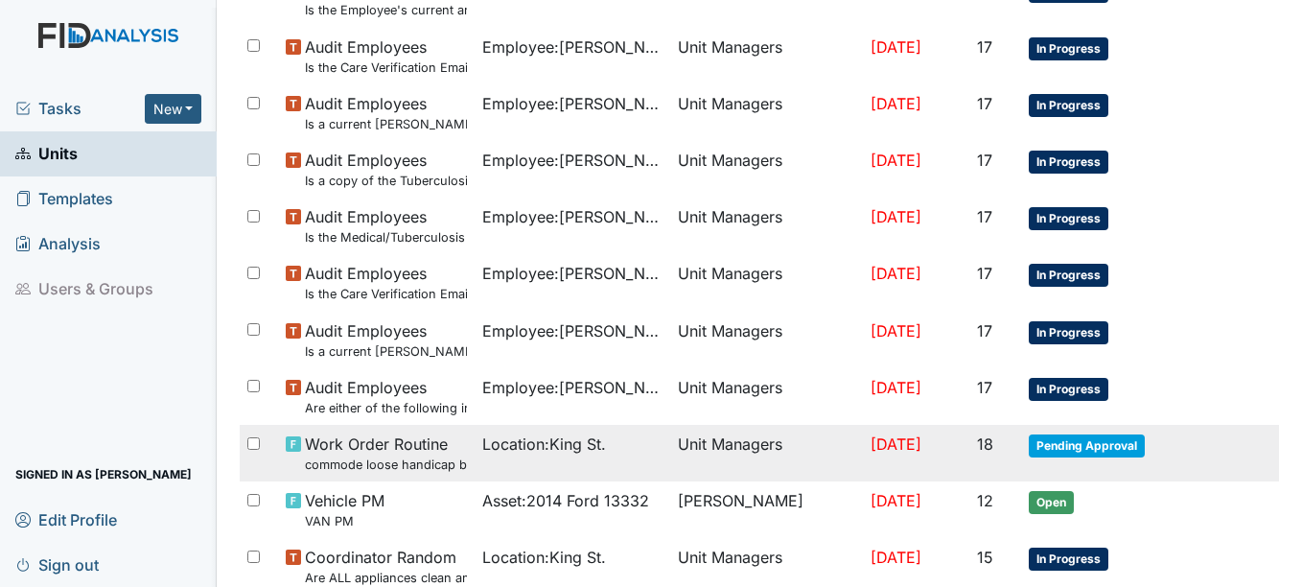
scroll to position [1531, 0]
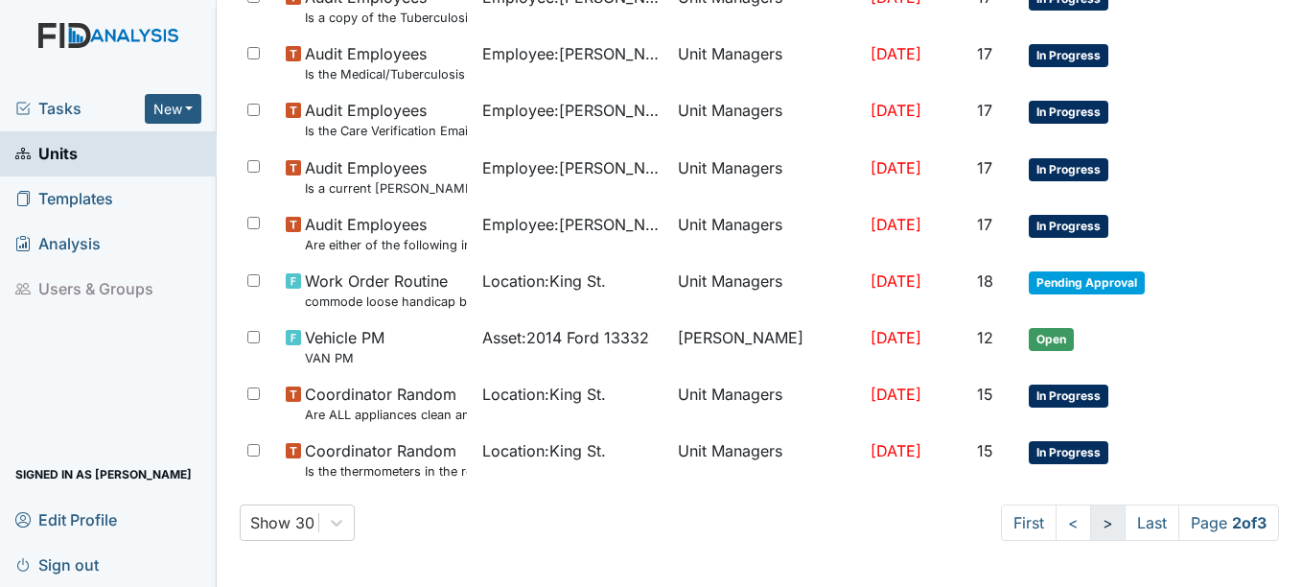
click at [1090, 520] on link ">" at bounding box center [1107, 522] width 35 height 36
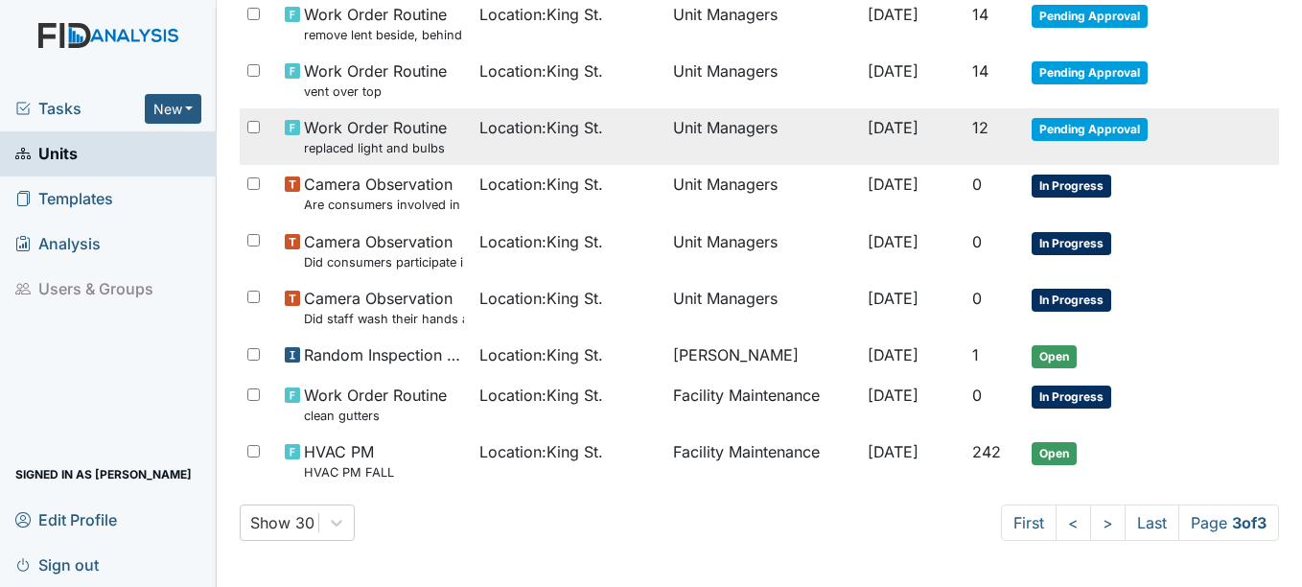
click at [1081, 125] on span "Pending Approval" at bounding box center [1090, 129] width 116 height 23
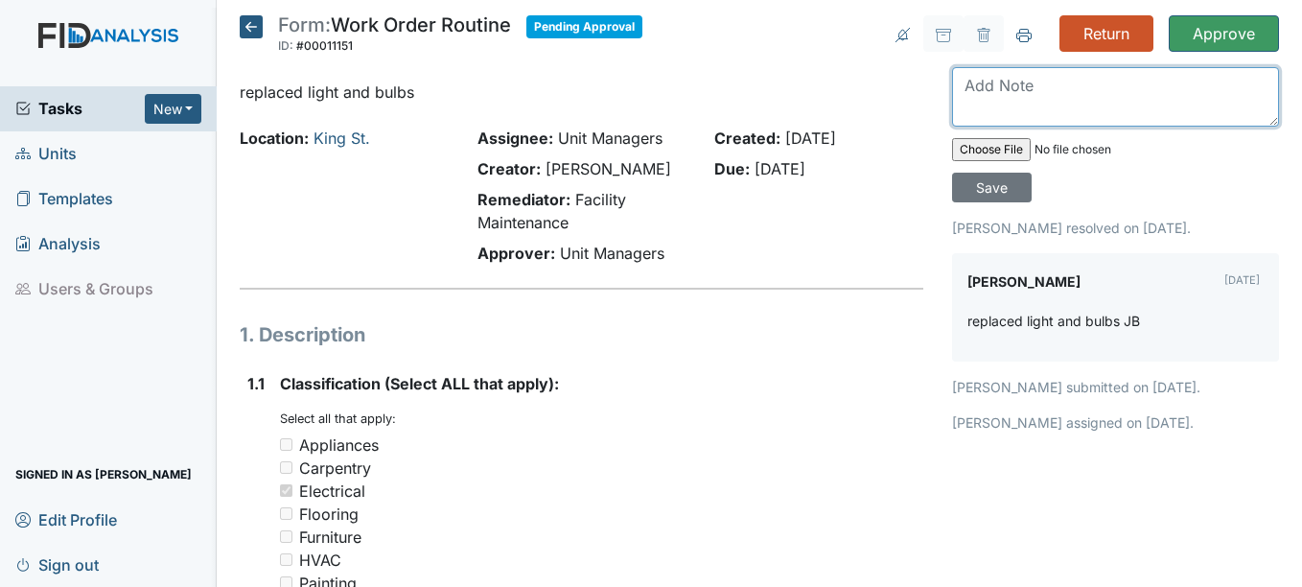
click at [1005, 94] on textarea at bounding box center [1115, 96] width 327 height 59
click at [987, 97] on textarea at bounding box center [1115, 96] width 327 height 59
type textarea "flood lights replaced"
